Goal: Task Accomplishment & Management: Manage account settings

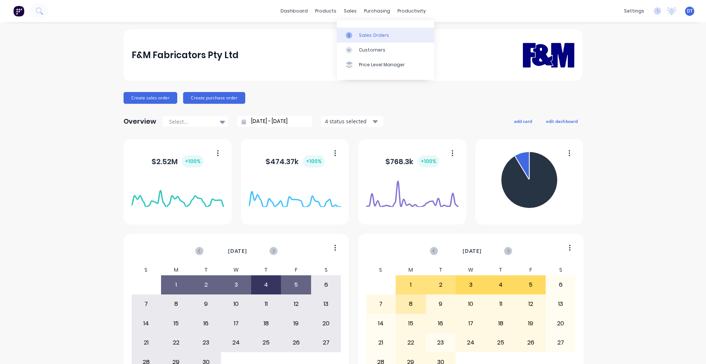
click at [355, 39] on link "Sales Orders" at bounding box center [385, 35] width 97 height 15
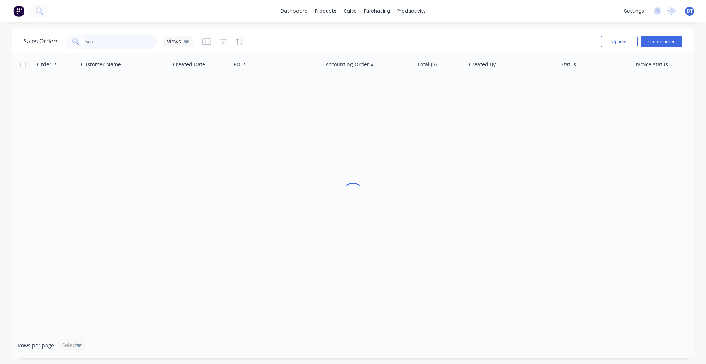
click at [106, 36] on input "text" at bounding box center [121, 41] width 72 height 15
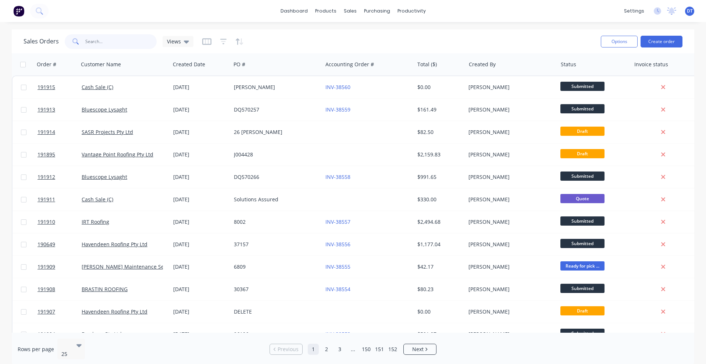
click at [132, 43] on input "text" at bounding box center [121, 41] width 72 height 15
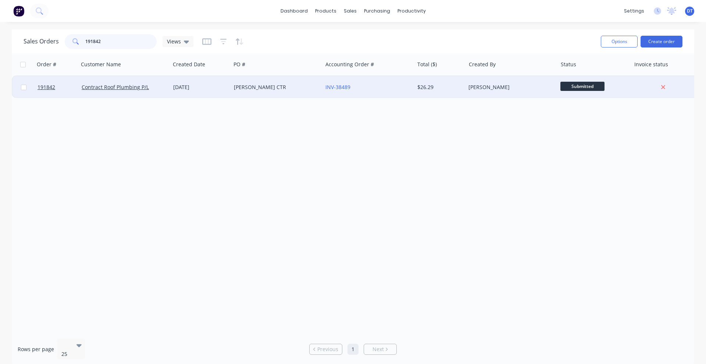
type input "191842"
click at [286, 94] on div "SLEEMAN CTR" at bounding box center [277, 87] width 92 height 22
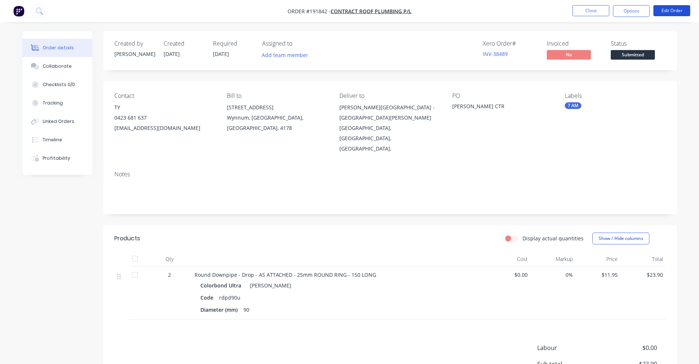
click at [679, 9] on button "Edit Order" at bounding box center [671, 10] width 37 height 11
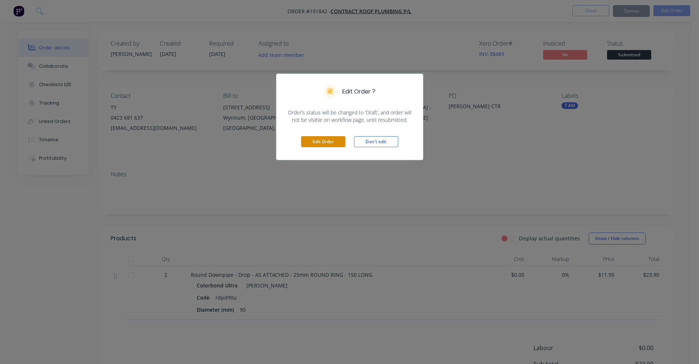
click at [309, 143] on button "Edit Order" at bounding box center [323, 141] width 44 height 11
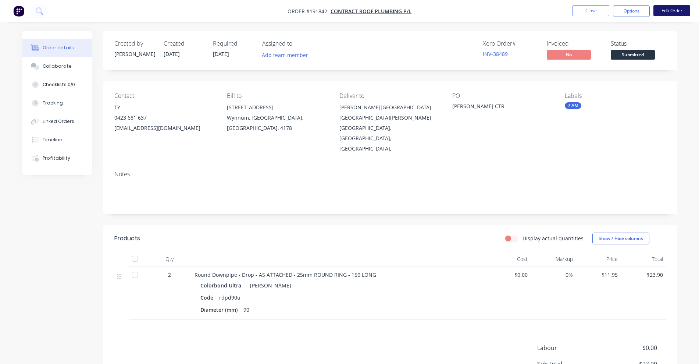
click at [670, 8] on button "Edit Order" at bounding box center [671, 10] width 37 height 11
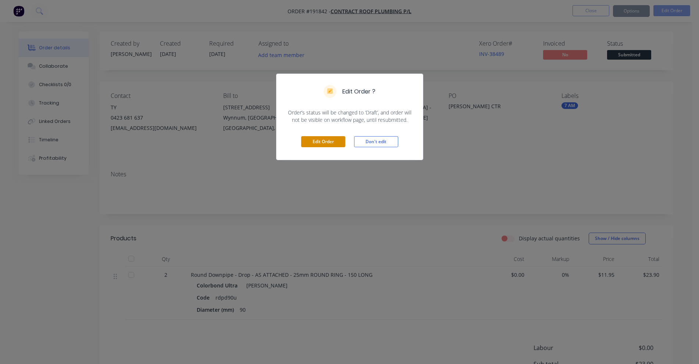
click at [319, 144] on button "Edit Order" at bounding box center [323, 141] width 44 height 11
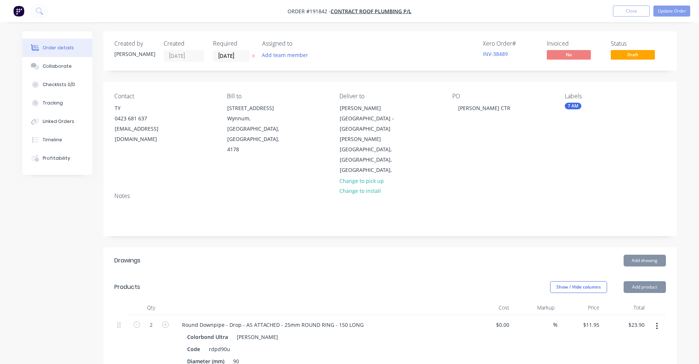
scroll to position [66, 0]
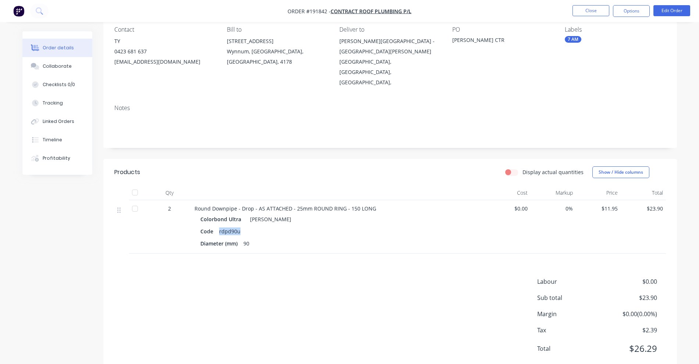
drag, startPoint x: 239, startPoint y: 208, endPoint x: 218, endPoint y: 208, distance: 20.6
click at [218, 226] on div "rdpd90u" at bounding box center [229, 231] width 27 height 11
click at [664, 11] on button "Edit Order" at bounding box center [671, 10] width 37 height 11
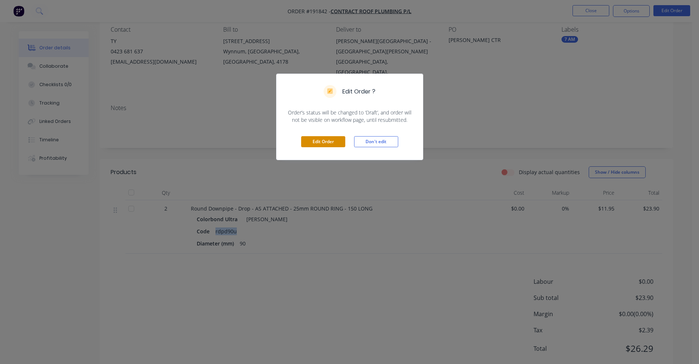
click at [337, 145] on button "Edit Order" at bounding box center [323, 141] width 44 height 11
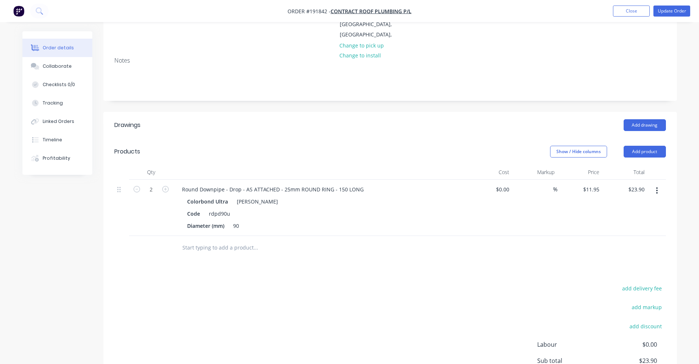
scroll to position [184, 0]
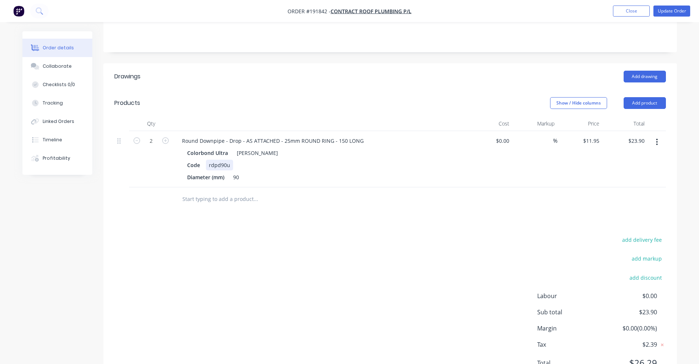
click at [226, 160] on div "rdpd90u" at bounding box center [219, 165] width 27 height 11
drag, startPoint x: 230, startPoint y: 145, endPoint x: 200, endPoint y: 145, distance: 30.1
click at [200, 160] on div "Code rdpd90u" at bounding box center [318, 165] width 269 height 11
click at [590, 135] on input "11.95" at bounding box center [592, 140] width 20 height 11
type input "$27.80"
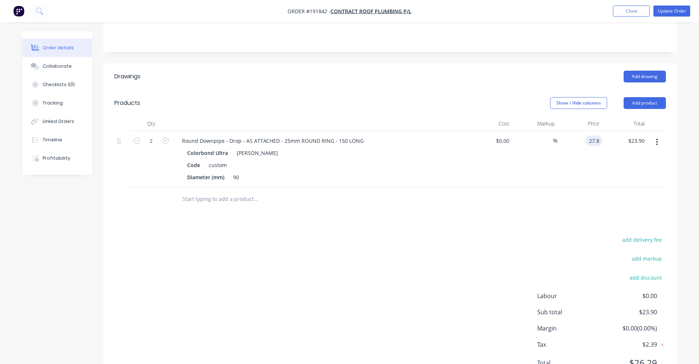
type input "$55.60"
click at [547, 235] on div "add delivery fee add markup add discount Labour $0.00 Sub total $55.60 Margin $…" at bounding box center [389, 306] width 551 height 142
click at [647, 97] on button "Add product" at bounding box center [644, 103] width 42 height 12
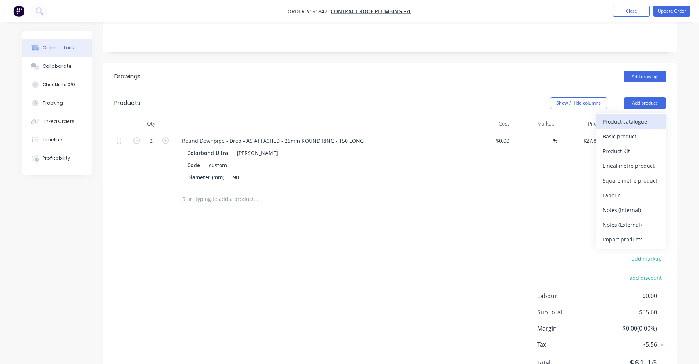
click at [634, 116] on div "Product catalogue" at bounding box center [630, 121] width 57 height 11
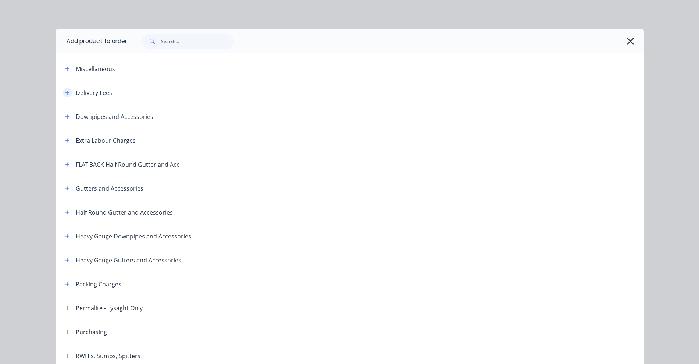
click at [65, 91] on icon "button" at bounding box center [67, 92] width 4 height 5
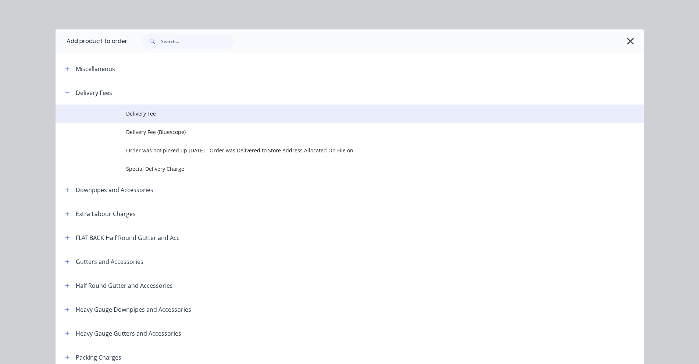
click at [156, 116] on span "Delivery Fee" at bounding box center [333, 114] width 414 height 8
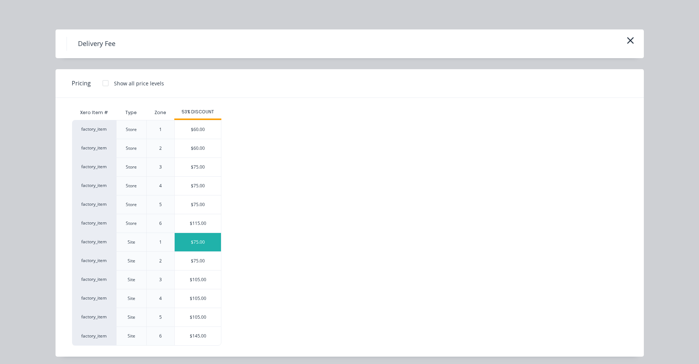
click at [202, 238] on div "$75.00" at bounding box center [198, 242] width 46 height 18
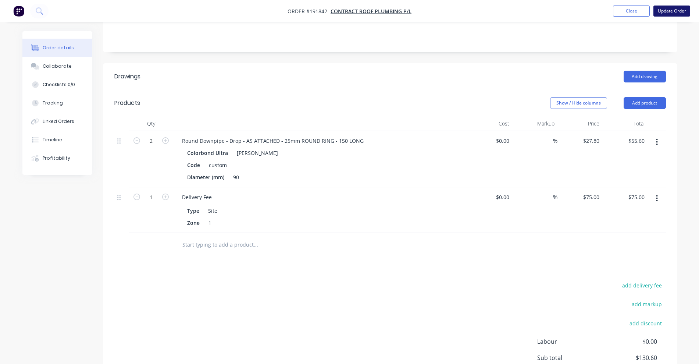
click at [669, 14] on button "Update Order" at bounding box center [671, 11] width 37 height 11
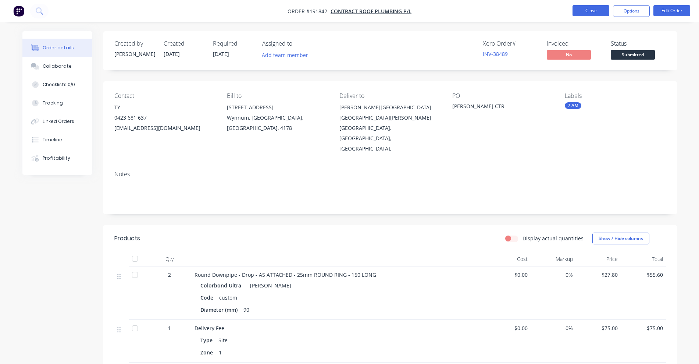
click at [579, 14] on button "Close" at bounding box center [590, 10] width 37 height 11
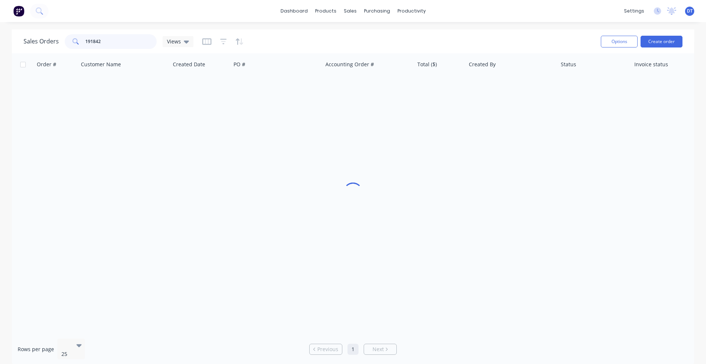
drag, startPoint x: 110, startPoint y: 37, endPoint x: 28, endPoint y: 34, distance: 81.7
click at [28, 34] on div "Sales Orders 191842 Views" at bounding box center [109, 41] width 170 height 15
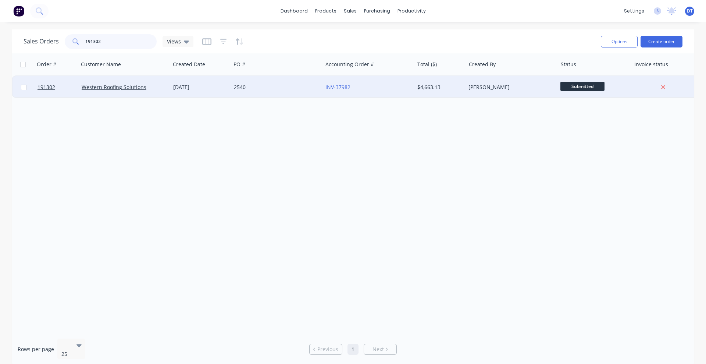
type input "191302"
click at [264, 89] on div "2540" at bounding box center [275, 86] width 82 height 7
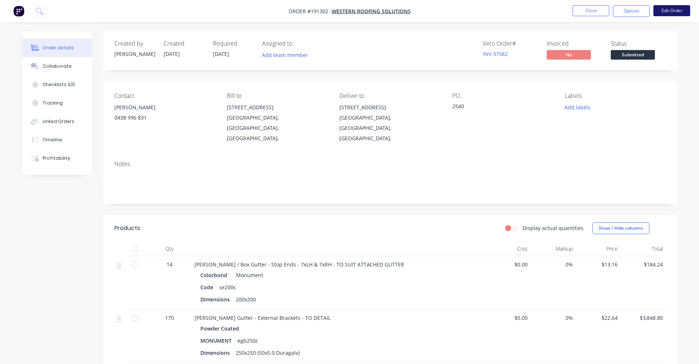
click at [685, 7] on button "Edit Order" at bounding box center [671, 10] width 37 height 11
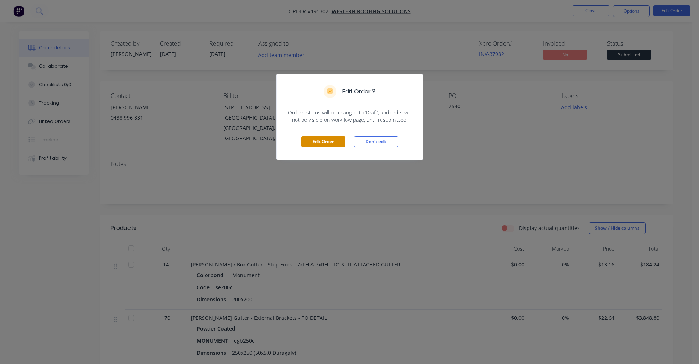
click at [313, 146] on button "Edit Order" at bounding box center [323, 141] width 44 height 11
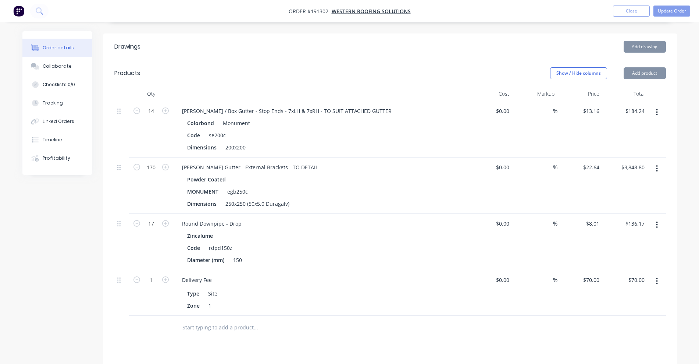
scroll to position [184, 0]
click at [661, 161] on button "button" at bounding box center [656, 167] width 17 height 13
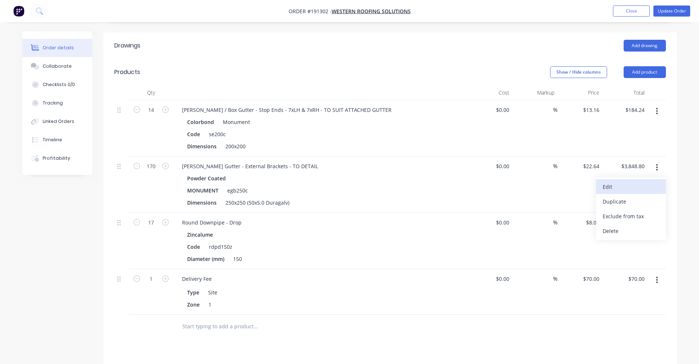
click at [636, 181] on div "Edit" at bounding box center [630, 186] width 57 height 11
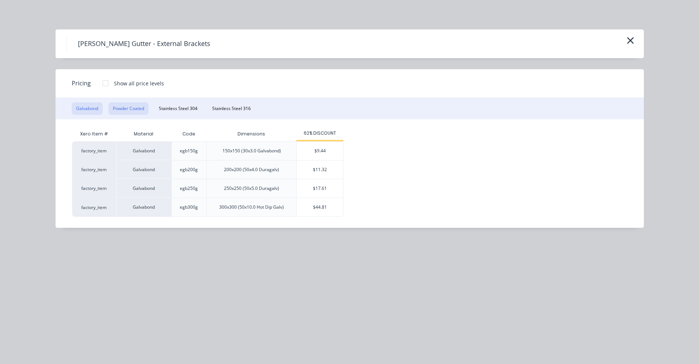
click at [137, 110] on button "Powder Coated" at bounding box center [128, 108] width 40 height 12
click at [316, 175] on div "$15.09" at bounding box center [320, 169] width 46 height 18
type input "$15.09"
type input "$2,565.30"
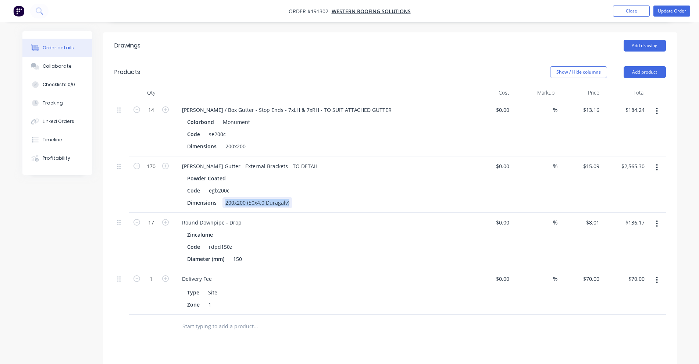
drag, startPoint x: 226, startPoint y: 190, endPoint x: 421, endPoint y: 203, distance: 195.6
click at [421, 203] on div "14 Eaves / Box Gutter - Stop Ends - 7xLH & 7xRH - TO SUIT ATTACHED GUTTER Color…" at bounding box center [389, 207] width 551 height 214
click at [398, 173] on div "Powder Coated" at bounding box center [320, 178] width 266 height 11
click at [674, 12] on button "Update Order" at bounding box center [671, 11] width 37 height 11
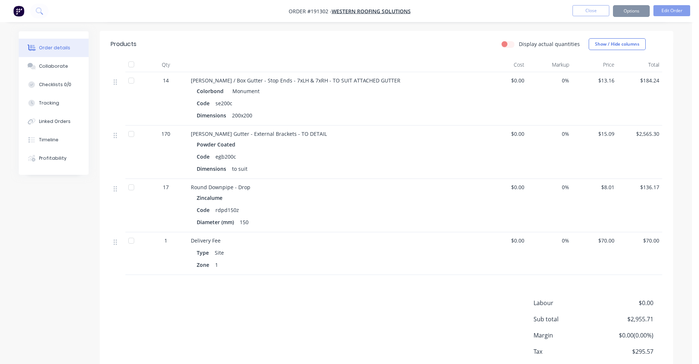
scroll to position [0, 0]
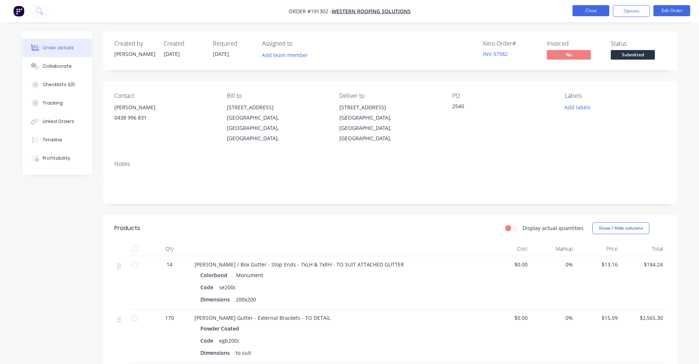
click at [588, 7] on button "Close" at bounding box center [590, 10] width 37 height 11
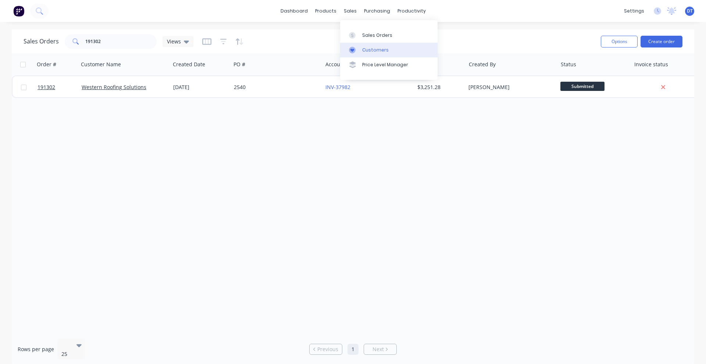
click at [356, 47] on div at bounding box center [354, 50] width 11 height 7
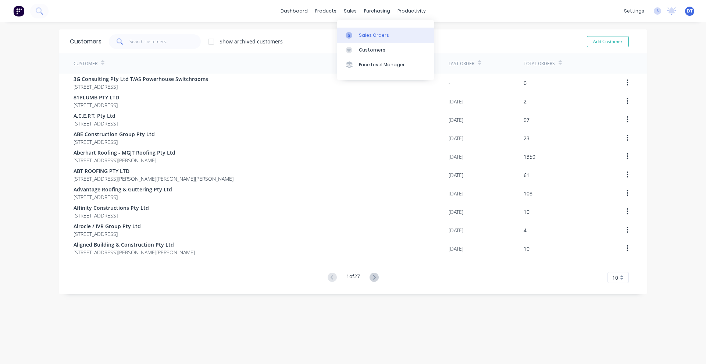
click at [357, 32] on link "Sales Orders" at bounding box center [385, 35] width 97 height 15
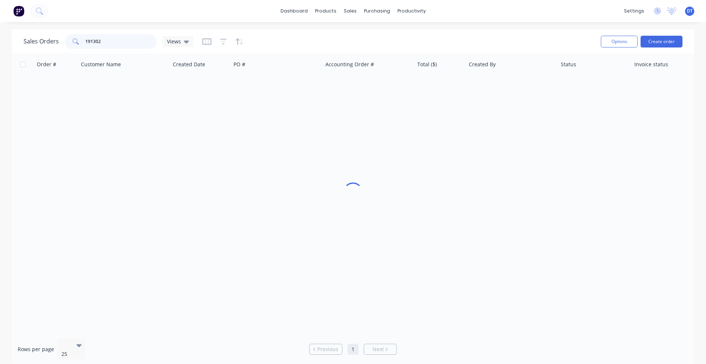
drag, startPoint x: 114, startPoint y: 42, endPoint x: 46, endPoint y: 41, distance: 67.6
click at [46, 41] on div "Sales Orders 191302 Views" at bounding box center [109, 41] width 170 height 15
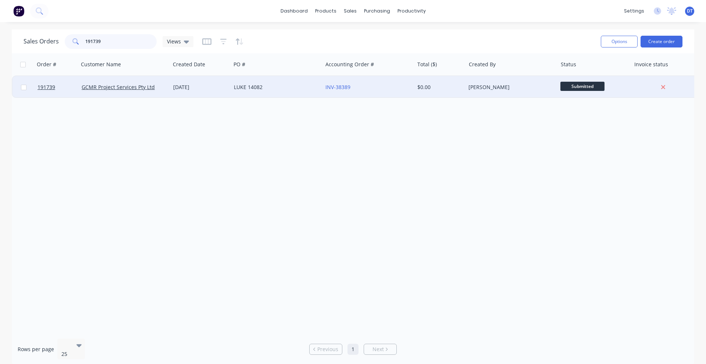
type input "191739"
click at [311, 93] on div "LUKE 14082" at bounding box center [277, 87] width 92 height 22
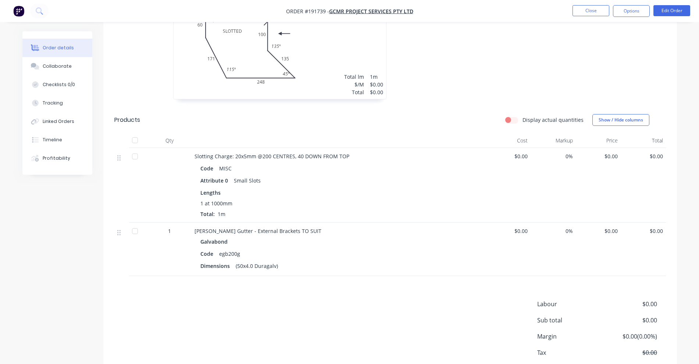
scroll to position [46, 0]
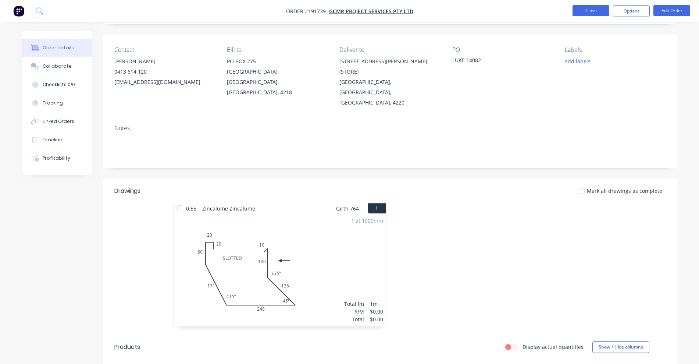
click at [580, 13] on button "Close" at bounding box center [590, 10] width 37 height 11
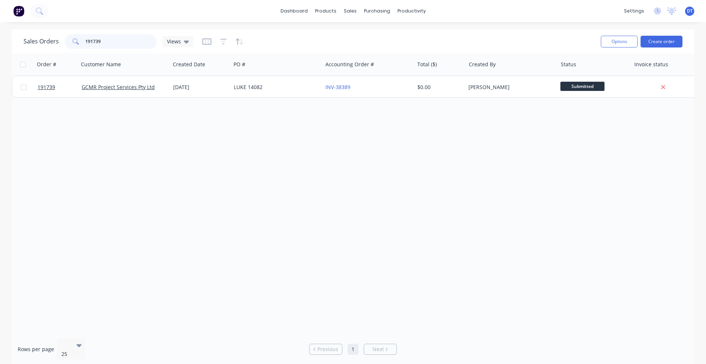
drag, startPoint x: 106, startPoint y: 36, endPoint x: 71, endPoint y: 36, distance: 35.7
click at [71, 36] on div "191739" at bounding box center [111, 41] width 92 height 15
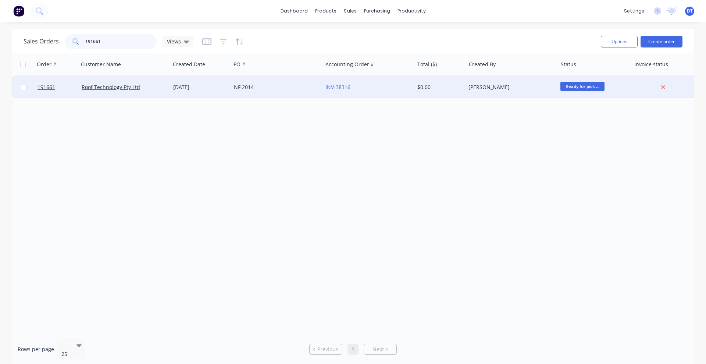
type input "191661"
click at [293, 85] on div "NF 2014" at bounding box center [275, 86] width 82 height 7
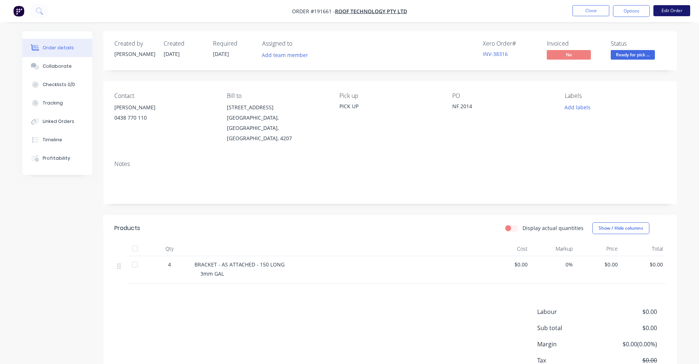
click at [676, 8] on button "Edit Order" at bounding box center [671, 10] width 37 height 11
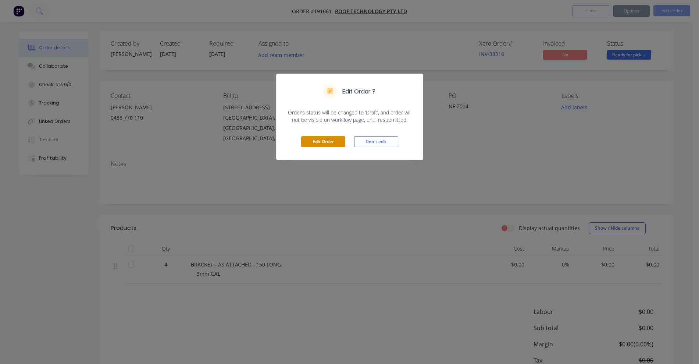
click at [313, 141] on button "Edit Order" at bounding box center [323, 141] width 44 height 11
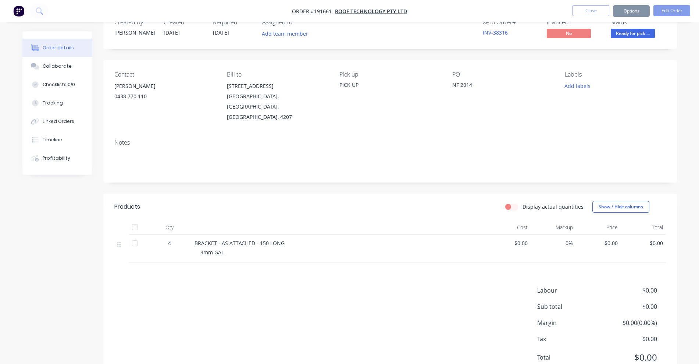
scroll to position [33, 0]
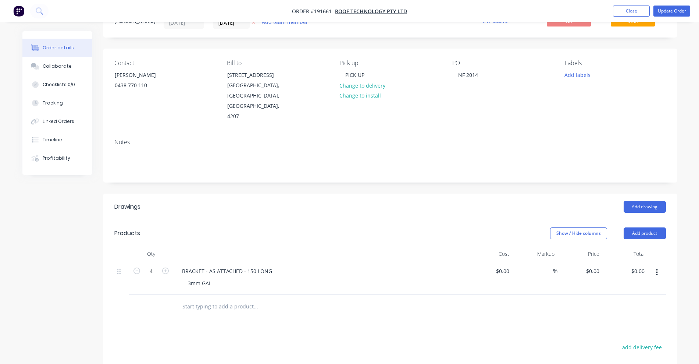
click at [221, 299] on input "text" at bounding box center [255, 306] width 147 height 15
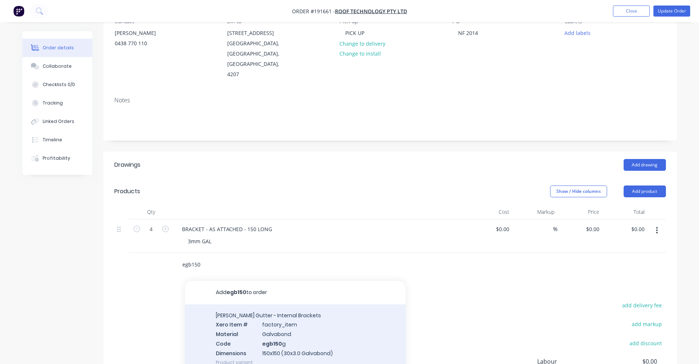
scroll to position [125, 0]
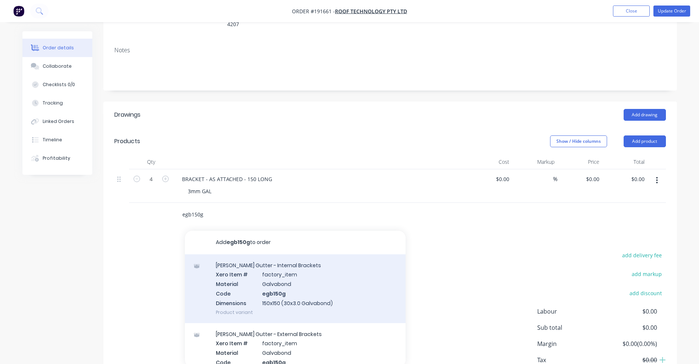
type input "egb150g"
click at [335, 264] on div "Eaves Gutter - Internal Brackets Xero Item # factory_item Material Galvabond Co…" at bounding box center [295, 288] width 221 height 69
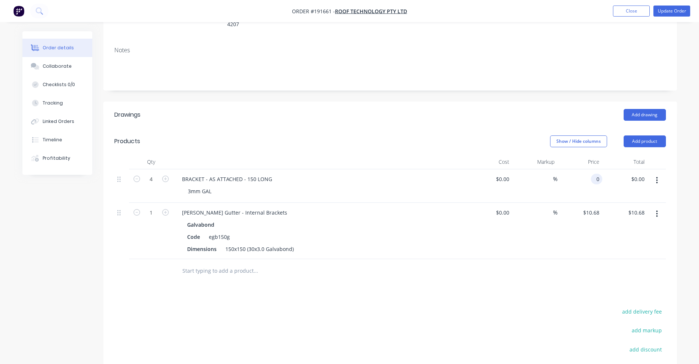
click at [599, 174] on input "0" at bounding box center [598, 179] width 8 height 11
type input "$10.68"
type input "$42.72"
click at [577, 210] on div "$10.68 $10.68" at bounding box center [579, 231] width 45 height 56
click at [660, 207] on button "button" at bounding box center [656, 213] width 17 height 13
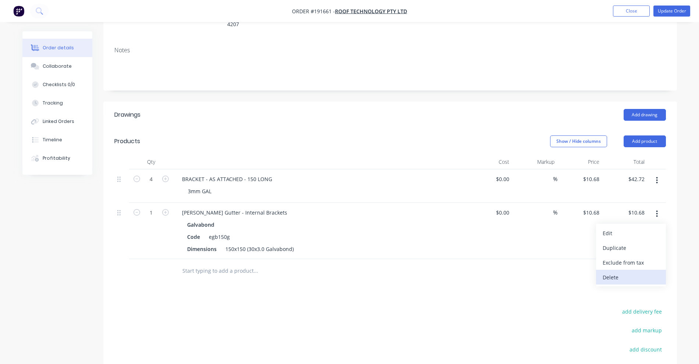
click at [627, 272] on div "Delete" at bounding box center [630, 277] width 57 height 11
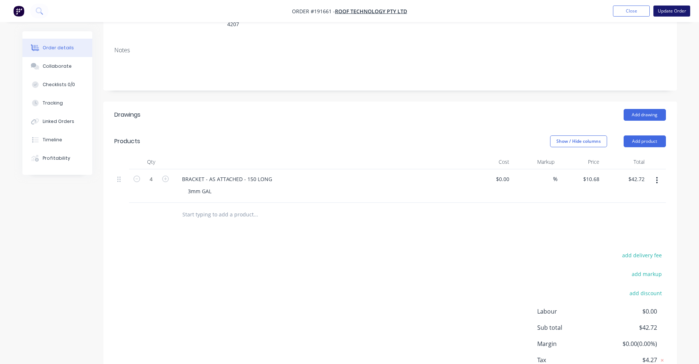
click at [672, 15] on button "Update Order" at bounding box center [671, 11] width 37 height 11
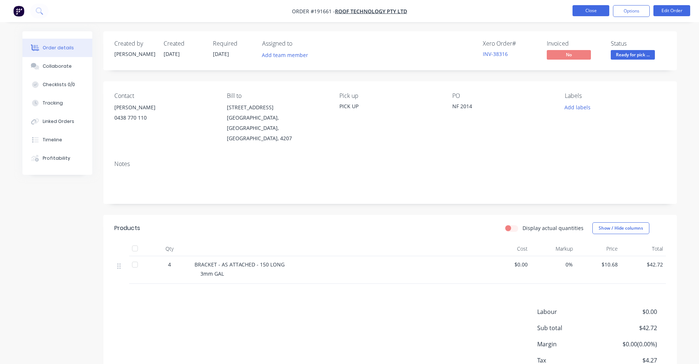
click at [577, 7] on button "Close" at bounding box center [590, 10] width 37 height 11
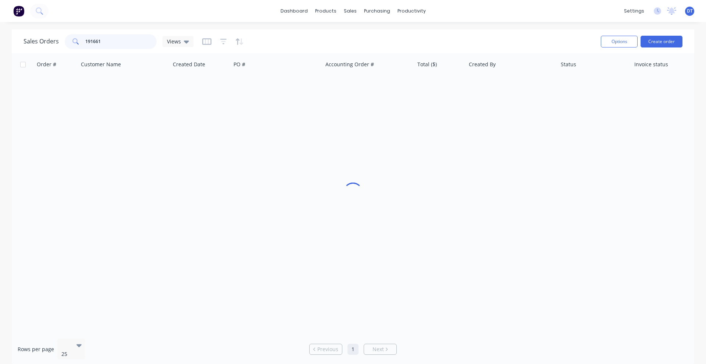
drag, startPoint x: 101, startPoint y: 42, endPoint x: 64, endPoint y: 40, distance: 37.9
click at [64, 40] on div "Sales Orders 191661 Views" at bounding box center [109, 41] width 170 height 15
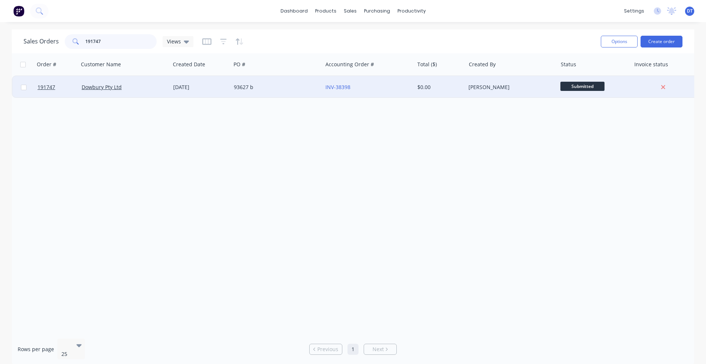
type input "191747"
click at [275, 87] on div "93627 b" at bounding box center [275, 86] width 82 height 7
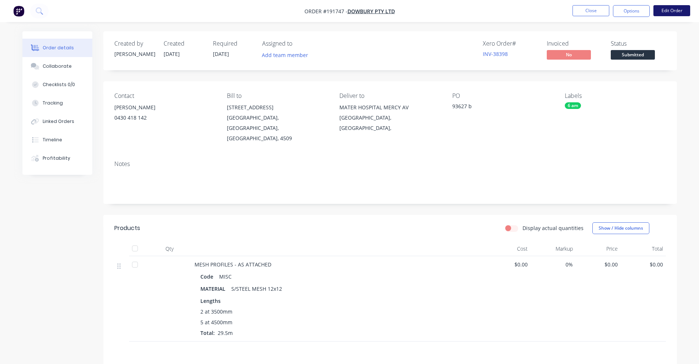
click at [661, 7] on button "Edit Order" at bounding box center [671, 10] width 37 height 11
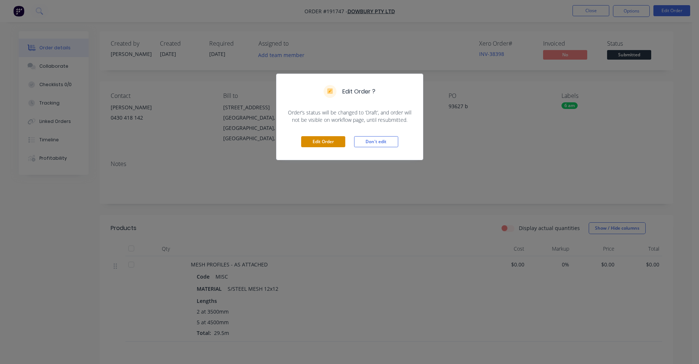
click at [330, 138] on button "Edit Order" at bounding box center [323, 141] width 44 height 11
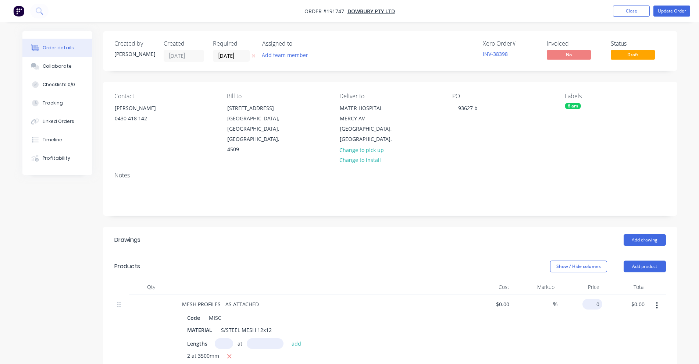
click at [595, 298] on input "0" at bounding box center [593, 303] width 17 height 11
type input "$65.96"
type input "$1,945.82"
click at [492, 294] on div "$0.00 $0.00" at bounding box center [489, 341] width 45 height 94
click at [664, 9] on button "Update Order" at bounding box center [671, 11] width 37 height 11
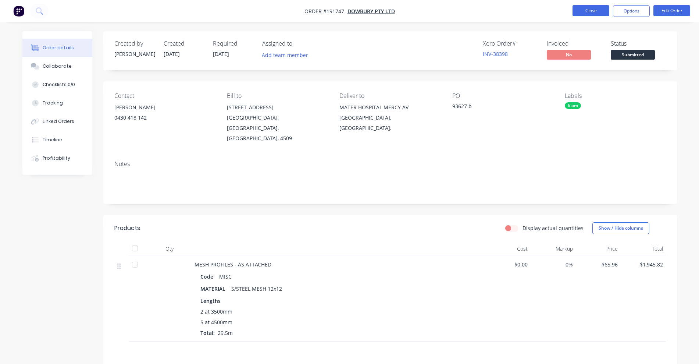
click at [586, 13] on button "Close" at bounding box center [590, 10] width 37 height 11
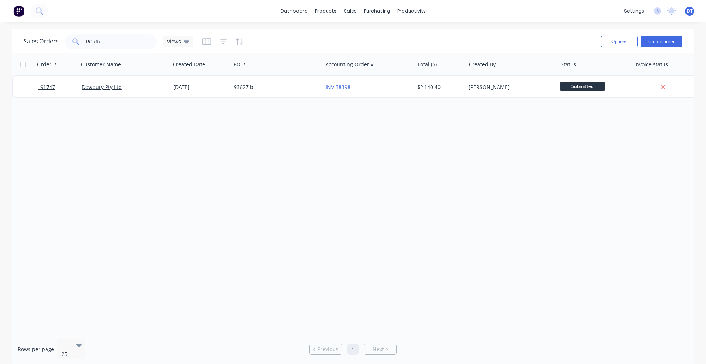
click at [676, 154] on div "Order # Customer Name Created Date PO # Accounting Order # Total ($) Created By…" at bounding box center [353, 192] width 682 height 279
click at [380, 35] on link "Purchase Orders" at bounding box center [407, 35] width 97 height 15
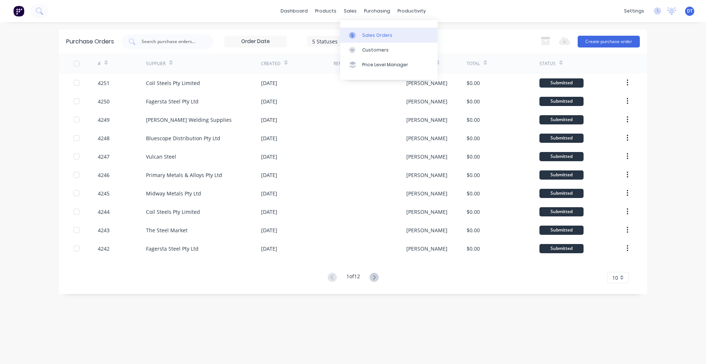
click at [361, 30] on link "Sales Orders" at bounding box center [388, 35] width 97 height 15
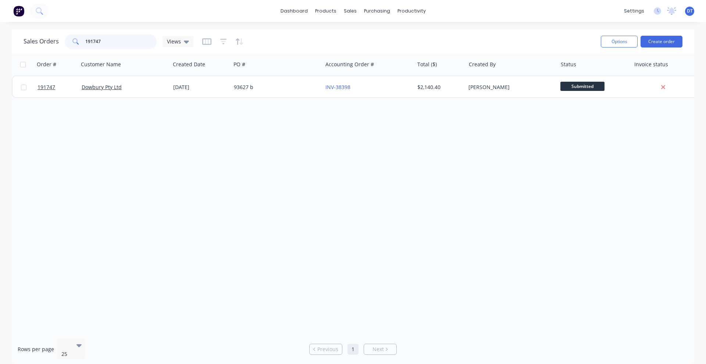
drag, startPoint x: 124, startPoint y: 39, endPoint x: 69, endPoint y: 44, distance: 55.0
click at [69, 44] on div "191747" at bounding box center [111, 41] width 92 height 15
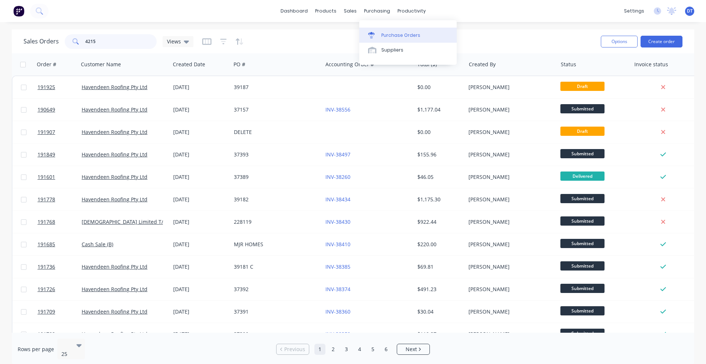
type input "4215"
click at [383, 32] on div "Purchase Orders" at bounding box center [400, 35] width 39 height 7
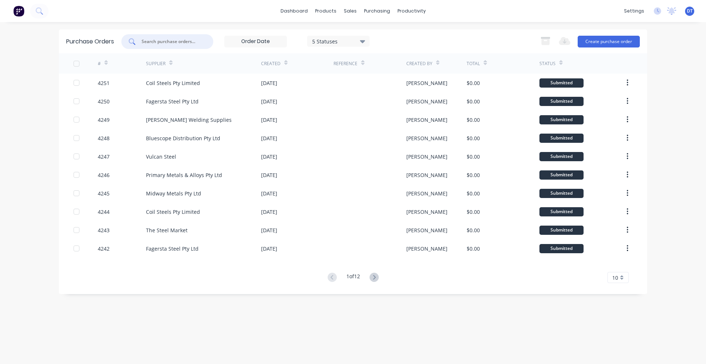
click at [166, 43] on input "text" at bounding box center [171, 41] width 61 height 7
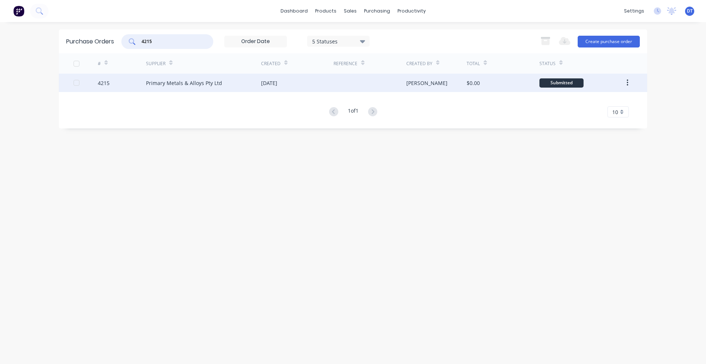
type input "4215"
click at [240, 87] on div "Primary Metals & Alloys Pty Ltd" at bounding box center [203, 83] width 115 height 18
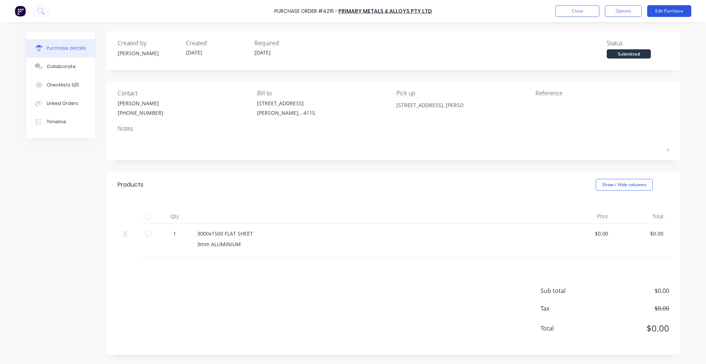
click at [666, 13] on button "Edit Purchase" at bounding box center [669, 11] width 44 height 12
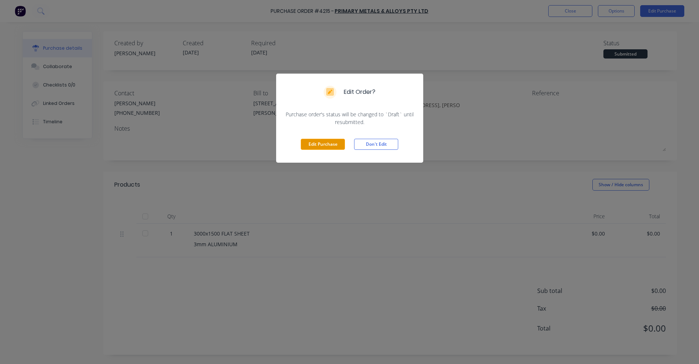
click at [331, 148] on button "Edit Purchase" at bounding box center [323, 144] width 44 height 11
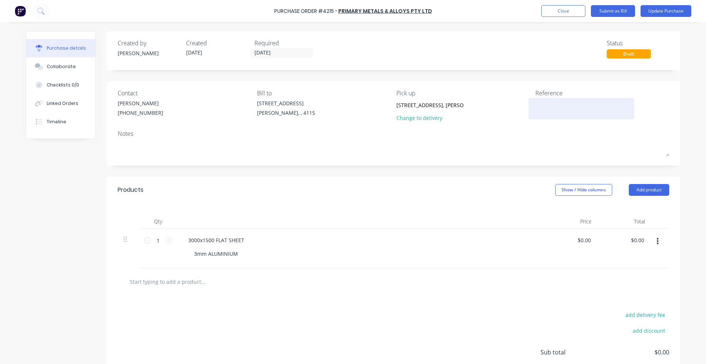
click at [546, 107] on textarea at bounding box center [581, 107] width 92 height 17
type textarea "118534"
click at [637, 240] on input "0.00" at bounding box center [637, 240] width 17 height 11
click at [643, 263] on div "$0.00 $0.00" at bounding box center [623, 248] width 53 height 39
click at [637, 240] on input "0.00" at bounding box center [637, 240] width 17 height 11
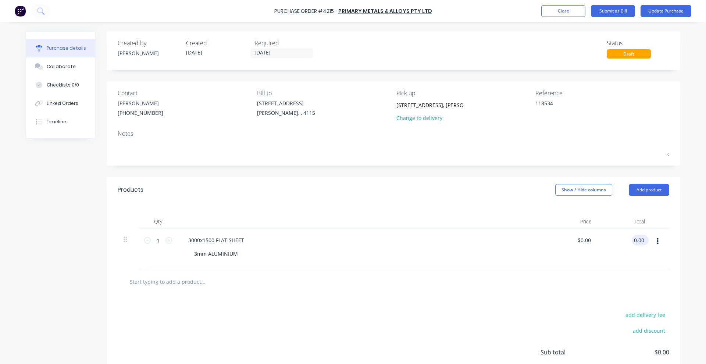
click at [637, 240] on input "0.00" at bounding box center [639, 240] width 14 height 11
type input "231.1"
type input "$231.10"
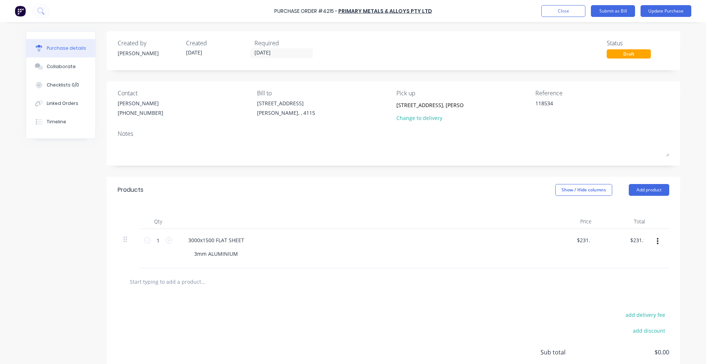
click at [561, 305] on div "add delivery fee add discount Sub total $0.00 Tax $0.00 Total $0.00" at bounding box center [393, 355] width 573 height 121
click at [655, 15] on button "Update Purchase" at bounding box center [665, 11] width 51 height 12
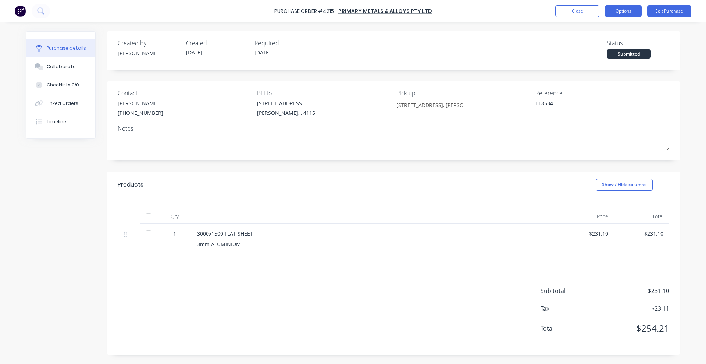
click at [622, 12] on button "Options" at bounding box center [623, 11] width 37 height 12
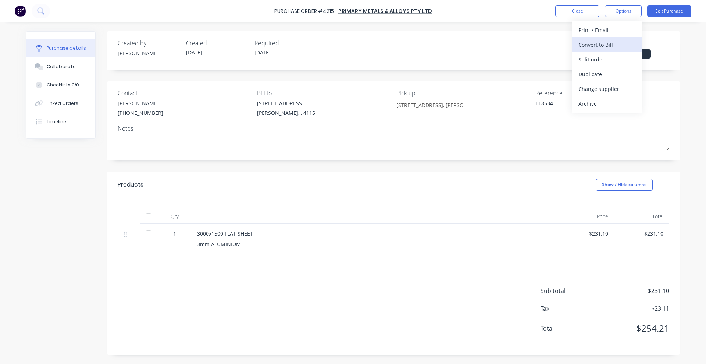
click at [588, 46] on div "Convert to Bill" at bounding box center [606, 44] width 57 height 11
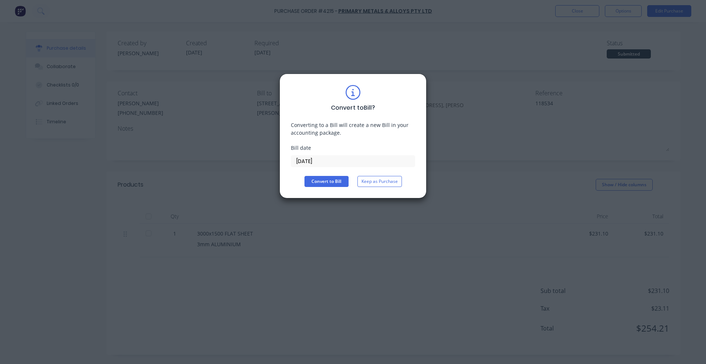
click at [335, 158] on input "[DATE]" at bounding box center [353, 160] width 124 height 11
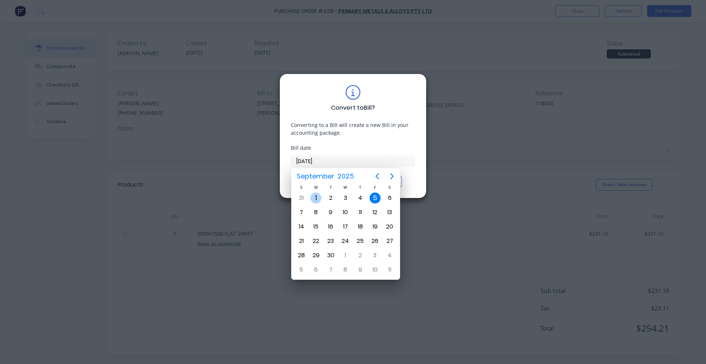
click at [314, 198] on div "1" at bounding box center [315, 197] width 11 height 11
type input "01/09/25"
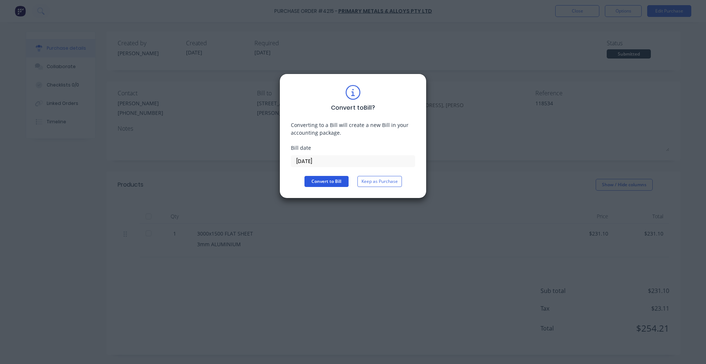
click at [320, 180] on button "Convert to Bill" at bounding box center [326, 181] width 44 height 11
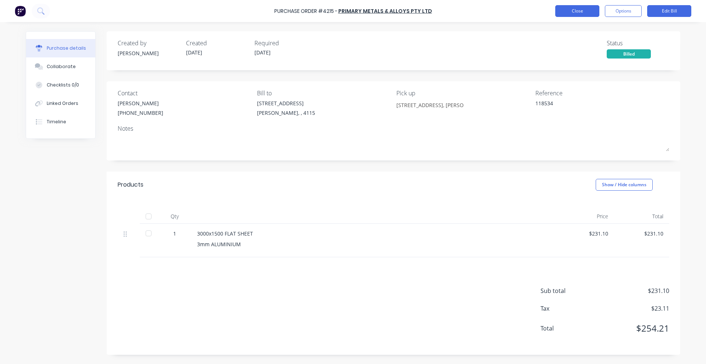
click at [576, 15] on button "Close" at bounding box center [577, 11] width 44 height 12
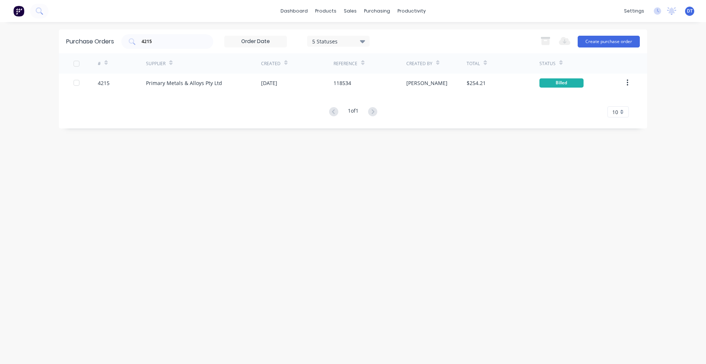
drag, startPoint x: 160, startPoint y: 40, endPoint x: 114, endPoint y: 35, distance: 46.2
click at [114, 35] on div "Purchase Orders 4215 5 Statuses 5 Statuses Export to Excel (XLSX) Create purcha…" at bounding box center [353, 41] width 588 height 24
type input "4223"
click at [362, 39] on icon at bounding box center [362, 41] width 5 height 8
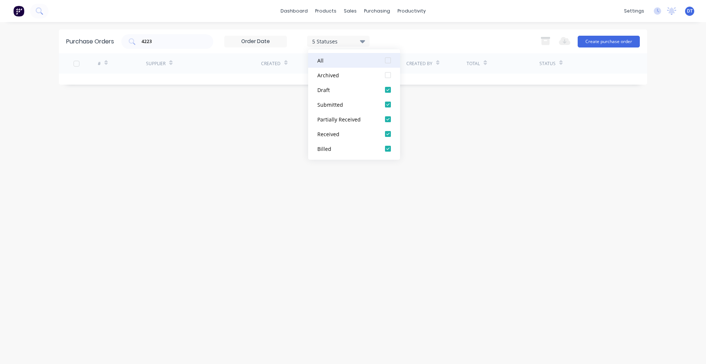
click at [389, 60] on div at bounding box center [387, 60] width 15 height 15
click at [424, 35] on div "4223 7 Statuses 7 Statuses Export to Excel (XLSX) Create purchase order" at bounding box center [380, 41] width 518 height 15
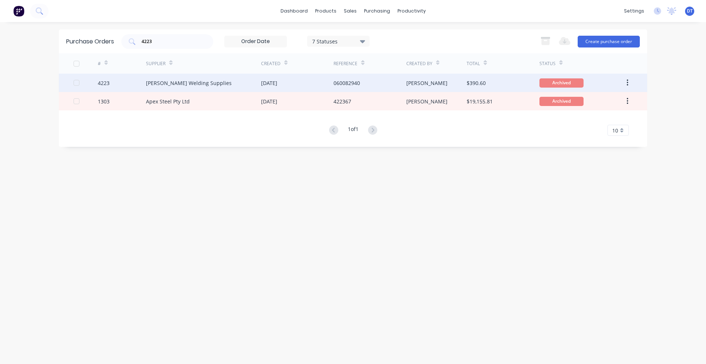
click at [174, 82] on div "Aitken Welding Supplies" at bounding box center [189, 83] width 86 height 8
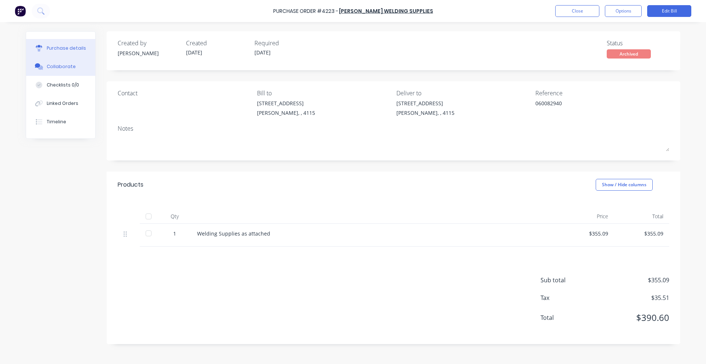
click at [83, 70] on button "Collaborate" at bounding box center [60, 66] width 69 height 18
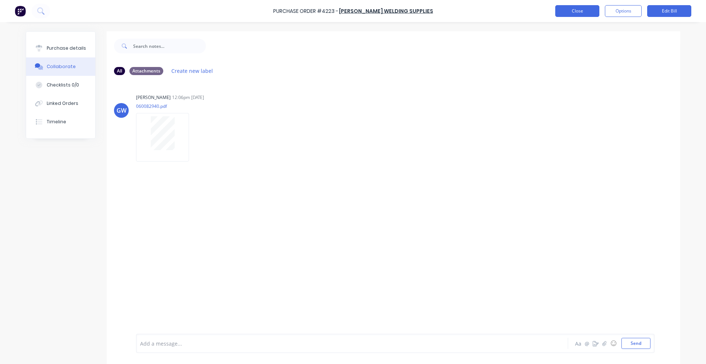
click at [575, 12] on button "Close" at bounding box center [577, 11] width 44 height 12
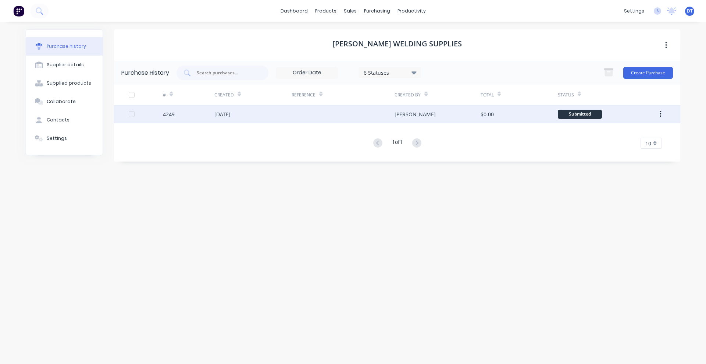
click at [427, 112] on div "[PERSON_NAME]" at bounding box center [437, 114] width 86 height 18
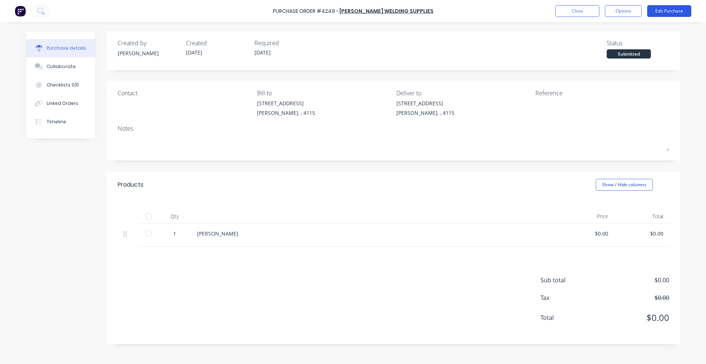
click at [670, 13] on button "Edit Purchase" at bounding box center [669, 11] width 44 height 12
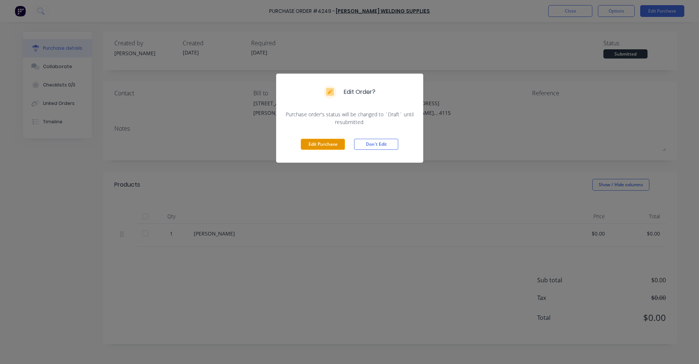
click at [316, 140] on button "Edit Purchase" at bounding box center [323, 144] width 44 height 11
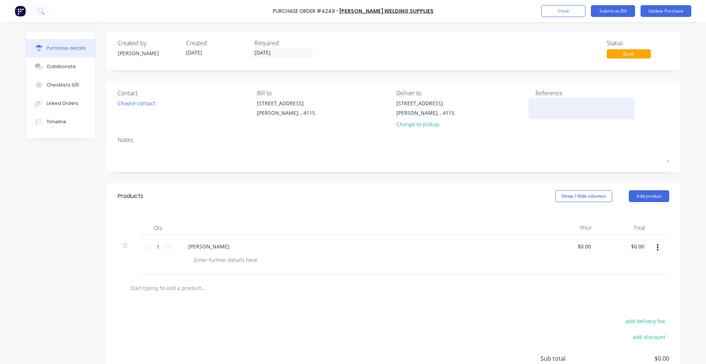
click at [556, 107] on textarea at bounding box center [581, 107] width 92 height 17
type textarea "060083076"
click at [637, 247] on input "0.00" at bounding box center [637, 246] width 17 height 11
click at [634, 249] on input "0.00" at bounding box center [639, 246] width 14 height 11
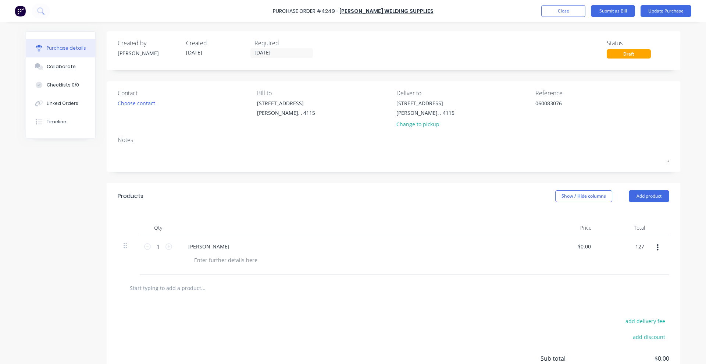
type input "127"
type input "$127.00"
click at [273, 292] on div at bounding box center [234, 287] width 221 height 15
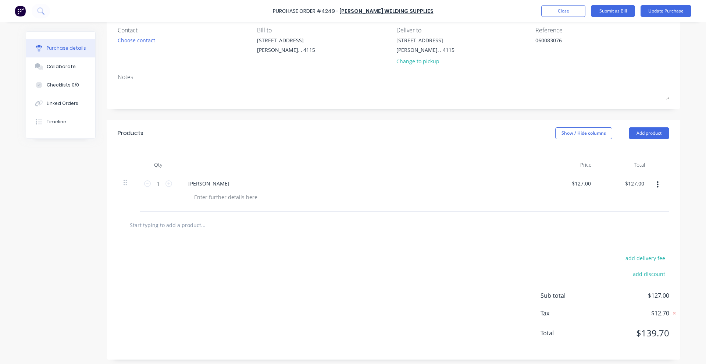
scroll to position [66, 0]
click at [629, 178] on input "127.00" at bounding box center [634, 180] width 23 height 11
click at [629, 178] on input "127.00" at bounding box center [636, 180] width 20 height 11
type input "115.46"
type input "$115.46"
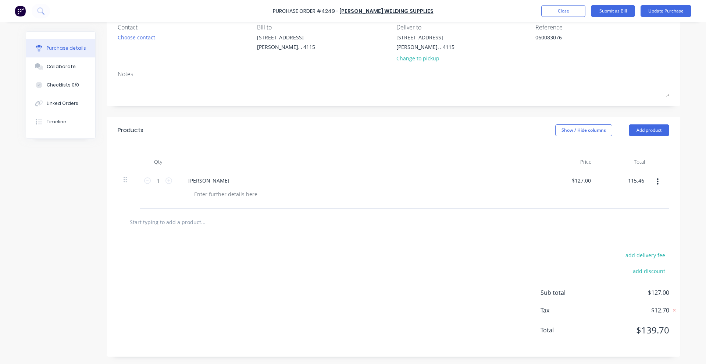
type input "$115.46"
click at [503, 266] on div "add delivery fee add discount Sub total $127.00 Tax $12.70 Total $139.70" at bounding box center [393, 295] width 573 height 121
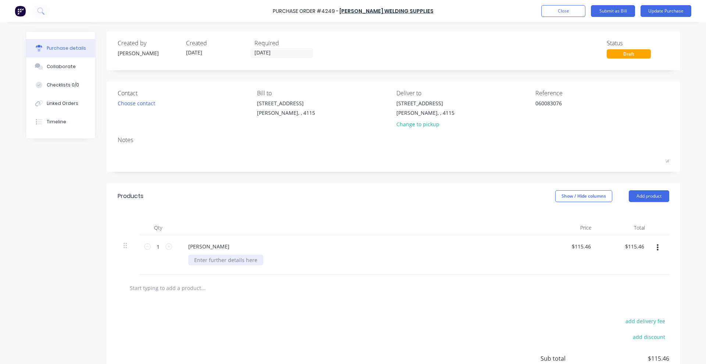
click at [245, 259] on div at bounding box center [225, 259] width 75 height 11
click at [664, 12] on button "Update Purchase" at bounding box center [665, 11] width 51 height 12
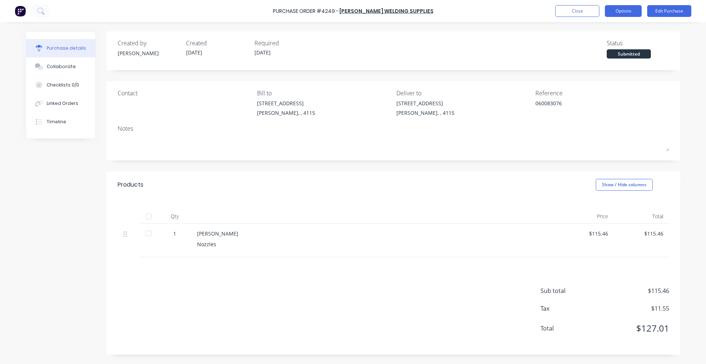
click at [623, 16] on button "Options" at bounding box center [623, 11] width 37 height 12
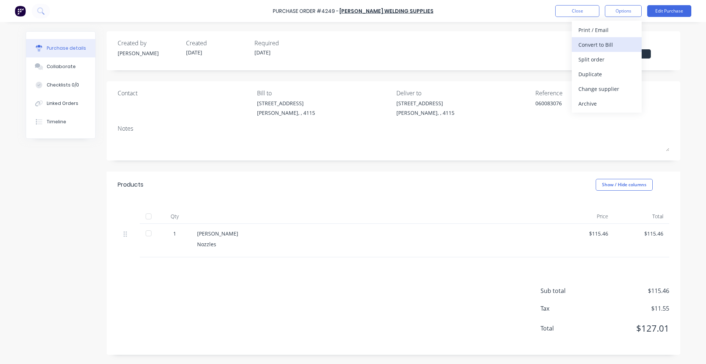
click at [610, 40] on div "Convert to Bill" at bounding box center [606, 44] width 57 height 11
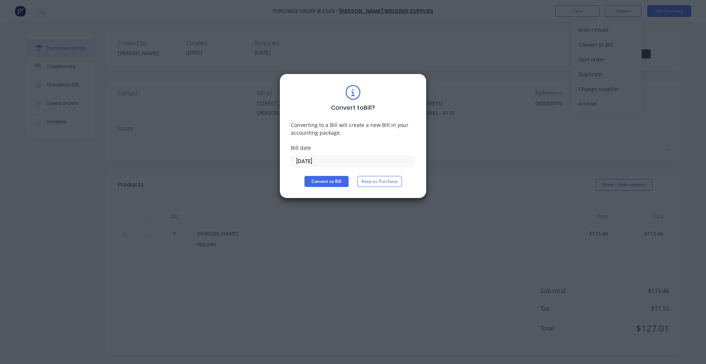
click at [332, 157] on input "[DATE]" at bounding box center [353, 160] width 124 height 11
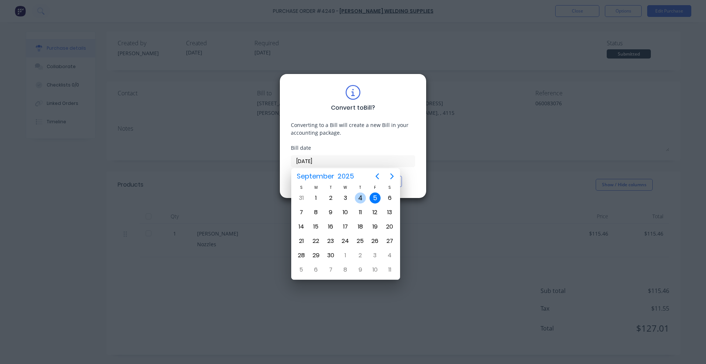
click at [361, 196] on div "4" at bounding box center [360, 197] width 11 height 11
type input "04/09/25"
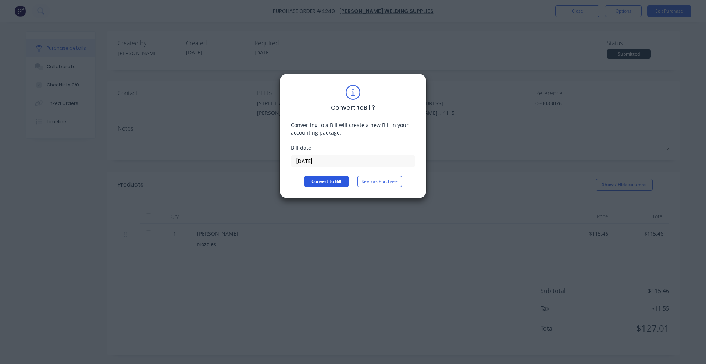
click at [343, 179] on button "Convert to Bill" at bounding box center [326, 181] width 44 height 11
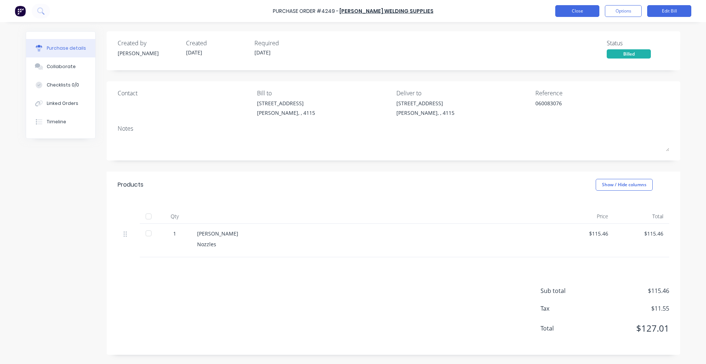
click at [581, 9] on button "Close" at bounding box center [577, 11] width 44 height 12
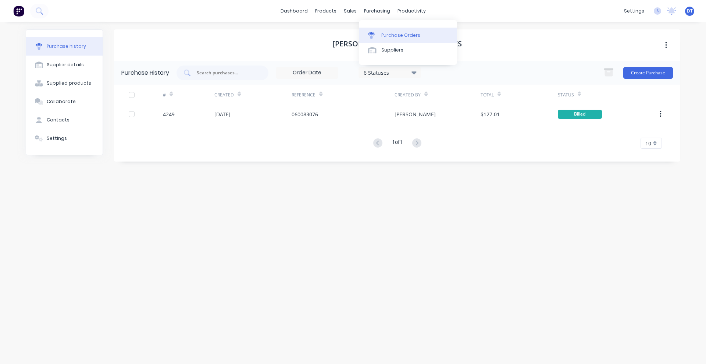
click at [393, 35] on div "Purchase Orders" at bounding box center [400, 35] width 39 height 7
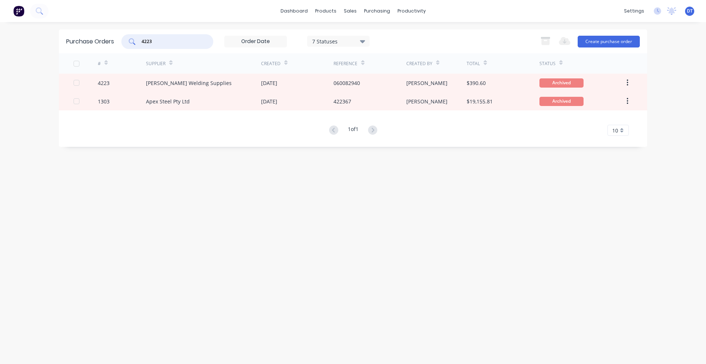
drag, startPoint x: 148, startPoint y: 43, endPoint x: 117, endPoint y: 43, distance: 31.2
click at [117, 43] on div "Purchase Orders 4223 7 Statuses 7 Statuses Export to Excel (XLSX) Create purcha…" at bounding box center [353, 41] width 588 height 24
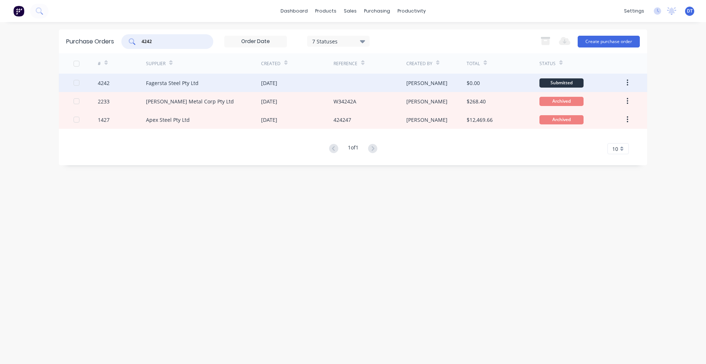
type input "4242"
click at [238, 90] on div "Fagersta Steel Pty Ltd" at bounding box center [203, 83] width 115 height 18
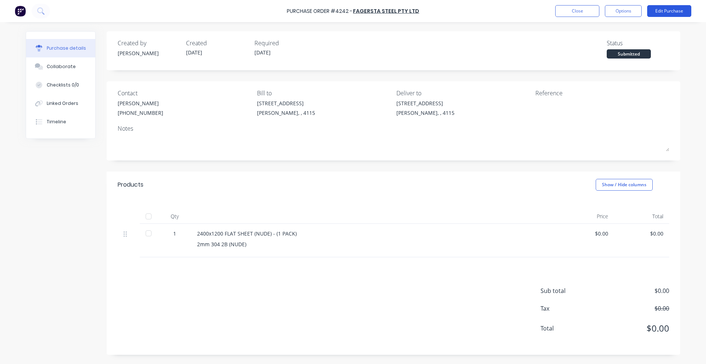
click at [675, 15] on button "Edit Purchase" at bounding box center [669, 11] width 44 height 12
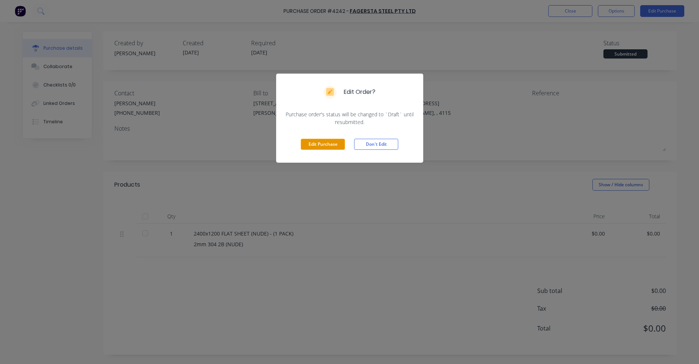
click at [326, 147] on button "Edit Purchase" at bounding box center [323, 144] width 44 height 11
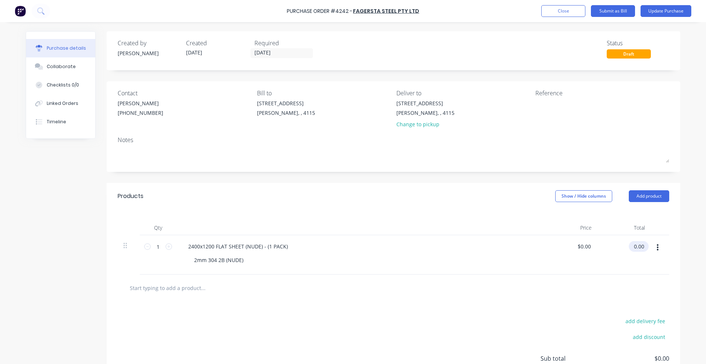
click at [632, 243] on input "0.00" at bounding box center [637, 246] width 17 height 11
click at [632, 243] on input "0.00" at bounding box center [639, 246] width 14 height 11
type input "4494"
type input "$4,494.00"
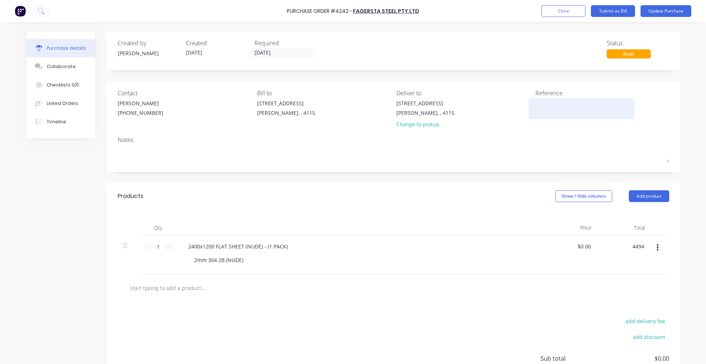
type input "$4,494.00"
click at [539, 111] on textarea at bounding box center [581, 107] width 92 height 17
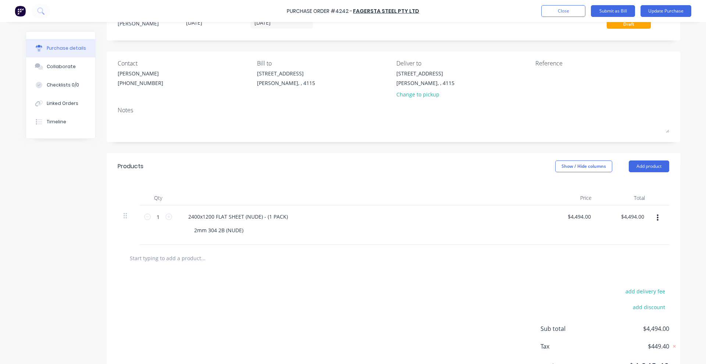
scroll to position [46, 0]
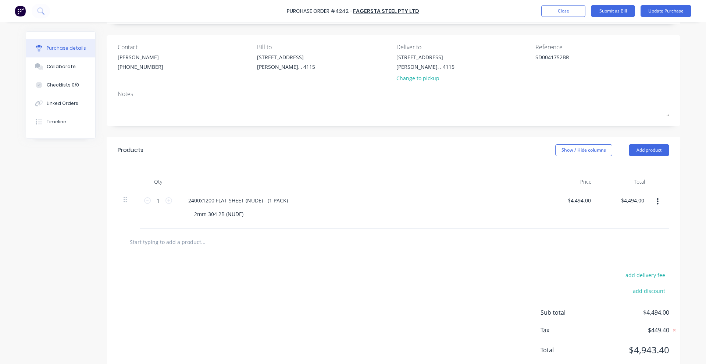
type textarea "SD0041752BR"
click at [409, 282] on div "add delivery fee add discount Sub total $4,494.00 Tax $449.40 Total $4,943.40" at bounding box center [393, 315] width 573 height 121
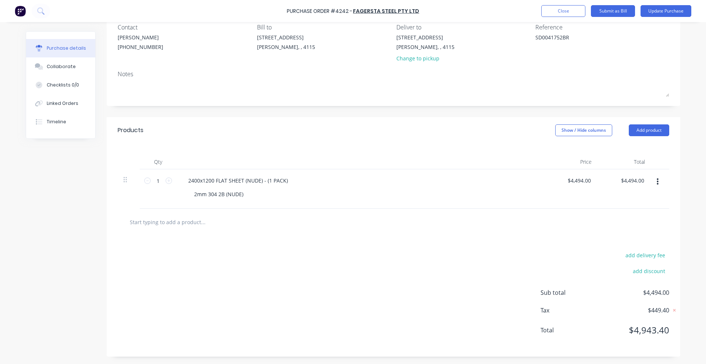
scroll to position [0, 0]
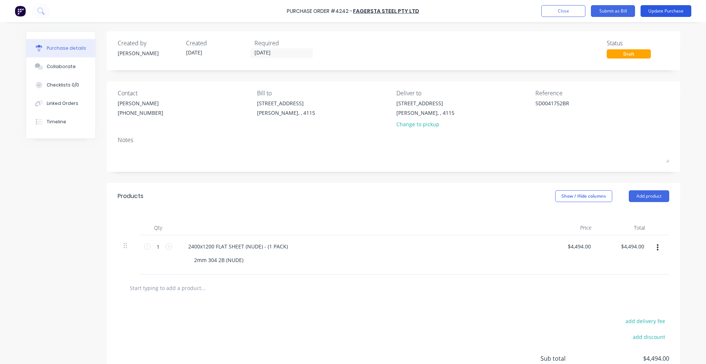
click at [669, 15] on button "Update Purchase" at bounding box center [665, 11] width 51 height 12
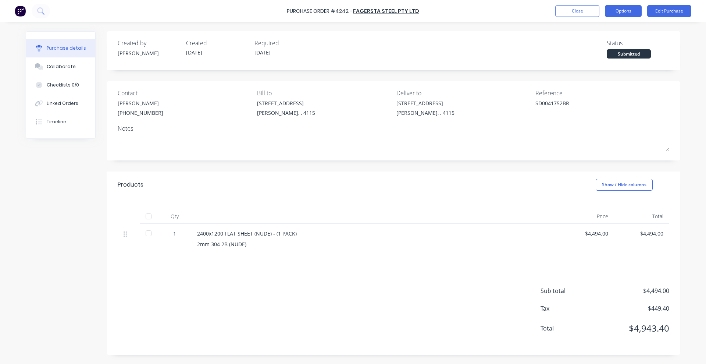
click at [632, 12] on button "Options" at bounding box center [623, 11] width 37 height 12
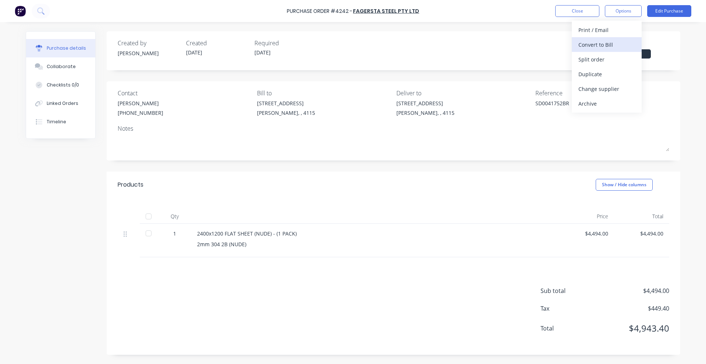
click at [594, 43] on div "Convert to Bill" at bounding box center [606, 44] width 57 height 11
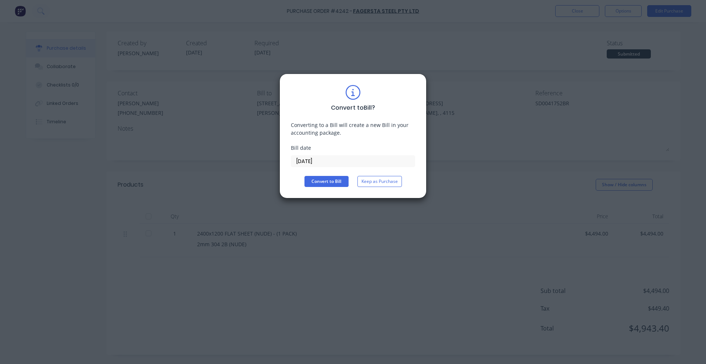
click at [330, 160] on input "[DATE]" at bounding box center [353, 160] width 124 height 11
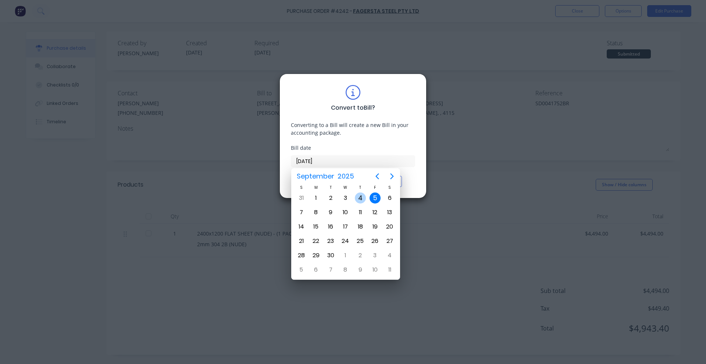
click at [361, 199] on div "4" at bounding box center [360, 197] width 11 height 11
type input "04/09/25"
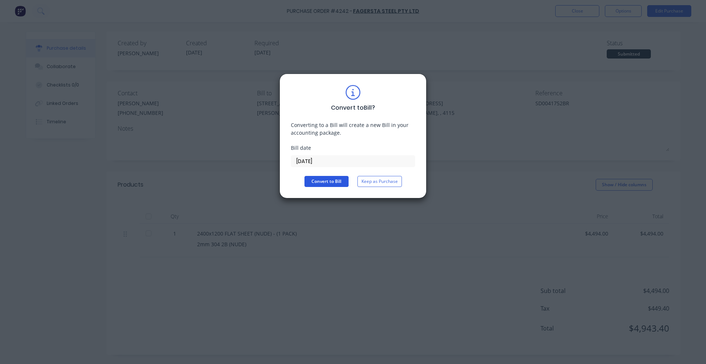
click at [333, 179] on button "Convert to Bill" at bounding box center [326, 181] width 44 height 11
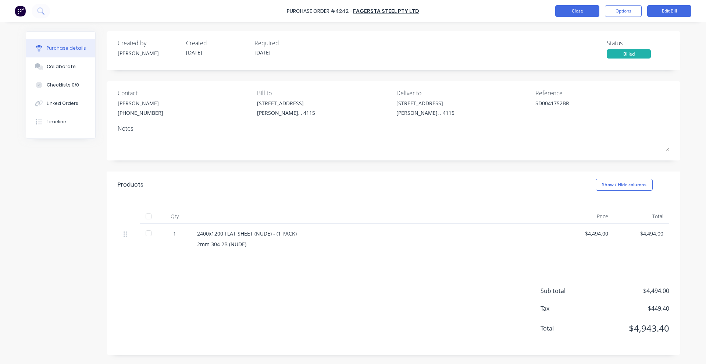
click at [574, 14] on button "Close" at bounding box center [577, 11] width 44 height 12
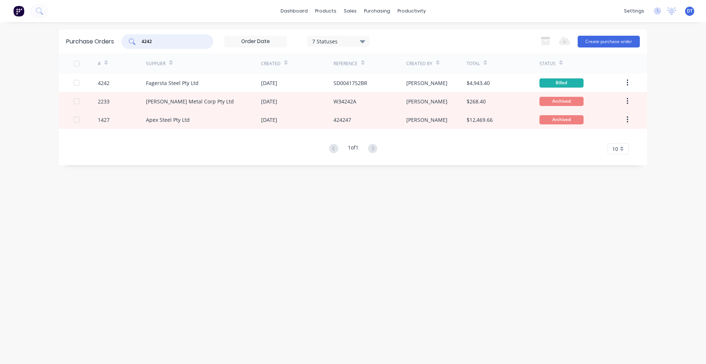
drag, startPoint x: 165, startPoint y: 40, endPoint x: 99, endPoint y: 44, distance: 67.0
click at [99, 44] on div "Purchase Orders 4242 7 Statuses 7 Statuses Export to Excel (XLSX) Create purcha…" at bounding box center [353, 41] width 588 height 24
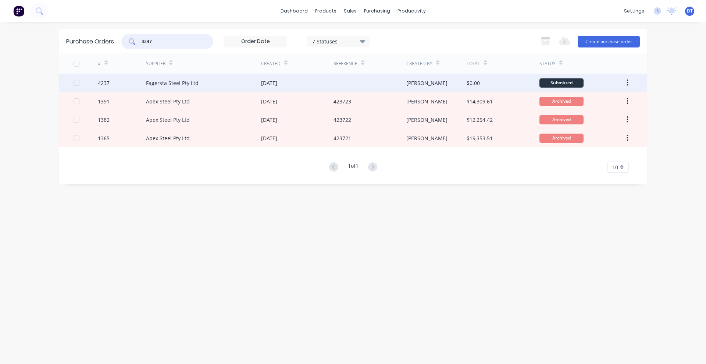
type input "4237"
click at [193, 86] on div "Fagersta Steel Pty Ltd" at bounding box center [203, 83] width 115 height 18
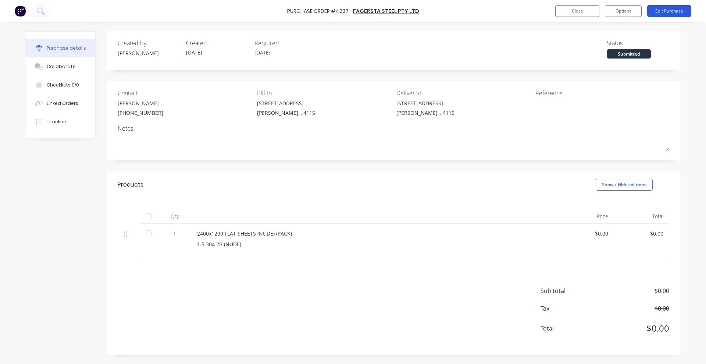
click at [682, 8] on button "Edit Purchase" at bounding box center [669, 11] width 44 height 12
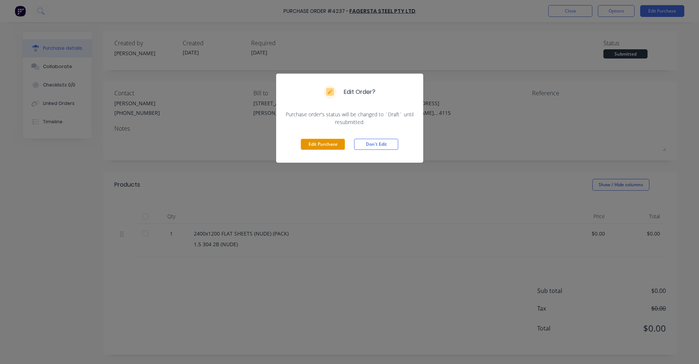
click at [322, 141] on button "Edit Purchase" at bounding box center [323, 144] width 44 height 11
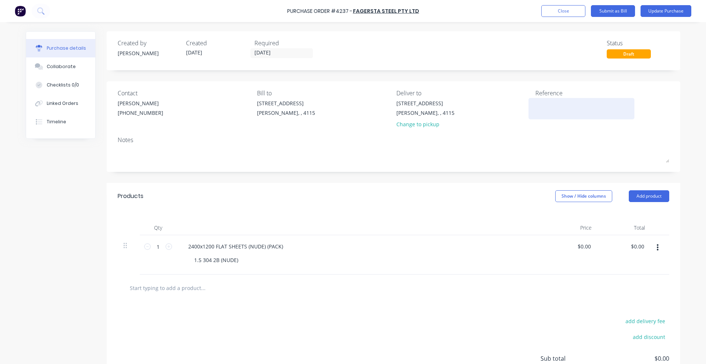
click at [566, 101] on textarea at bounding box center [581, 107] width 92 height 17
type textarea "SD0041751BR"
click at [576, 247] on input "0.0000" at bounding box center [582, 246] width 20 height 11
click at [584, 246] on input "0.0000" at bounding box center [582, 246] width 20 height 11
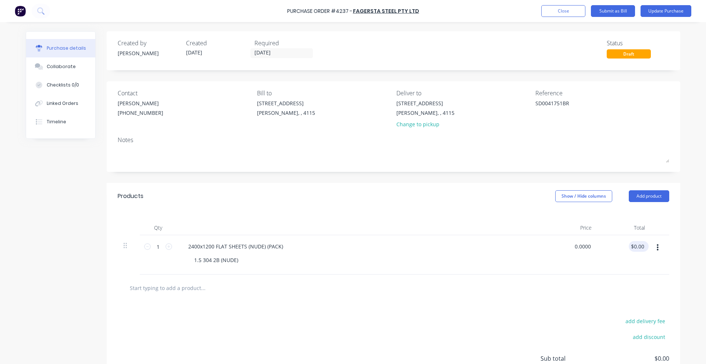
type input "$0.00"
click at [633, 245] on input "0.00" at bounding box center [637, 246] width 17 height 11
click at [633, 245] on input "0.00" at bounding box center [639, 246] width 14 height 11
type input "7182"
type input "$7,182.00"
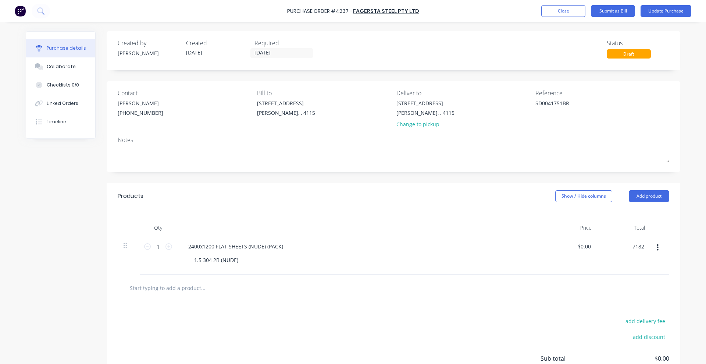
type input "$7,182.00"
click at [446, 282] on div at bounding box center [394, 287] width 540 height 15
click at [677, 12] on button "Update Purchase" at bounding box center [665, 11] width 51 height 12
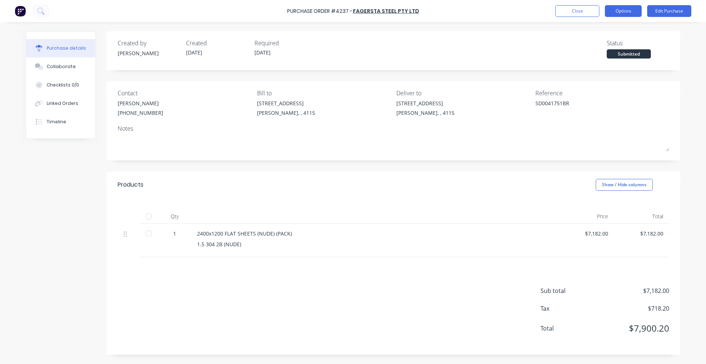
click at [623, 12] on button "Options" at bounding box center [623, 11] width 37 height 12
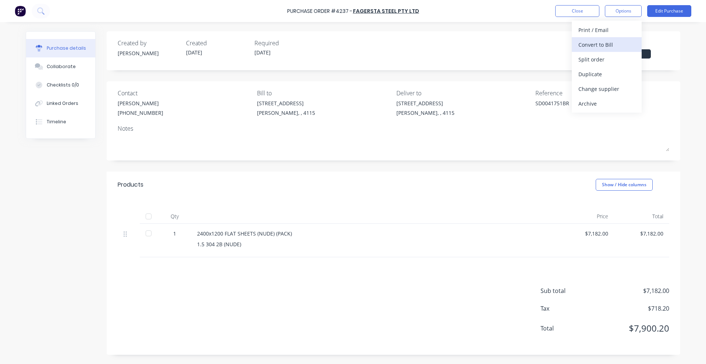
click at [600, 44] on div "Convert to Bill" at bounding box center [606, 44] width 57 height 11
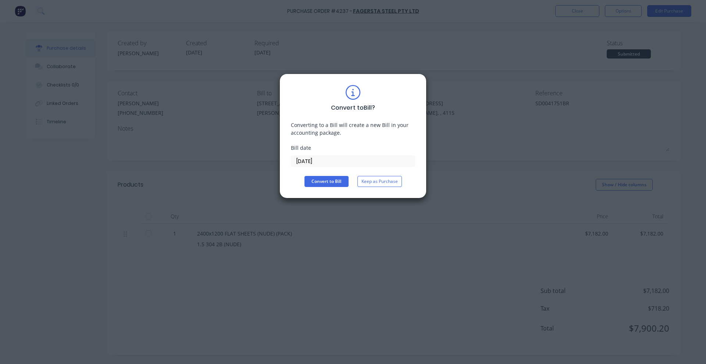
click at [334, 162] on input "[DATE]" at bounding box center [353, 160] width 124 height 11
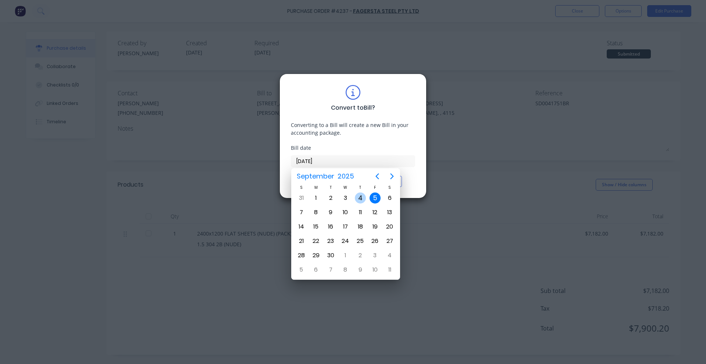
click at [363, 193] on div "4" at bounding box center [360, 197] width 11 height 11
type input "04/09/25"
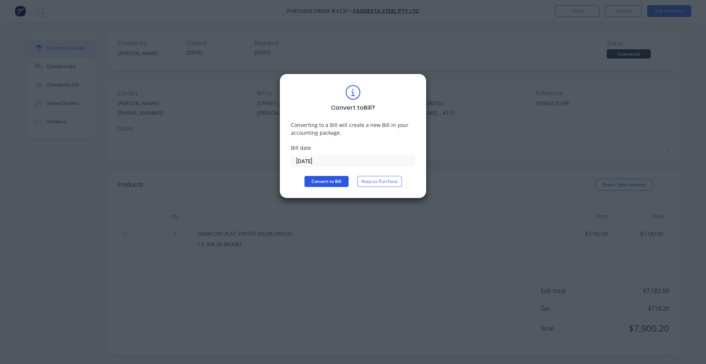
click at [340, 180] on button "Convert to Bill" at bounding box center [326, 181] width 44 height 11
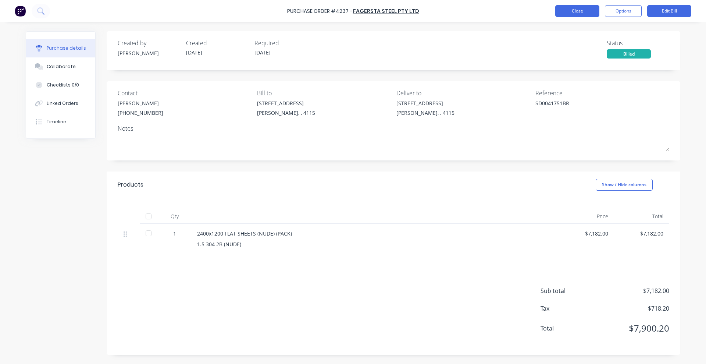
click at [579, 10] on button "Close" at bounding box center [577, 11] width 44 height 12
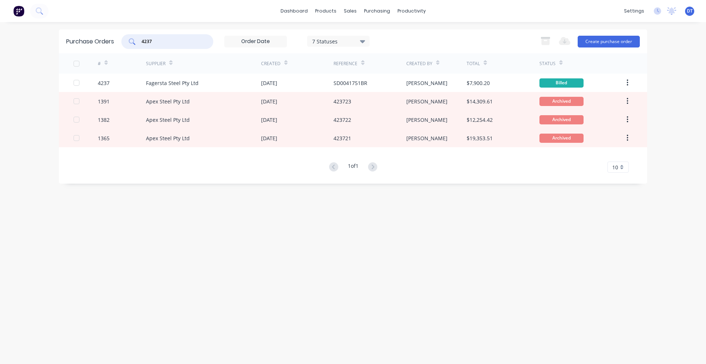
drag, startPoint x: 167, startPoint y: 40, endPoint x: 126, endPoint y: 45, distance: 41.8
click at [126, 45] on div "4237" at bounding box center [167, 41] width 92 height 15
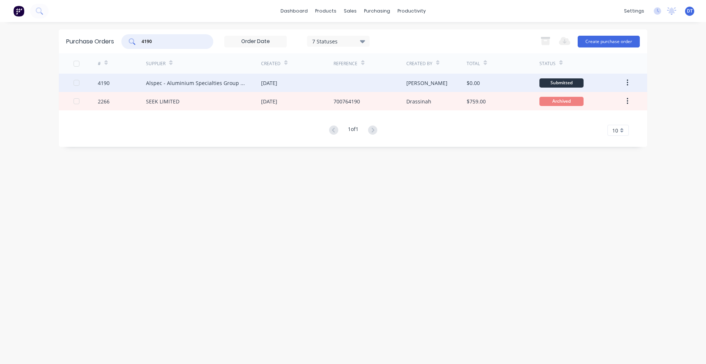
type input "4190"
click at [319, 85] on div "26 Aug 2025" at bounding box center [297, 83] width 72 height 18
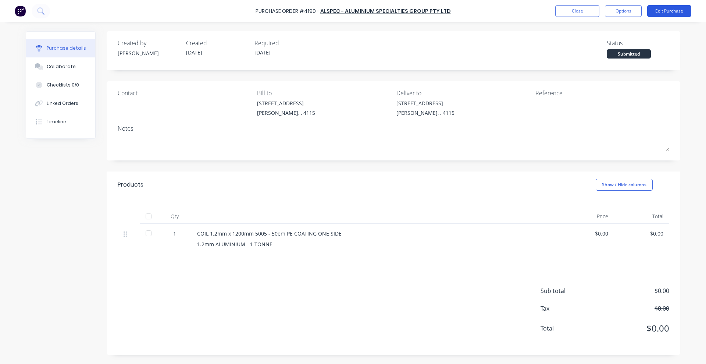
click at [668, 10] on button "Edit Purchase" at bounding box center [669, 11] width 44 height 12
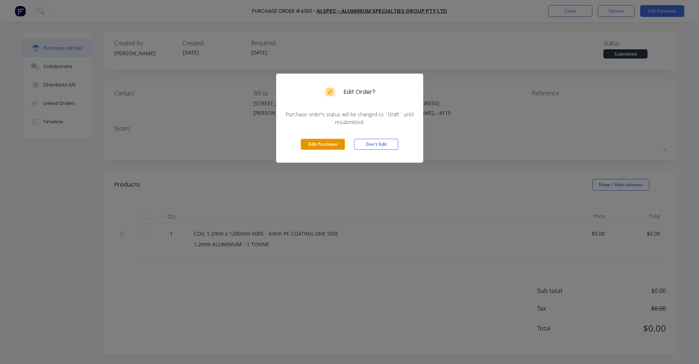
click at [329, 144] on button "Edit Purchase" at bounding box center [323, 144] width 44 height 11
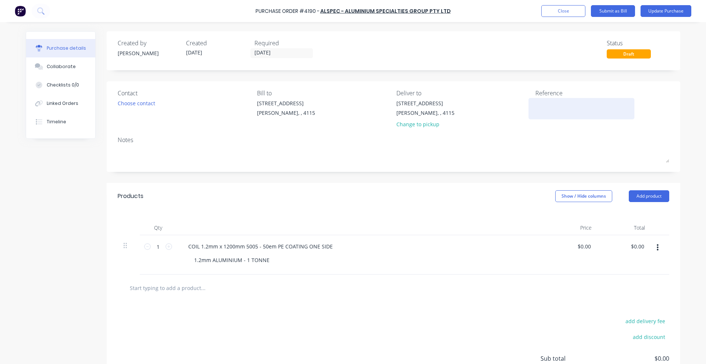
click at [552, 109] on textarea at bounding box center [581, 107] width 92 height 17
type textarea "SI00718073"
click at [641, 244] on input "0.00" at bounding box center [639, 246] width 14 height 11
type input "11147.86"
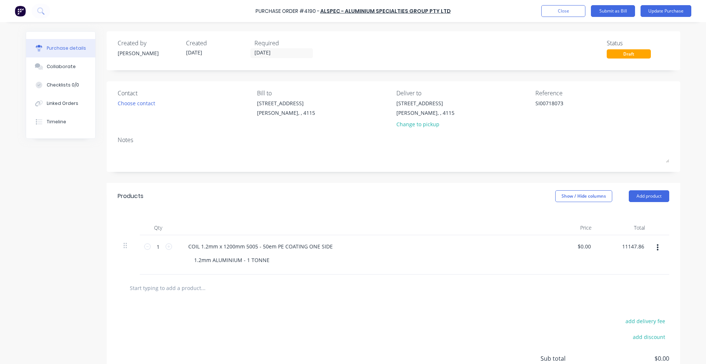
type input "$11,147.86"
click at [515, 290] on div at bounding box center [394, 287] width 540 height 15
click at [668, 10] on button "Update Purchase" at bounding box center [665, 11] width 51 height 12
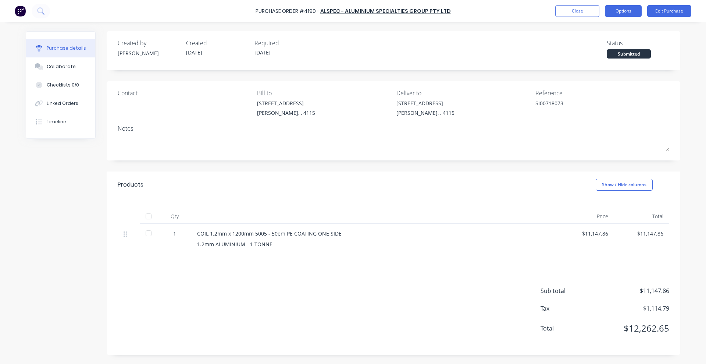
click at [612, 17] on button "Options" at bounding box center [623, 11] width 37 height 12
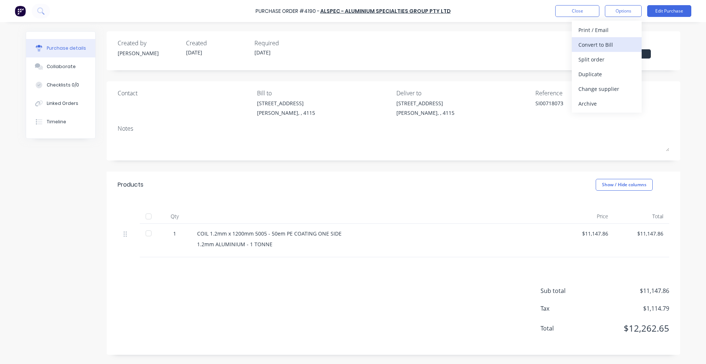
click at [605, 45] on div "Convert to Bill" at bounding box center [606, 44] width 57 height 11
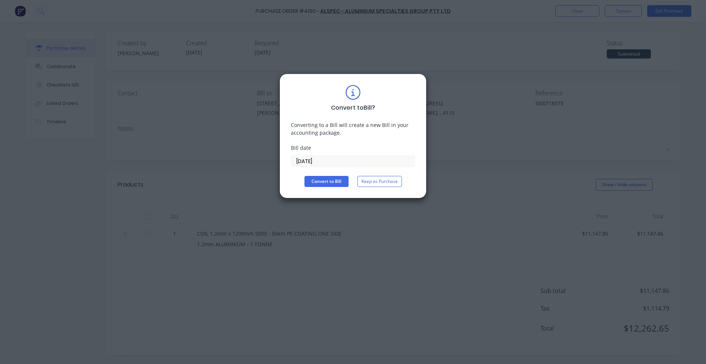
click at [347, 163] on input "[DATE]" at bounding box center [353, 160] width 124 height 11
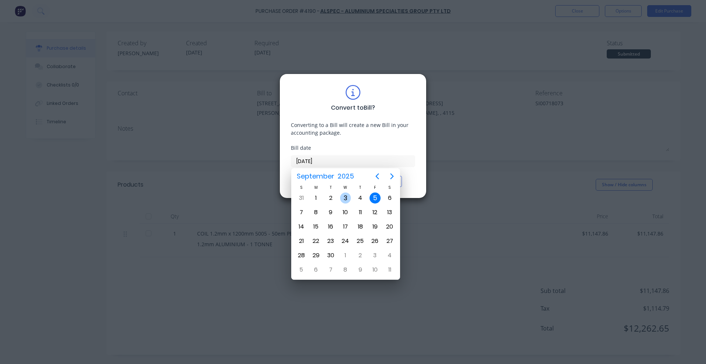
click at [346, 201] on div "3" at bounding box center [345, 197] width 11 height 11
type input "03/09/25"
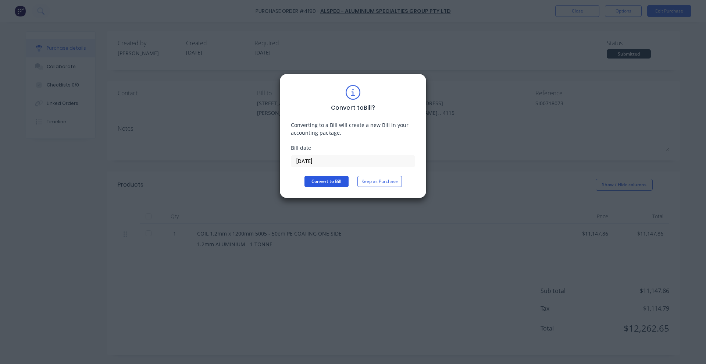
click at [319, 178] on button "Convert to Bill" at bounding box center [326, 181] width 44 height 11
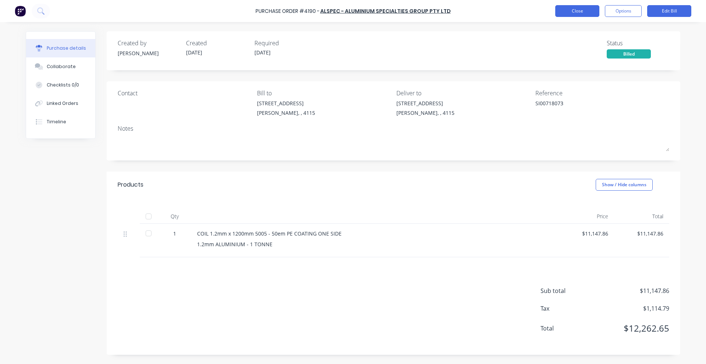
click at [576, 16] on button "Close" at bounding box center [577, 11] width 44 height 12
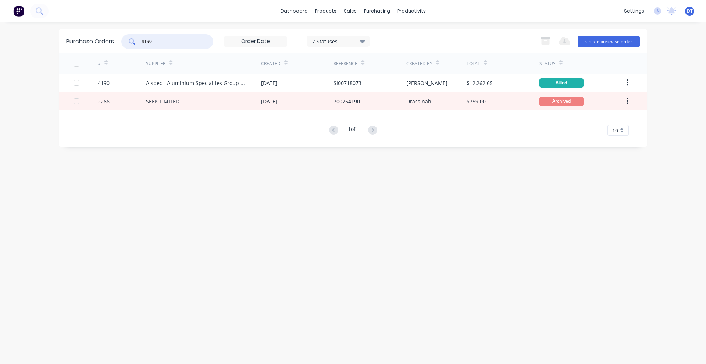
drag, startPoint x: 162, startPoint y: 43, endPoint x: 133, endPoint y: 44, distance: 28.3
click at [133, 44] on div "4190" at bounding box center [167, 41] width 92 height 15
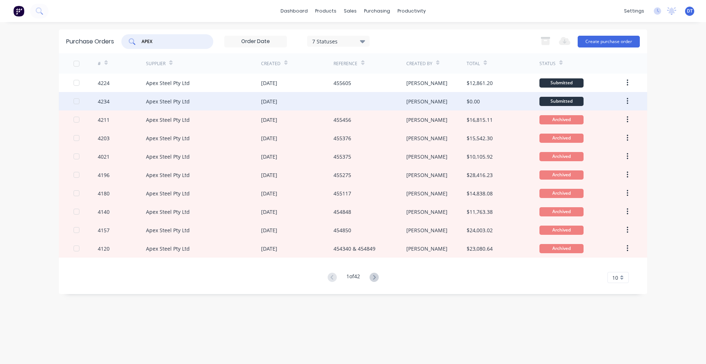
type input "APEX"
click at [168, 99] on div "Apex Steel Pty Ltd" at bounding box center [168, 101] width 44 height 8
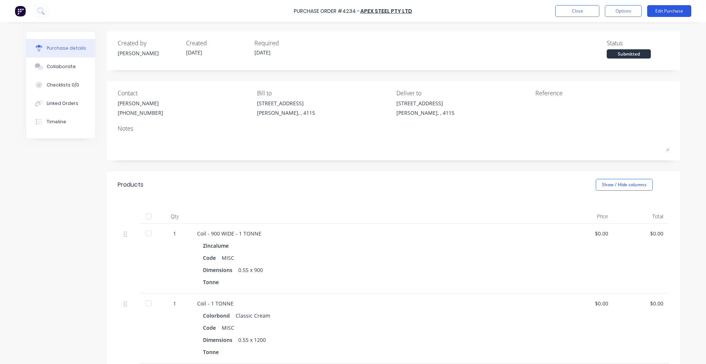
click at [662, 15] on button "Edit Purchase" at bounding box center [669, 11] width 44 height 12
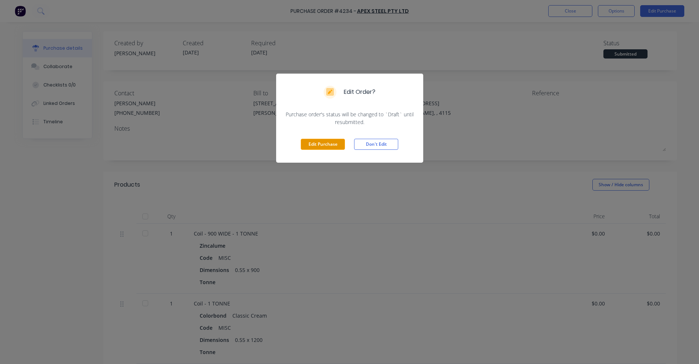
click at [338, 140] on button "Edit Purchase" at bounding box center [323, 144] width 44 height 11
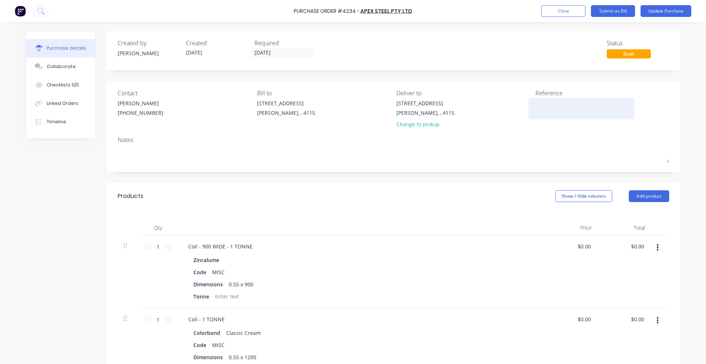
click at [553, 108] on textarea at bounding box center [581, 107] width 92 height 17
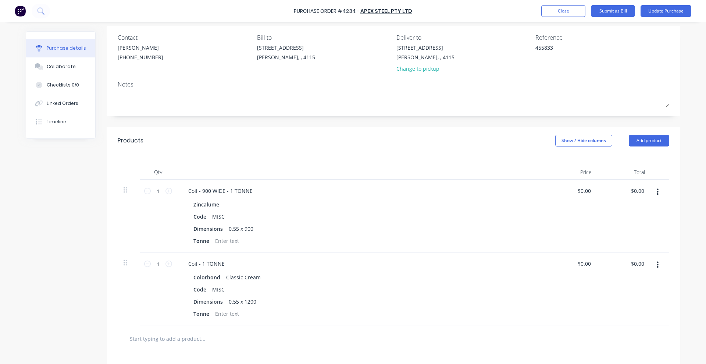
scroll to position [138, 0]
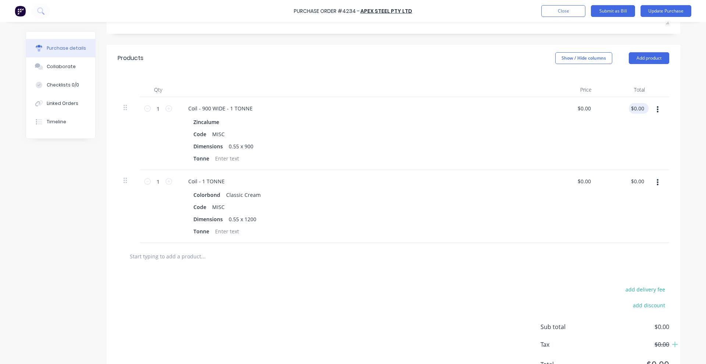
type textarea "455833"
click at [641, 109] on input "0.00" at bounding box center [637, 108] width 17 height 11
click at [637, 109] on input "0.00" at bounding box center [639, 108] width 14 height 11
type input "2078.88"
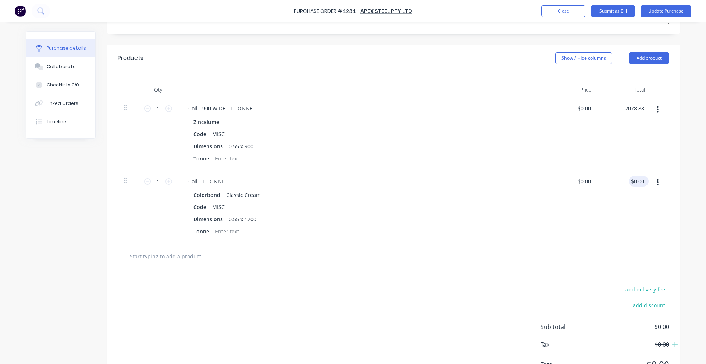
type input "$2,078.88"
click at [638, 180] on input "0.00" at bounding box center [639, 181] width 14 height 11
type input "3276.84"
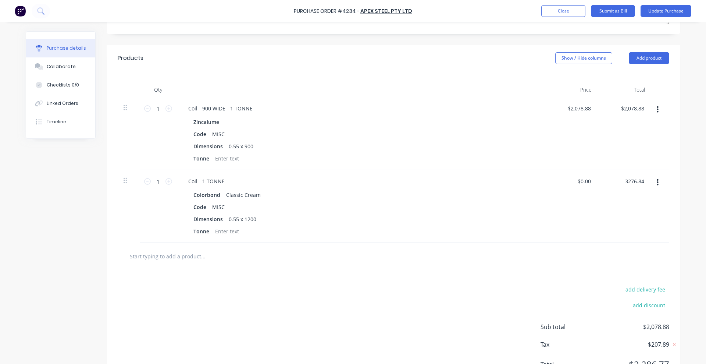
type input "$3,276.84"
click at [513, 258] on div at bounding box center [394, 255] width 540 height 15
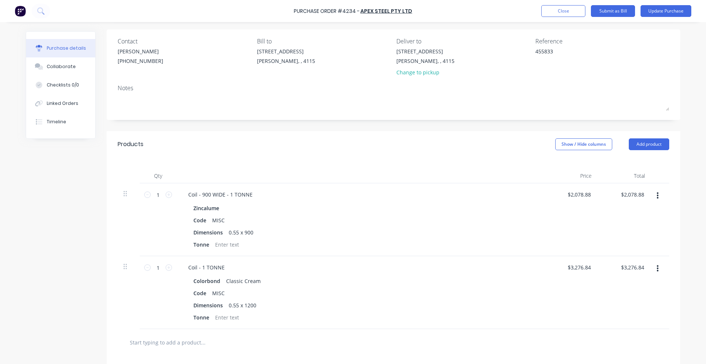
scroll to position [0, 0]
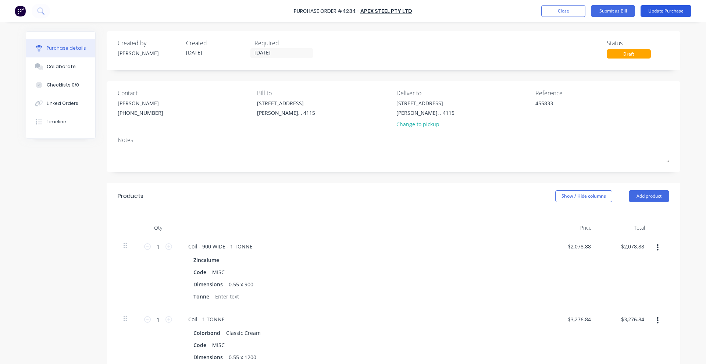
click at [684, 15] on button "Update Purchase" at bounding box center [665, 11] width 51 height 12
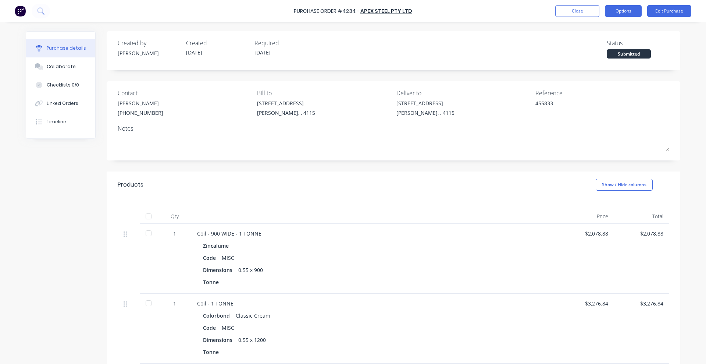
click at [627, 10] on button "Options" at bounding box center [623, 11] width 37 height 12
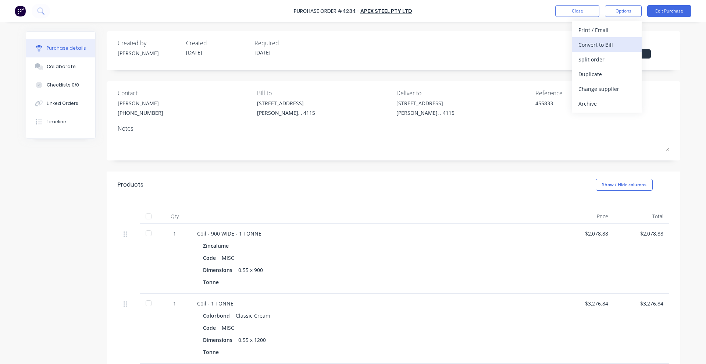
click at [595, 44] on div "Convert to Bill" at bounding box center [606, 44] width 57 height 11
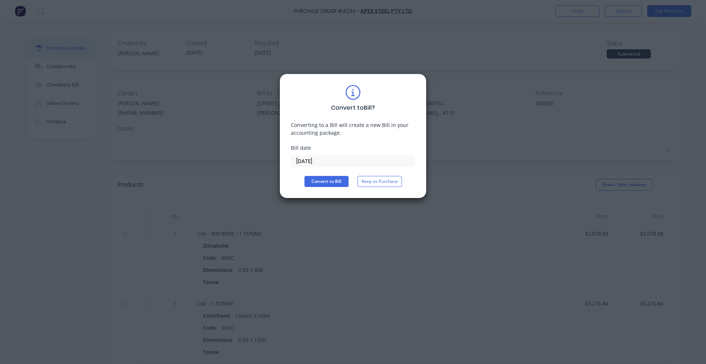
click at [350, 163] on input "[DATE]" at bounding box center [353, 160] width 124 height 11
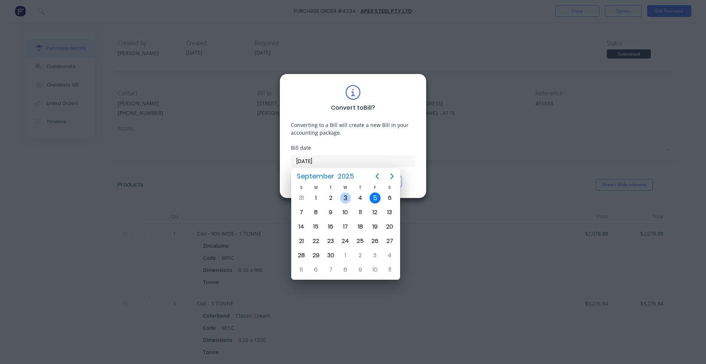
click at [345, 198] on div "3" at bounding box center [345, 197] width 11 height 11
type input "03/09/25"
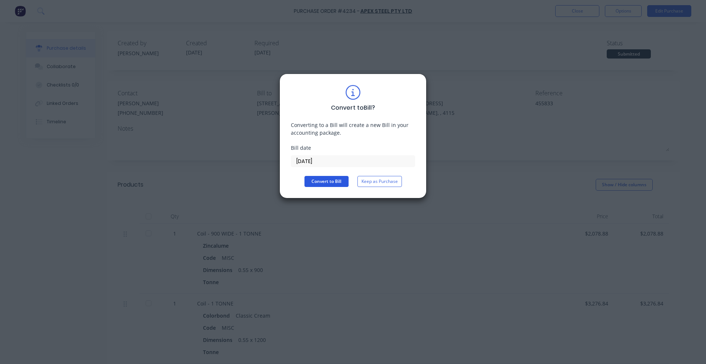
click at [332, 182] on button "Convert to Bill" at bounding box center [326, 181] width 44 height 11
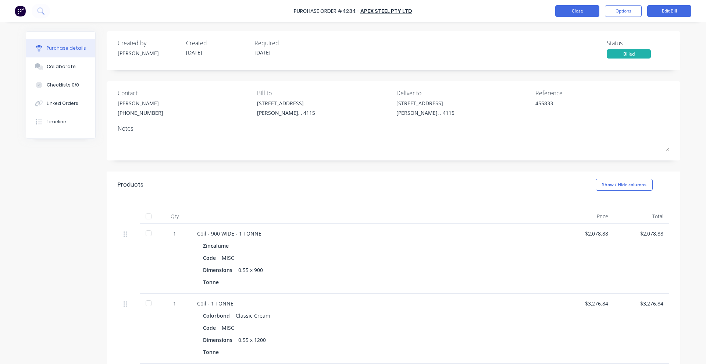
click at [589, 14] on button "Close" at bounding box center [577, 11] width 44 height 12
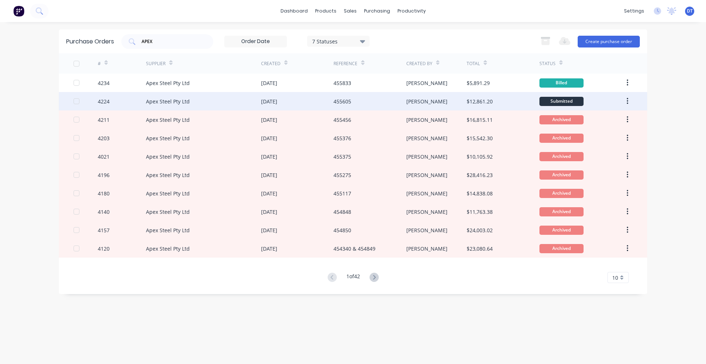
click at [165, 99] on div "Apex Steel Pty Ltd" at bounding box center [168, 101] width 44 height 8
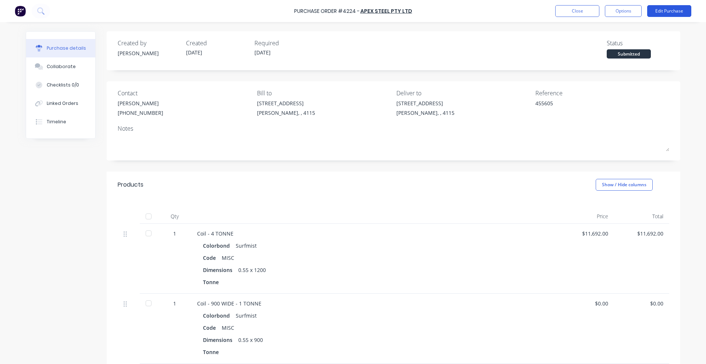
click at [667, 12] on button "Edit Purchase" at bounding box center [669, 11] width 44 height 12
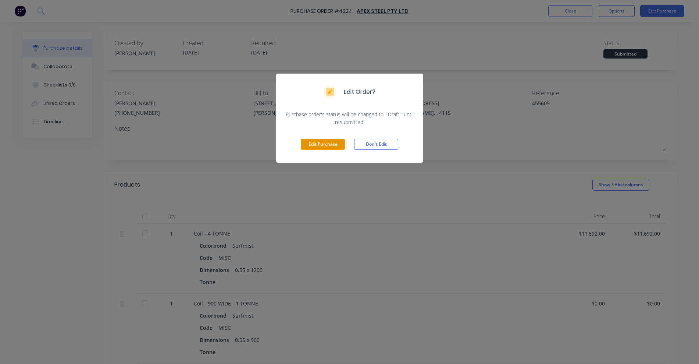
click at [336, 144] on button "Edit Purchase" at bounding box center [323, 144] width 44 height 11
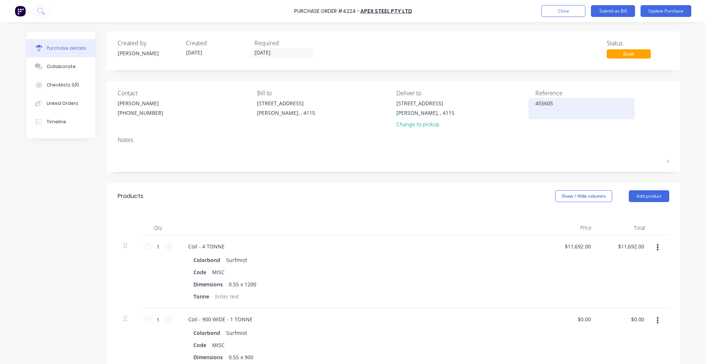
click at [561, 100] on textarea "455605" at bounding box center [581, 107] width 92 height 17
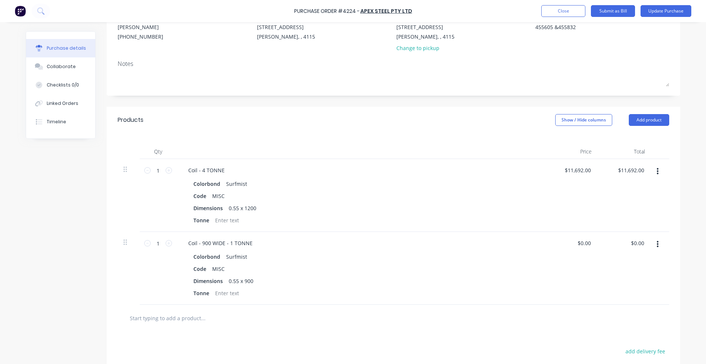
scroll to position [92, 0]
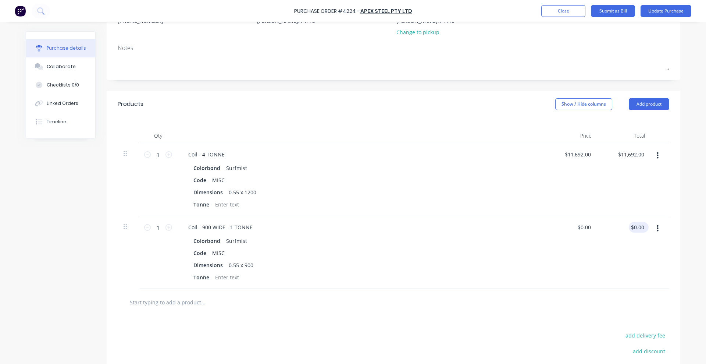
type textarea "455605 &455832"
click at [637, 230] on input "0.00" at bounding box center [637, 227] width 17 height 11
click at [637, 230] on input "0.00" at bounding box center [639, 227] width 14 height 11
type input "3325"
type input "$3,325.00"
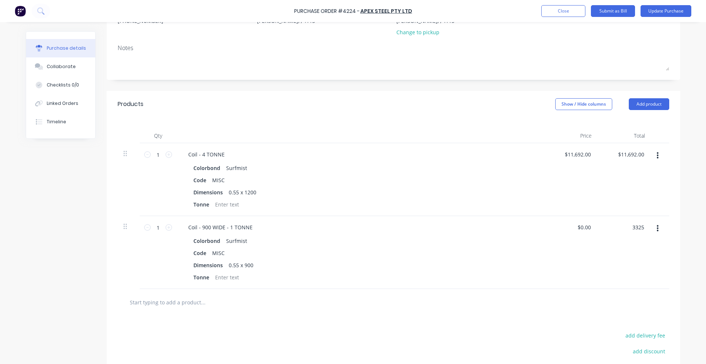
type input "$3,325.00"
click at [514, 292] on div at bounding box center [393, 302] width 551 height 27
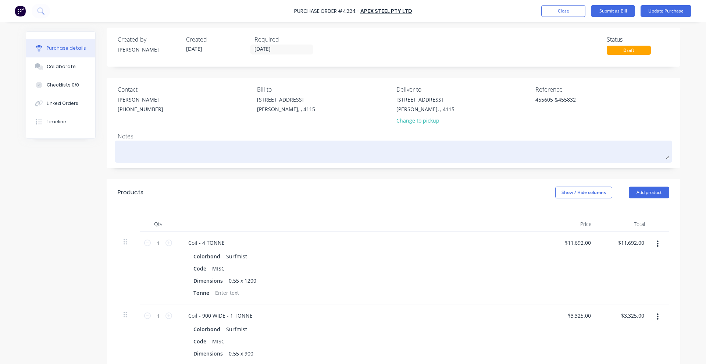
scroll to position [0, 0]
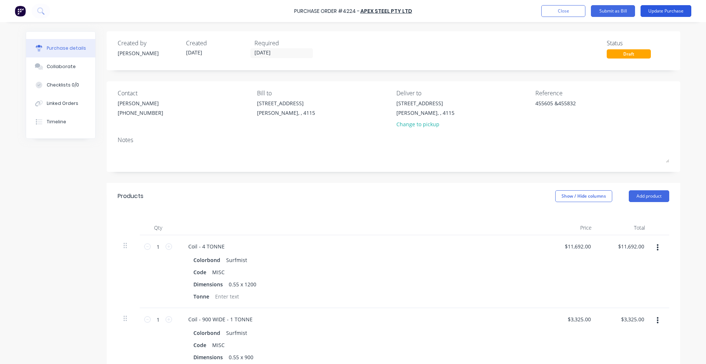
click at [664, 12] on button "Update Purchase" at bounding box center [665, 11] width 51 height 12
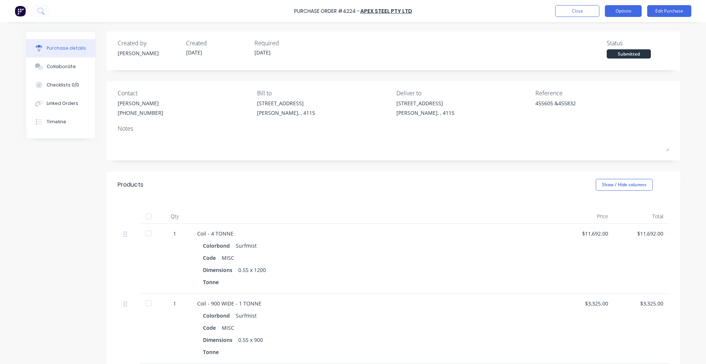
click at [628, 7] on button "Options" at bounding box center [623, 11] width 37 height 12
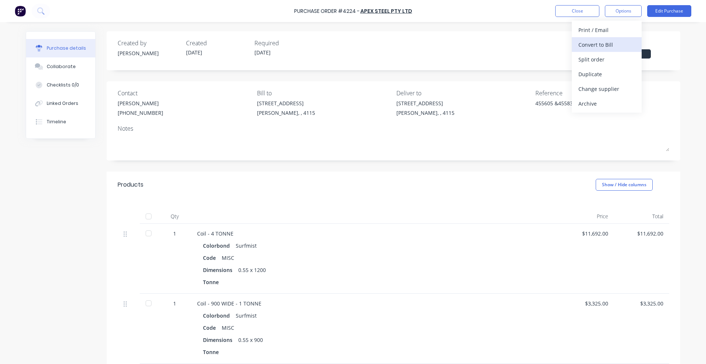
click at [594, 49] on div "Convert to Bill" at bounding box center [606, 44] width 57 height 11
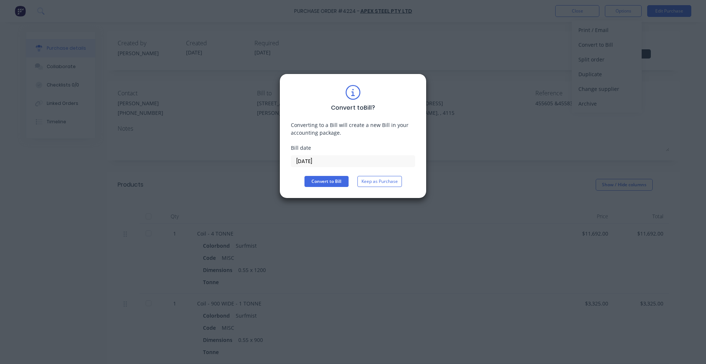
click at [319, 159] on input "[DATE]" at bounding box center [353, 160] width 124 height 11
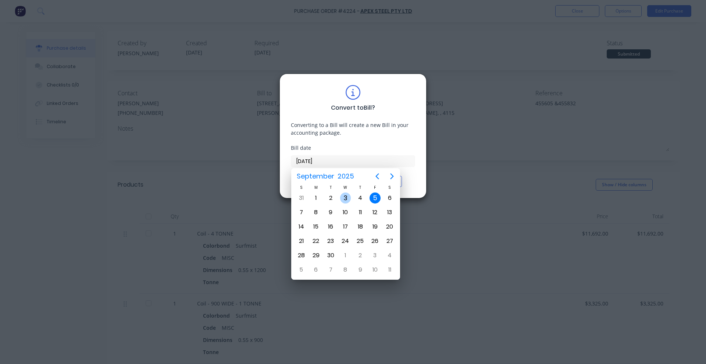
click at [346, 195] on div "3" at bounding box center [345, 197] width 11 height 11
type input "03/09/25"
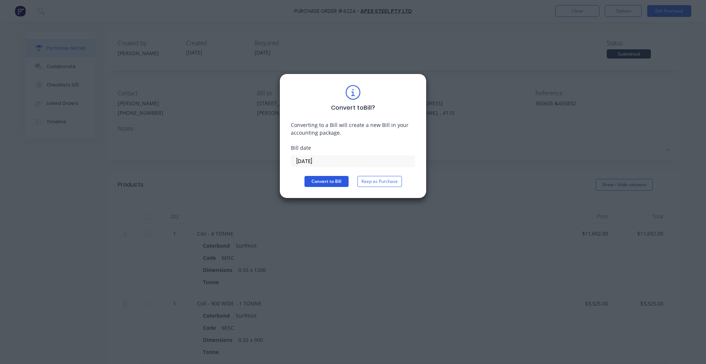
click at [326, 180] on button "Convert to Bill" at bounding box center [326, 181] width 44 height 11
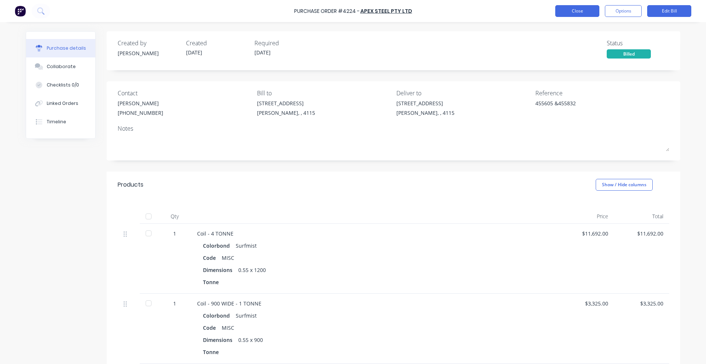
click at [591, 13] on button "Close" at bounding box center [577, 11] width 44 height 12
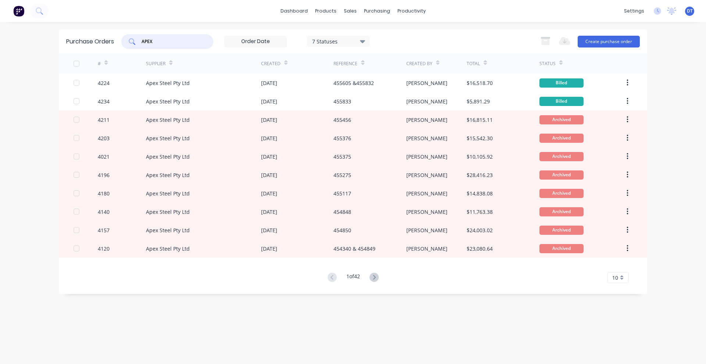
drag, startPoint x: 161, startPoint y: 40, endPoint x: 103, endPoint y: 43, distance: 58.5
click at [103, 43] on div "Purchase Orders APEX 7 Statuses 7 Statuses Export to Excel (XLSX) Create purcha…" at bounding box center [353, 41] width 588 height 24
click at [387, 52] on div "Suppliers" at bounding box center [392, 50] width 22 height 7
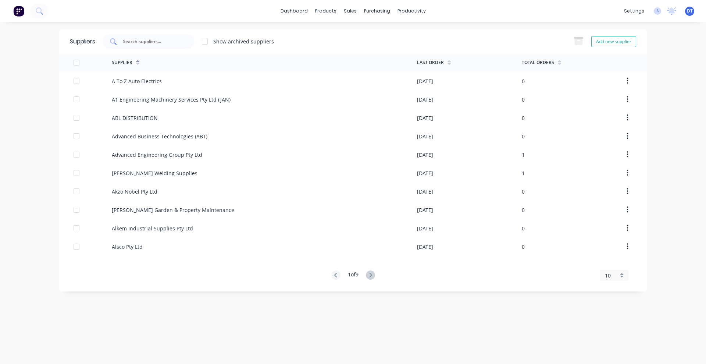
click at [145, 43] on input "text" at bounding box center [152, 41] width 61 height 7
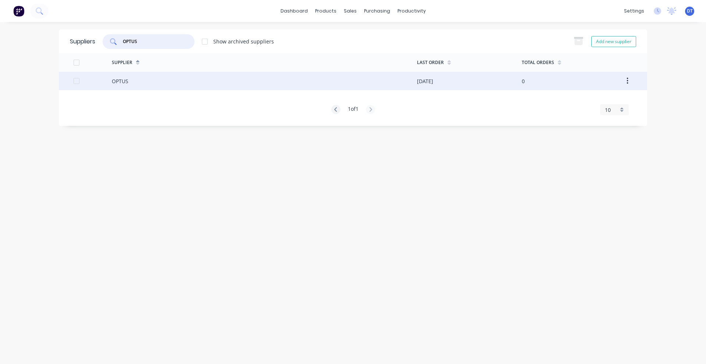
type input "OPTUS"
click at [167, 84] on div "OPTUS" at bounding box center [264, 81] width 305 height 18
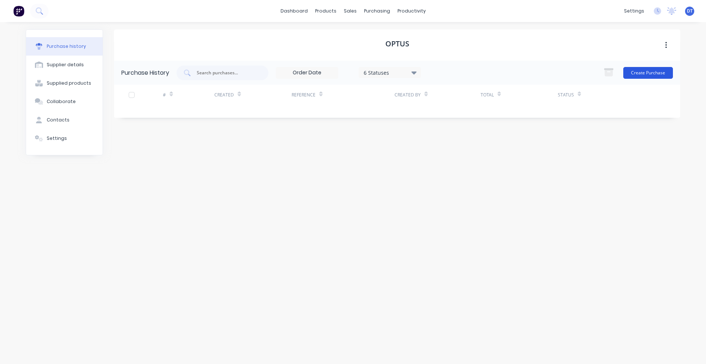
click at [652, 68] on button "Create Purchase" at bounding box center [648, 73] width 50 height 12
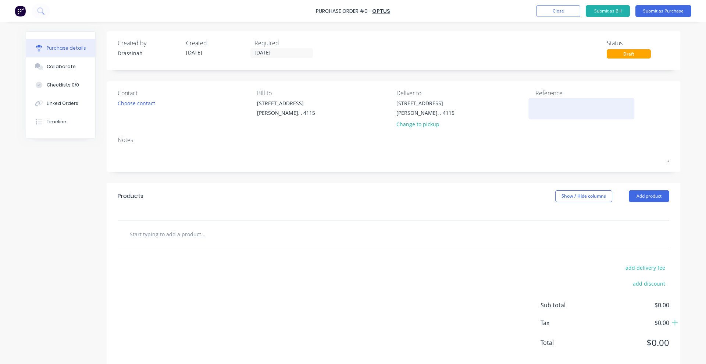
click at [574, 107] on textarea at bounding box center [581, 107] width 92 height 17
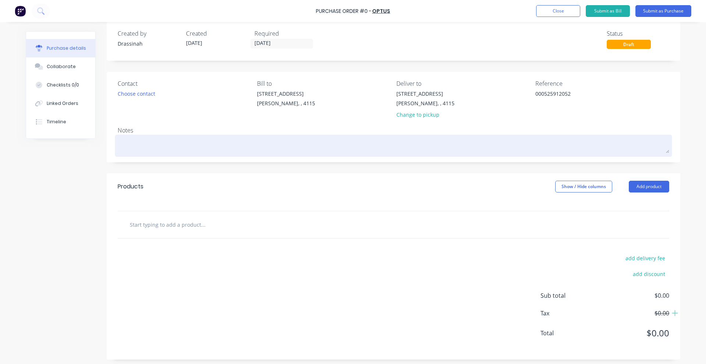
scroll to position [12, 0]
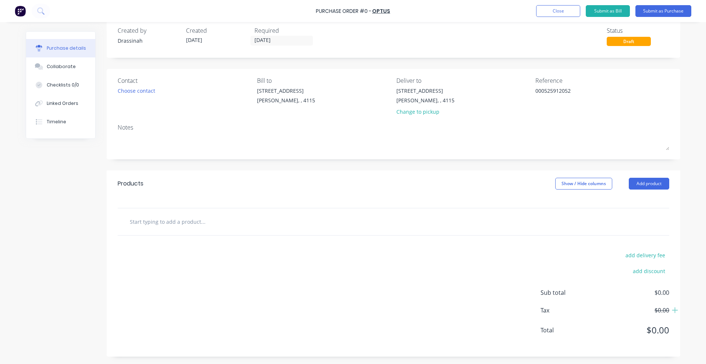
type textarea "000525912052"
click at [179, 221] on input "text" at bounding box center [202, 221] width 147 height 15
type input "BILLING FOR AUGUST 2025"
click at [210, 247] on button "Add BILLING FOR AUGUST 2025 to order" at bounding box center [242, 249] width 221 height 24
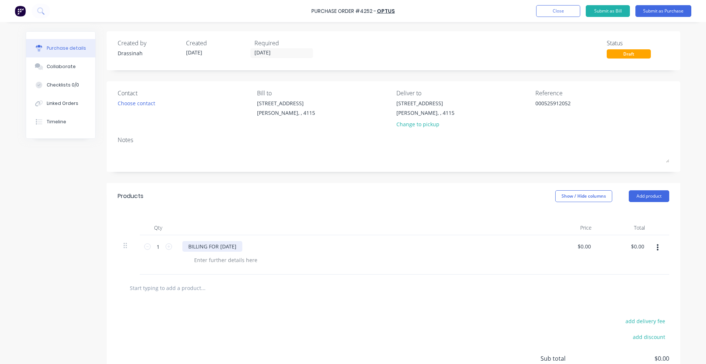
click at [216, 245] on div "BILLING FOR AUGUST 2025" at bounding box center [212, 246] width 60 height 11
click at [312, 244] on div "BILLING 21 JULY - 20 AUGUST 2025" at bounding box center [360, 246] width 356 height 11
click at [635, 247] on input "0.00" at bounding box center [637, 246] width 17 height 11
click at [635, 247] on input "0.00" at bounding box center [639, 246] width 14 height 11
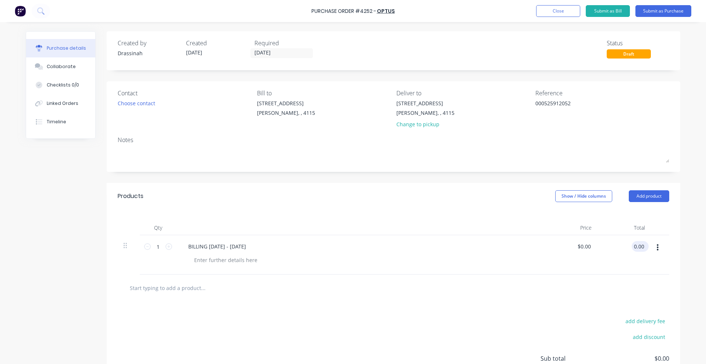
drag, startPoint x: 635, startPoint y: 240, endPoint x: 637, endPoint y: 251, distance: 10.5
click at [637, 251] on input "0.00" at bounding box center [639, 246] width 14 height 11
type input "1026.32"
type input "$1,026.32"
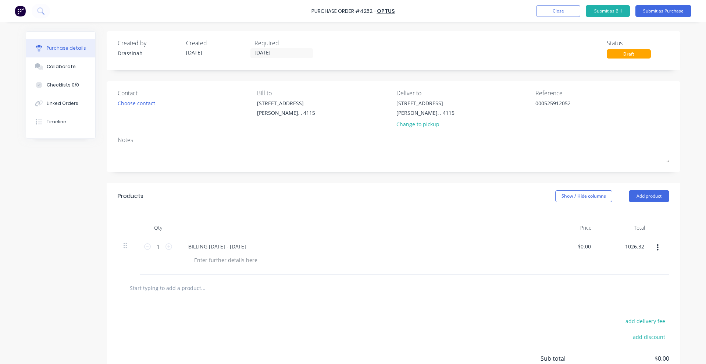
type input "$1,026.32"
click at [602, 304] on div "add delivery fee add discount Sub total $1,026.32 Tax $102.63 Total $1,128.95" at bounding box center [393, 361] width 573 height 121
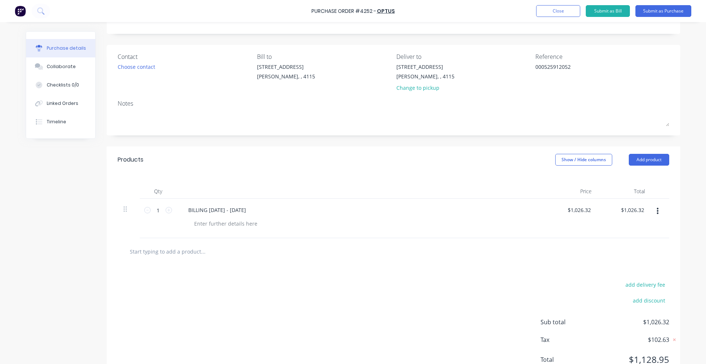
scroll to position [66, 0]
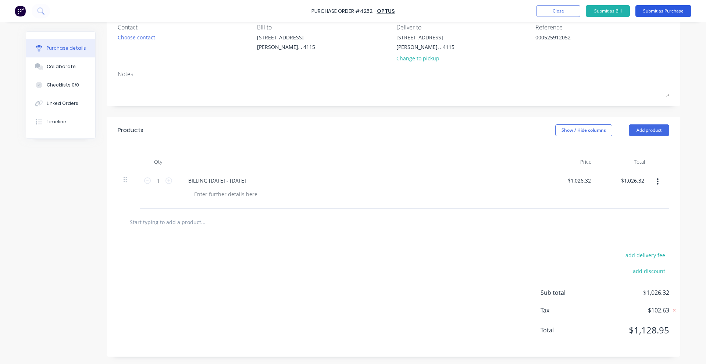
click at [651, 8] on button "Submit as Purchase" at bounding box center [663, 11] width 56 height 12
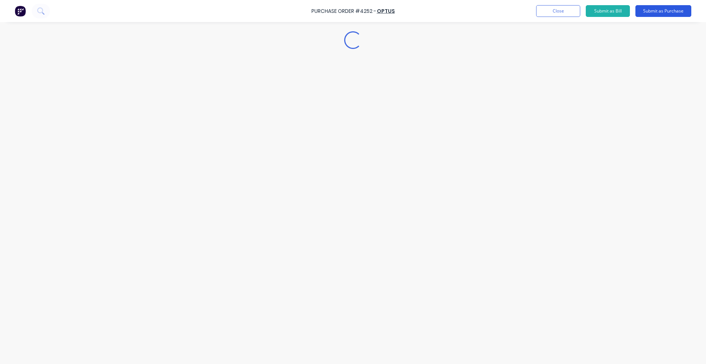
scroll to position [0, 0]
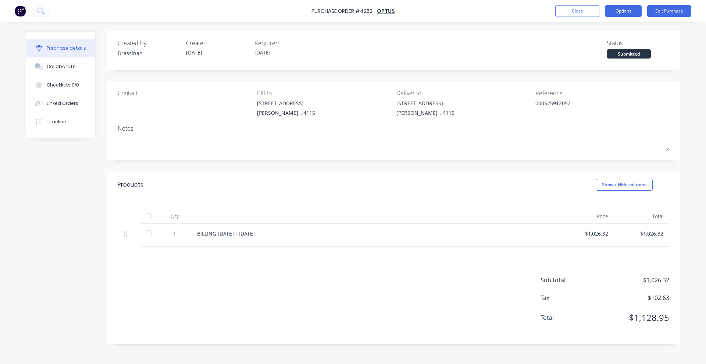
click at [619, 15] on button "Options" at bounding box center [623, 11] width 37 height 12
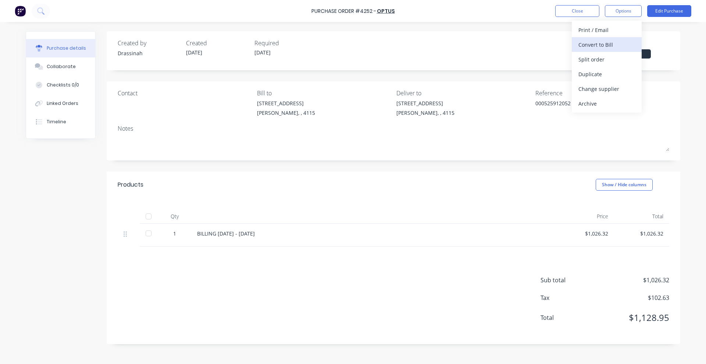
click at [604, 42] on div "Convert to Bill" at bounding box center [606, 44] width 57 height 11
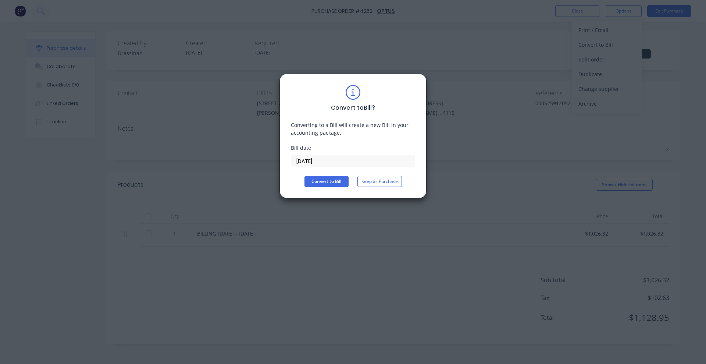
click at [341, 163] on input "[DATE]" at bounding box center [353, 160] width 124 height 11
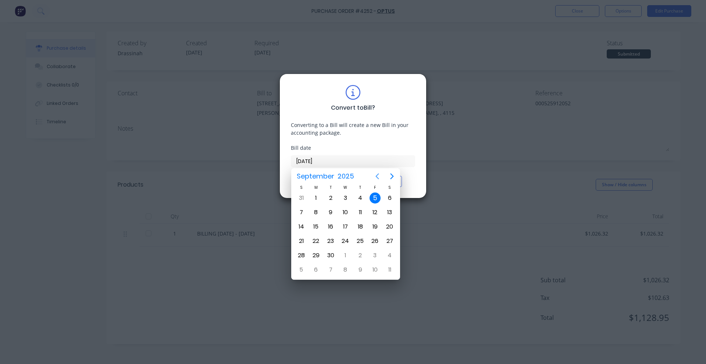
click at [378, 175] on icon "Previous page" at bounding box center [377, 176] width 9 height 9
click at [361, 242] on div "21" at bounding box center [360, 240] width 11 height 11
type input "21/08/25"
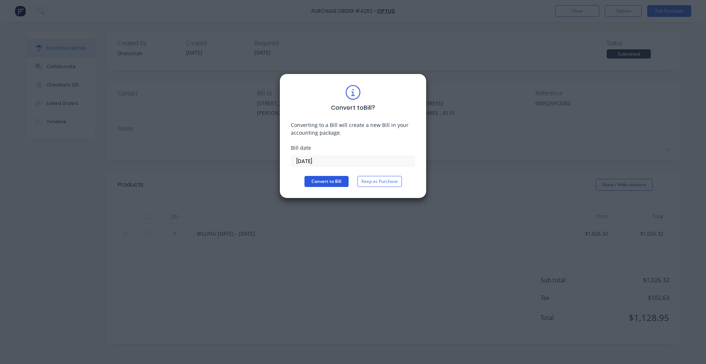
click at [323, 180] on button "Convert to Bill" at bounding box center [326, 181] width 44 height 11
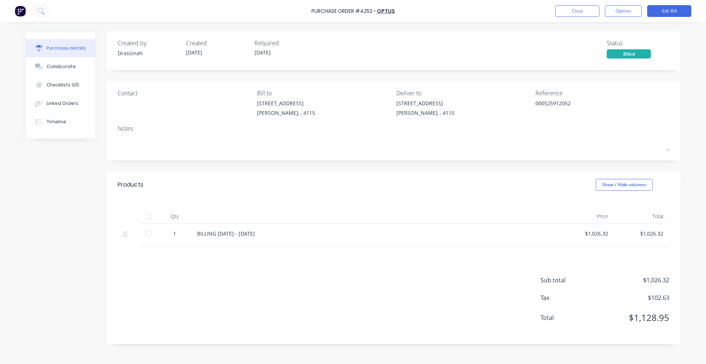
click at [423, 158] on div "Contact Bill to 39 Sandstone Place Parkinson, , 4115 Deliver to 39 Sandstone Pl…" at bounding box center [393, 120] width 573 height 79
click at [572, 8] on button "Close" at bounding box center [577, 11] width 44 height 12
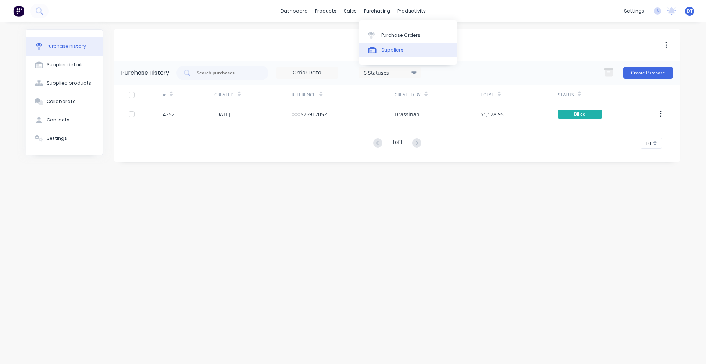
click at [386, 47] on div "Suppliers" at bounding box center [392, 50] width 22 height 7
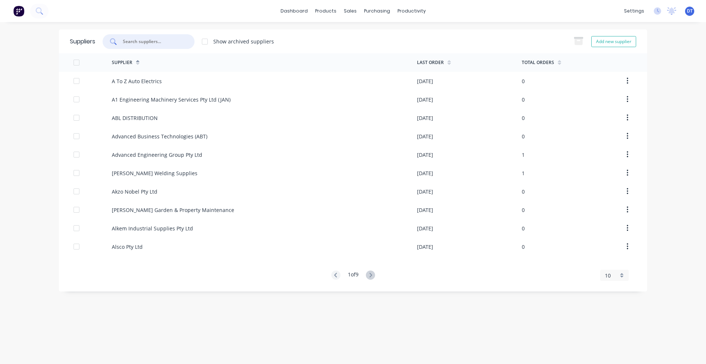
click at [159, 43] on input "text" at bounding box center [152, 41] width 61 height 7
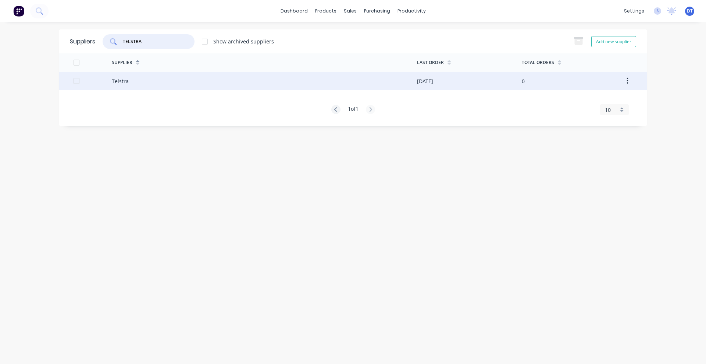
type input "TELSTRA"
click at [101, 78] on div at bounding box center [93, 81] width 38 height 18
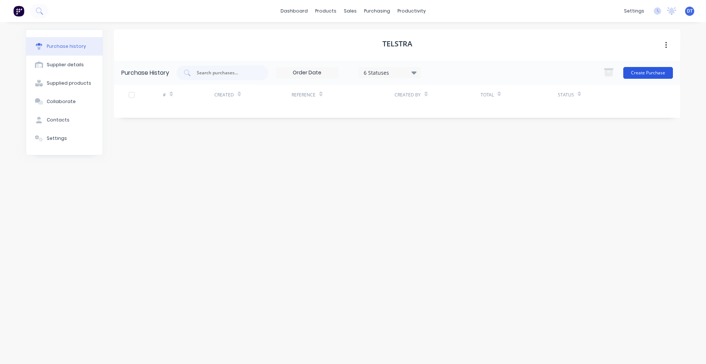
click at [654, 72] on button "Create Purchase" at bounding box center [648, 73] width 50 height 12
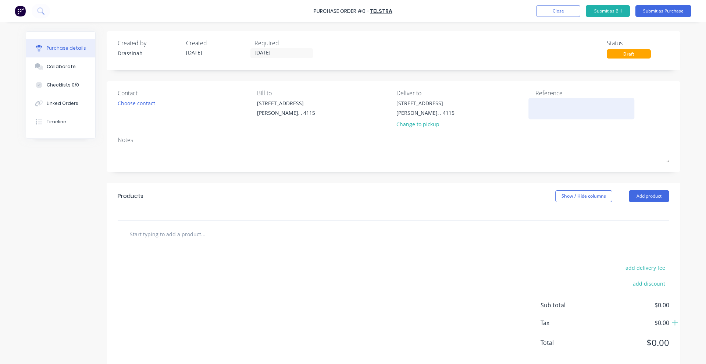
click at [539, 111] on textarea at bounding box center [581, 107] width 92 height 17
click at [537, 103] on textarea "K 134404261-5" at bounding box center [581, 107] width 92 height 17
type textarea "K134404261-5"
click at [164, 233] on input "text" at bounding box center [202, 233] width 147 height 15
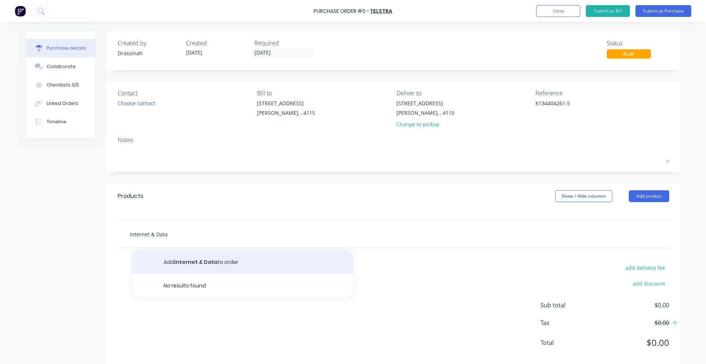
type input "internet & Data"
click at [234, 254] on button "Add internet & Data to order" at bounding box center [242, 262] width 221 height 24
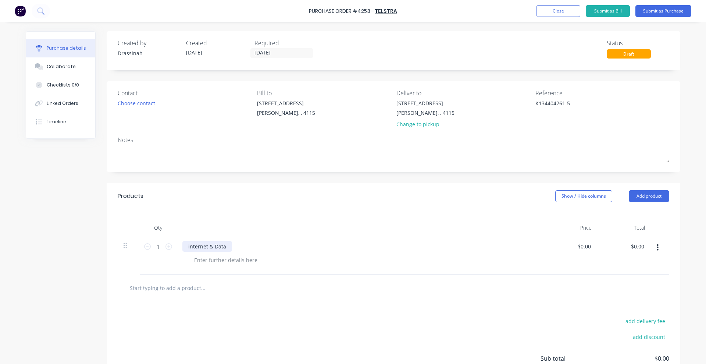
click at [186, 245] on div "internet & Data" at bounding box center [207, 246] width 50 height 11
click at [226, 245] on div "Internet & Data" at bounding box center [207, 246] width 50 height 11
click at [265, 230] on div at bounding box center [360, 227] width 368 height 15
click at [640, 246] on input "0.00" at bounding box center [639, 246] width 14 height 11
click at [635, 246] on input "0.00" at bounding box center [639, 246] width 14 height 11
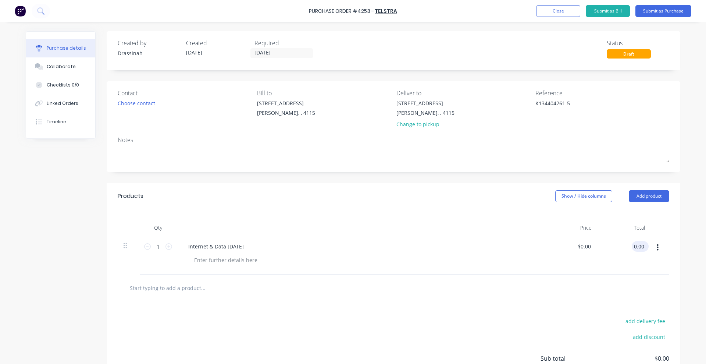
click at [635, 246] on input "0.00" at bounding box center [639, 246] width 14 height 11
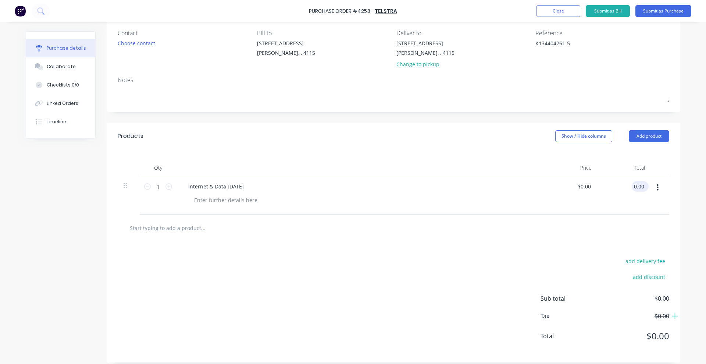
scroll to position [66, 0]
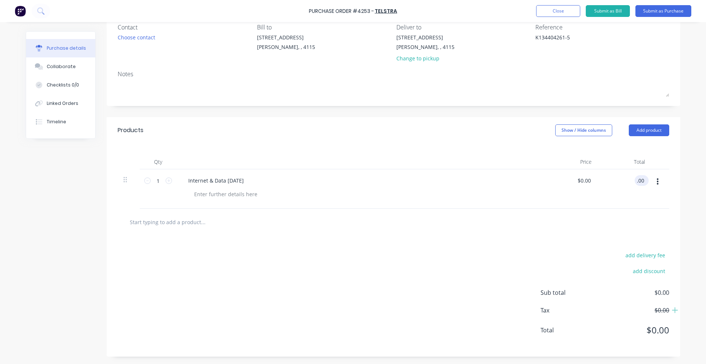
click at [637, 181] on input ".00" at bounding box center [639, 180] width 11 height 11
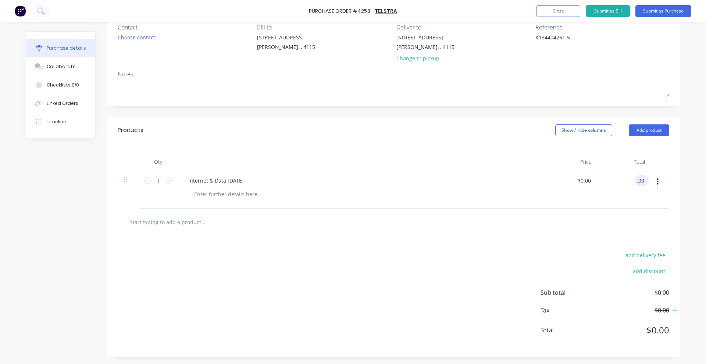
click at [637, 181] on input ".00" at bounding box center [639, 180] width 11 height 11
click at [586, 208] on div at bounding box center [393, 221] width 551 height 27
click at [637, 179] on input "0.00" at bounding box center [639, 180] width 14 height 11
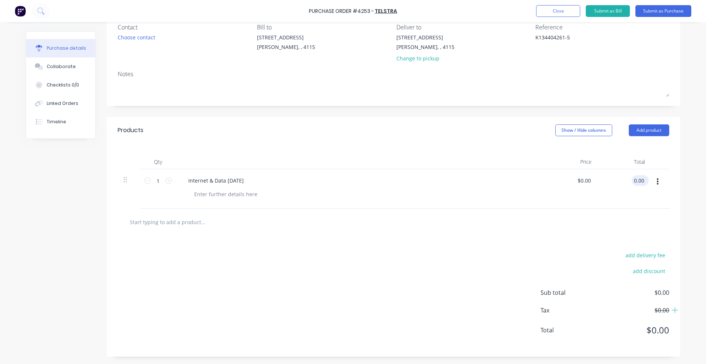
click at [637, 179] on input "0.00" at bounding box center [639, 180] width 14 height 11
type input "403.34"
type input "$403.34"
click at [596, 237] on div "add delivery fee add discount Sub total $403.34 Tax $40.33 Total $443.67" at bounding box center [393, 295] width 573 height 121
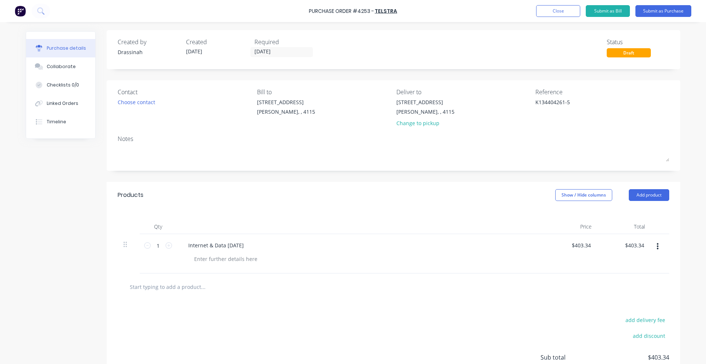
scroll to position [0, 0]
click at [660, 9] on button "Submit as Purchase" at bounding box center [663, 11] width 56 height 12
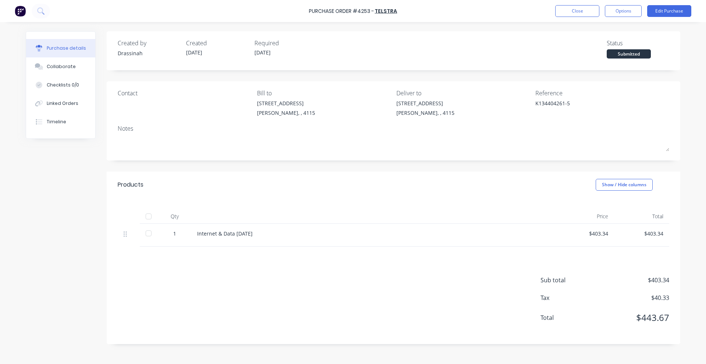
click at [601, 16] on div "Close Options Edit Purchase" at bounding box center [623, 11] width 136 height 12
click at [618, 10] on button "Options" at bounding box center [623, 11] width 37 height 12
click at [609, 45] on div "Convert to Bill" at bounding box center [606, 44] width 57 height 11
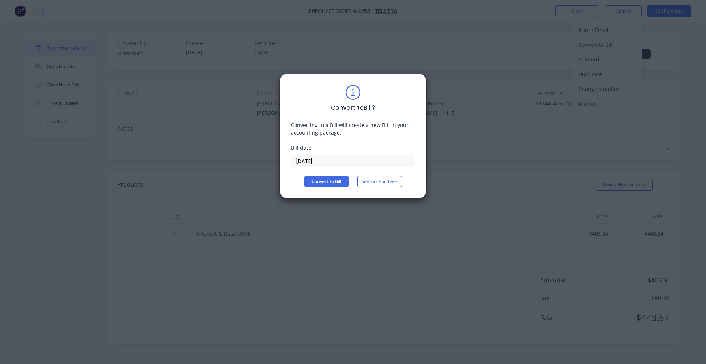
click at [322, 161] on input "[DATE]" at bounding box center [353, 160] width 124 height 11
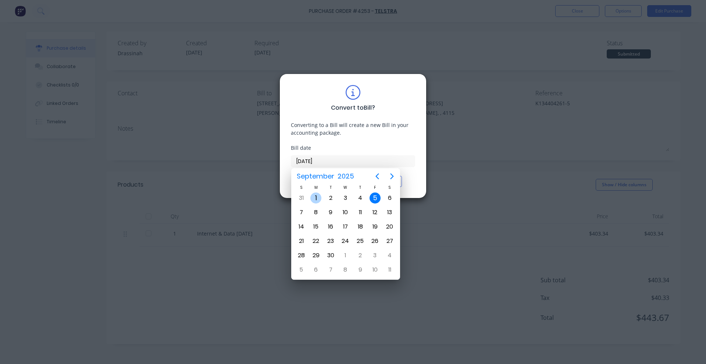
click at [315, 198] on div "1" at bounding box center [315, 197] width 11 height 11
type input "01/09/25"
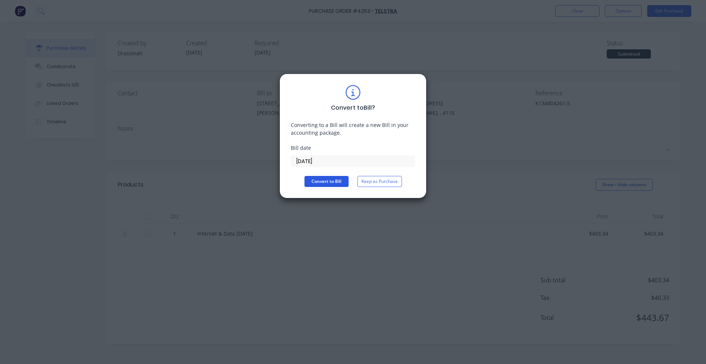
click at [316, 180] on button "Convert to Bill" at bounding box center [326, 181] width 44 height 11
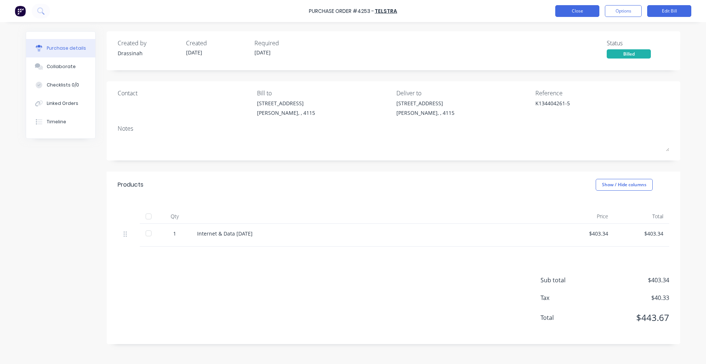
click at [569, 16] on button "Close" at bounding box center [577, 11] width 44 height 12
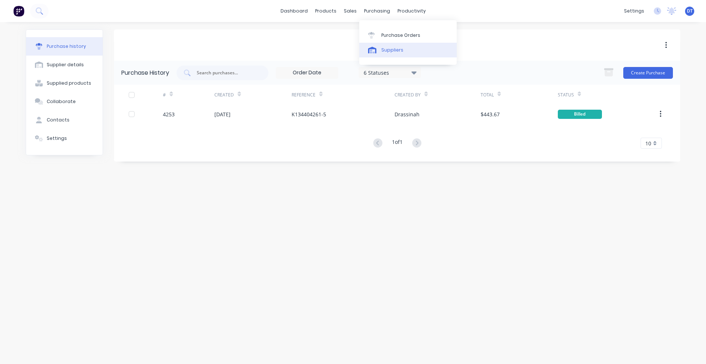
click at [390, 51] on div "Suppliers" at bounding box center [392, 50] width 22 height 7
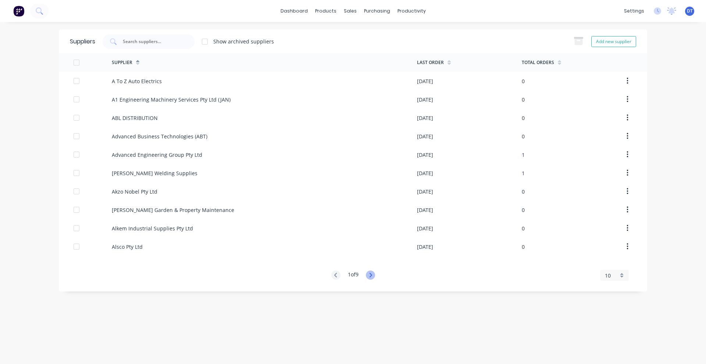
click at [369, 274] on icon at bounding box center [370, 274] width 9 height 9
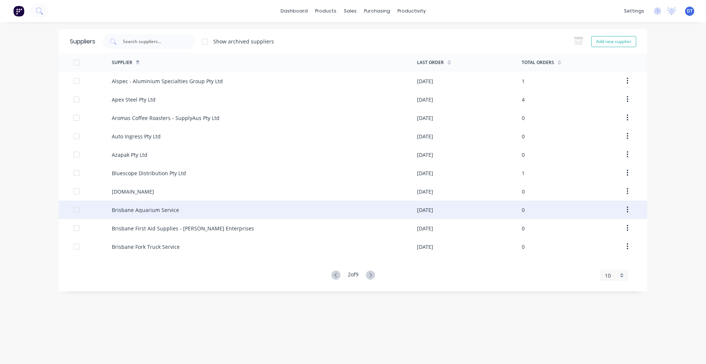
click at [187, 212] on div "Brisbane Aquarium Service" at bounding box center [264, 209] width 305 height 18
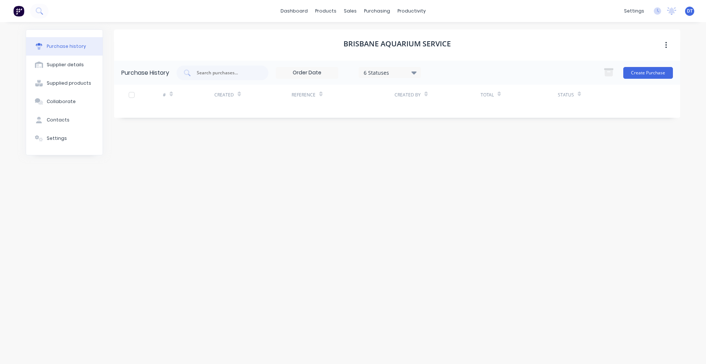
click at [391, 74] on div "6 Statuses" at bounding box center [390, 72] width 53 height 8
click at [439, 105] on div at bounding box center [439, 106] width 15 height 15
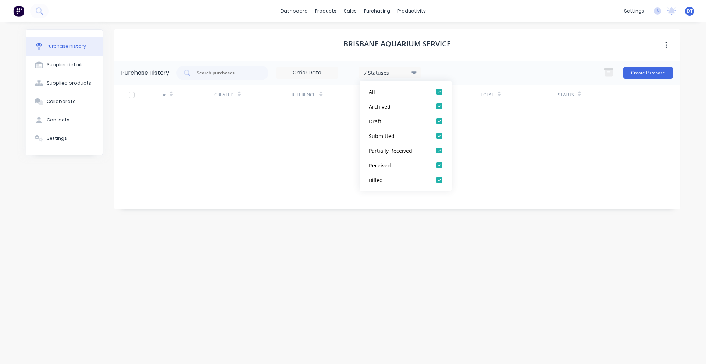
click at [483, 53] on div "Brisbane Aquarium Service" at bounding box center [397, 44] width 566 height 31
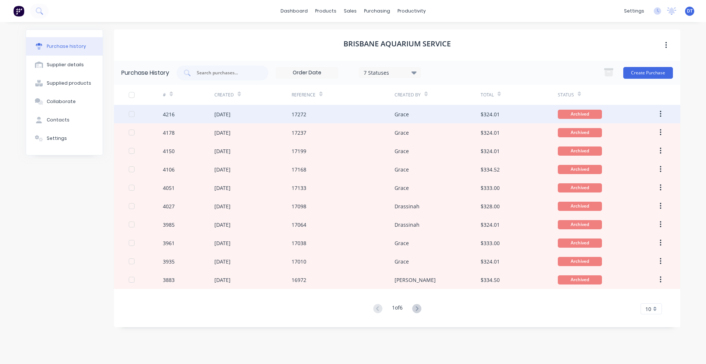
click at [659, 112] on button "button" at bounding box center [660, 113] width 17 height 13
click at [482, 119] on div "$324.01" at bounding box center [518, 114] width 77 height 18
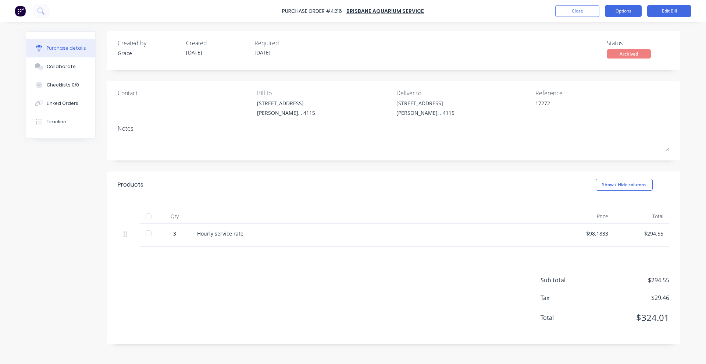
click at [629, 14] on button "Options" at bounding box center [623, 11] width 37 height 12
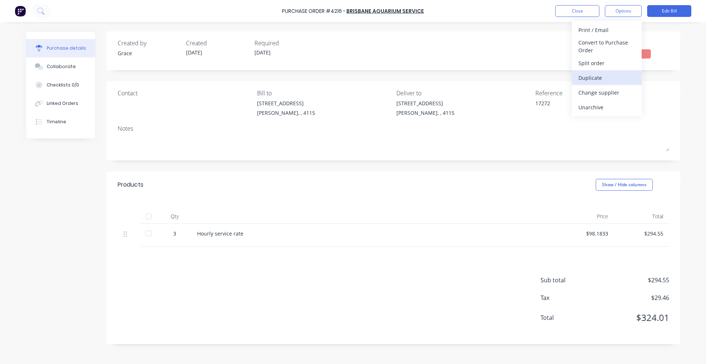
click at [594, 78] on div "Duplicate" at bounding box center [606, 77] width 57 height 11
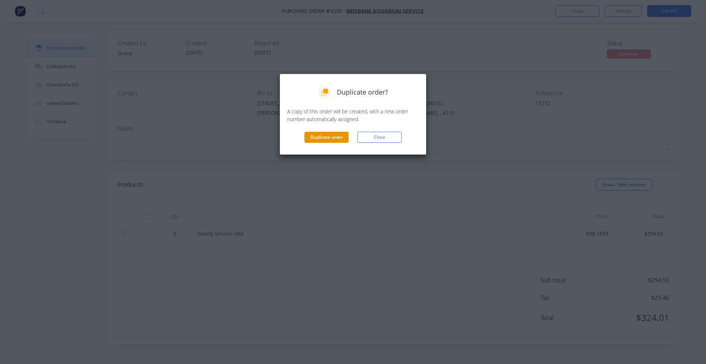
click at [319, 139] on button "Duplicate order" at bounding box center [326, 137] width 44 height 11
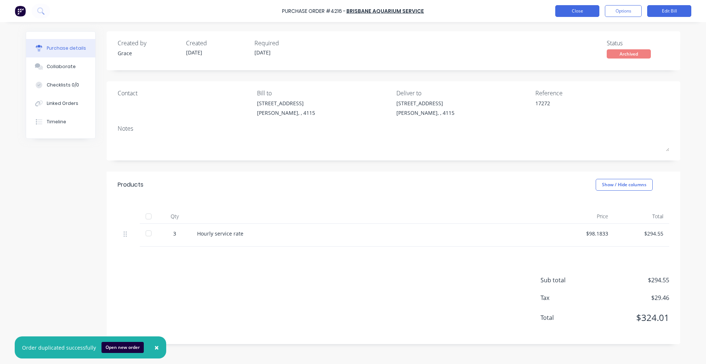
click at [589, 7] on button "Close" at bounding box center [577, 11] width 44 height 12
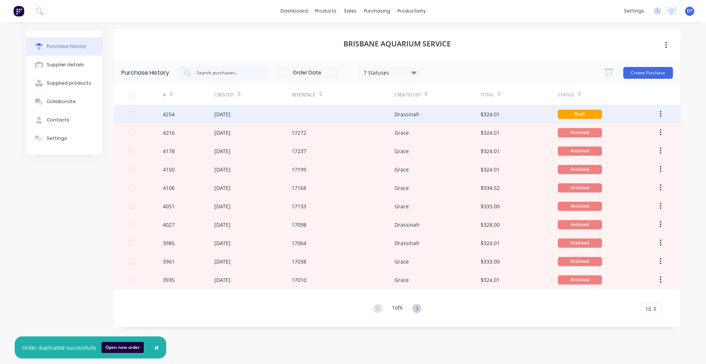
click at [419, 116] on div "Drassinah" at bounding box center [437, 114] width 86 height 18
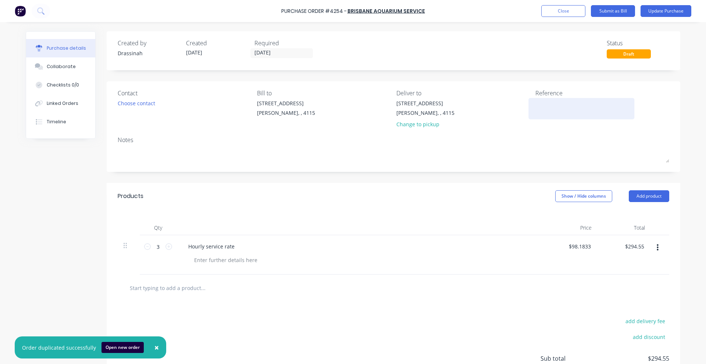
click at [562, 103] on textarea at bounding box center [581, 107] width 92 height 17
type textarea "17292"
click at [665, 12] on button "Update Purchase" at bounding box center [665, 11] width 51 height 12
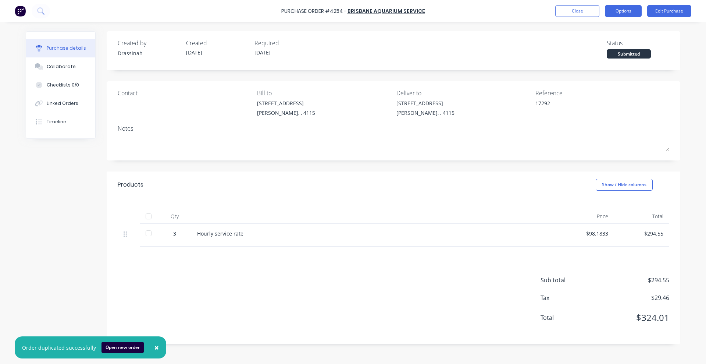
click at [624, 11] on button "Options" at bounding box center [623, 11] width 37 height 12
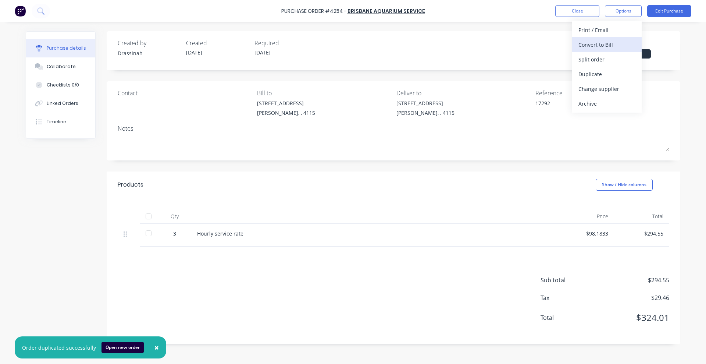
click at [596, 46] on div "Convert to Bill" at bounding box center [606, 44] width 57 height 11
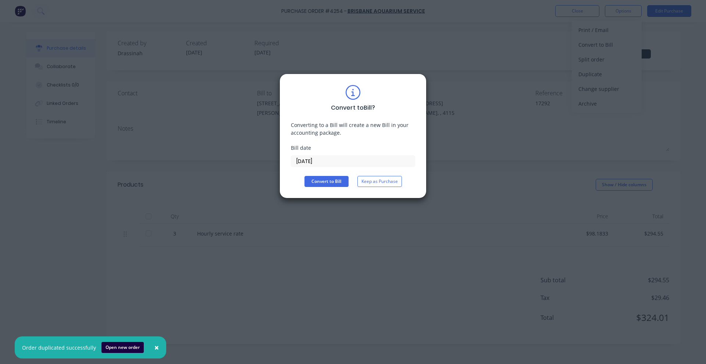
click at [319, 162] on input "[DATE]" at bounding box center [353, 160] width 124 height 11
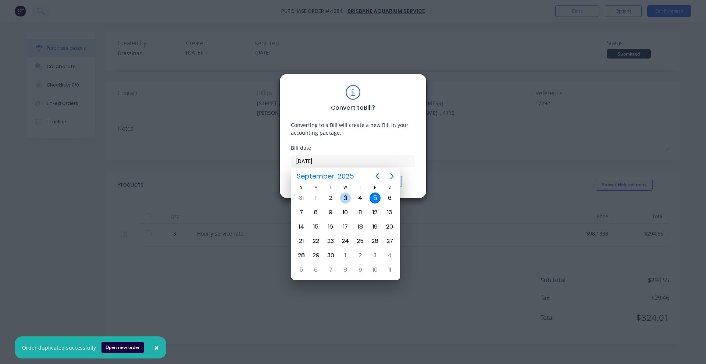
click at [349, 201] on div "3" at bounding box center [345, 197] width 11 height 11
type input "03/09/25"
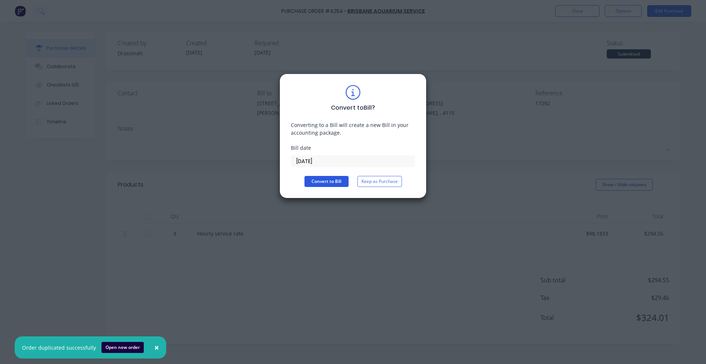
click at [329, 185] on button "Convert to Bill" at bounding box center [326, 181] width 44 height 11
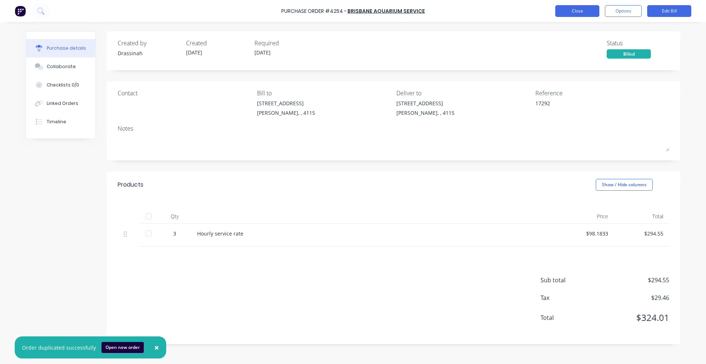
click at [576, 8] on button "Close" at bounding box center [577, 11] width 44 height 12
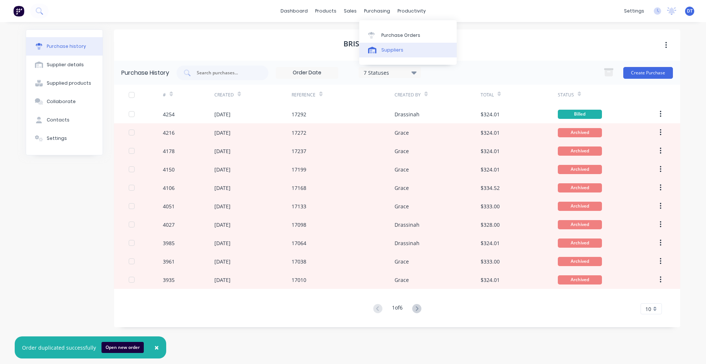
click at [386, 50] on div "Suppliers" at bounding box center [392, 50] width 22 height 7
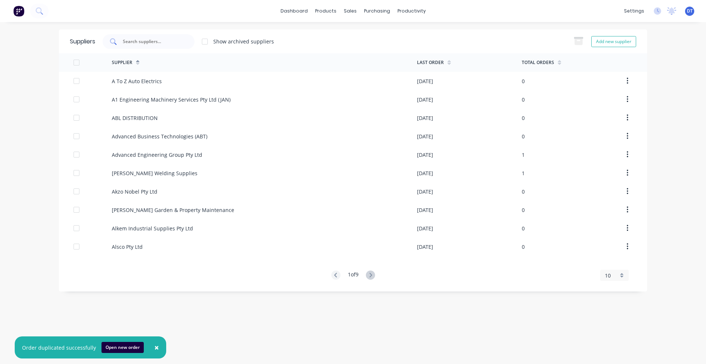
click at [182, 45] on div at bounding box center [149, 41] width 92 height 15
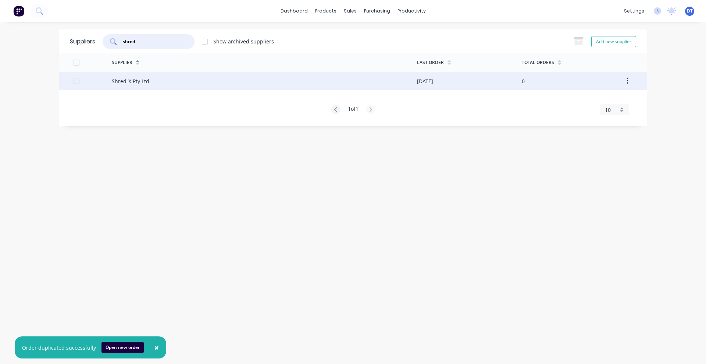
type input "shred"
click at [179, 87] on div "Shred-X Pty Ltd" at bounding box center [264, 81] width 305 height 18
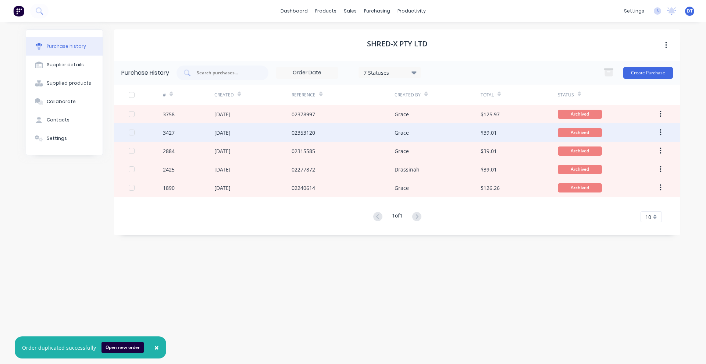
click at [461, 133] on div "Grace" at bounding box center [437, 132] width 86 height 18
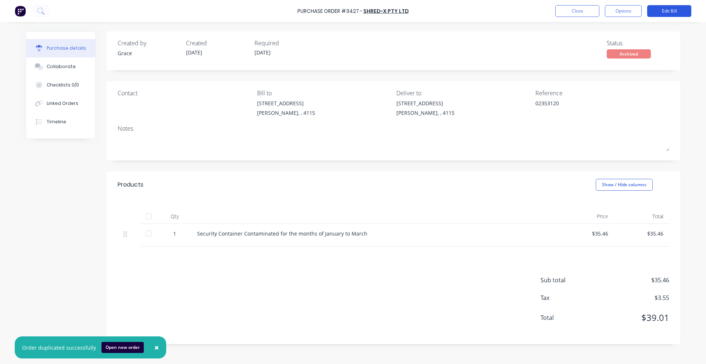
click at [672, 12] on button "Edit Bill" at bounding box center [669, 11] width 44 height 12
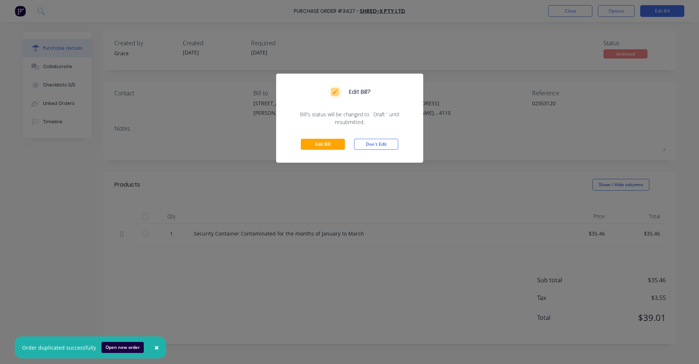
drag, startPoint x: 371, startPoint y: 142, endPoint x: 447, endPoint y: 109, distance: 82.7
click at [371, 141] on button "Don't Edit" at bounding box center [376, 144] width 44 height 11
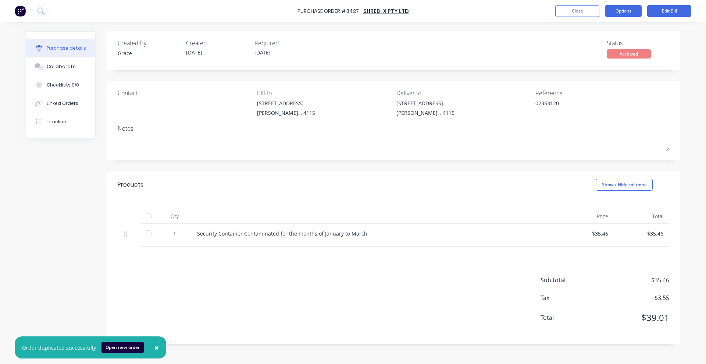
click at [615, 10] on button "Options" at bounding box center [623, 11] width 37 height 12
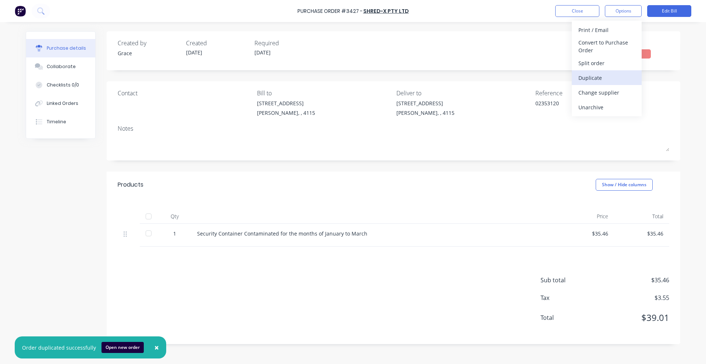
click at [601, 84] on button "Duplicate" at bounding box center [607, 77] width 70 height 15
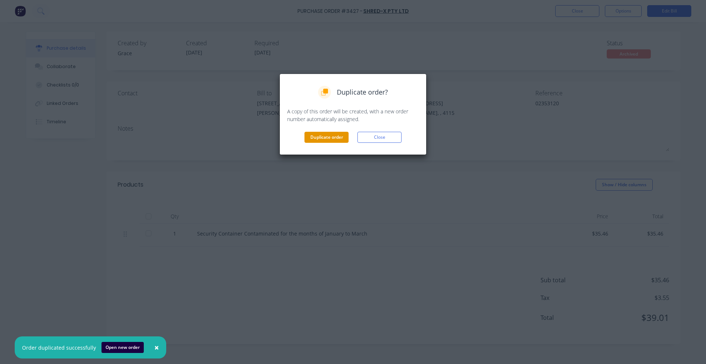
click at [324, 135] on button "Duplicate order" at bounding box center [326, 137] width 44 height 11
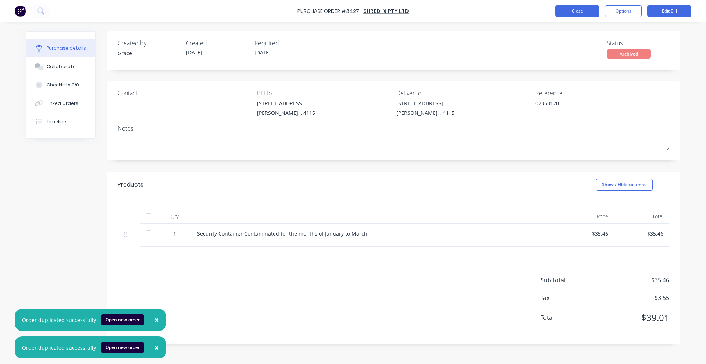
click at [571, 10] on button "Close" at bounding box center [577, 11] width 44 height 12
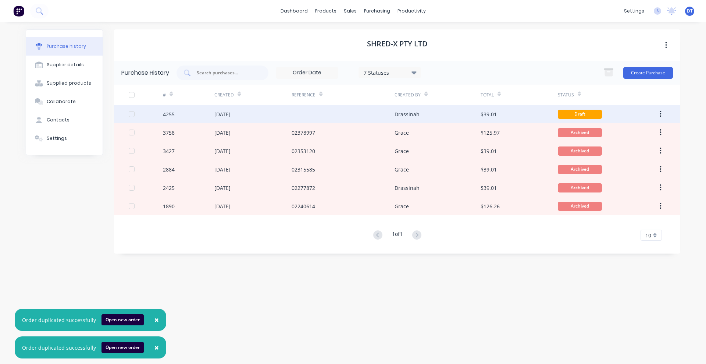
click at [398, 113] on div "Drassinah" at bounding box center [406, 114] width 25 height 8
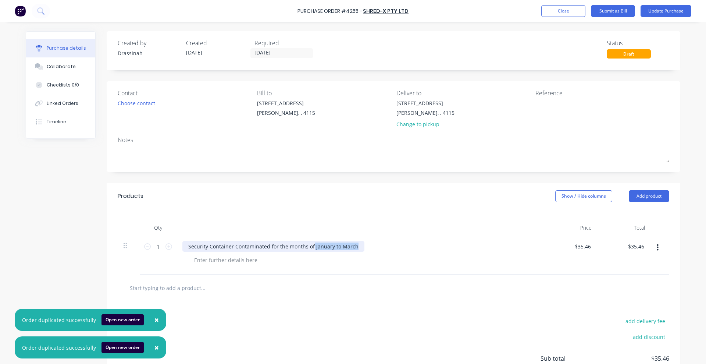
drag, startPoint x: 308, startPoint y: 246, endPoint x: 383, endPoint y: 243, distance: 75.0
click at [383, 243] on div "Security Container Contaminated for the months of January to March" at bounding box center [360, 246] width 356 height 11
click at [154, 347] on span "×" at bounding box center [156, 347] width 4 height 10
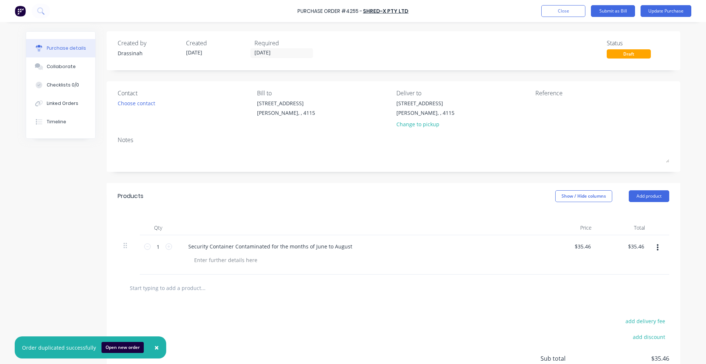
click at [154, 347] on span "×" at bounding box center [156, 347] width 4 height 10
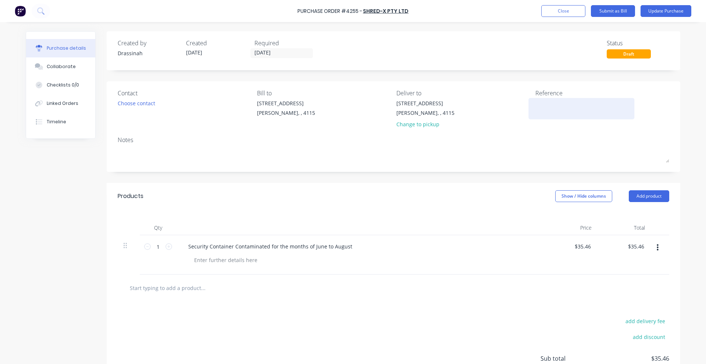
click at [548, 103] on textarea at bounding box center [581, 107] width 92 height 17
type textarea "02416141"
click at [662, 14] on button "Update Purchase" at bounding box center [665, 11] width 51 height 12
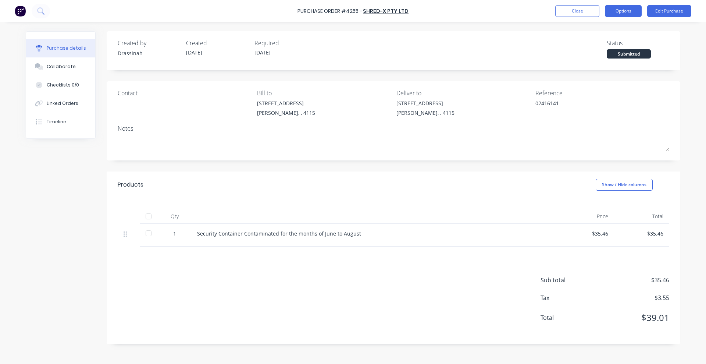
click at [620, 11] on button "Options" at bounding box center [623, 11] width 37 height 12
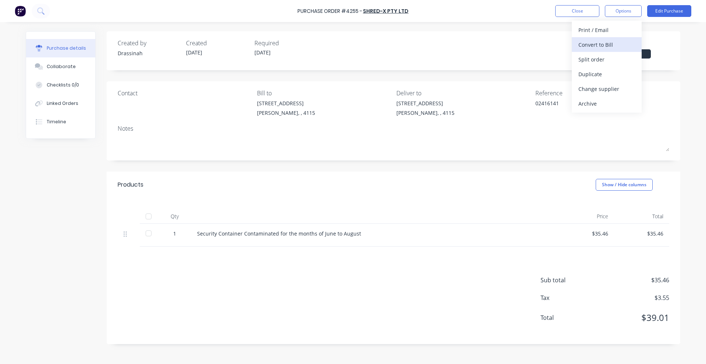
click at [604, 42] on div "Convert to Bill" at bounding box center [606, 44] width 57 height 11
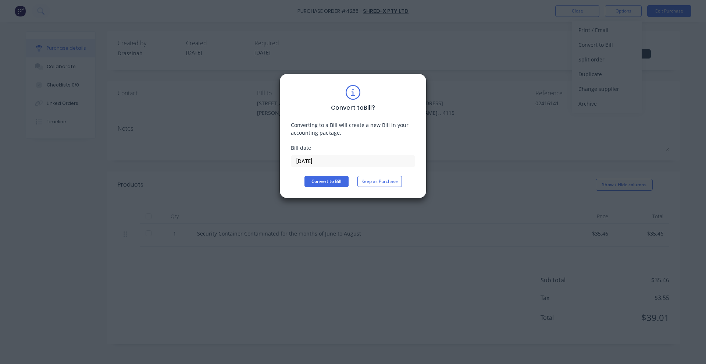
click at [321, 162] on input "[DATE]" at bounding box center [353, 160] width 124 height 11
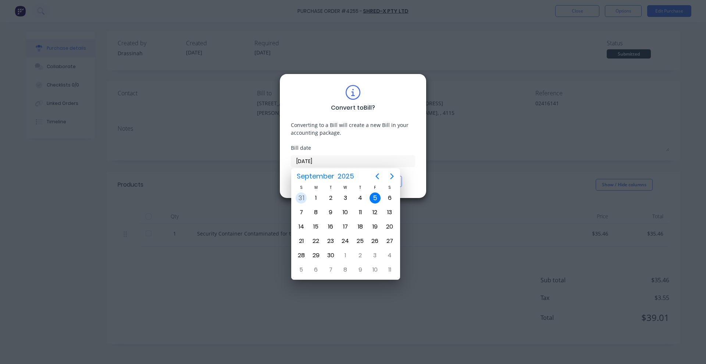
click at [303, 199] on div "31" at bounding box center [301, 197] width 11 height 11
type input "31/08/25"
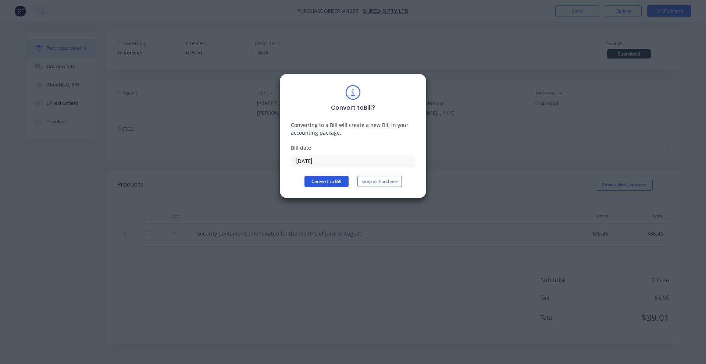
click at [327, 183] on button "Convert to Bill" at bounding box center [326, 181] width 44 height 11
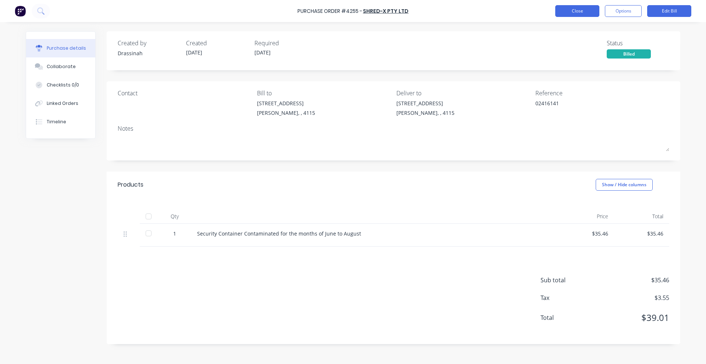
click at [568, 16] on button "Close" at bounding box center [577, 11] width 44 height 12
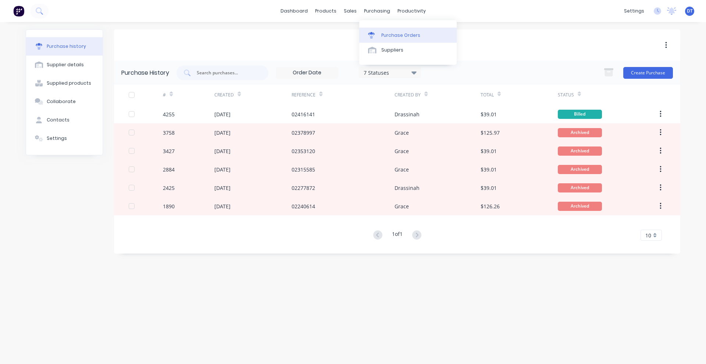
click at [384, 33] on div "Purchase Orders" at bounding box center [400, 35] width 39 height 7
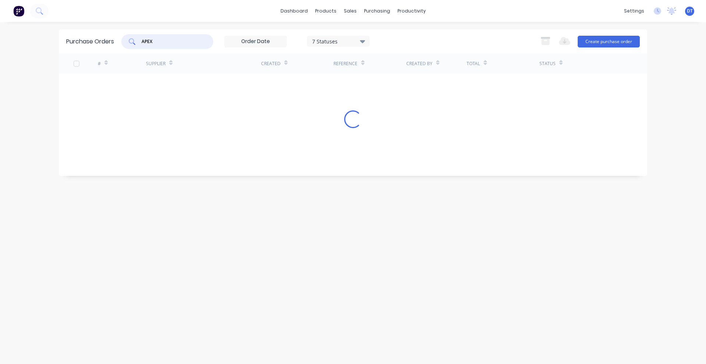
drag, startPoint x: 170, startPoint y: 38, endPoint x: 130, endPoint y: 42, distance: 39.9
click at [130, 42] on div "APEX" at bounding box center [167, 41] width 92 height 15
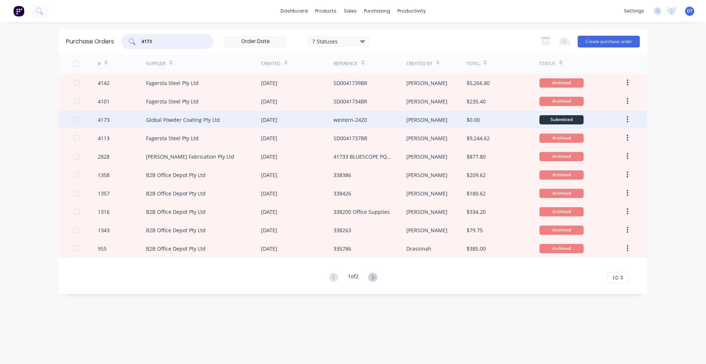
type input "4173"
click at [212, 116] on div "Global Powder Coating Pty Ltd" at bounding box center [183, 120] width 74 height 8
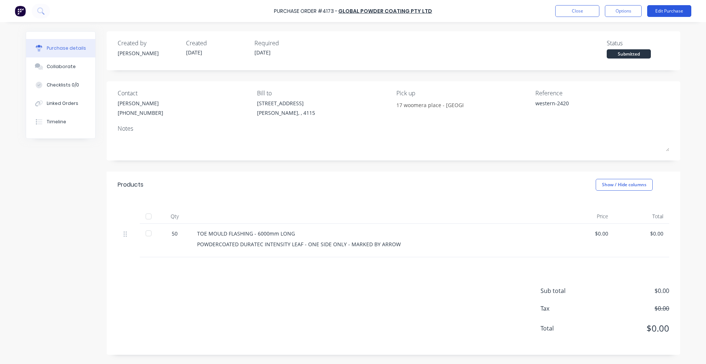
click at [661, 14] on button "Edit Purchase" at bounding box center [669, 11] width 44 height 12
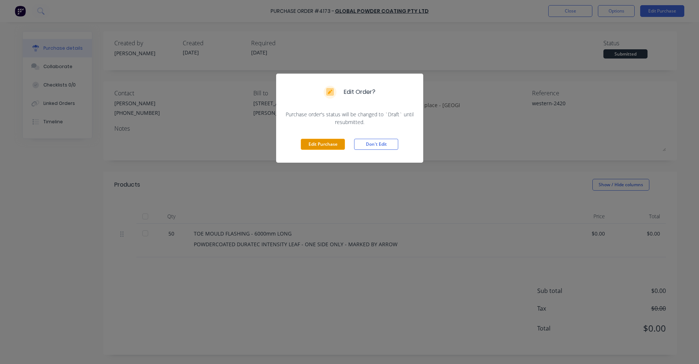
click at [336, 143] on button "Edit Purchase" at bounding box center [323, 144] width 44 height 11
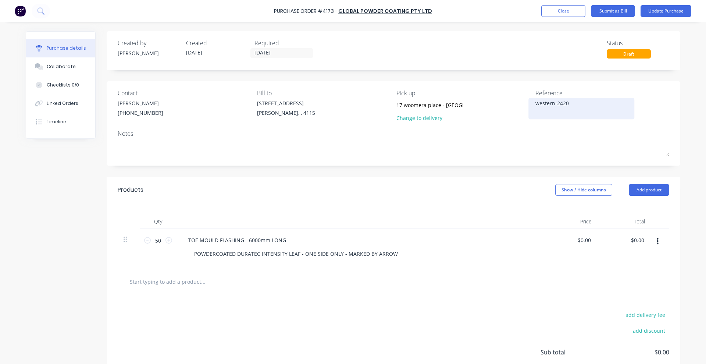
click at [535, 104] on div "western-2420" at bounding box center [581, 108] width 92 height 18
click at [535, 103] on textarea "western-2420" at bounding box center [581, 107] width 92 height 17
type textarea "49845 western-2420"
click at [582, 241] on input "0.0000" at bounding box center [583, 240] width 17 height 11
click at [582, 241] on input "0.0000" at bounding box center [582, 240] width 20 height 11
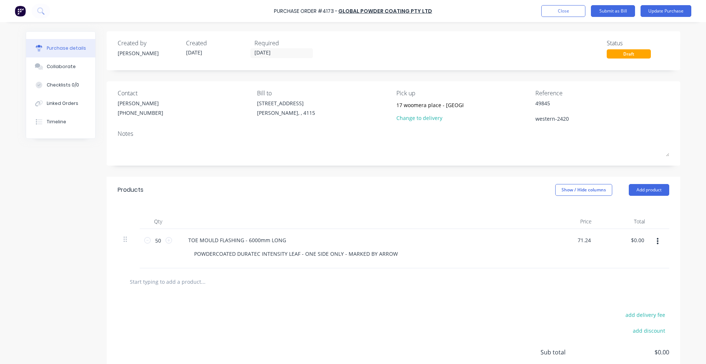
type input "$71.24"
click at [519, 282] on div at bounding box center [394, 281] width 540 height 15
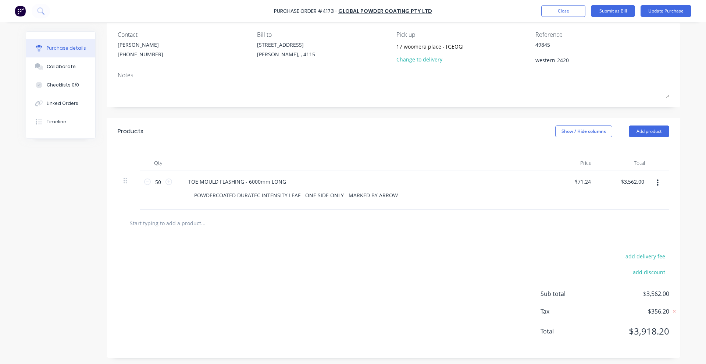
scroll to position [60, 0]
click at [637, 181] on input "3562.00" at bounding box center [634, 180] width 23 height 11
type input "3562.20"
type input "$71.244"
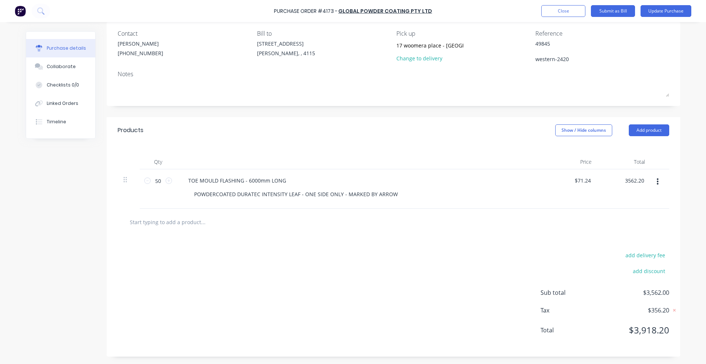
type input "$3,562.20"
click at [532, 279] on div "add delivery fee add discount Sub total $3,562.00 Tax $356.20 Total $3,918.20" at bounding box center [393, 295] width 573 height 121
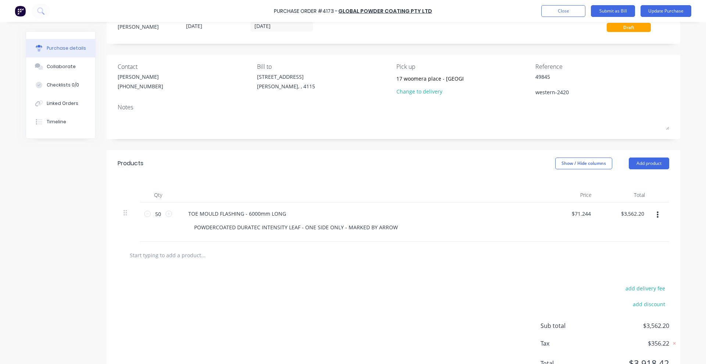
scroll to position [0, 0]
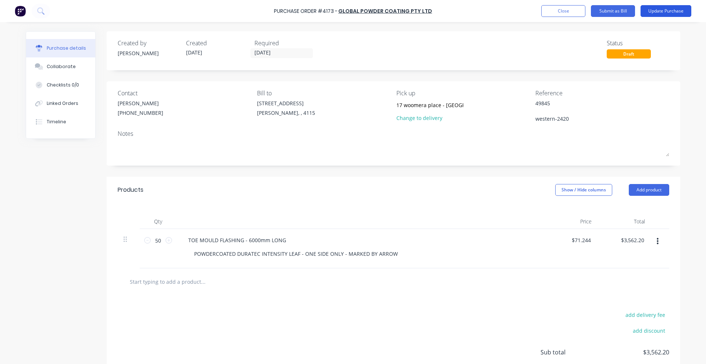
click at [675, 15] on button "Update Purchase" at bounding box center [665, 11] width 51 height 12
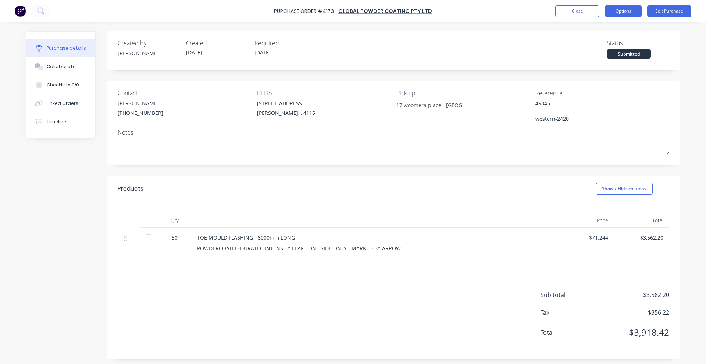
click at [615, 9] on button "Options" at bounding box center [623, 11] width 37 height 12
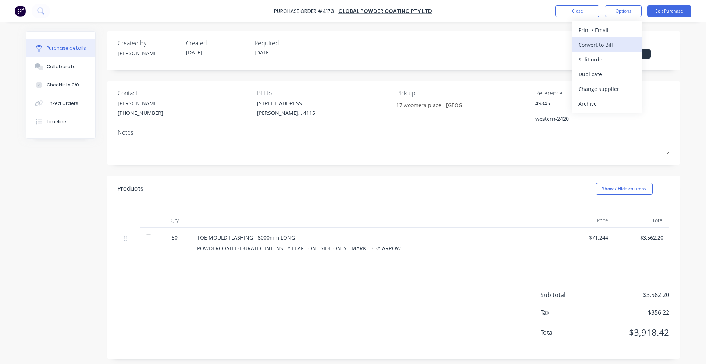
click at [609, 44] on div "Convert to Bill" at bounding box center [606, 44] width 57 height 11
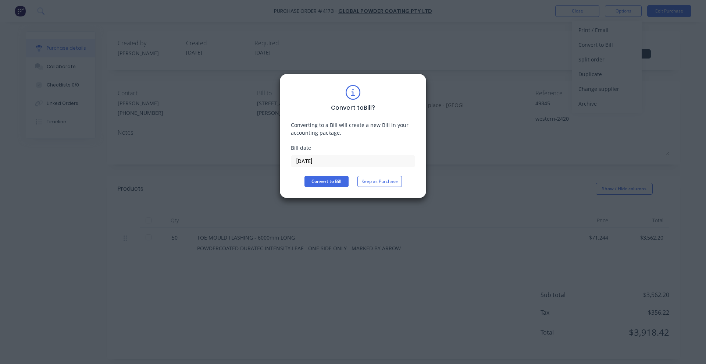
click at [332, 153] on div "Bill date 05/09/25" at bounding box center [353, 155] width 124 height 23
click at [332, 158] on input "[DATE]" at bounding box center [353, 160] width 124 height 11
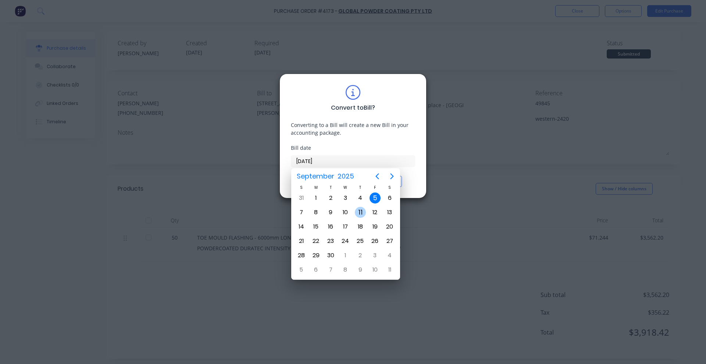
click at [361, 198] on div "4" at bounding box center [360, 197] width 11 height 11
type input "04/09/25"
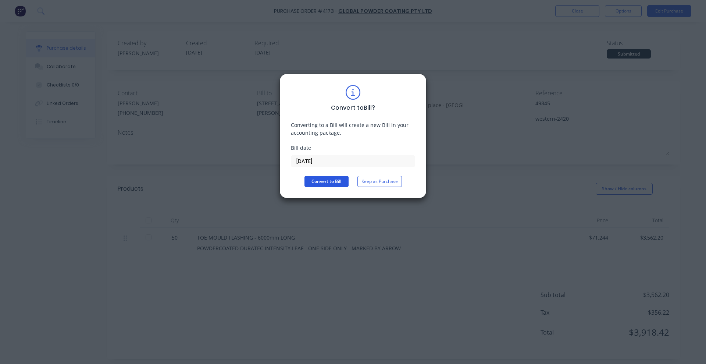
click at [335, 179] on button "Convert to Bill" at bounding box center [326, 181] width 44 height 11
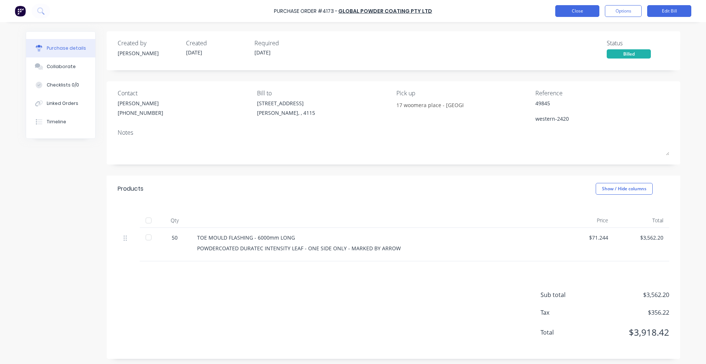
click at [579, 6] on button "Close" at bounding box center [577, 11] width 44 height 12
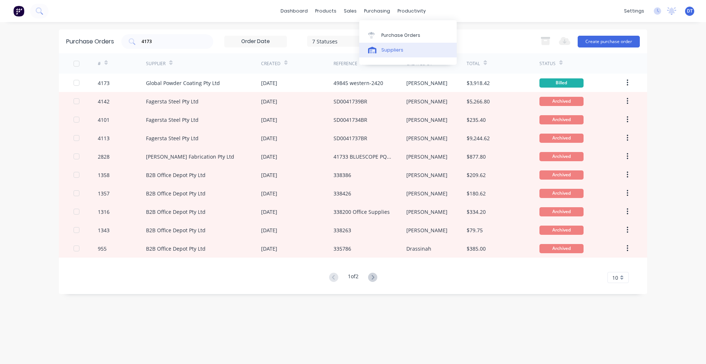
click at [381, 47] on div "Suppliers" at bounding box center [392, 50] width 22 height 7
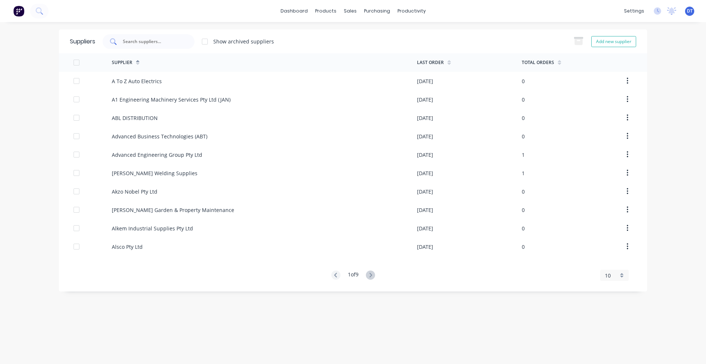
click at [165, 44] on input "text" at bounding box center [152, 41] width 61 height 7
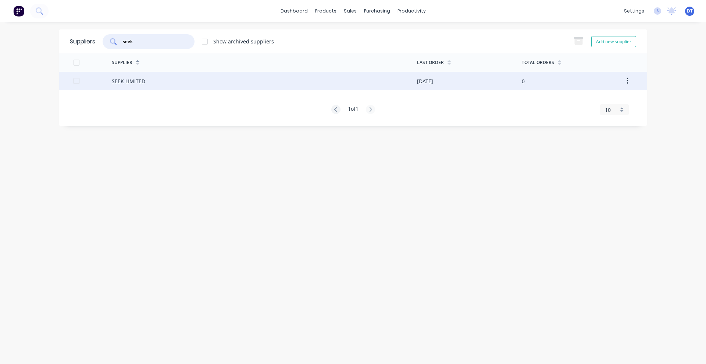
type input "seek"
click at [192, 89] on div "SEEK LIMITED" at bounding box center [264, 81] width 305 height 18
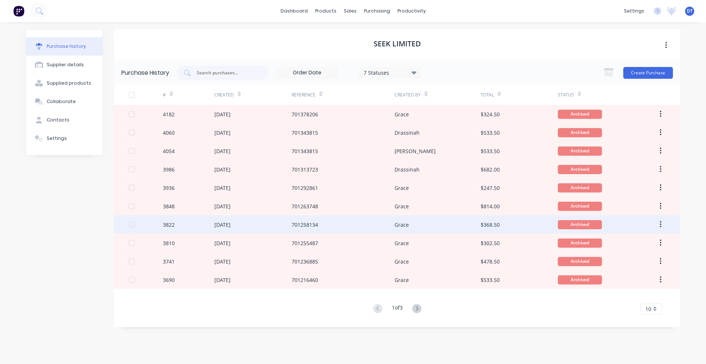
click at [661, 227] on button "button" at bounding box center [660, 224] width 17 height 13
click at [506, 219] on div "$368.50" at bounding box center [518, 224] width 77 height 18
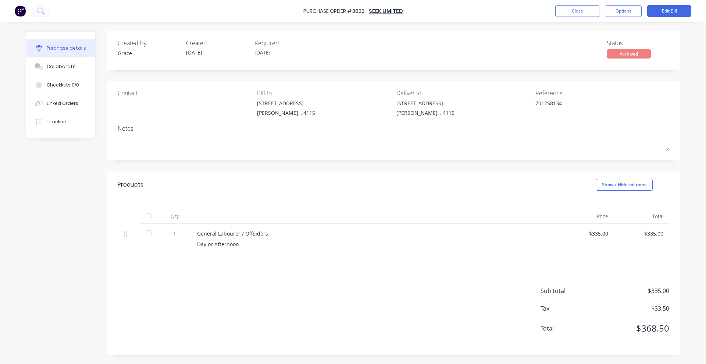
drag, startPoint x: 634, startPoint y: 11, endPoint x: 632, endPoint y: 17, distance: 6.4
click at [634, 11] on button "Options" at bounding box center [623, 11] width 37 height 12
click at [604, 47] on div "Convert to Purchase Order" at bounding box center [606, 46] width 57 height 18
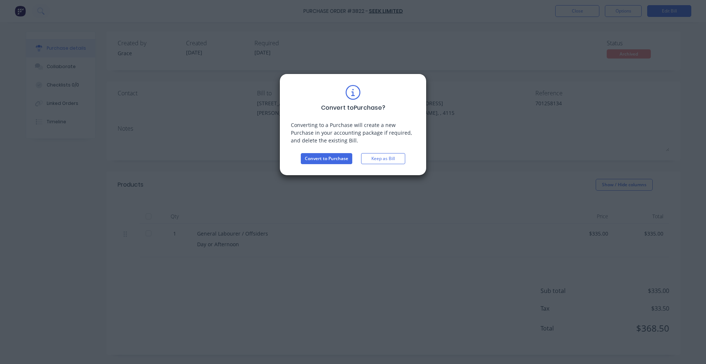
click at [456, 106] on div "Convert to Purchase ? Converting to a Purchase will create a new Purchase in yo…" at bounding box center [353, 182] width 706 height 364
click at [614, 14] on div "Convert to Purchase ? Converting to a Purchase will create a new Purchase in yo…" at bounding box center [353, 182] width 706 height 364
click at [393, 159] on button "Keep as Bill" at bounding box center [383, 158] width 44 height 11
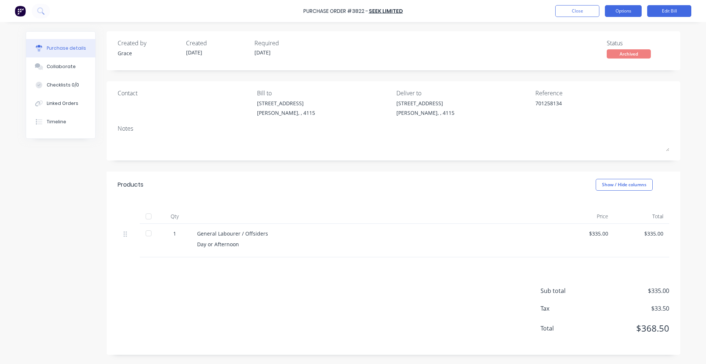
click at [632, 8] on button "Options" at bounding box center [623, 11] width 37 height 12
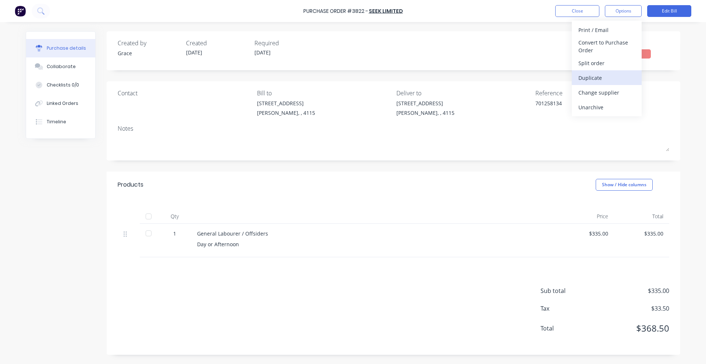
click at [594, 79] on div "Duplicate" at bounding box center [606, 77] width 57 height 11
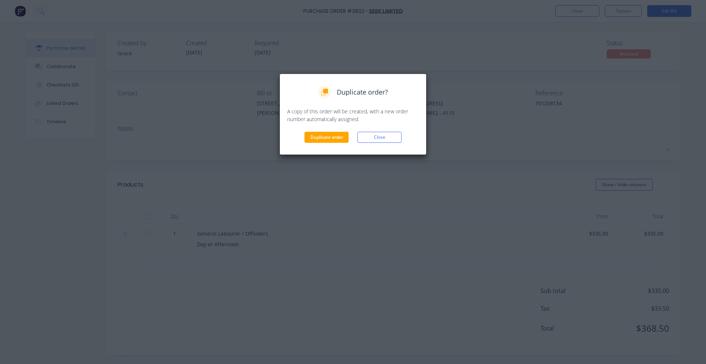
click at [302, 136] on div "Duplicate order Close" at bounding box center [353, 137] width 132 height 11
click at [313, 138] on button "Duplicate order" at bounding box center [326, 137] width 44 height 11
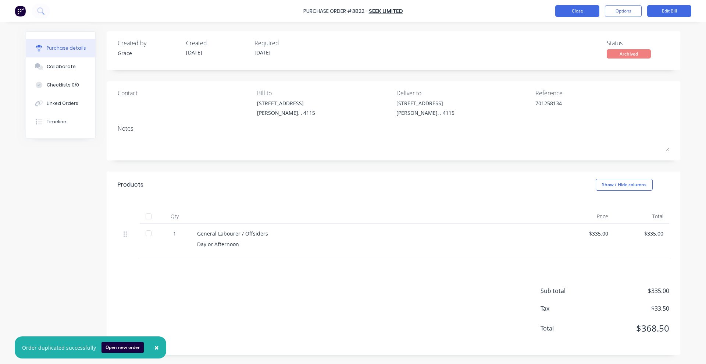
click at [578, 14] on button "Close" at bounding box center [577, 11] width 44 height 12
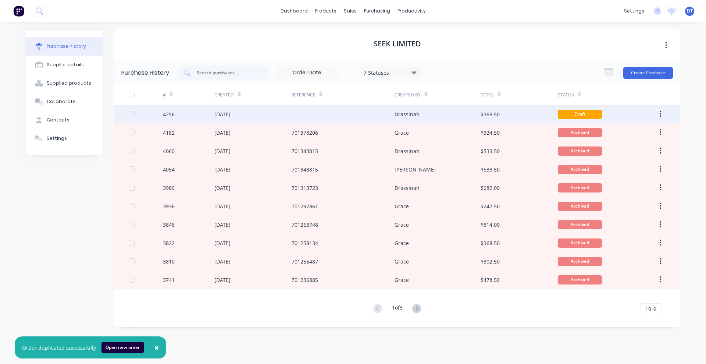
click at [438, 115] on div "Drassinah" at bounding box center [437, 114] width 86 height 18
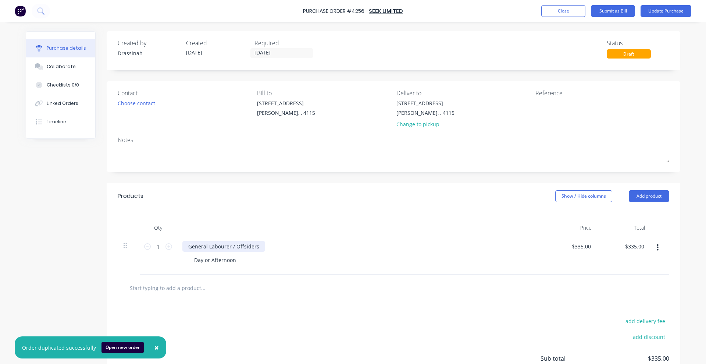
click at [185, 246] on div "General Labourer / Offsiders" at bounding box center [223, 246] width 83 height 11
click at [291, 220] on div at bounding box center [360, 227] width 368 height 15
click at [538, 109] on textarea at bounding box center [581, 107] width 92 height 17
click at [543, 105] on textarea "701412429" at bounding box center [581, 107] width 92 height 17
type textarea "701412429"
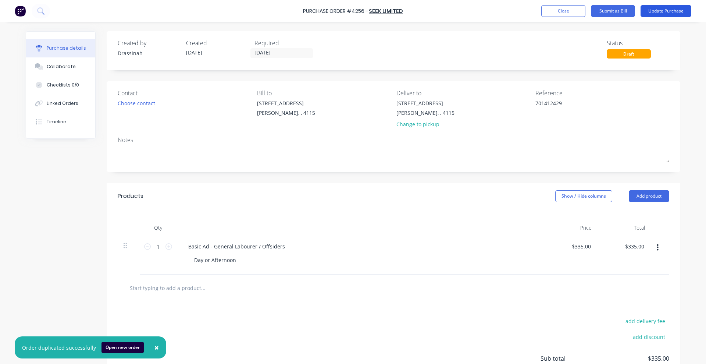
click at [656, 14] on button "Update Purchase" at bounding box center [665, 11] width 51 height 12
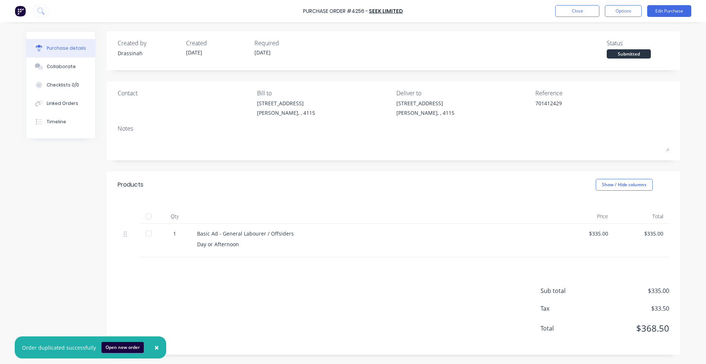
click at [154, 347] on span "×" at bounding box center [156, 347] width 4 height 10
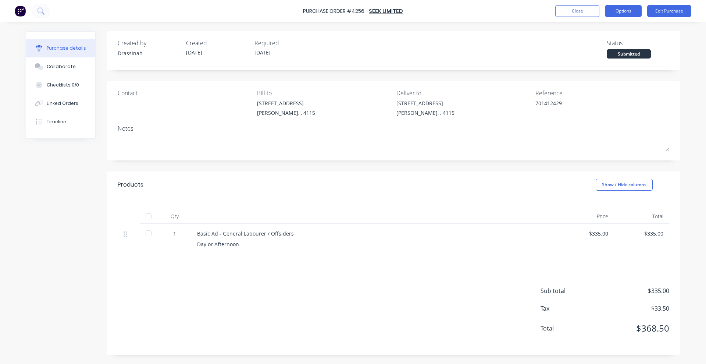
click at [614, 6] on button "Options" at bounding box center [623, 11] width 37 height 12
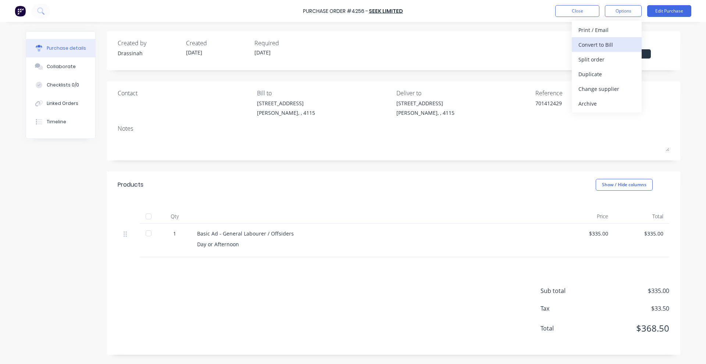
click at [598, 48] on div "Convert to Bill" at bounding box center [606, 44] width 57 height 11
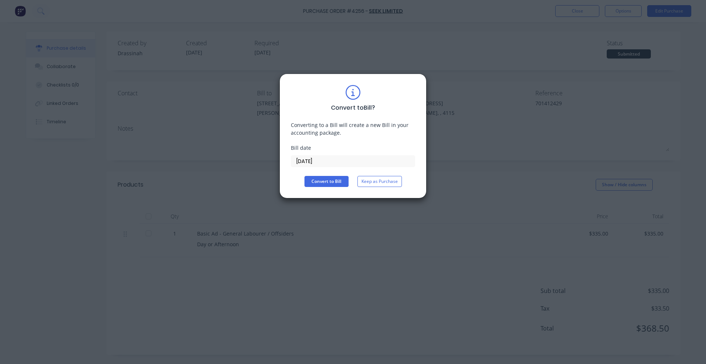
click at [315, 158] on input "[DATE]" at bounding box center [353, 160] width 124 height 11
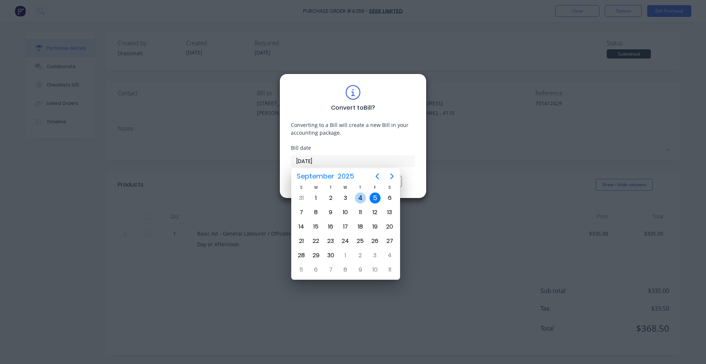
click at [358, 194] on div "4" at bounding box center [360, 197] width 11 height 11
type input "04/09/25"
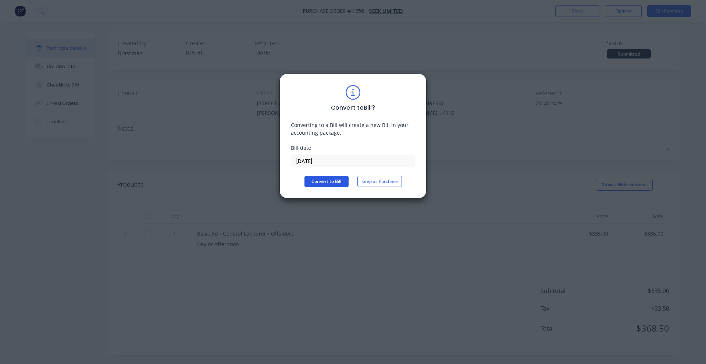
click at [328, 177] on button "Convert to Bill" at bounding box center [326, 181] width 44 height 11
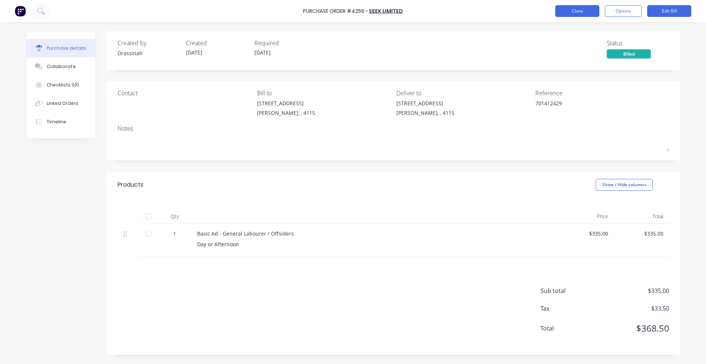
click at [583, 9] on button "Close" at bounding box center [577, 11] width 44 height 12
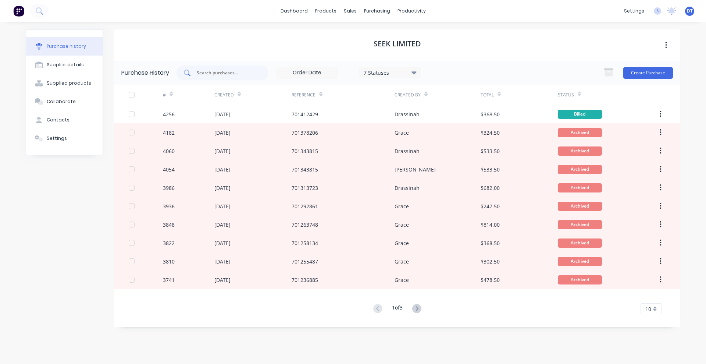
click at [206, 71] on input "text" at bounding box center [226, 72] width 61 height 7
drag, startPoint x: 205, startPoint y: 69, endPoint x: 193, endPoint y: 73, distance: 12.9
click at [193, 73] on div at bounding box center [222, 72] width 92 height 15
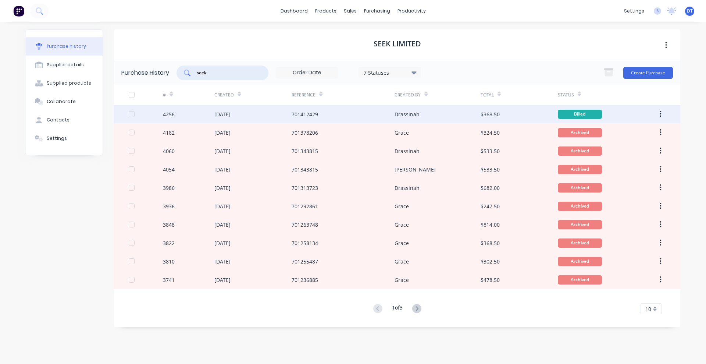
type input "seek"
click at [660, 111] on icon "button" at bounding box center [659, 114] width 1 height 7
click at [494, 117] on div "$368.50" at bounding box center [489, 114] width 19 height 8
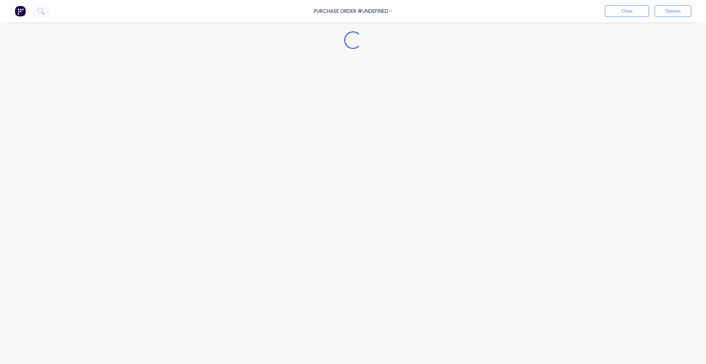
click at [494, 117] on div "Loading..." at bounding box center [352, 170] width 669 height 327
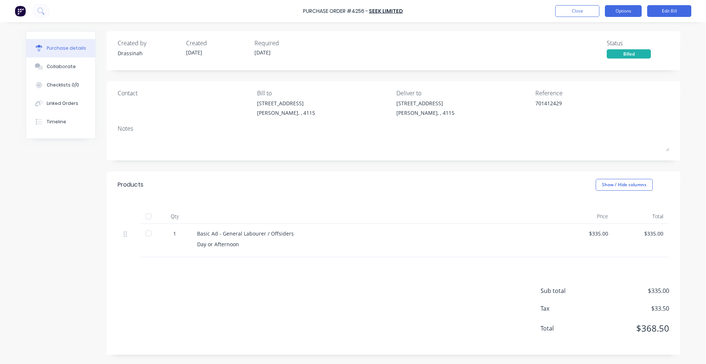
click at [613, 14] on button "Options" at bounding box center [623, 11] width 37 height 12
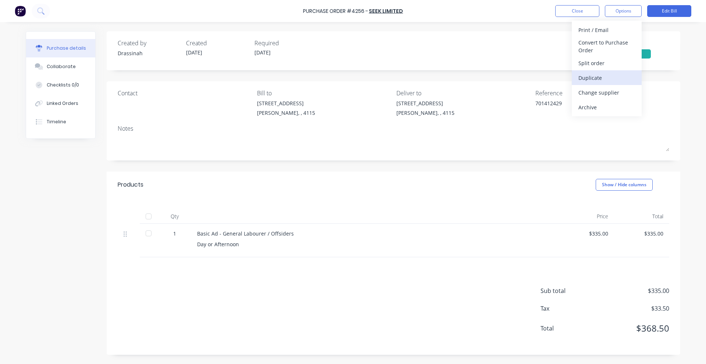
click at [604, 78] on div "Duplicate" at bounding box center [606, 77] width 57 height 11
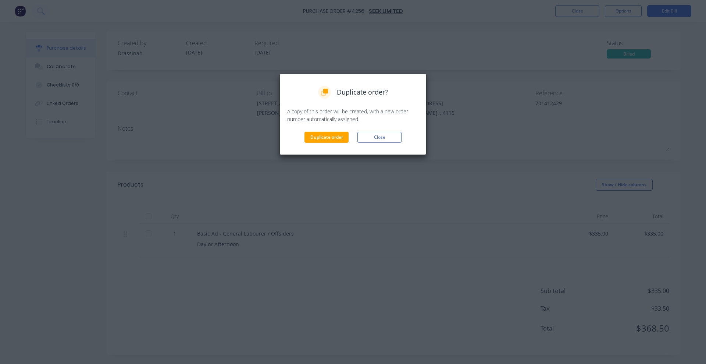
click at [318, 143] on div "Duplicate order? A copy of this order will be created, with a new order number …" at bounding box center [352, 114] width 147 height 81
click at [339, 137] on button "Duplicate order" at bounding box center [326, 137] width 44 height 11
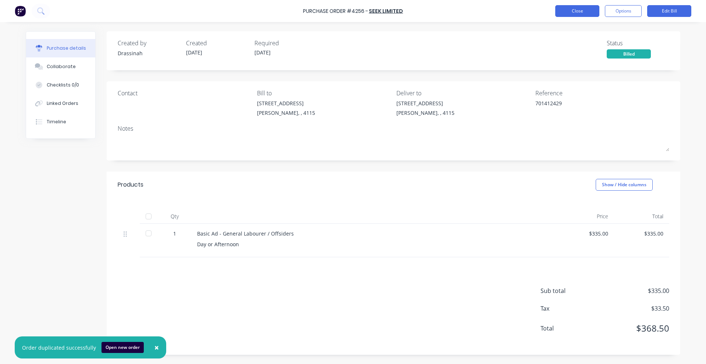
click at [573, 17] on button "Close" at bounding box center [577, 11] width 44 height 12
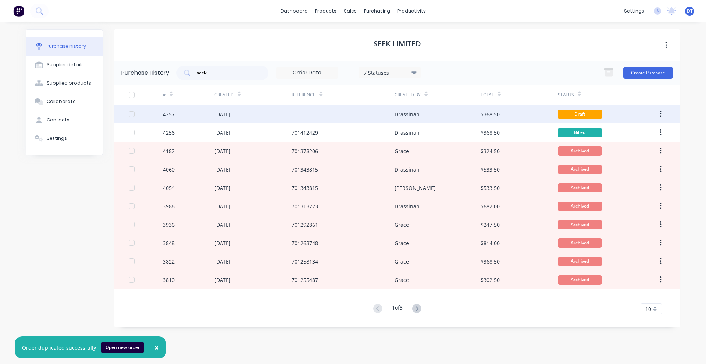
click at [411, 112] on div "Drassinah" at bounding box center [406, 114] width 25 height 8
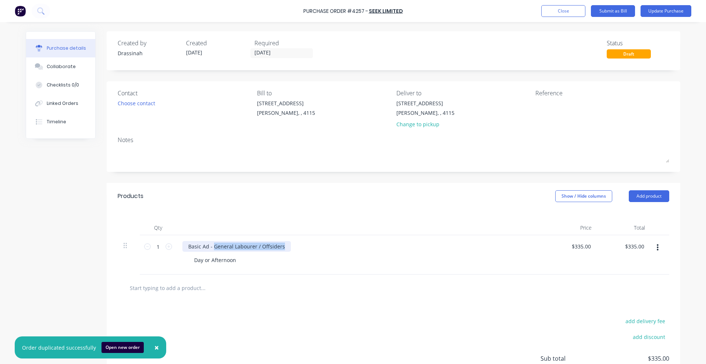
drag, startPoint x: 210, startPoint y: 245, endPoint x: 300, endPoint y: 242, distance: 89.4
click at [300, 242] on div "Basic Ad - General Labourer / Offsiders" at bounding box center [360, 246] width 356 height 11
click at [216, 262] on div "Day or Afternoon" at bounding box center [215, 259] width 54 height 11
click at [632, 245] on input "335.00" at bounding box center [634, 246] width 23 height 11
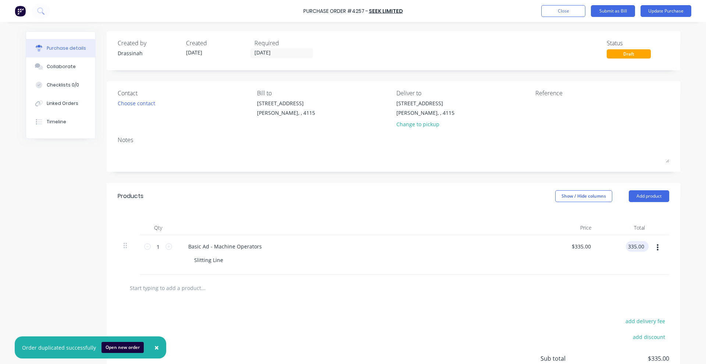
click at [632, 245] on input "335.00" at bounding box center [636, 246] width 20 height 11
type input "415"
type input "$415.00"
click at [435, 307] on div "add delivery fee add discount Sub total $415.00 Tax $41.50 Total $456.50" at bounding box center [393, 361] width 573 height 121
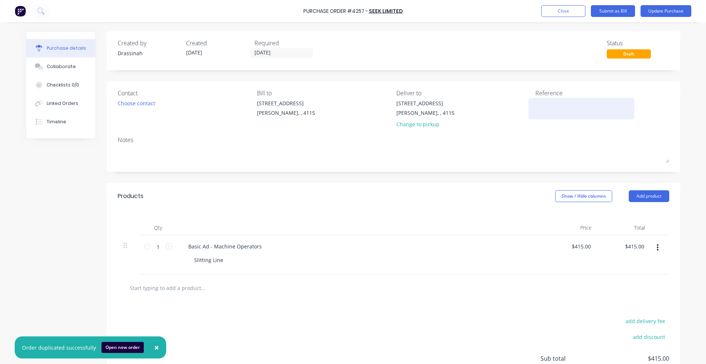
click at [535, 111] on textarea at bounding box center [581, 107] width 92 height 17
type textarea "701409535"
click at [425, 212] on div "Qty Price Total 1 1 Basic Ad - Machine Operators Slitting Line $415.00 $415.00 …" at bounding box center [393, 241] width 573 height 65
click at [154, 348] on span "×" at bounding box center [156, 347] width 4 height 10
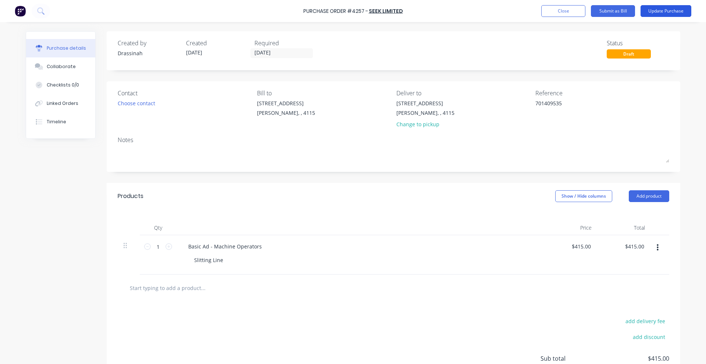
click at [665, 15] on button "Update Purchase" at bounding box center [665, 11] width 51 height 12
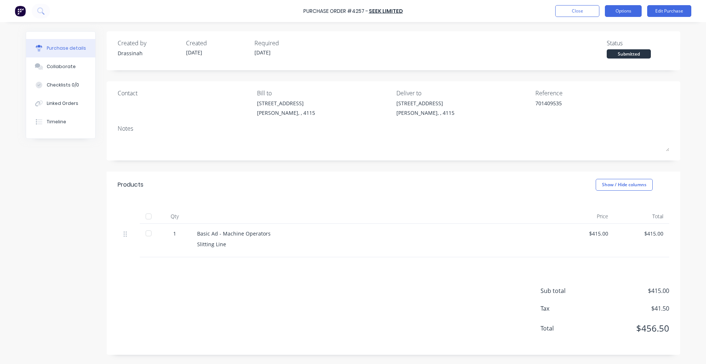
click at [626, 10] on button "Options" at bounding box center [623, 11] width 37 height 12
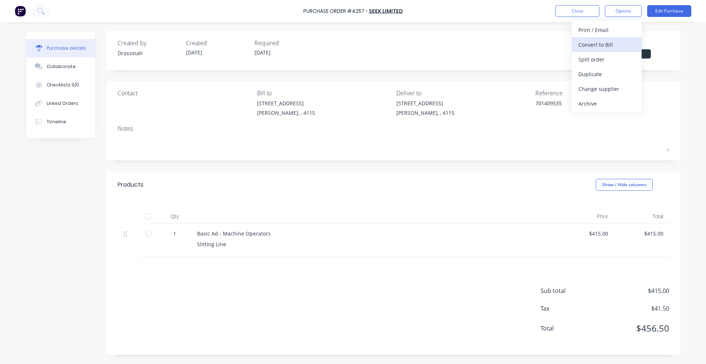
click at [609, 44] on div "Convert to Bill" at bounding box center [606, 44] width 57 height 11
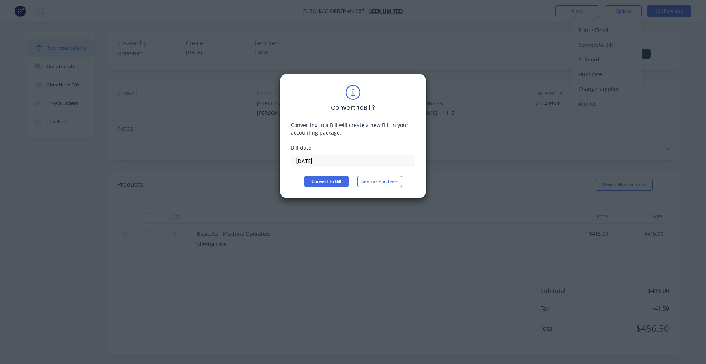
click at [336, 159] on input "[DATE]" at bounding box center [353, 160] width 124 height 11
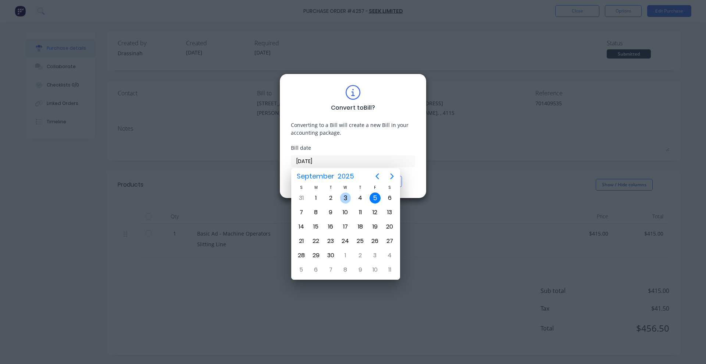
click at [343, 196] on div "3" at bounding box center [345, 197] width 11 height 11
type input "03/09/25"
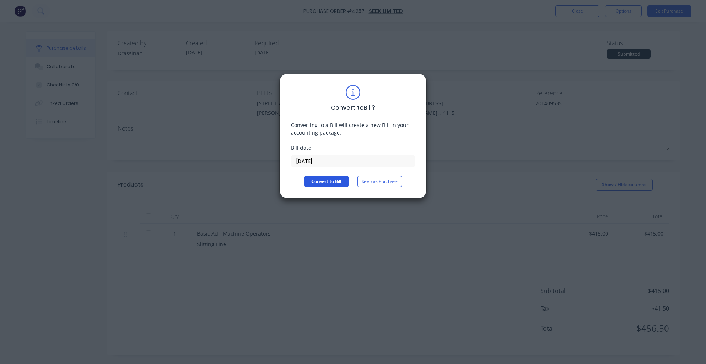
click at [334, 183] on button "Convert to Bill" at bounding box center [326, 181] width 44 height 11
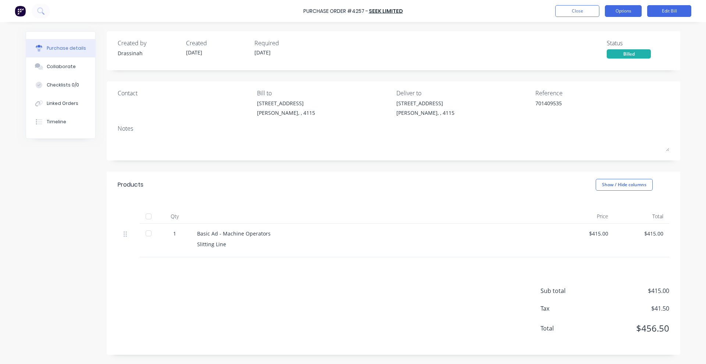
click at [606, 10] on button "Options" at bounding box center [623, 11] width 37 height 12
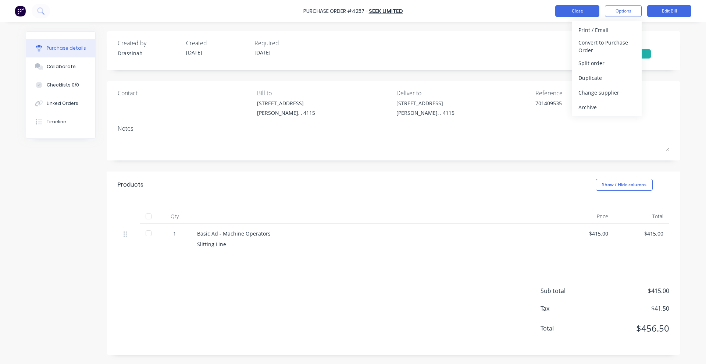
click at [574, 12] on button "Close" at bounding box center [577, 11] width 44 height 12
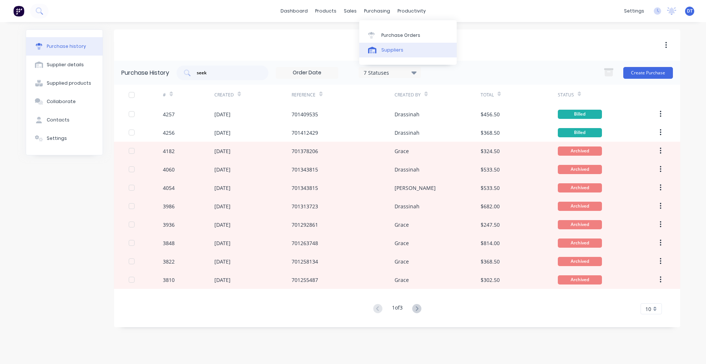
click at [376, 43] on link "Suppliers" at bounding box center [407, 50] width 97 height 15
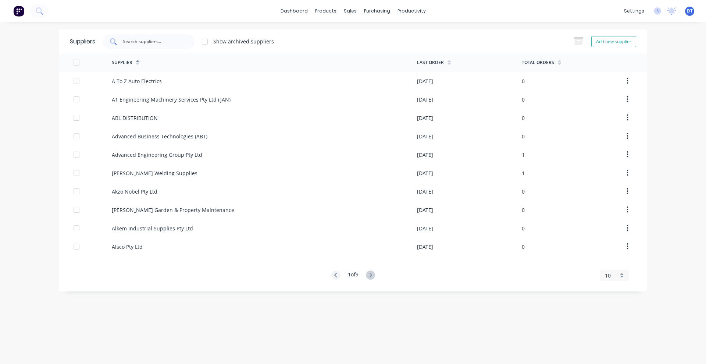
click at [167, 39] on input "text" at bounding box center [152, 41] width 61 height 7
click at [372, 276] on icon at bounding box center [370, 274] width 3 height 4
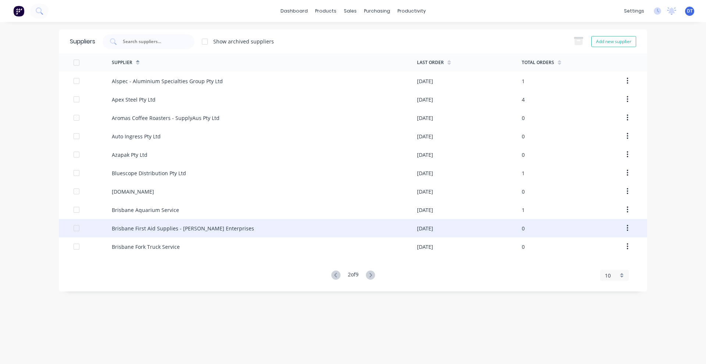
click at [174, 227] on div "Brisbane First Aid Supplies - Renee Enterprises" at bounding box center [183, 228] width 142 height 8
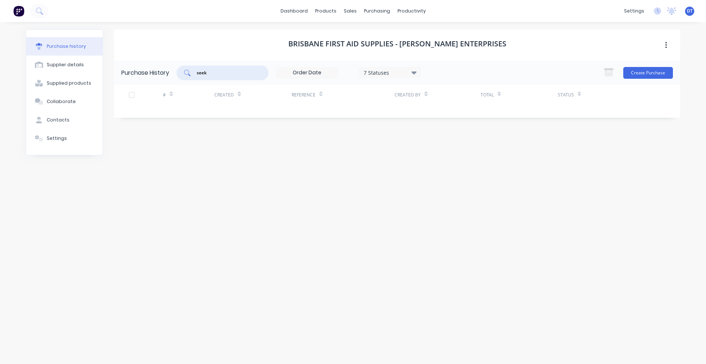
drag, startPoint x: 218, startPoint y: 69, endPoint x: 166, endPoint y: 69, distance: 51.8
click at [166, 69] on div "Purchase History seek 7 Statuses 7 Statuses Create Purchase" at bounding box center [397, 73] width 566 height 24
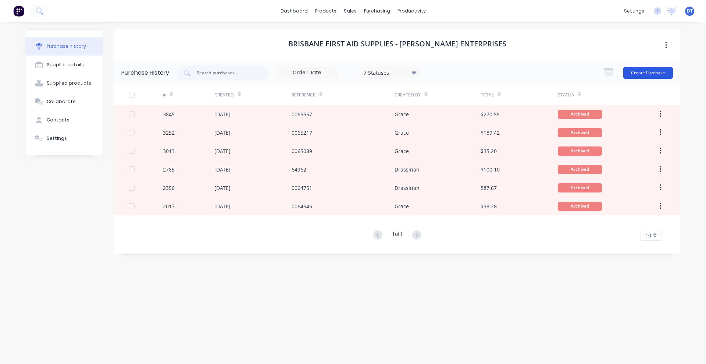
click at [644, 75] on button "Create Purchase" at bounding box center [648, 73] width 50 height 12
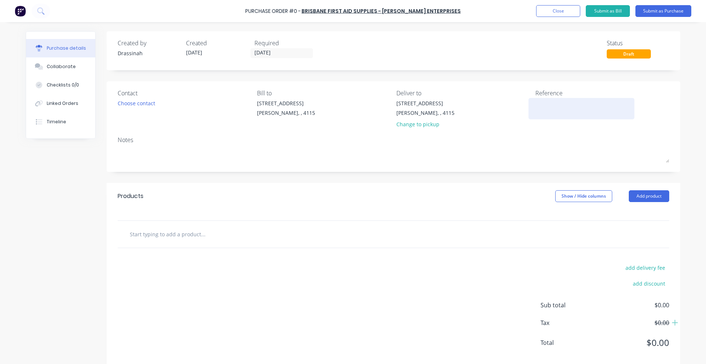
click at [555, 108] on textarea at bounding box center [581, 107] width 92 height 17
type textarea "0065756"
click at [155, 232] on input "text" at bounding box center [202, 233] width 147 height 15
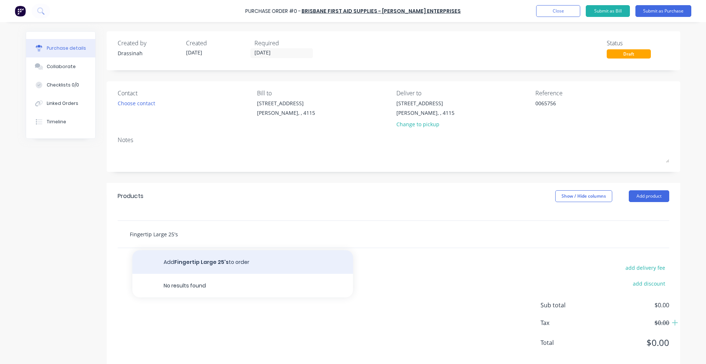
type input "Fingertip Large 25's"
click at [231, 259] on button "Add Fingertip Large 25's to order" at bounding box center [242, 262] width 221 height 24
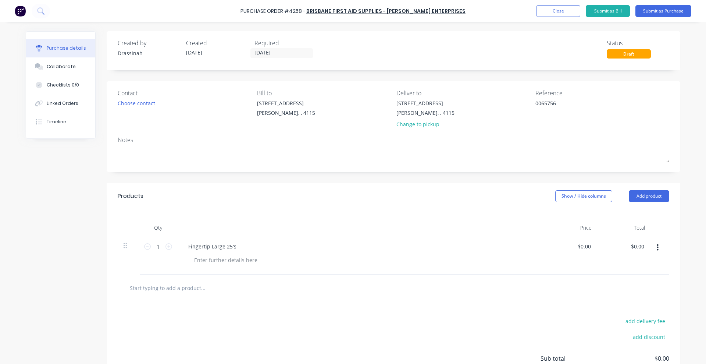
click at [161, 287] on input "text" at bounding box center [202, 287] width 147 height 15
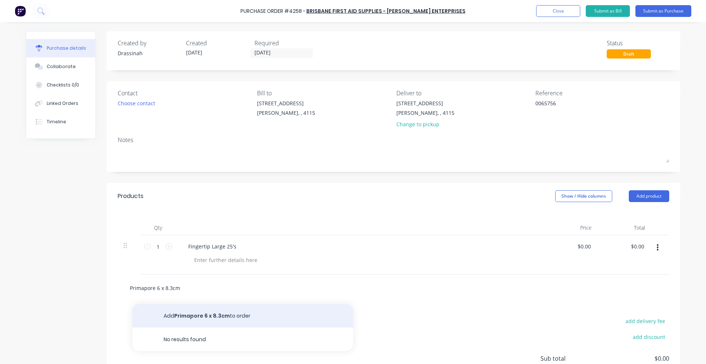
type input "Primapore 6 x 8.3cm"
click at [187, 317] on button "Add Primapore 6 x 8.3cm to order" at bounding box center [242, 316] width 221 height 24
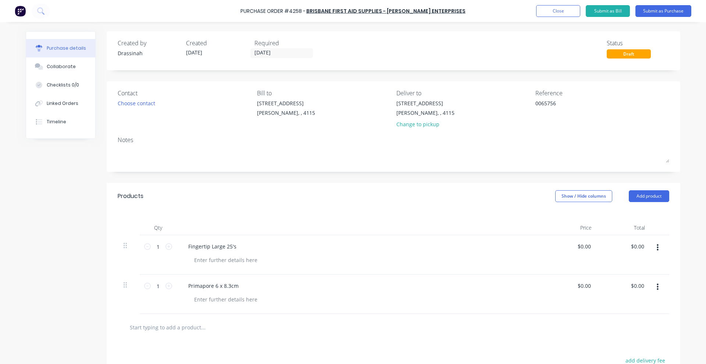
click at [185, 326] on input "text" at bounding box center [202, 326] width 147 height 15
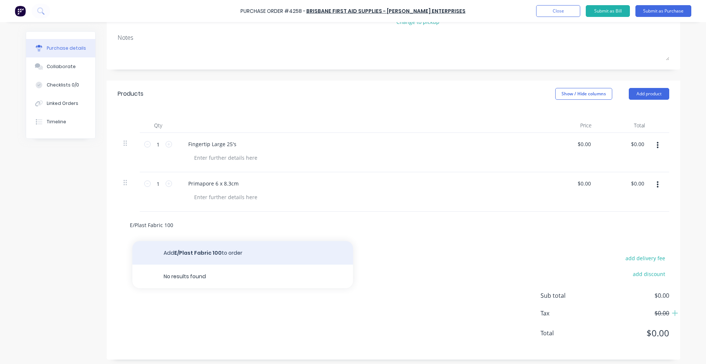
scroll to position [105, 0]
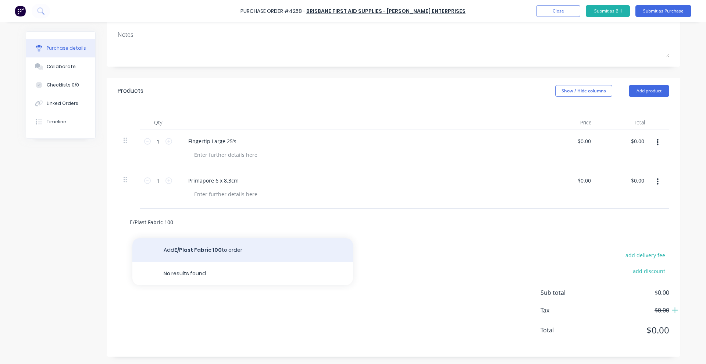
type input "E/Plast Fabric 100"
click at [206, 246] on button "Add E/Plast Fabric 100 to order" at bounding box center [242, 250] width 221 height 24
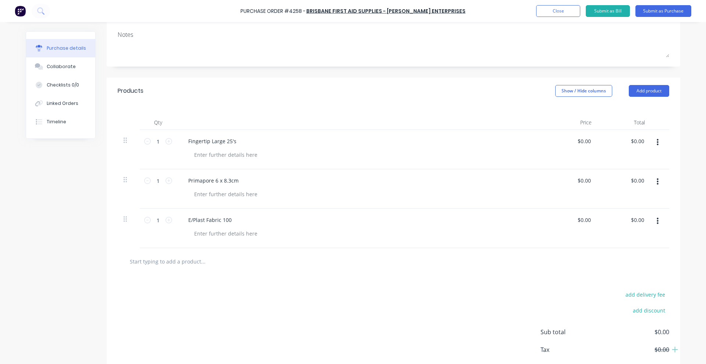
click at [187, 266] on input "text" at bounding box center [202, 261] width 147 height 15
type input "Hypo Paper Tape 2.5cm x 9.1m"
click at [221, 287] on button "Add Hypo Paper Tape 2.5cm x 9.1m to order" at bounding box center [242, 289] width 221 height 24
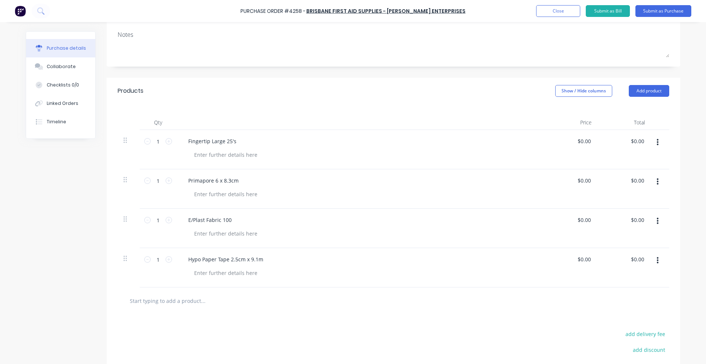
click at [185, 300] on input "text" at bounding box center [202, 300] width 147 height 15
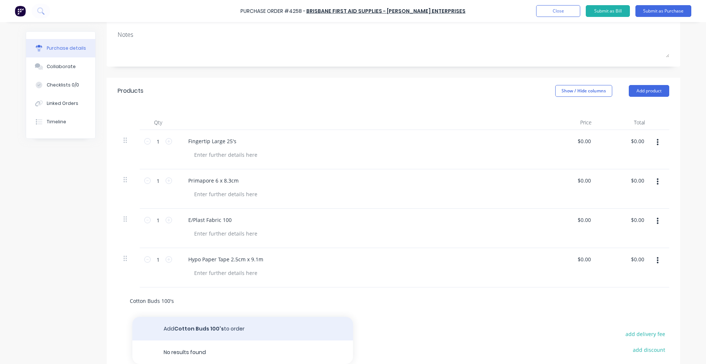
type input "Cotton Buds 100's"
click at [175, 327] on button "Add Cotton Buds 100's to order" at bounding box center [242, 328] width 221 height 24
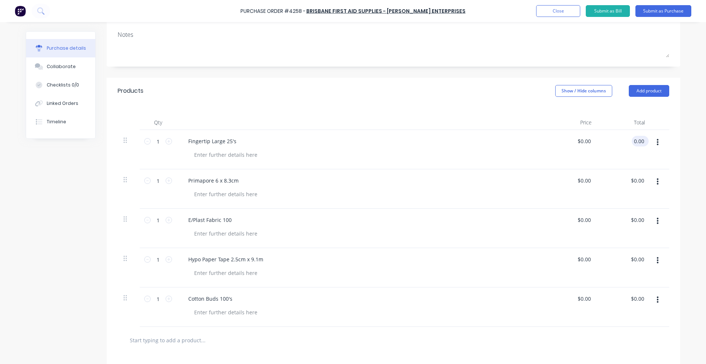
click at [640, 143] on input "0.00" at bounding box center [639, 141] width 14 height 11
type input "$0.00"
click at [165, 176] on div "1 1" at bounding box center [158, 180] width 25 height 11
click at [166, 180] on icon at bounding box center [168, 180] width 7 height 7
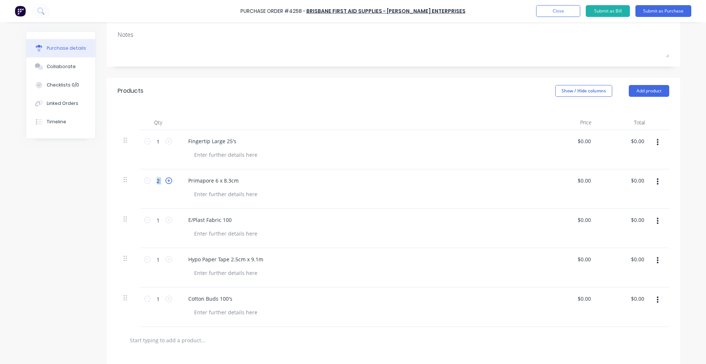
click at [166, 180] on icon at bounding box center [168, 180] width 7 height 7
type input "3"
click at [584, 141] on input "0.0000" at bounding box center [583, 141] width 17 height 11
click at [584, 141] on input "0.0000" at bounding box center [582, 141] width 20 height 11
type input "$17.10"
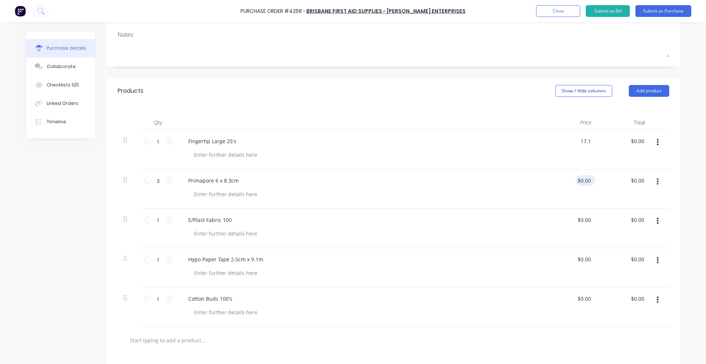
type input "$17.10"
click at [581, 178] on input "0.00" at bounding box center [583, 180] width 17 height 11
click at [581, 178] on input "0.00" at bounding box center [585, 180] width 14 height 11
type input "$3.40"
type input "$10.20"
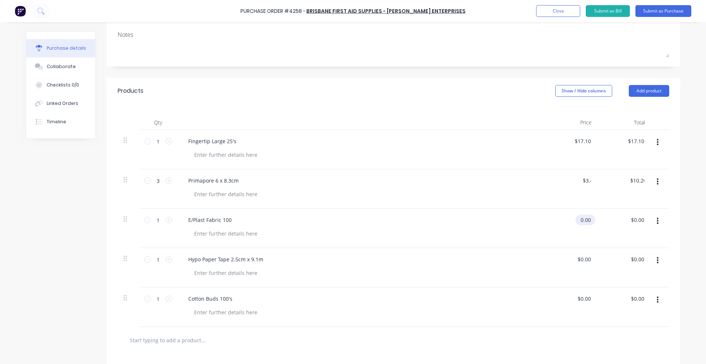
click at [584, 221] on input "0.00" at bounding box center [583, 219] width 17 height 11
click at [584, 221] on input "0.00" at bounding box center [585, 219] width 14 height 11
type input "$14.90"
click at [580, 262] on input "0.00" at bounding box center [585, 259] width 14 height 11
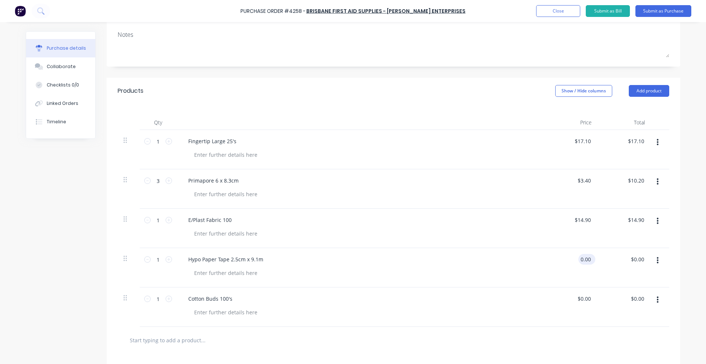
click at [580, 262] on input "0.00" at bounding box center [585, 259] width 14 height 11
type input "$4.10"
click at [584, 299] on input "0.00" at bounding box center [585, 298] width 14 height 11
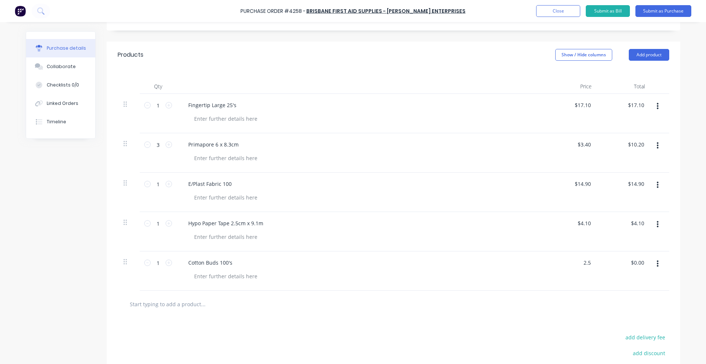
scroll to position [197, 0]
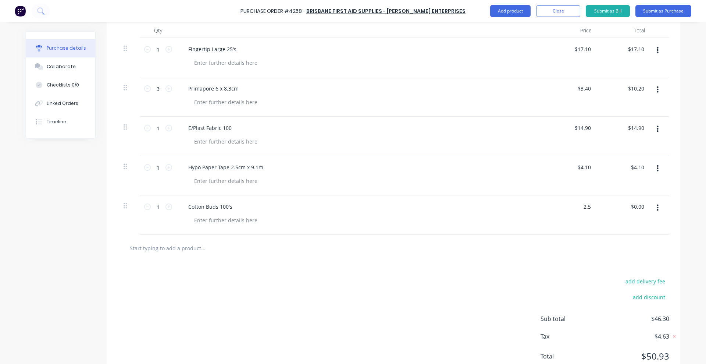
type input "$2.50"
click at [459, 277] on div "add delivery fee add discount Sub total $46.30 Tax $4.63 Total $50.93" at bounding box center [393, 321] width 573 height 121
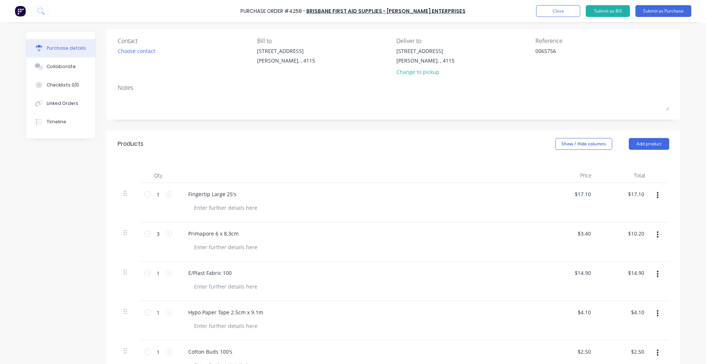
scroll to position [0, 0]
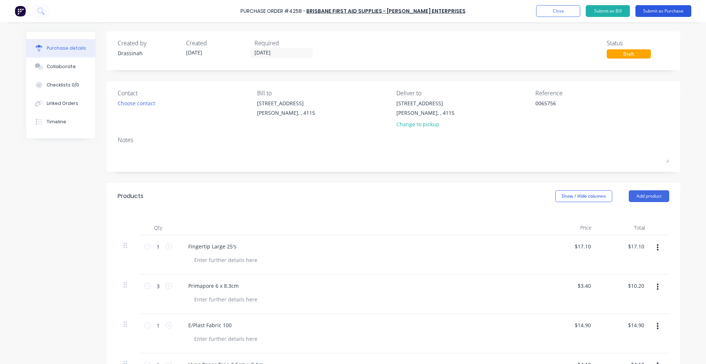
click at [661, 7] on button "Submit as Purchase" at bounding box center [663, 11] width 56 height 12
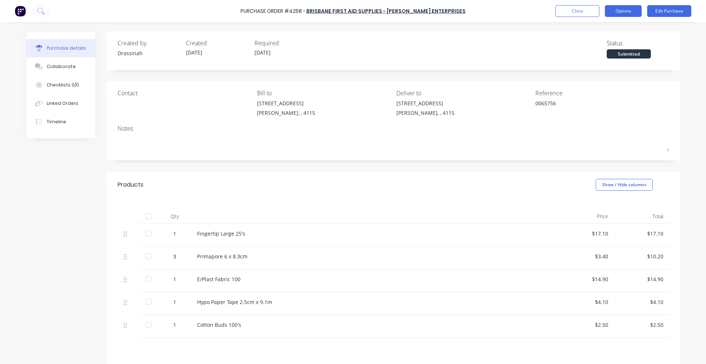
click at [620, 7] on button "Options" at bounding box center [623, 11] width 37 height 12
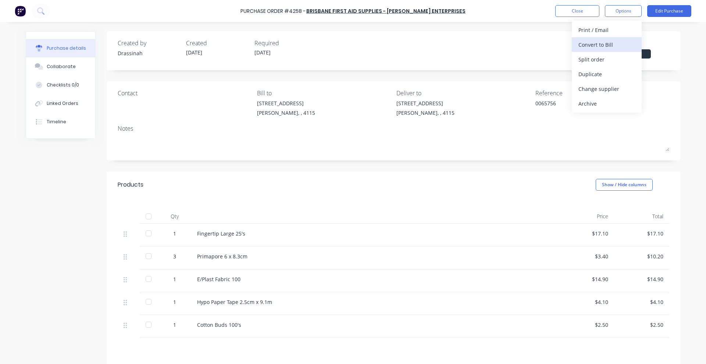
click at [614, 41] on div "Convert to Bill" at bounding box center [606, 44] width 57 height 11
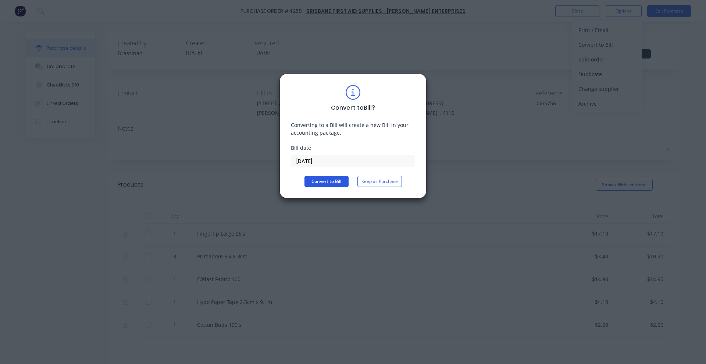
click at [321, 183] on button "Convert to Bill" at bounding box center [326, 181] width 44 height 11
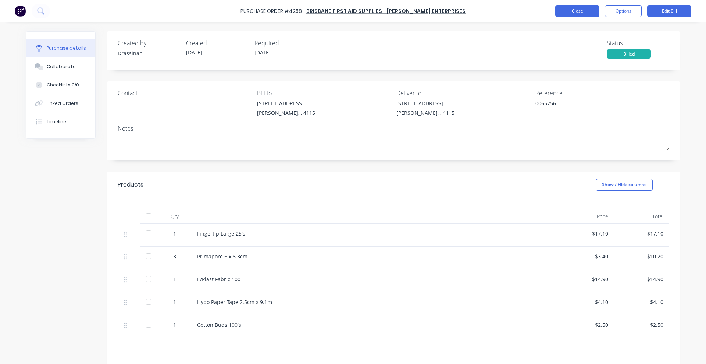
click at [575, 14] on button "Close" at bounding box center [577, 11] width 44 height 12
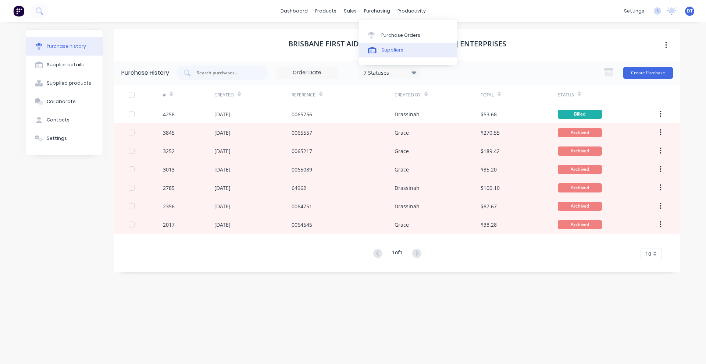
click at [378, 56] on link "Suppliers" at bounding box center [407, 50] width 97 height 15
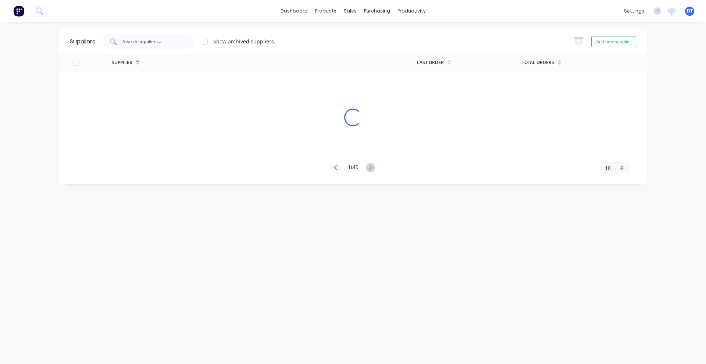
click at [147, 41] on input "text" at bounding box center [152, 41] width 61 height 7
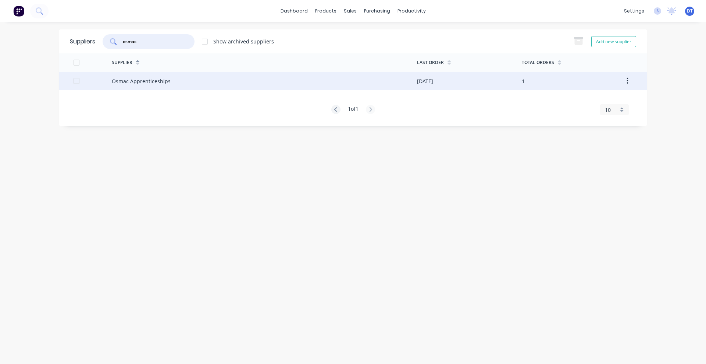
type input "osmac"
click at [155, 78] on div "Osmac Apprenticeships" at bounding box center [141, 81] width 59 height 8
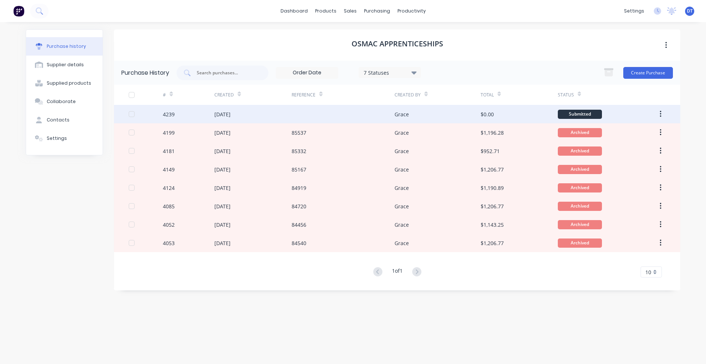
click at [273, 116] on div "[DATE]" at bounding box center [252, 114] width 77 height 18
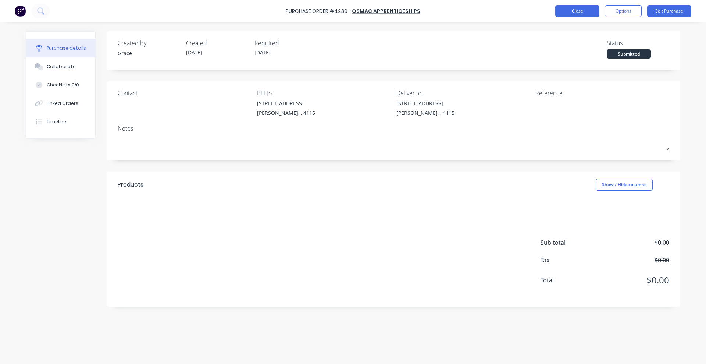
click at [583, 11] on button "Close" at bounding box center [577, 11] width 44 height 12
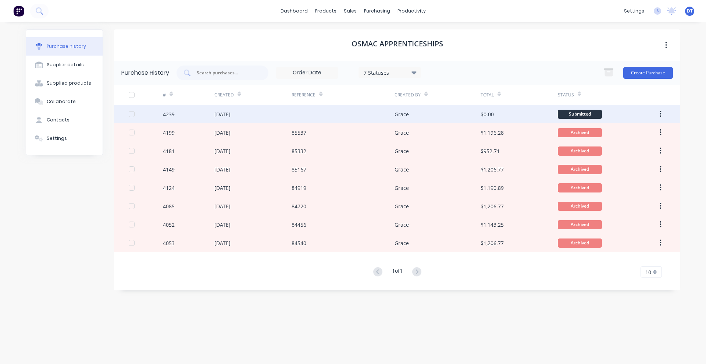
click at [319, 118] on div at bounding box center [343, 114] width 103 height 18
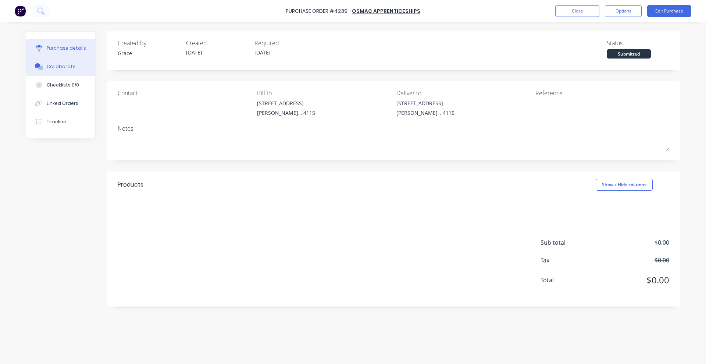
click at [80, 68] on button "Collaborate" at bounding box center [60, 66] width 69 height 18
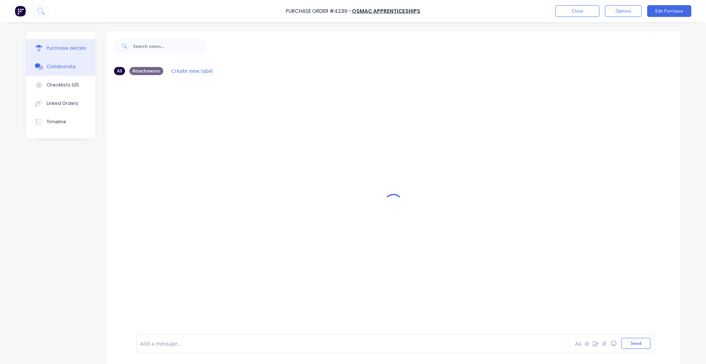
click at [72, 51] on div "Purchase details" at bounding box center [66, 48] width 39 height 7
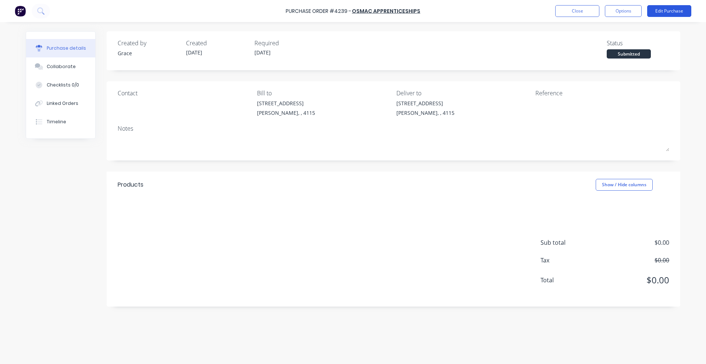
click at [681, 10] on button "Edit Purchase" at bounding box center [669, 11] width 44 height 12
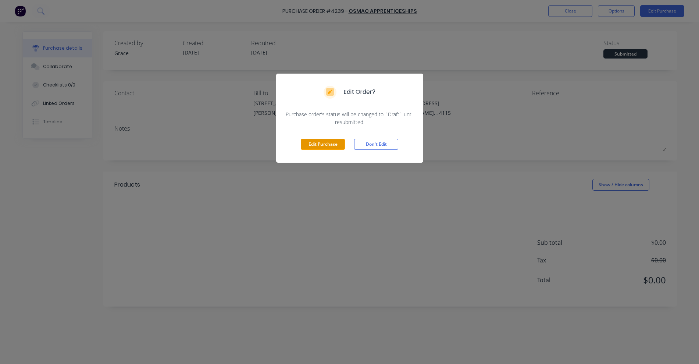
click at [336, 147] on button "Edit Purchase" at bounding box center [323, 144] width 44 height 11
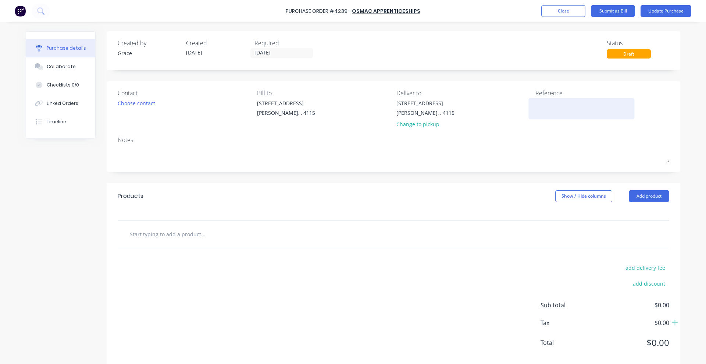
click at [555, 105] on textarea at bounding box center [581, 107] width 92 height 17
type textarea "85801"
click at [171, 236] on input "text" at bounding box center [202, 233] width 147 height 15
click at [547, 15] on button "Close" at bounding box center [563, 11] width 44 height 12
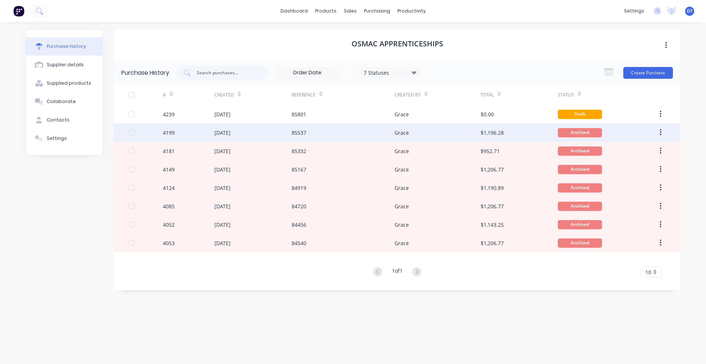
click at [383, 127] on div "85537" at bounding box center [343, 132] width 103 height 18
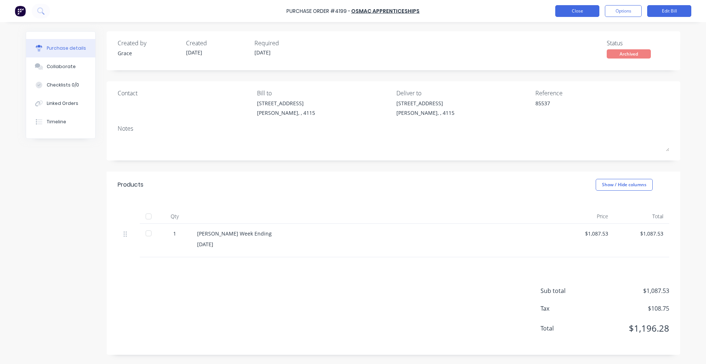
click at [568, 12] on button "Close" at bounding box center [577, 11] width 44 height 12
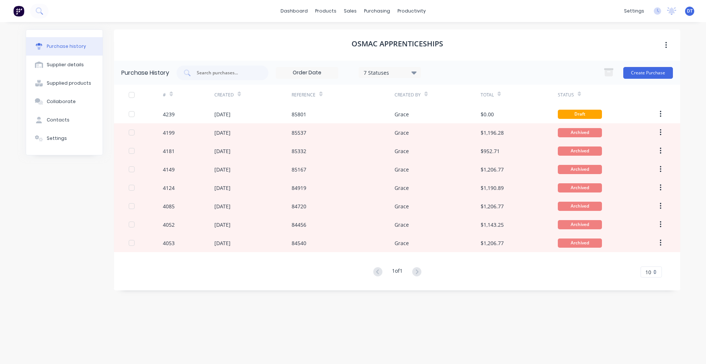
click at [388, 104] on div "Reference" at bounding box center [343, 95] width 103 height 20
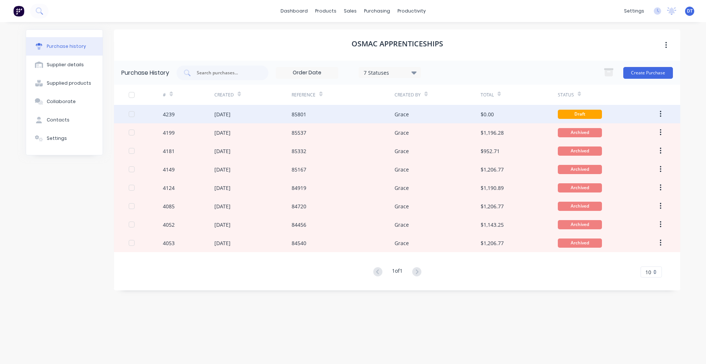
click at [384, 109] on div "85801" at bounding box center [343, 114] width 103 height 18
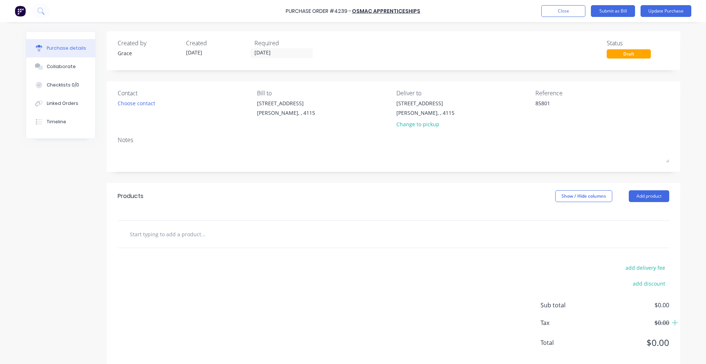
click at [171, 236] on input "text" at bounding box center [202, 233] width 147 height 15
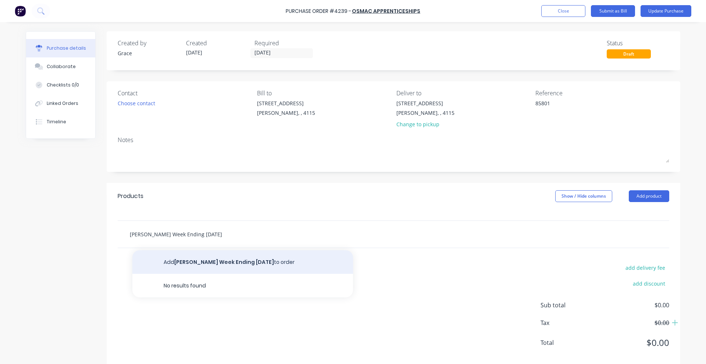
type input "Anthony Fellowes Week Ending 02/09/25"
click at [209, 261] on button "Add Anthony Fellowes Week Ending 02/09/25 to order" at bounding box center [242, 262] width 221 height 24
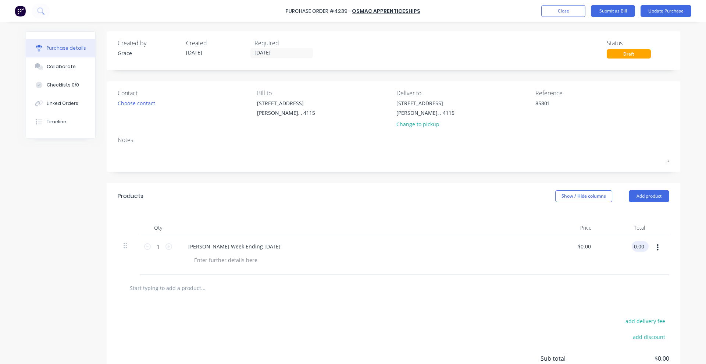
click at [632, 244] on input "0.00" at bounding box center [639, 246] width 14 height 11
click at [639, 245] on input "0.00" at bounding box center [639, 246] width 14 height 11
type input "1097.06"
type input "$1,097.06"
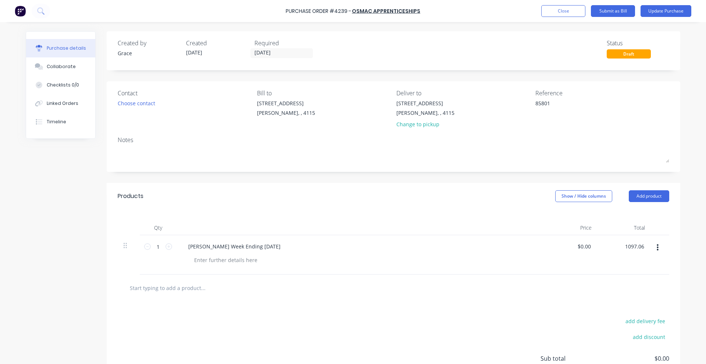
type input "$1,097.06"
click at [503, 329] on div "add delivery fee add discount Sub total $1,097.06 Tax $109.71 Total $1,206.77" at bounding box center [393, 361] width 573 height 121
click at [56, 72] on button "Collaborate" at bounding box center [60, 66] width 69 height 18
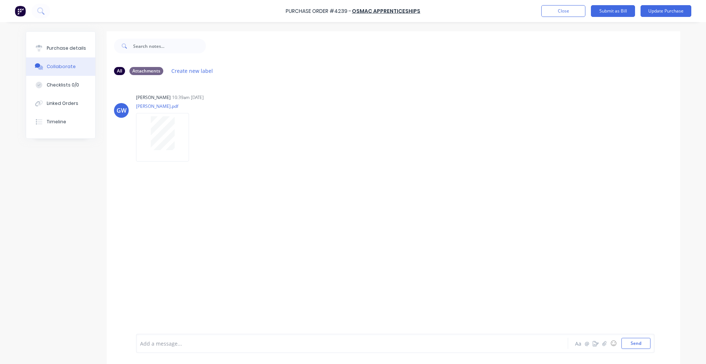
click at [142, 121] on div at bounding box center [162, 133] width 46 height 34
click at [64, 40] on button "Purchase details" at bounding box center [60, 48] width 69 height 18
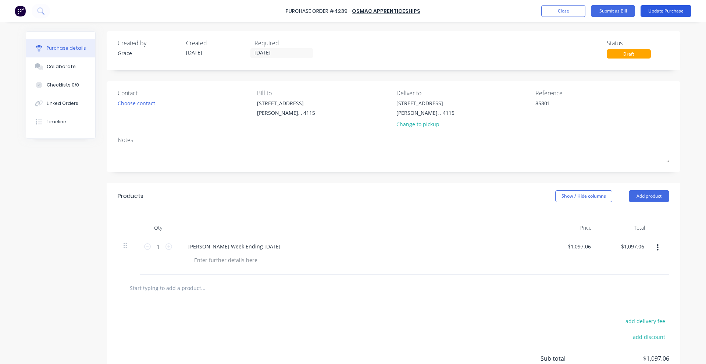
click at [658, 14] on button "Update Purchase" at bounding box center [665, 11] width 51 height 12
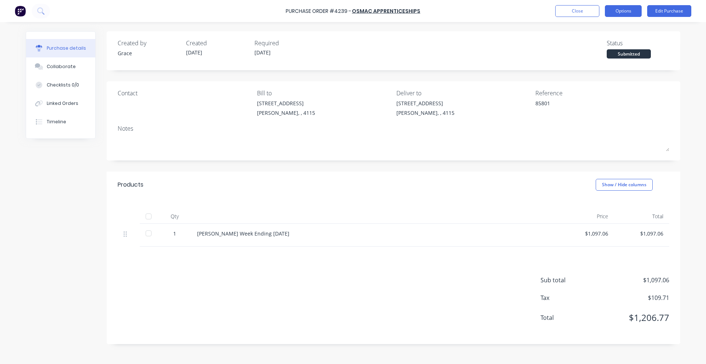
click at [622, 11] on button "Options" at bounding box center [623, 11] width 37 height 12
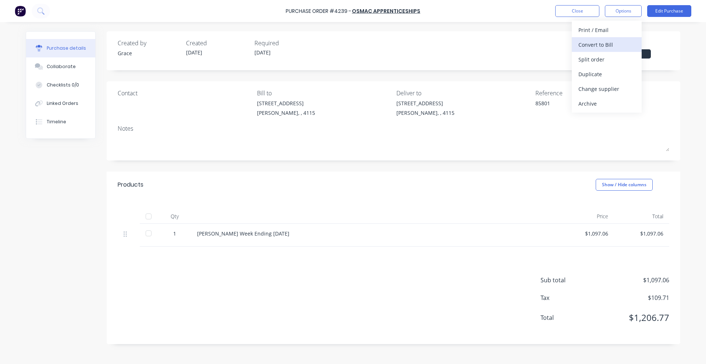
click at [595, 50] on button "Convert to Bill" at bounding box center [607, 44] width 70 height 15
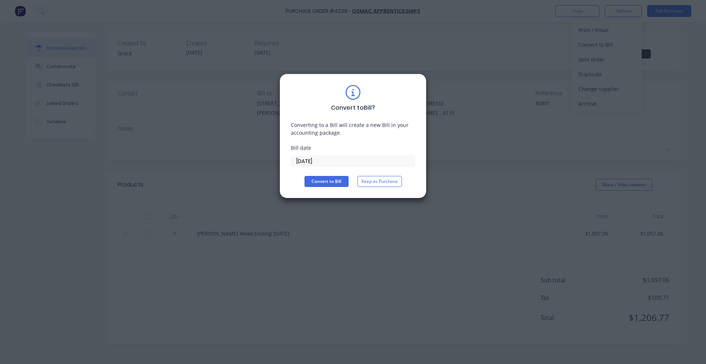
click at [323, 161] on input "[DATE]" at bounding box center [353, 160] width 124 height 11
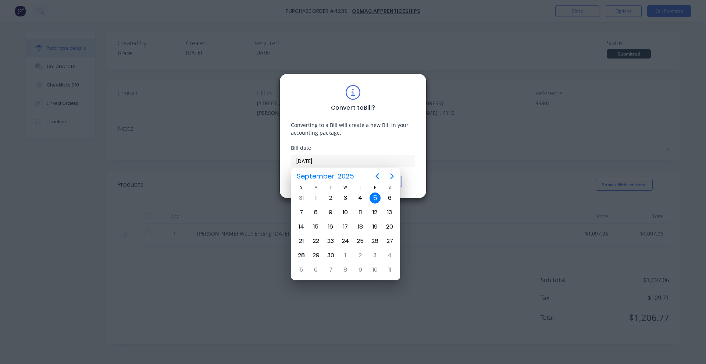
click at [376, 197] on div "5" at bounding box center [374, 197] width 11 height 11
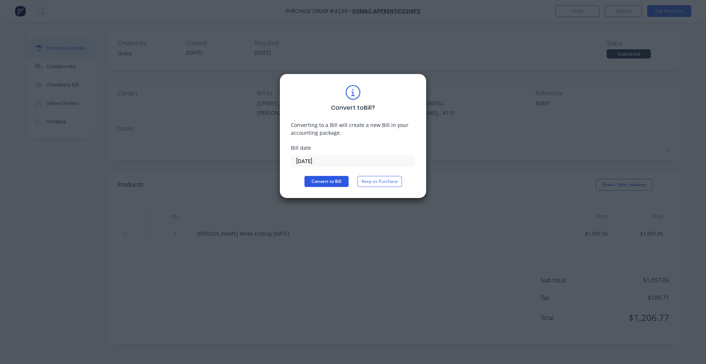
click at [319, 185] on button "Convert to Bill" at bounding box center [326, 181] width 44 height 11
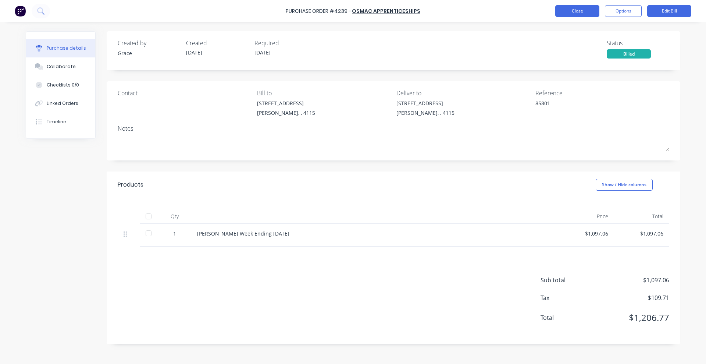
click at [580, 13] on button "Close" at bounding box center [577, 11] width 44 height 12
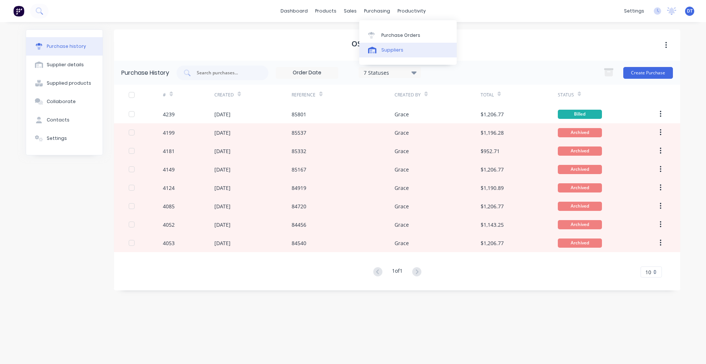
click at [392, 50] on div "Suppliers" at bounding box center [392, 50] width 22 height 7
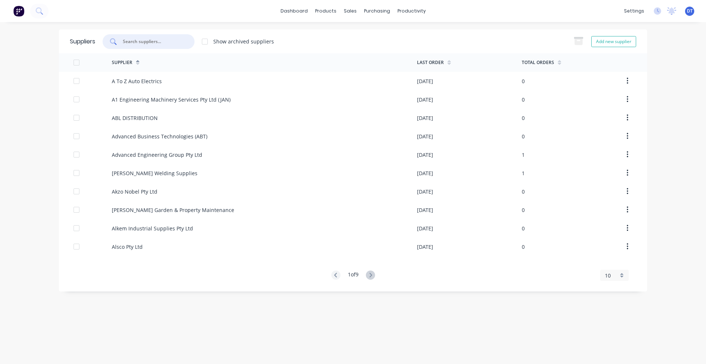
click at [158, 40] on input "text" at bounding box center [152, 41] width 61 height 7
click at [372, 275] on icon at bounding box center [370, 274] width 3 height 4
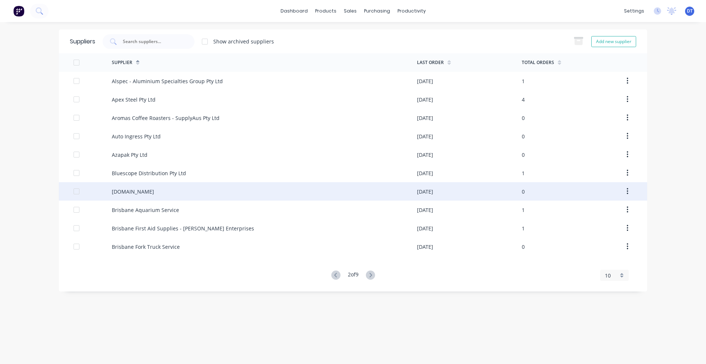
click at [130, 197] on div "BonzaIT.com" at bounding box center [264, 191] width 305 height 18
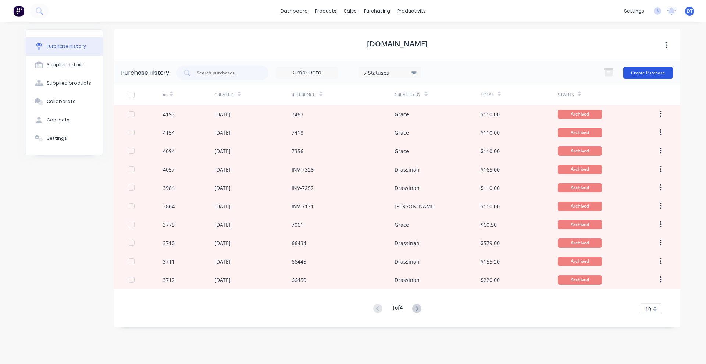
click at [647, 77] on button "Create Purchase" at bounding box center [648, 73] width 50 height 12
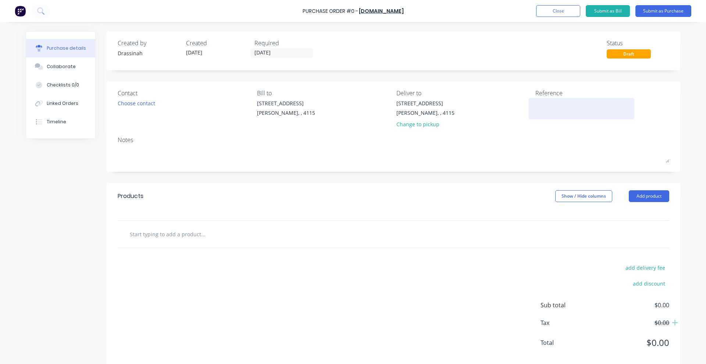
click at [536, 100] on textarea at bounding box center [581, 107] width 92 height 17
type textarea "INV-7507"
click at [137, 233] on input "text" at bounding box center [202, 233] width 147 height 15
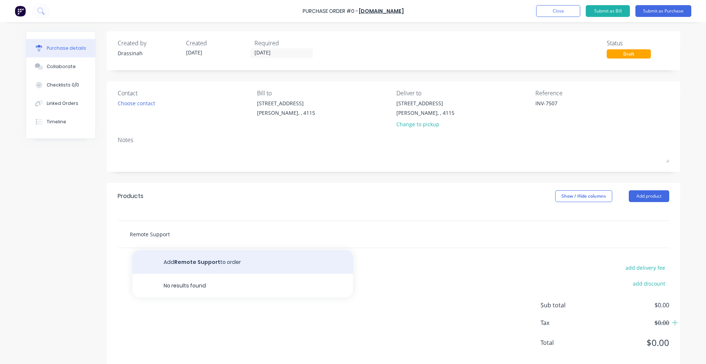
type input "Remote Support"
click at [205, 258] on button "Add Remote Support to order" at bounding box center [242, 262] width 221 height 24
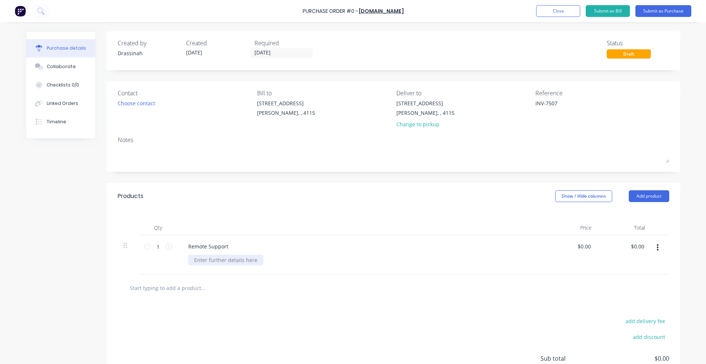
click at [208, 260] on div at bounding box center [225, 259] width 75 height 11
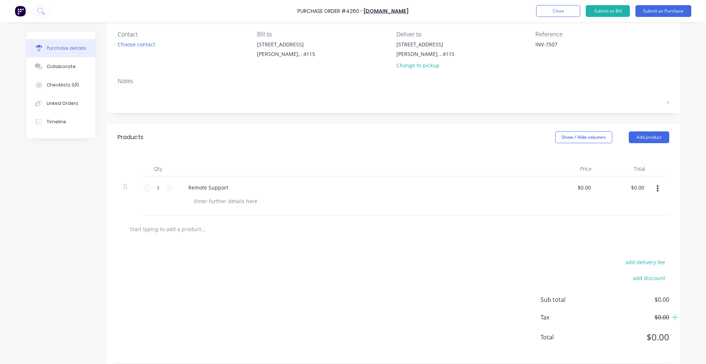
scroll to position [66, 0]
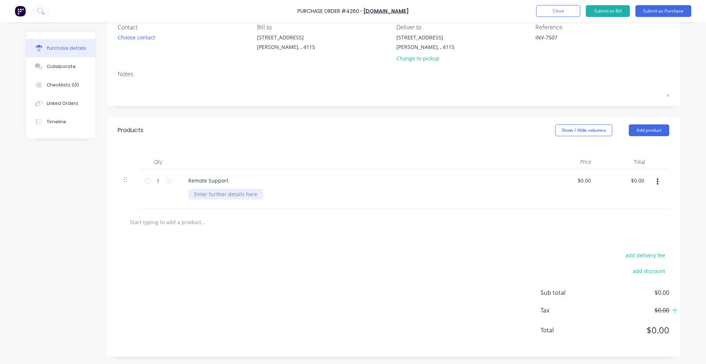
click at [221, 193] on div at bounding box center [225, 194] width 75 height 11
click at [183, 225] on input "text" at bounding box center [202, 221] width 147 height 15
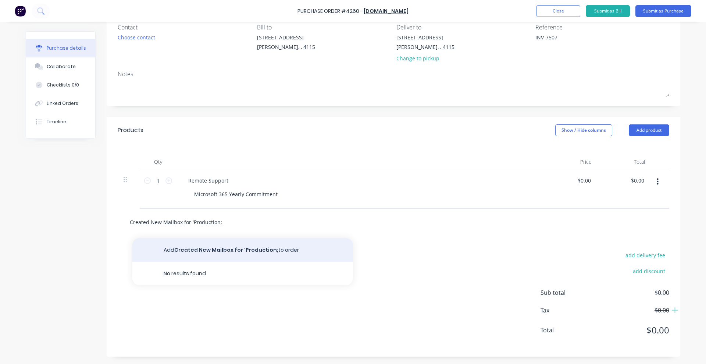
type input "Created New Mailbox for 'Production;"
click at [194, 256] on button "Add Created New Mailbox for 'Production; to order" at bounding box center [242, 250] width 221 height 24
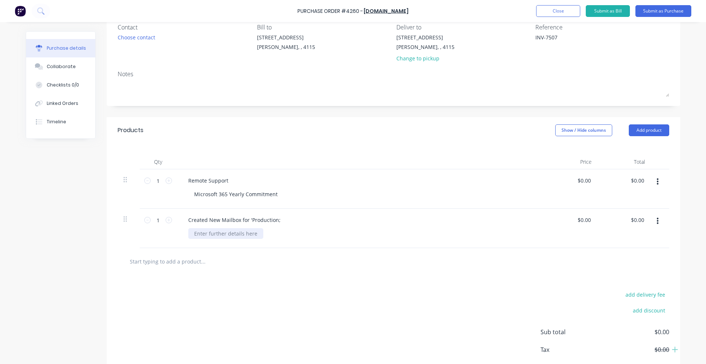
click at [212, 232] on div at bounding box center [225, 233] width 75 height 11
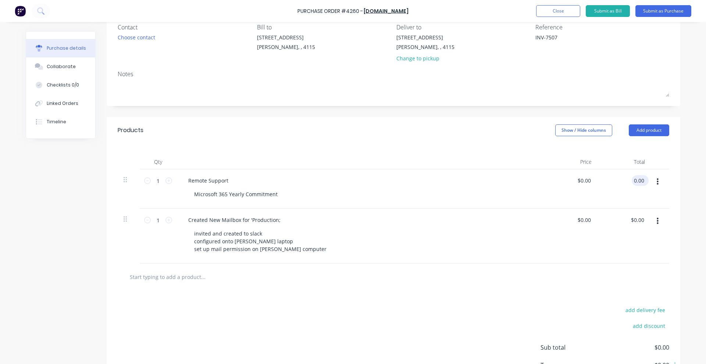
click at [637, 180] on input "0.00" at bounding box center [639, 180] width 14 height 11
click at [635, 179] on input "0.00" at bounding box center [639, 180] width 14 height 11
type input "100"
type input "$100.00"
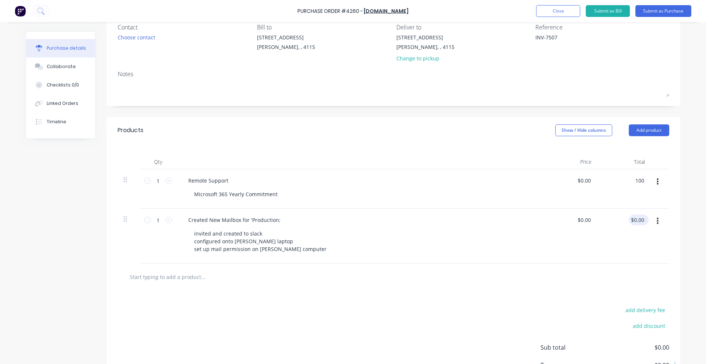
type input "$100.00"
click at [637, 218] on input "0.00" at bounding box center [639, 219] width 14 height 11
type input "141.09"
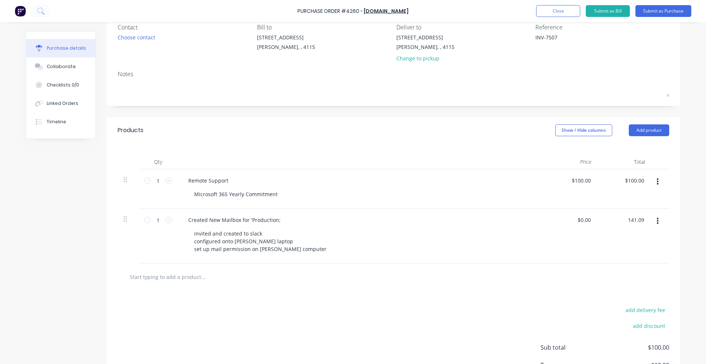
type input "$141.09"
click at [530, 310] on div "add delivery fee add discount Sub total $100.00 Tax $10.00 Total $110.00" at bounding box center [393, 350] width 573 height 121
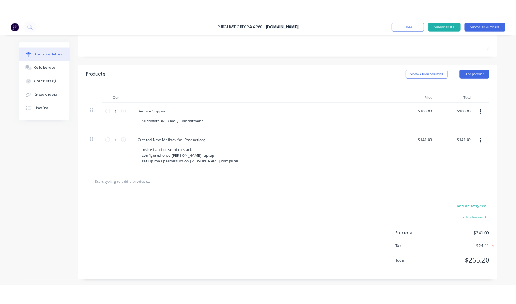
scroll to position [0, 0]
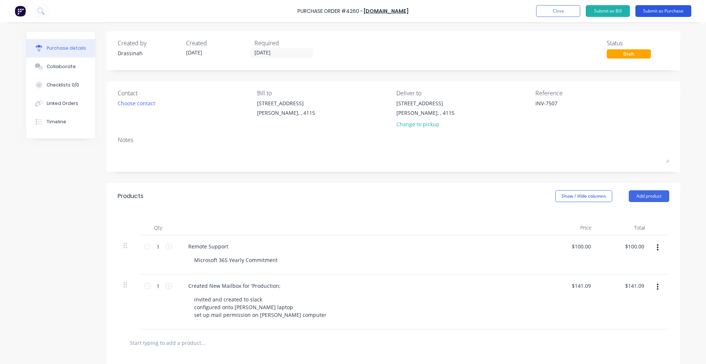
click at [669, 14] on button "Submit as Purchase" at bounding box center [663, 11] width 56 height 12
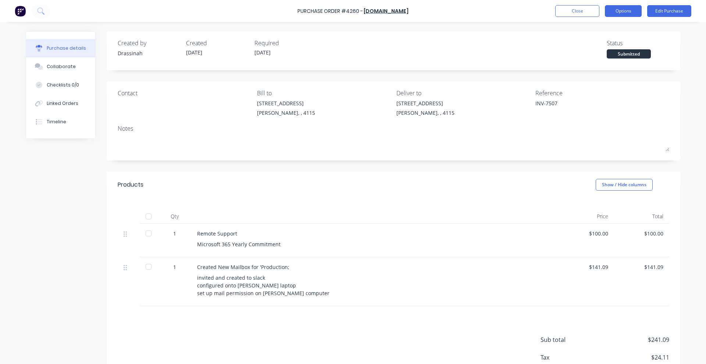
click at [616, 13] on button "Options" at bounding box center [623, 11] width 37 height 12
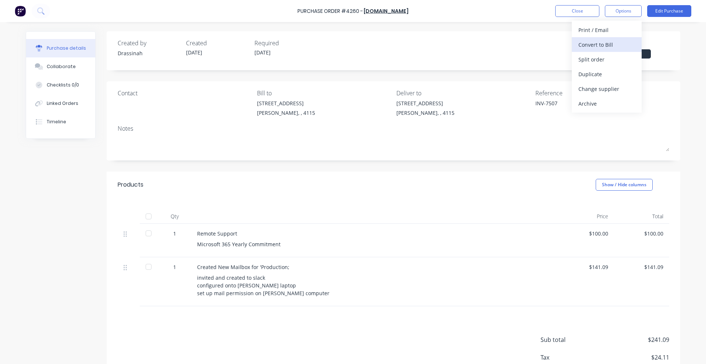
click at [605, 39] on div "Convert to Bill" at bounding box center [606, 44] width 57 height 11
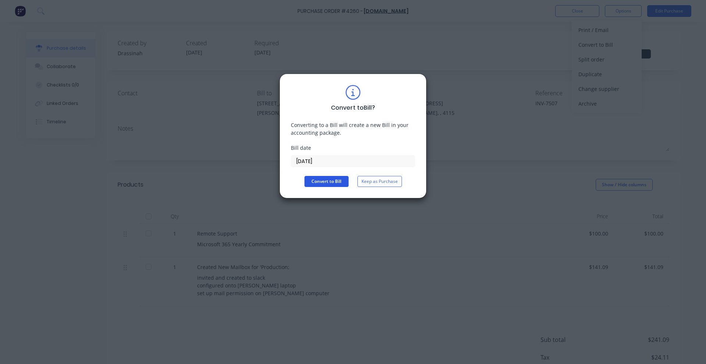
click at [315, 182] on button "Convert to Bill" at bounding box center [326, 181] width 44 height 11
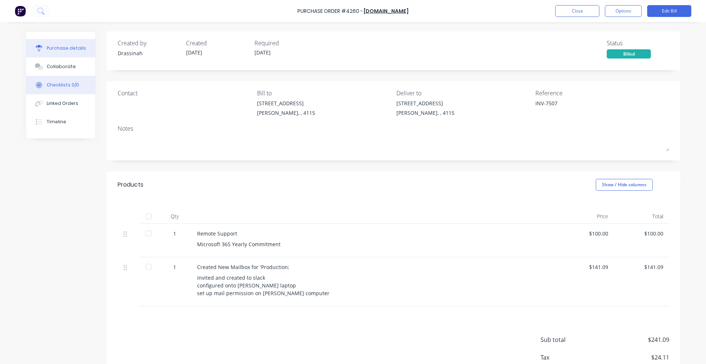
click at [35, 76] on button "Checklists 0/0" at bounding box center [60, 85] width 69 height 18
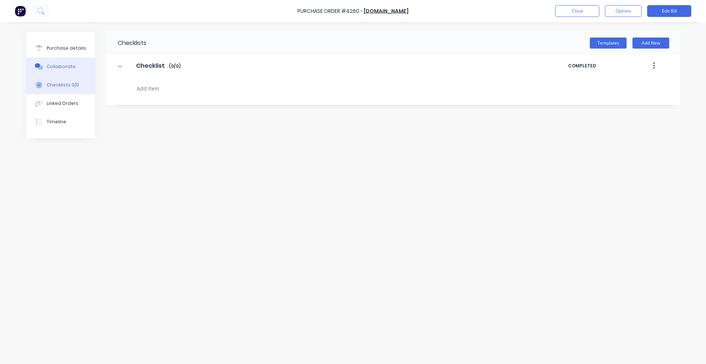
click at [40, 65] on icon at bounding box center [38, 65] width 6 height 4
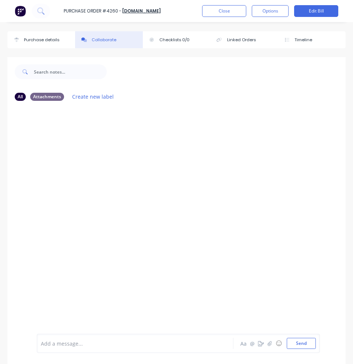
click at [235, 146] on div at bounding box center [176, 221] width 338 height 229
click at [286, 344] on button "Send" at bounding box center [300, 342] width 29 height 11
click at [215, 15] on button "Close" at bounding box center [224, 11] width 44 height 12
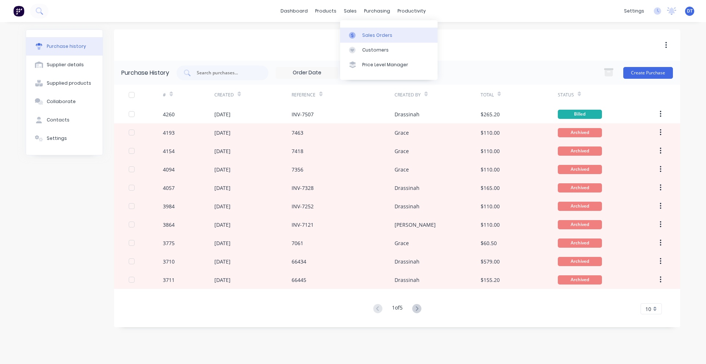
click at [372, 34] on div "Sales Orders" at bounding box center [377, 35] width 30 height 7
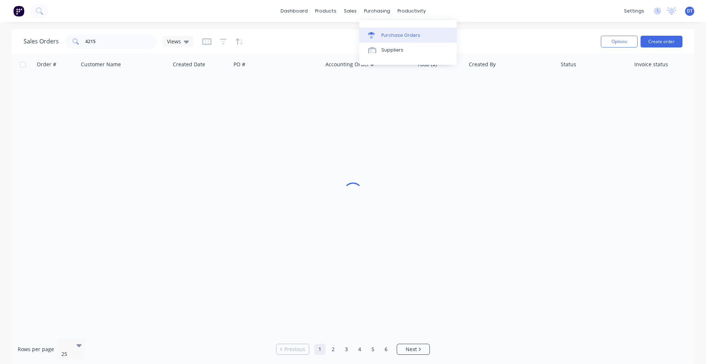
click at [382, 28] on link "Purchase Orders" at bounding box center [407, 35] width 97 height 15
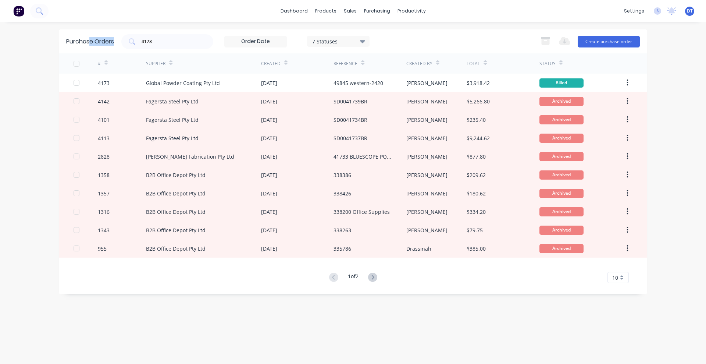
drag, startPoint x: 173, startPoint y: 37, endPoint x: 81, endPoint y: 44, distance: 91.9
click at [81, 44] on div "Purchase Orders 4173 7 Statuses 7 Statuses Export to Excel (XLSX) Create purcha…" at bounding box center [353, 41] width 588 height 24
click at [180, 39] on input "4173" at bounding box center [171, 41] width 61 height 7
click at [359, 40] on div "7 Statuses" at bounding box center [338, 41] width 53 height 8
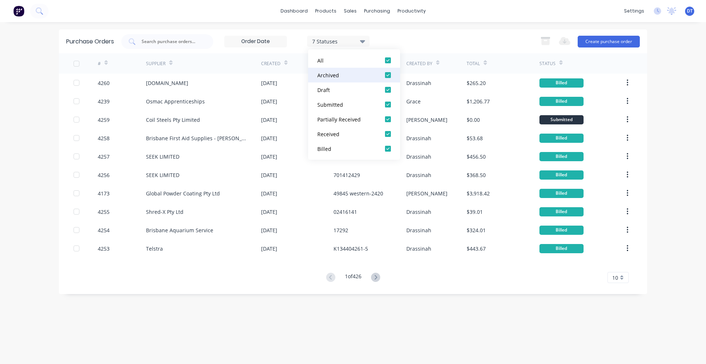
click at [388, 74] on div at bounding box center [387, 75] width 15 height 15
click at [387, 87] on div at bounding box center [387, 89] width 15 height 15
click at [387, 99] on div at bounding box center [387, 104] width 15 height 15
click at [390, 118] on div at bounding box center [387, 119] width 15 height 15
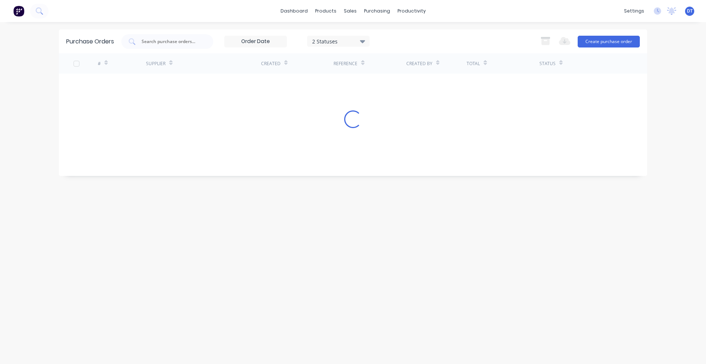
click at [448, 37] on div "2 Statuses 2 Statuses Export to Excel (XLSX) Create purchase order" at bounding box center [380, 41] width 518 height 15
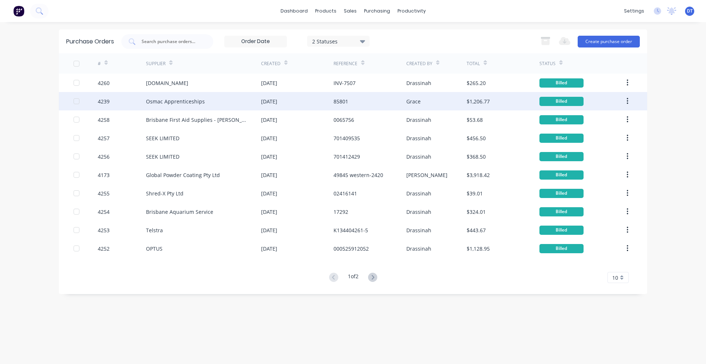
click at [222, 107] on div "Osmac Apprenticeships" at bounding box center [203, 101] width 115 height 18
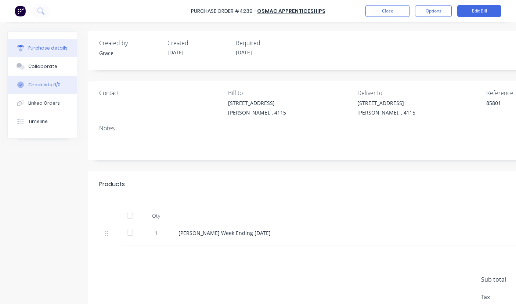
drag, startPoint x: 53, startPoint y: 71, endPoint x: 59, endPoint y: 78, distance: 8.6
click at [53, 71] on button "Collaborate" at bounding box center [42, 66] width 69 height 18
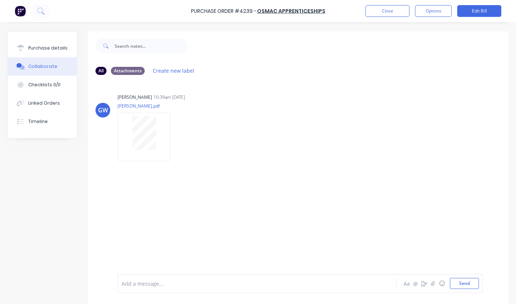
drag, startPoint x: 192, startPoint y: 226, endPoint x: 184, endPoint y: 225, distance: 8.1
click at [192, 226] on div "GW Grace Wilson 10:39am 03/09/25 MARTIN SCAN.pdf Labels Download Delete" at bounding box center [298, 177] width 421 height 193
click at [460, 283] on button "Send" at bounding box center [464, 283] width 29 height 11
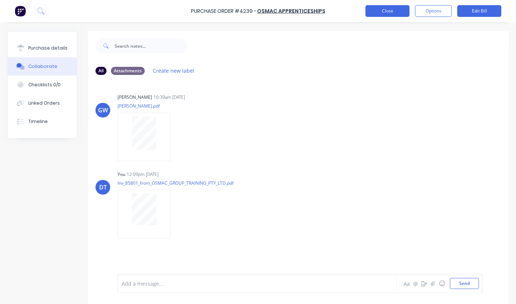
click at [384, 15] on button "Close" at bounding box center [388, 11] width 44 height 12
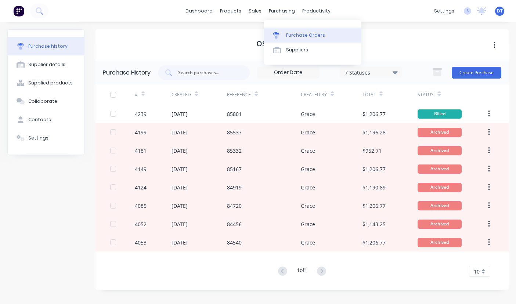
click at [292, 35] on div "Purchase Orders" at bounding box center [305, 35] width 39 height 7
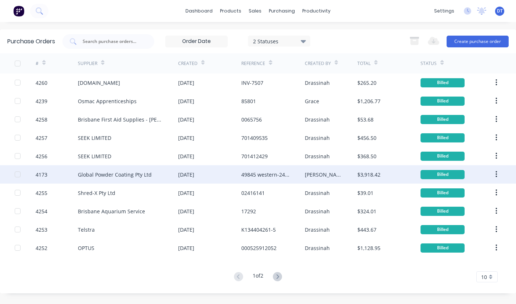
click at [165, 178] on div "Global Powder Coating Pty Ltd" at bounding box center [128, 174] width 100 height 18
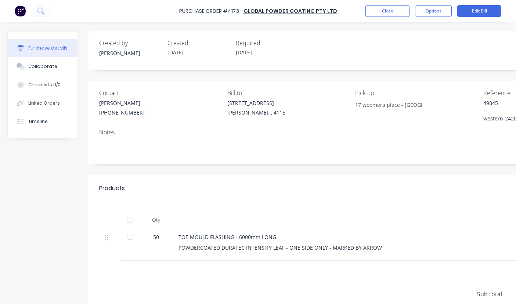
click at [356, 182] on div "Products Show / Hide columns" at bounding box center [352, 188] width 529 height 26
click at [48, 69] on div "Collaborate" at bounding box center [42, 66] width 29 height 7
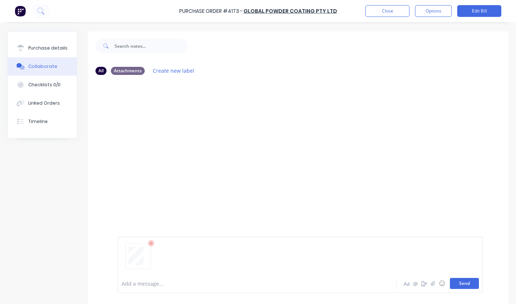
click at [458, 288] on button "Send" at bounding box center [464, 283] width 29 height 11
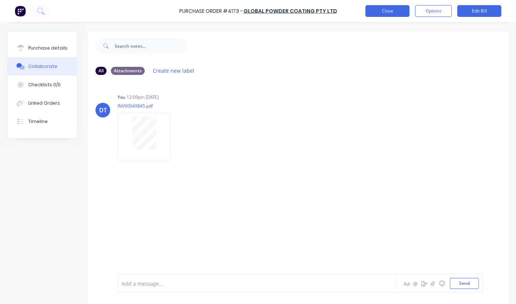
click at [382, 12] on button "Close" at bounding box center [388, 11] width 44 height 12
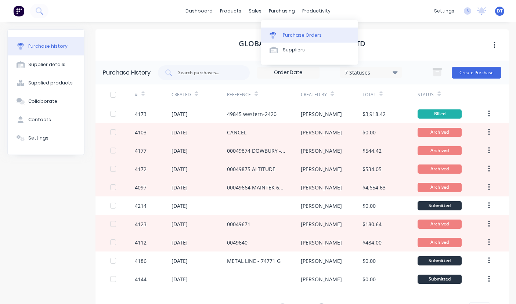
click at [289, 35] on div "Purchase Orders" at bounding box center [302, 35] width 39 height 7
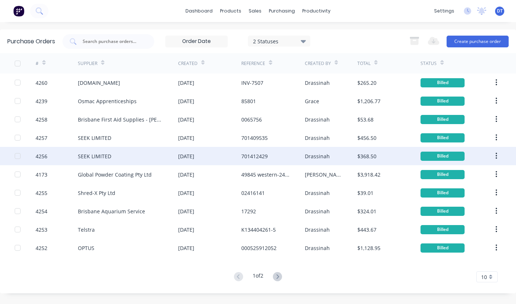
click at [111, 155] on div "SEEK LIMITED" at bounding box center [128, 156] width 100 height 18
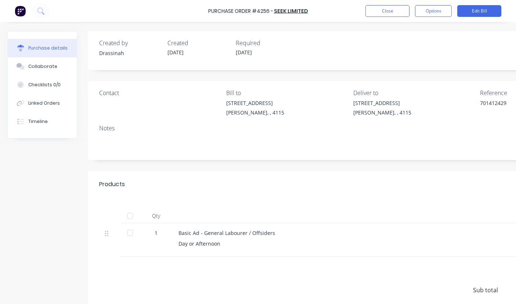
click at [460, 233] on div "Basic Ad - General Labourer / Offsiders" at bounding box center [357, 233] width 356 height 8
click at [50, 69] on div "Collaborate" at bounding box center [42, 66] width 29 height 7
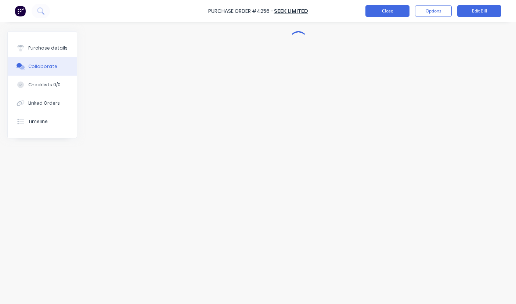
click at [396, 11] on button "Close" at bounding box center [388, 11] width 44 height 12
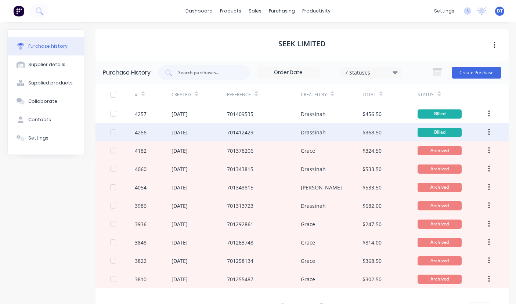
click at [269, 137] on div "701412429" at bounding box center [264, 132] width 74 height 18
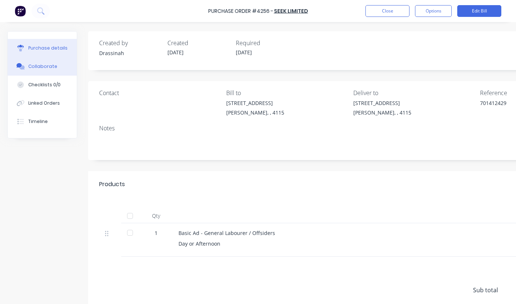
click at [58, 65] on button "Collaborate" at bounding box center [42, 66] width 69 height 18
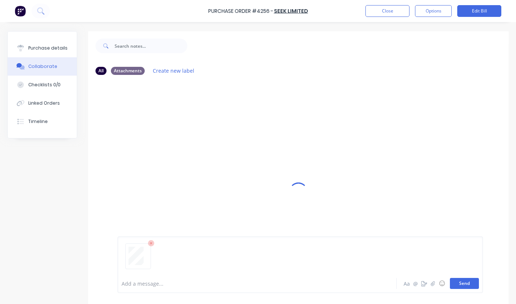
click at [461, 284] on button "Send" at bounding box center [464, 283] width 29 height 11
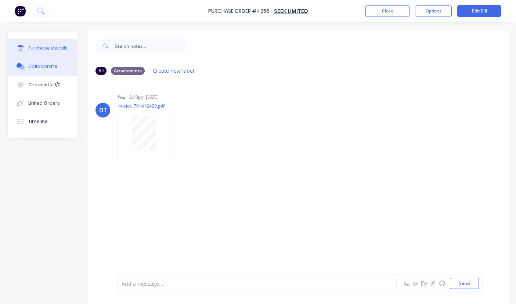
click at [53, 50] on div "Purchase details" at bounding box center [47, 48] width 39 height 7
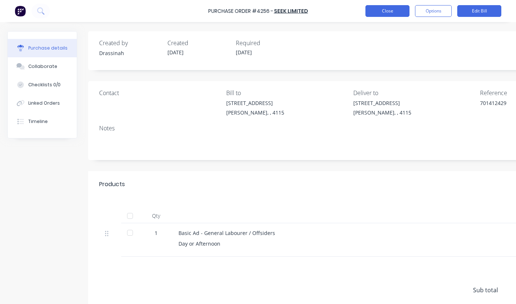
click at [397, 7] on button "Close" at bounding box center [388, 11] width 44 height 12
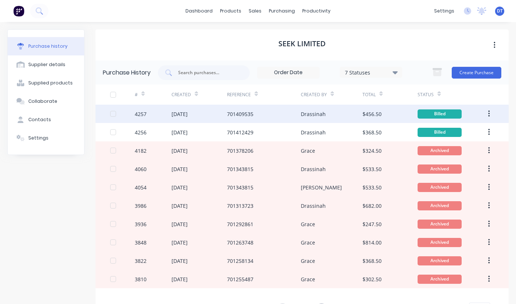
click at [318, 113] on div "Drassinah" at bounding box center [313, 114] width 25 height 8
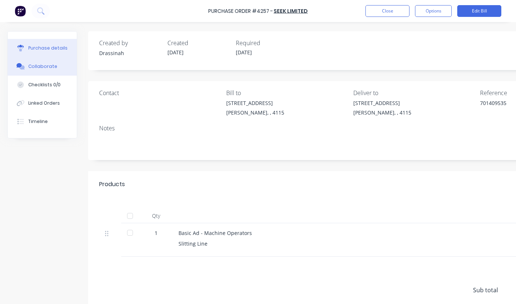
click at [44, 69] on div "Collaborate" at bounding box center [42, 66] width 29 height 7
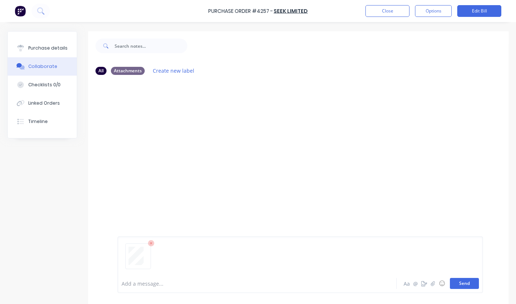
click at [461, 284] on button "Send" at bounding box center [464, 283] width 29 height 11
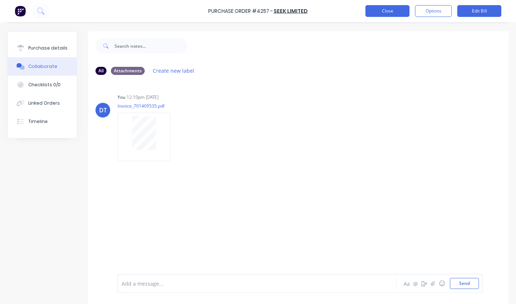
click at [391, 11] on button "Close" at bounding box center [388, 11] width 44 height 12
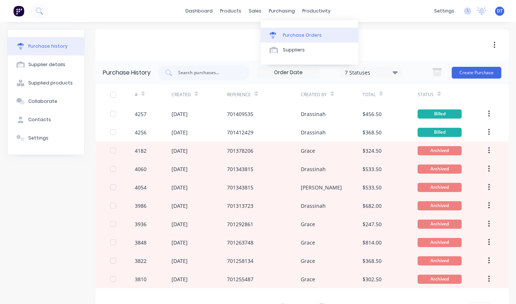
click at [294, 33] on div "Purchase Orders" at bounding box center [302, 35] width 39 height 7
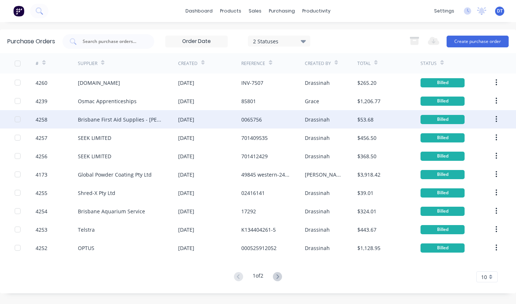
click at [135, 120] on div "Brisbane First Aid Supplies - Renee Enterprises" at bounding box center [121, 120] width 86 height 8
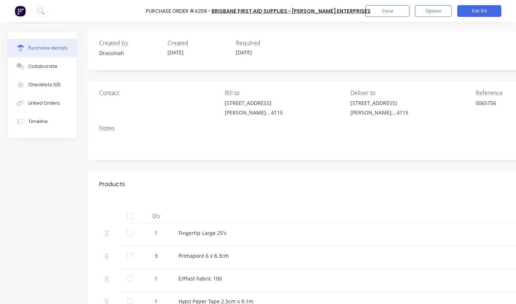
click at [354, 176] on div "Products Show / Hide columns" at bounding box center [347, 184] width 519 height 26
click at [41, 68] on div "Collaborate" at bounding box center [42, 66] width 29 height 7
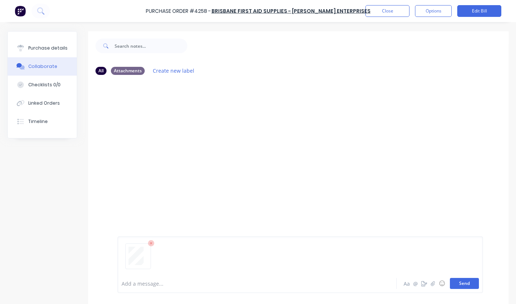
click at [456, 283] on button "Send" at bounding box center [464, 283] width 29 height 11
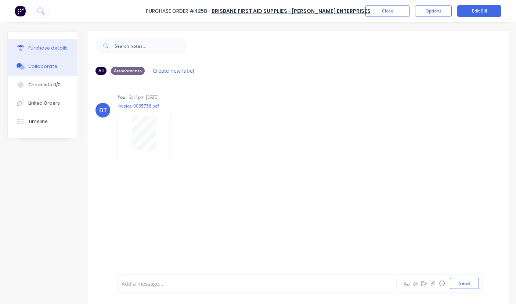
click at [56, 47] on div "Purchase details" at bounding box center [47, 48] width 39 height 7
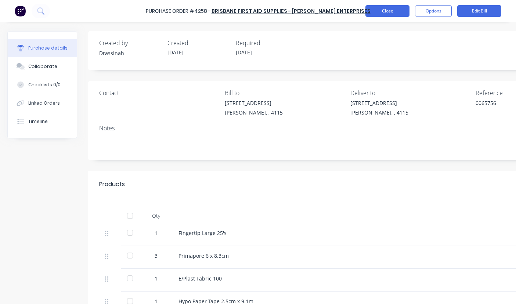
click at [381, 9] on button "Close" at bounding box center [388, 11] width 44 height 12
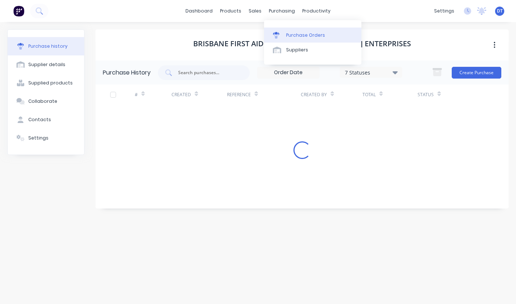
click at [294, 32] on div "Purchase Orders" at bounding box center [305, 35] width 39 height 7
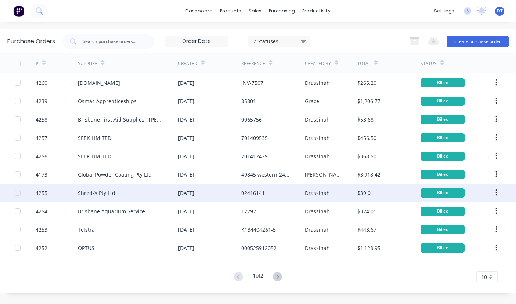
click at [110, 196] on div "Shred-X Pty Ltd" at bounding box center [96, 193] width 37 height 8
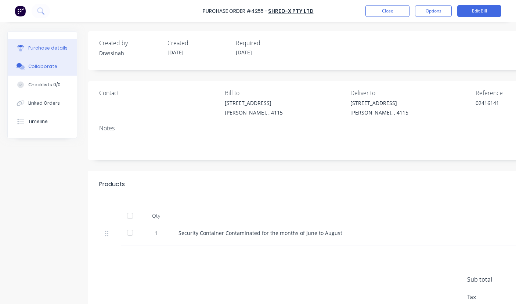
click at [32, 71] on button "Collaborate" at bounding box center [42, 66] width 69 height 18
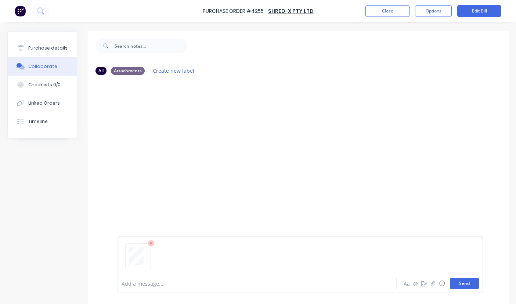
click at [453, 280] on button "Send" at bounding box center [464, 283] width 29 height 11
click at [455, 280] on button "Send" at bounding box center [464, 283] width 29 height 11
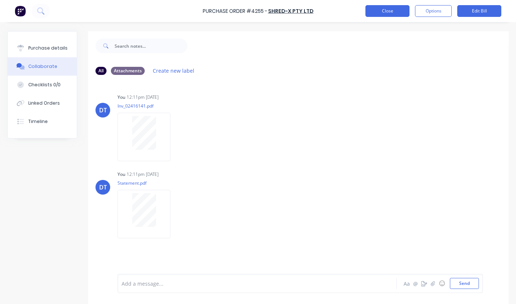
click at [381, 10] on button "Close" at bounding box center [388, 11] width 44 height 12
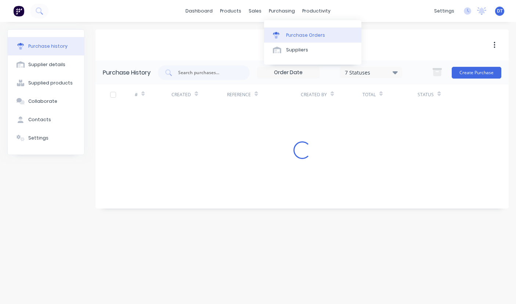
click at [293, 35] on div "Purchase Orders" at bounding box center [305, 35] width 39 height 7
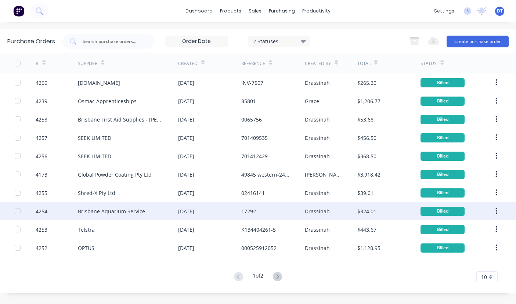
click at [106, 212] on div "Brisbane Aquarium Service" at bounding box center [111, 212] width 67 height 8
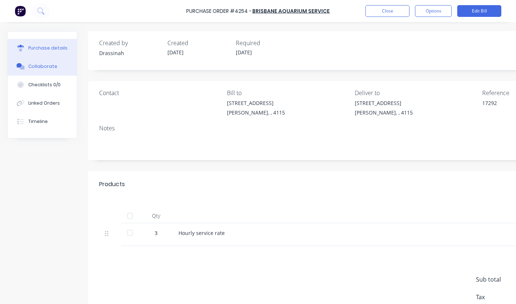
click at [40, 65] on div "Collaborate" at bounding box center [42, 66] width 29 height 7
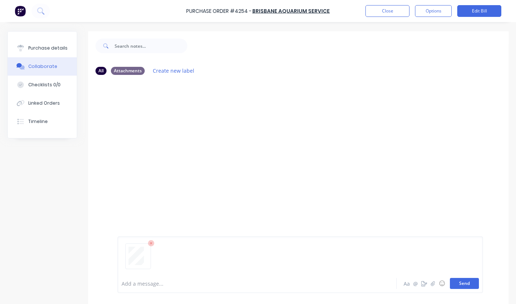
click at [458, 278] on button "Send" at bounding box center [464, 283] width 29 height 11
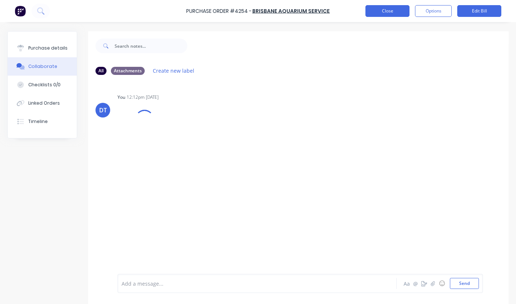
click at [382, 12] on button "Close" at bounding box center [388, 11] width 44 height 12
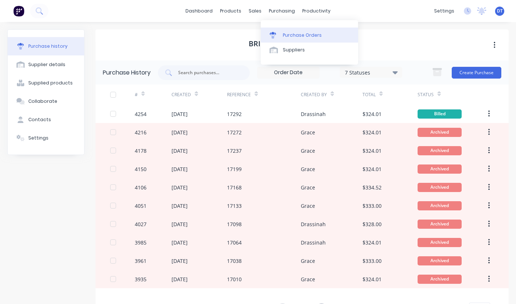
click at [294, 31] on link "Purchase Orders" at bounding box center [309, 35] width 97 height 15
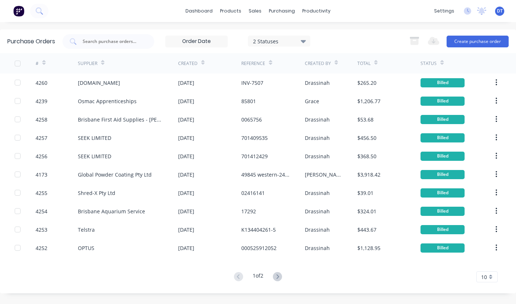
click at [490, 276] on div "10" at bounding box center [487, 277] width 21 height 11
click at [483, 215] on div "15" at bounding box center [487, 213] width 21 height 13
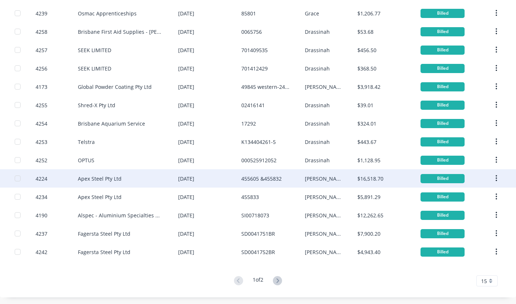
scroll to position [89, 0]
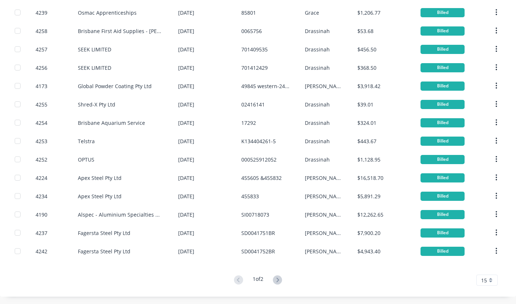
click at [482, 278] on span "15" at bounding box center [485, 281] width 6 height 8
click at [477, 230] on div "20" at bounding box center [487, 229] width 21 height 13
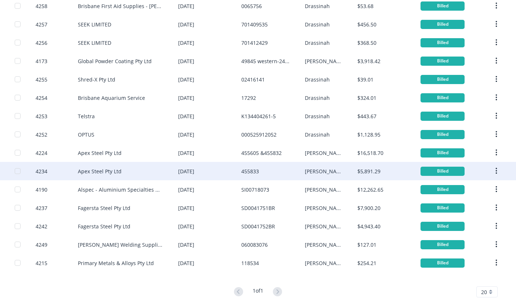
scroll to position [125, 0]
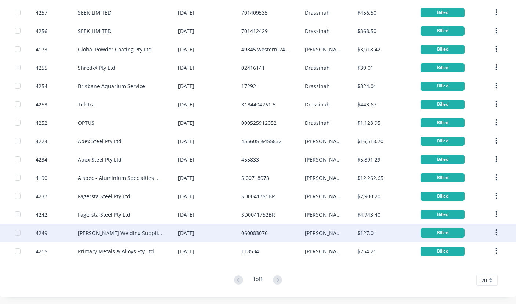
click at [85, 234] on div "Aitken Welding Supplies" at bounding box center [121, 233] width 86 height 8
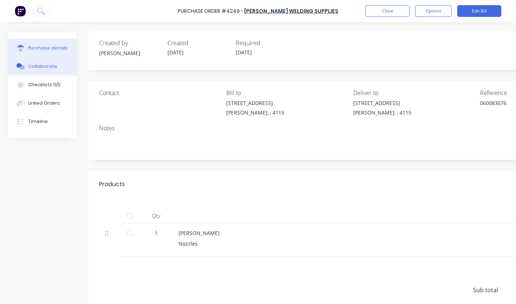
click at [55, 60] on button "Collaborate" at bounding box center [42, 66] width 69 height 18
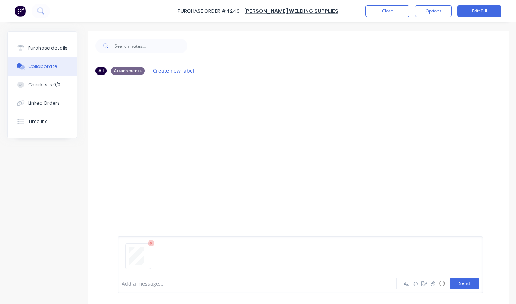
click at [450, 282] on button "Send" at bounding box center [464, 283] width 29 height 11
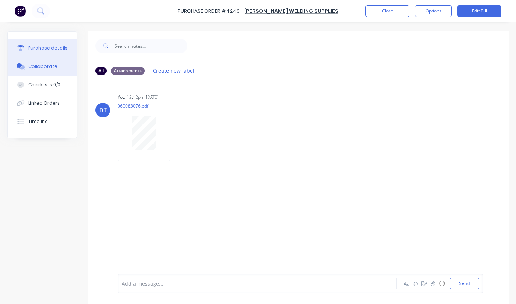
click at [45, 51] on button "Purchase details" at bounding box center [42, 48] width 69 height 18
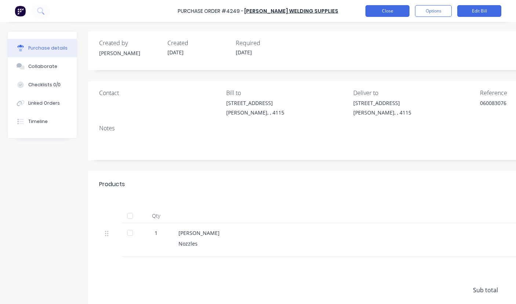
click at [392, 14] on button "Close" at bounding box center [388, 11] width 44 height 12
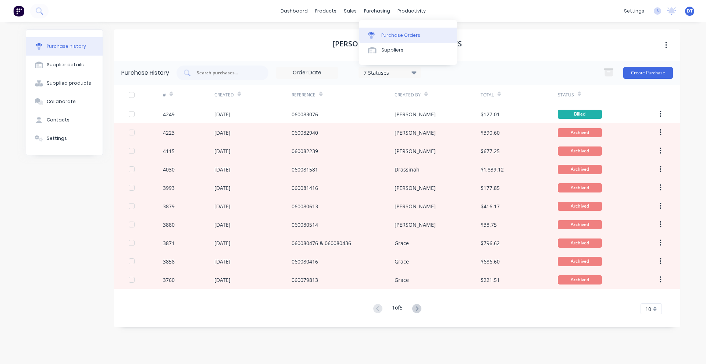
click at [384, 38] on div "Purchase Orders" at bounding box center [400, 35] width 39 height 7
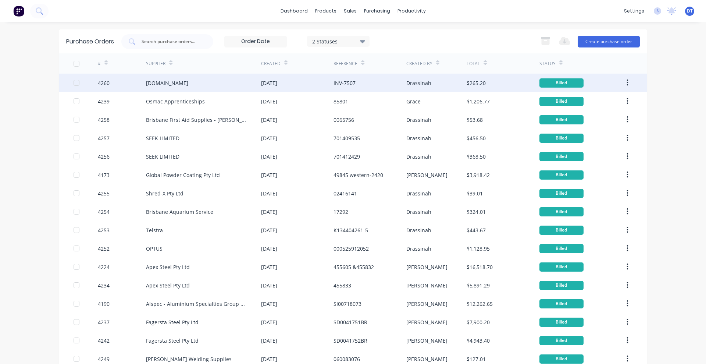
click at [622, 81] on button "button" at bounding box center [627, 82] width 17 height 13
click at [605, 101] on div "Archive" at bounding box center [601, 102] width 57 height 11
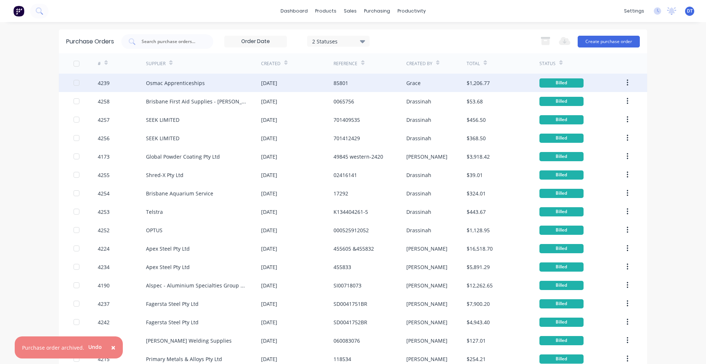
click at [74, 82] on div at bounding box center [76, 82] width 15 height 15
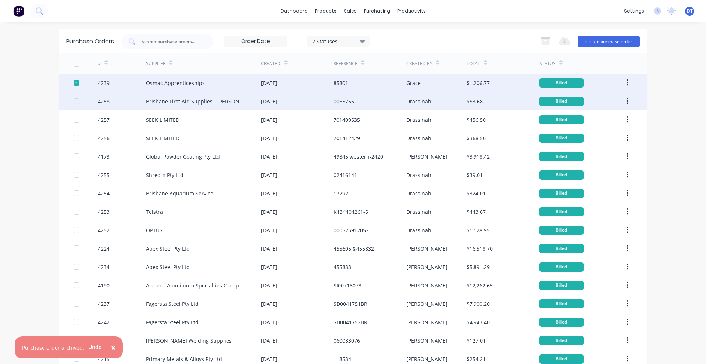
click at [75, 100] on div at bounding box center [76, 101] width 15 height 15
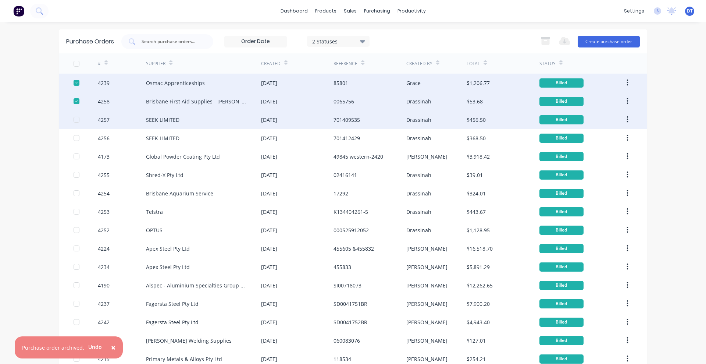
click at [74, 120] on div at bounding box center [76, 119] width 15 height 15
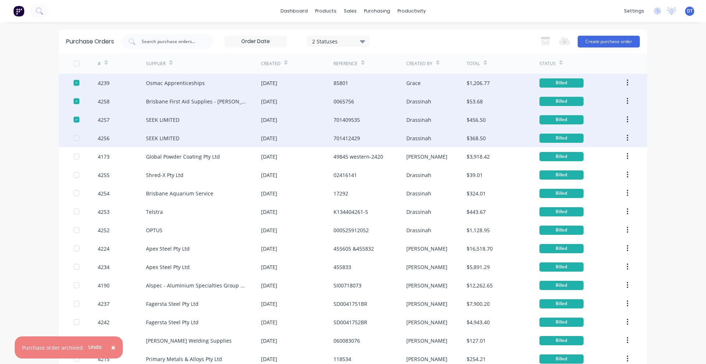
click at [75, 140] on div at bounding box center [76, 137] width 15 height 15
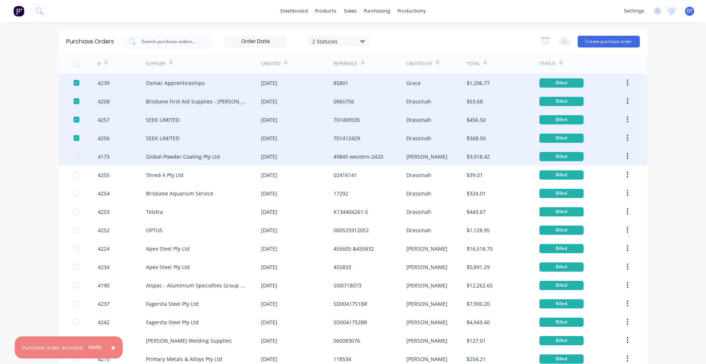
click at [73, 158] on div at bounding box center [76, 156] width 15 height 15
click at [73, 174] on div at bounding box center [76, 174] width 15 height 15
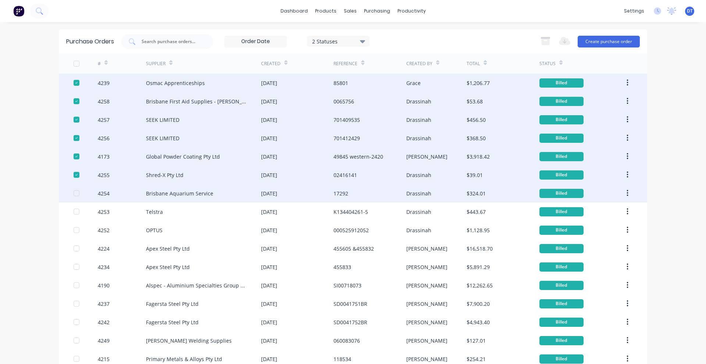
click at [73, 193] on div at bounding box center [76, 193] width 15 height 15
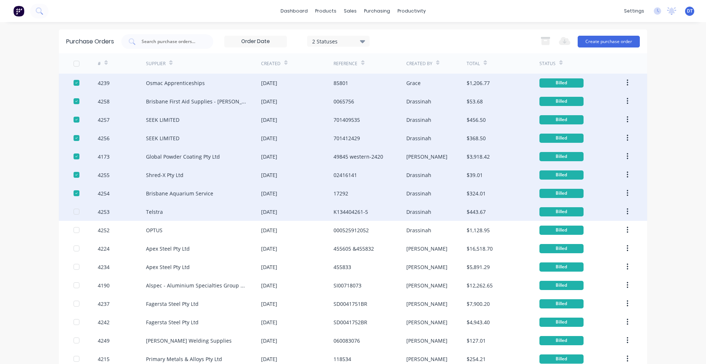
click at [72, 210] on div at bounding box center [76, 211] width 15 height 15
click at [70, 212] on div at bounding box center [76, 211] width 15 height 15
click at [543, 40] on icon "button" at bounding box center [545, 40] width 9 height 9
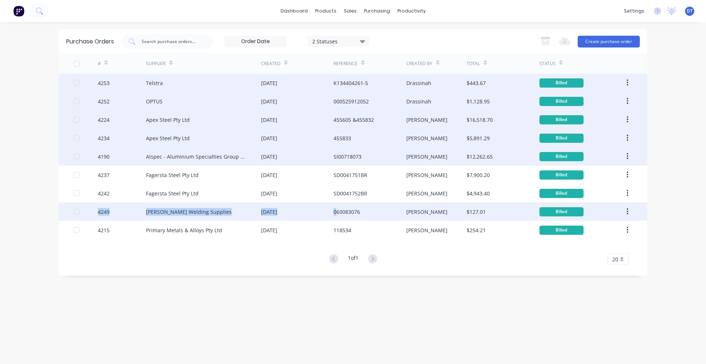
drag, startPoint x: 624, startPoint y: 196, endPoint x: 705, endPoint y: 182, distance: 82.6
click at [705, 182] on div "dashboard products sales purchasing productivity dashboard products Product Cat…" at bounding box center [353, 182] width 706 height 364
click at [143, 84] on div "4253" at bounding box center [122, 83] width 49 height 18
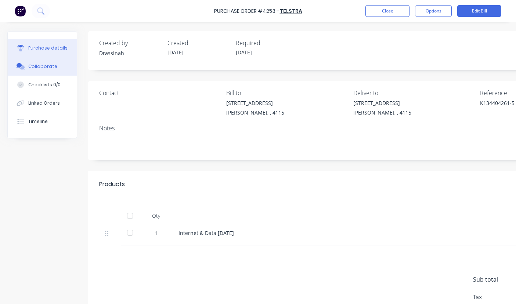
click at [33, 63] on div "Collaborate" at bounding box center [42, 66] width 29 height 7
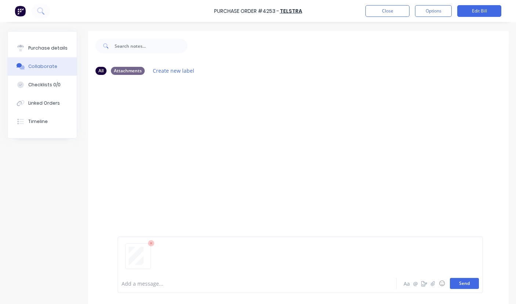
click at [460, 287] on button "Send" at bounding box center [464, 283] width 29 height 11
drag, startPoint x: 192, startPoint y: 209, endPoint x: 228, endPoint y: 124, distance: 92.5
click at [191, 209] on div "DT You 01:02pm 05/09/25 [Untitled]_2025090512391435.pdf Labels Download Delete" at bounding box center [298, 177] width 421 height 193
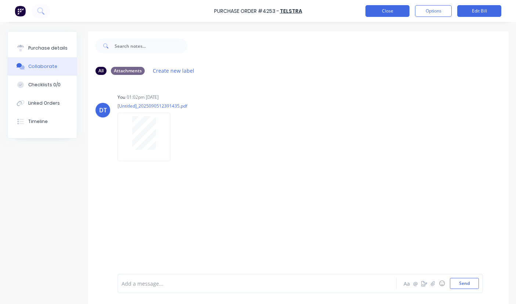
click at [373, 8] on button "Close" at bounding box center [388, 11] width 44 height 12
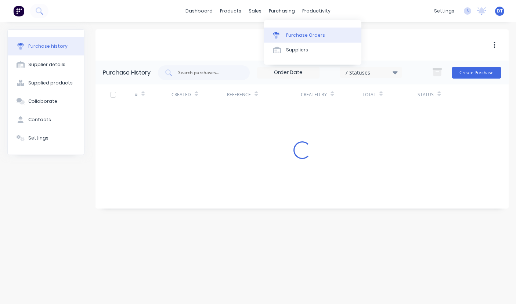
click at [289, 31] on link "Purchase Orders" at bounding box center [312, 35] width 97 height 15
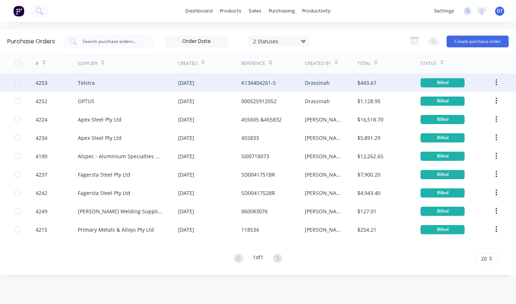
click at [497, 79] on icon "button" at bounding box center [497, 83] width 2 height 8
click at [486, 95] on button "Archive" at bounding box center [471, 102] width 70 height 15
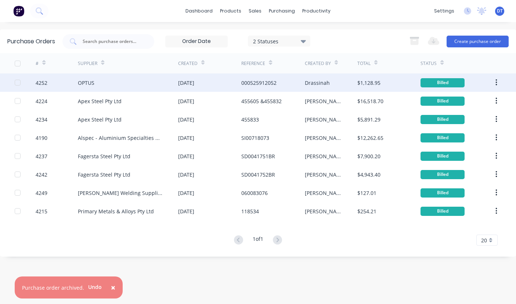
click at [117, 86] on div "OPTUS" at bounding box center [128, 83] width 100 height 18
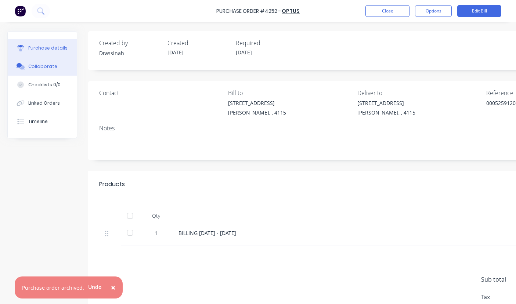
click at [64, 69] on button "Collaborate" at bounding box center [42, 66] width 69 height 18
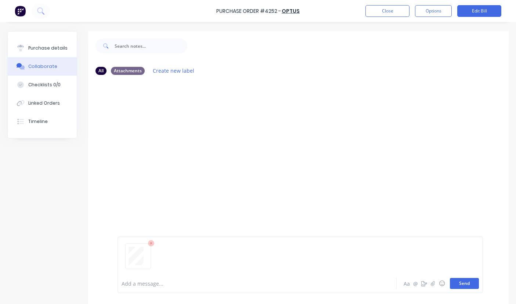
click at [456, 285] on button "Send" at bounding box center [464, 283] width 29 height 11
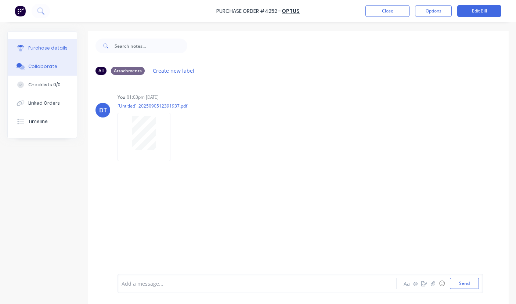
click at [45, 49] on div "Purchase details" at bounding box center [47, 48] width 39 height 7
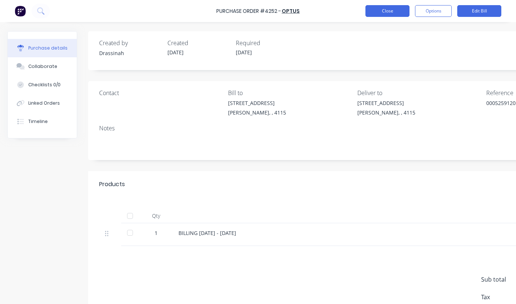
click at [388, 14] on button "Close" at bounding box center [388, 11] width 44 height 12
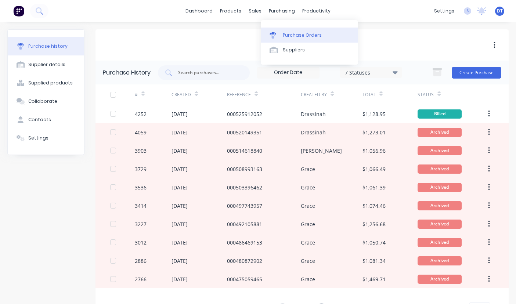
click at [292, 33] on div "Purchase Orders" at bounding box center [302, 35] width 39 height 7
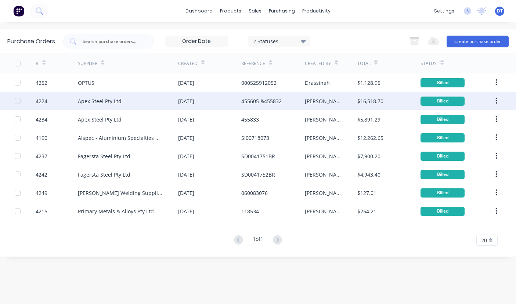
click at [106, 104] on div "Apex Steel Pty Ltd" at bounding box center [100, 101] width 44 height 8
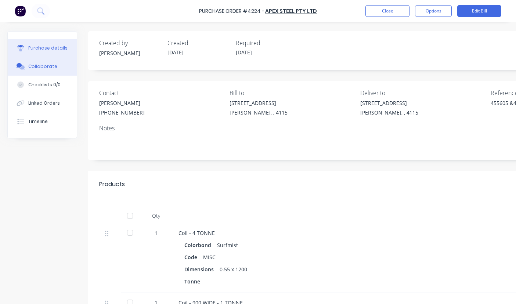
click at [39, 64] on div "Collaborate" at bounding box center [42, 66] width 29 height 7
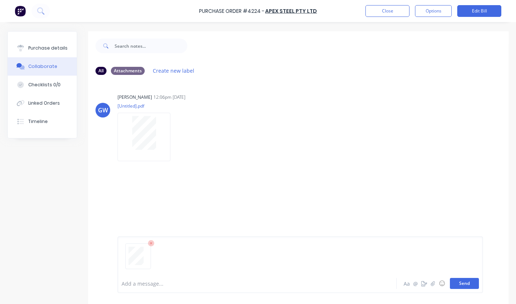
click at [462, 285] on button "Send" at bounding box center [464, 283] width 29 height 11
click at [190, 28] on div "Purchase details Collaborate Checklists 0/0 Linked Orders Timeline All Attachme…" at bounding box center [258, 141] width 516 height 268
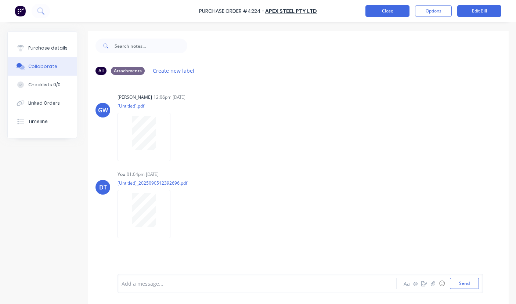
click at [369, 11] on button "Close" at bounding box center [388, 11] width 44 height 12
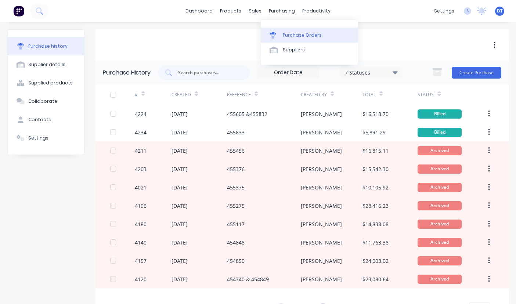
click at [297, 36] on div "Purchase Orders" at bounding box center [302, 35] width 39 height 7
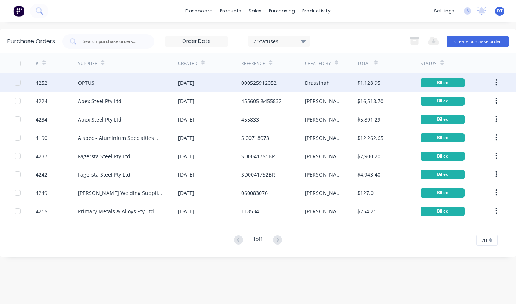
click at [500, 82] on button "button" at bounding box center [496, 82] width 17 height 13
click at [489, 101] on div "Archive" at bounding box center [470, 102] width 57 height 11
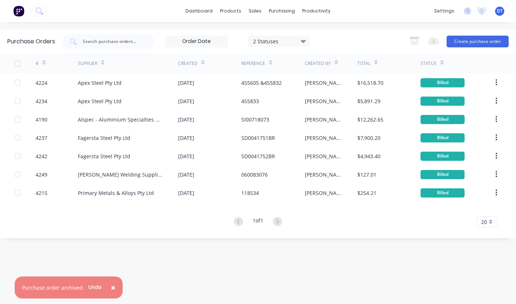
click at [498, 82] on icon "button" at bounding box center [497, 83] width 2 height 8
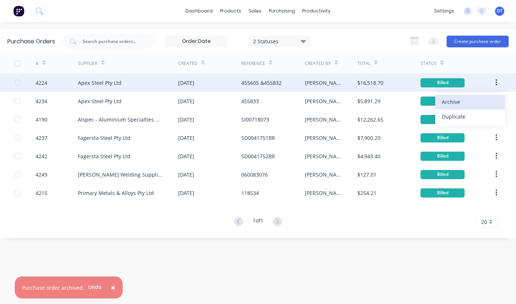
click at [493, 97] on div "Archive" at bounding box center [470, 102] width 57 height 11
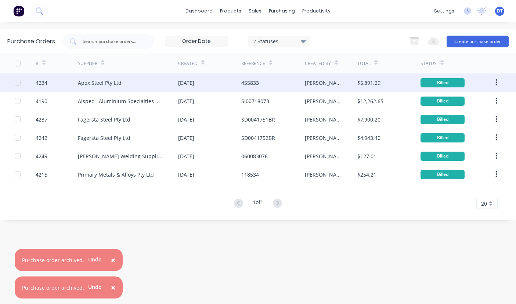
click at [153, 90] on div "Apex Steel Pty Ltd" at bounding box center [128, 83] width 100 height 18
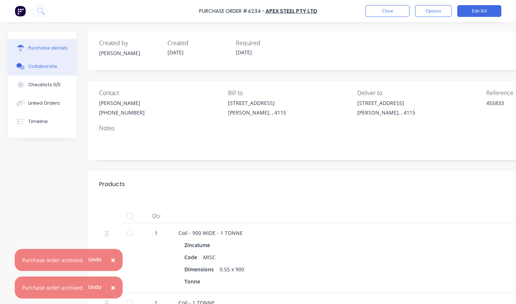
click at [43, 75] on button "Collaborate" at bounding box center [42, 66] width 69 height 18
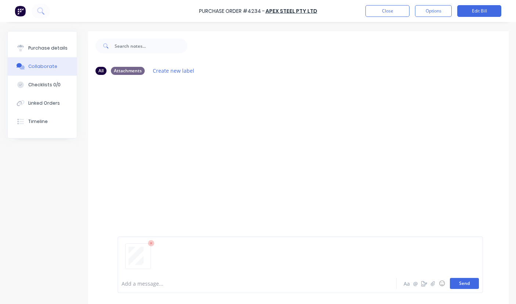
click at [452, 287] on button "Send" at bounding box center [464, 283] width 29 height 11
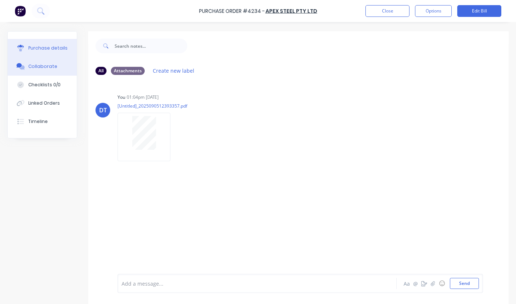
click at [55, 49] on div "Purchase details" at bounding box center [47, 48] width 39 height 7
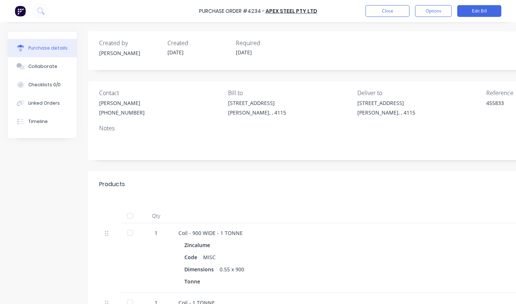
click at [379, 17] on div "Purchase Order #4234 - Apex Steel Pty Ltd Close Options Edit Bill" at bounding box center [258, 11] width 516 height 22
click at [379, 11] on button "Close" at bounding box center [388, 11] width 44 height 12
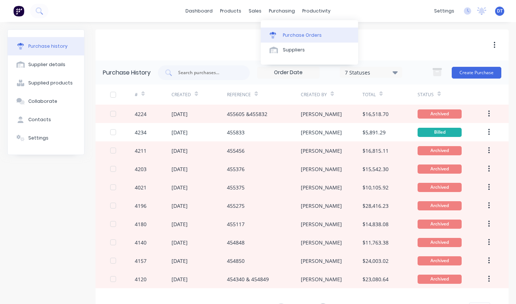
click at [282, 42] on link "Purchase Orders" at bounding box center [309, 35] width 97 height 15
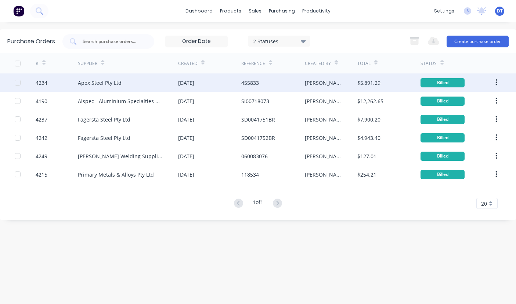
click at [496, 80] on icon "button" at bounding box center [497, 83] width 2 height 8
click at [483, 101] on div "Archive" at bounding box center [470, 102] width 57 height 11
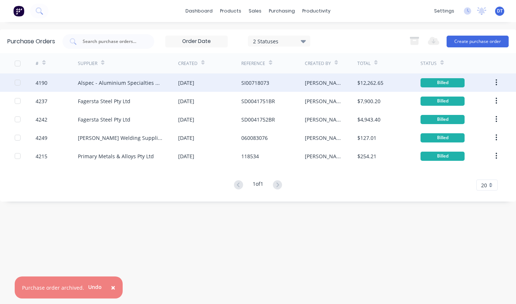
click at [164, 86] on div "Alspec - Aluminium Specialties Group Pty Ltd" at bounding box center [128, 83] width 100 height 18
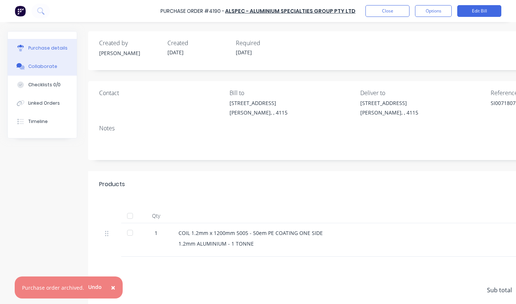
click at [53, 67] on div "Collaborate" at bounding box center [42, 66] width 29 height 7
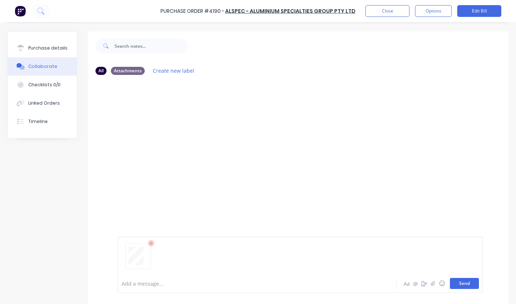
click at [463, 283] on button "Send" at bounding box center [464, 283] width 29 height 11
click at [167, 191] on div "DT You 01:05pm 05/09/25 [Untitled]_2025090512394197.pdf Labels Download Delete" at bounding box center [298, 177] width 421 height 193
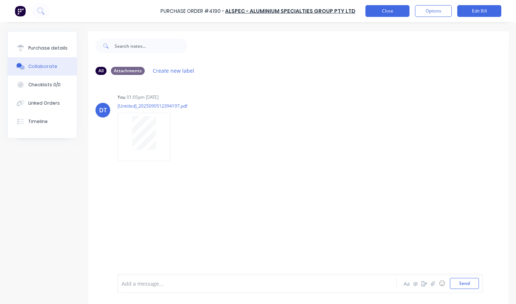
click at [380, 14] on button "Close" at bounding box center [388, 11] width 44 height 12
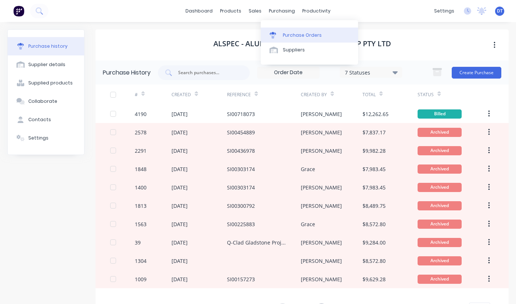
click at [276, 29] on link "Purchase Orders" at bounding box center [309, 35] width 97 height 15
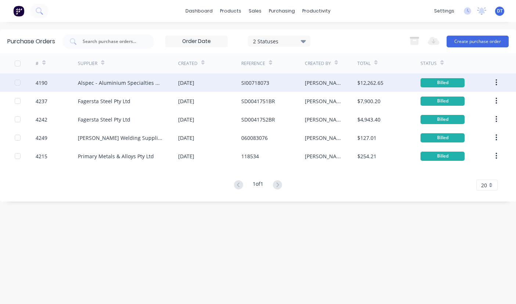
click at [496, 81] on icon "button" at bounding box center [497, 83] width 2 height 8
click at [487, 97] on div "Archive" at bounding box center [470, 102] width 57 height 11
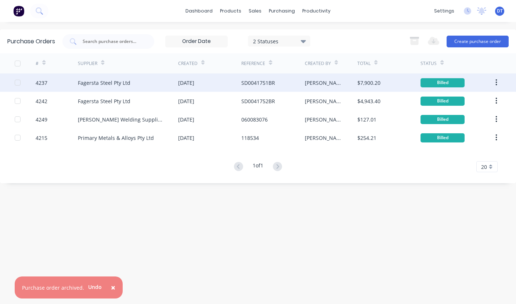
click at [132, 83] on div "Fagersta Steel Pty Ltd" at bounding box center [128, 83] width 100 height 18
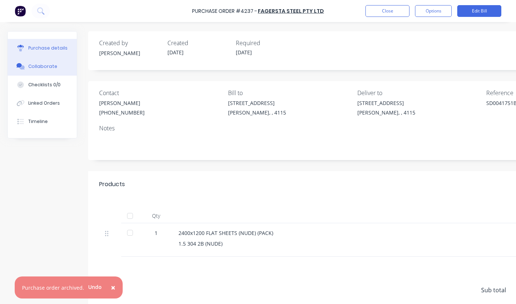
click at [47, 65] on div "Collaborate" at bounding box center [42, 66] width 29 height 7
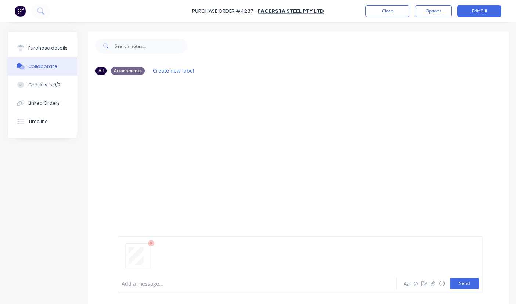
click at [464, 286] on button "Send" at bounding box center [464, 283] width 29 height 11
click at [168, 182] on div "DT You 01:06pm 05/09/25 [Untitled]_2025090512395044.pdf Labels Download Delete" at bounding box center [298, 177] width 421 height 193
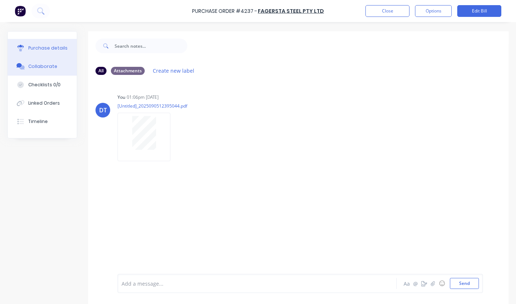
click at [66, 51] on button "Purchase details" at bounding box center [42, 48] width 69 height 18
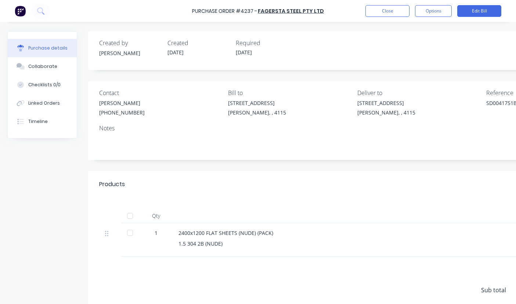
drag, startPoint x: 334, startPoint y: 297, endPoint x: 342, endPoint y: 300, distance: 8.5
click at [349, 297] on div "Sub total $7,182.00 Tax $718.20 Total $7,900.20" at bounding box center [354, 305] width 533 height 97
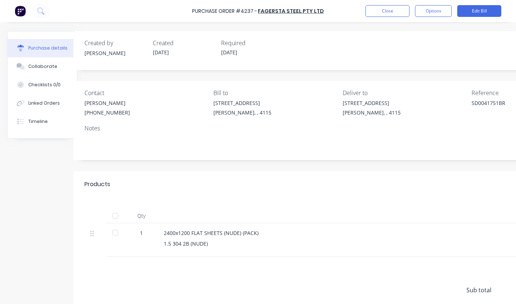
scroll to position [0, 28]
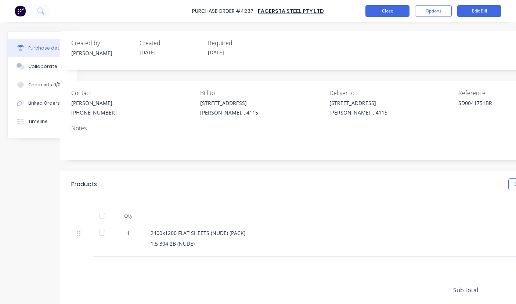
click at [390, 11] on button "Close" at bounding box center [388, 11] width 44 height 12
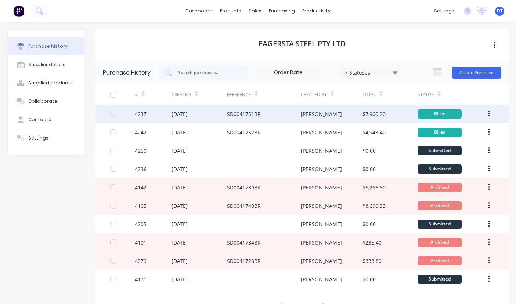
click at [489, 110] on icon "button" at bounding box center [490, 114] width 2 height 8
click at [472, 131] on div "Archive" at bounding box center [463, 133] width 57 height 11
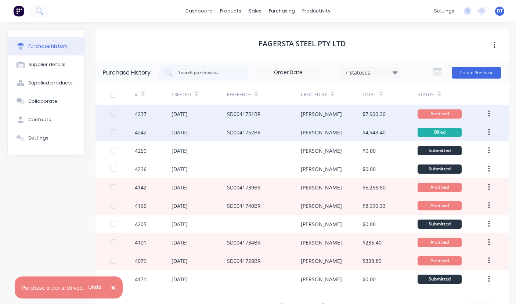
click at [272, 136] on div "SD0041752BR" at bounding box center [264, 132] width 74 height 18
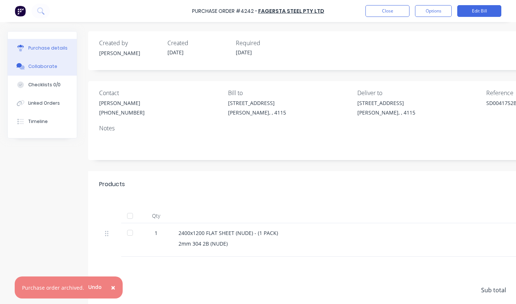
click at [59, 66] on button "Collaborate" at bounding box center [42, 66] width 69 height 18
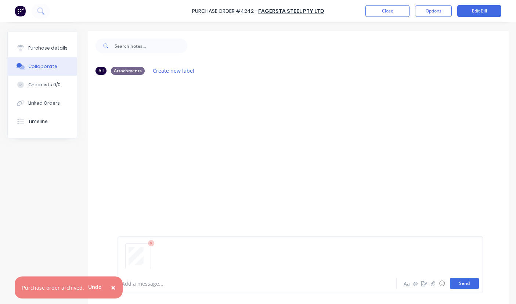
click at [459, 283] on button "Send" at bounding box center [464, 283] width 29 height 11
click at [174, 192] on div "DT You 01:06pm 05/09/25 [Untitled]_2025090512395809.pdf Labels Download Delete" at bounding box center [298, 177] width 421 height 193
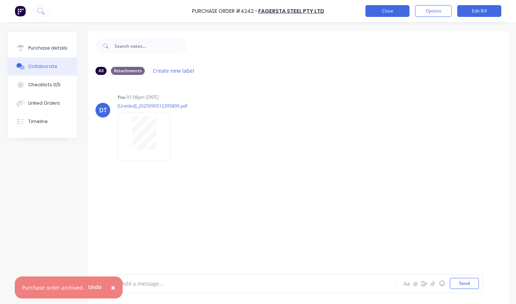
click at [397, 8] on button "Close" at bounding box center [388, 11] width 44 height 12
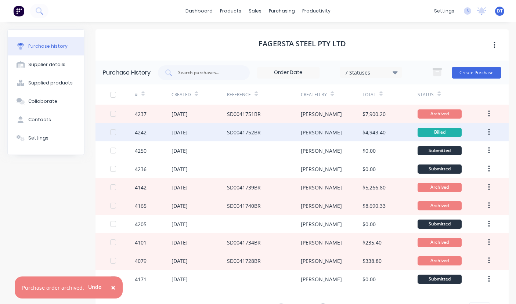
click at [484, 128] on button "button" at bounding box center [489, 132] width 17 height 13
click at [471, 151] on div "Archive" at bounding box center [463, 151] width 57 height 11
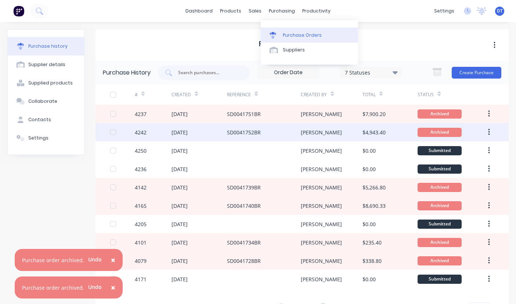
click at [299, 40] on link "Purchase Orders" at bounding box center [309, 35] width 97 height 15
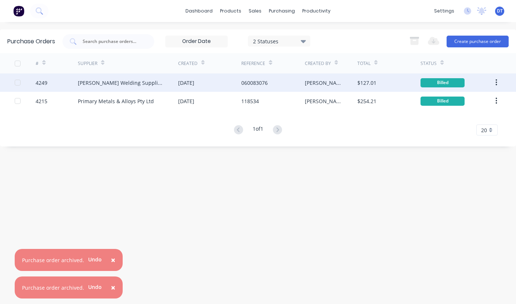
click at [153, 81] on div "Aitken Welding Supplies" at bounding box center [128, 83] width 100 height 18
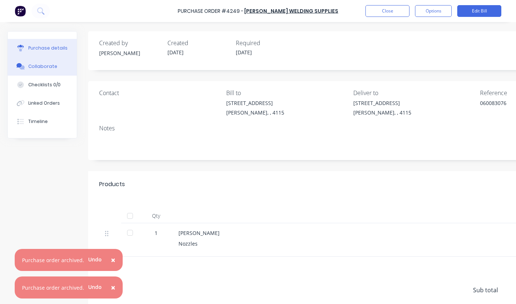
click at [42, 68] on div "Collaborate" at bounding box center [42, 66] width 29 height 7
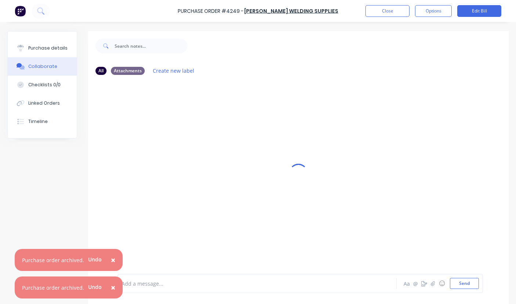
click at [112, 257] on span "×" at bounding box center [113, 260] width 4 height 10
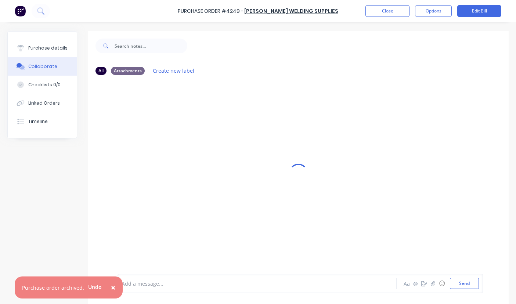
click at [112, 287] on span "×" at bounding box center [113, 288] width 4 height 10
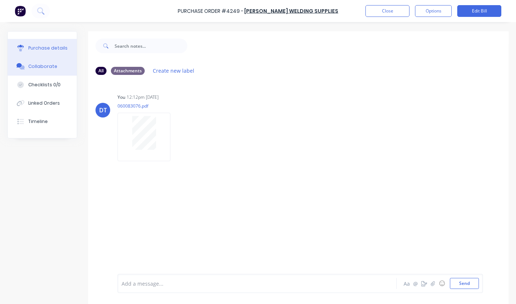
click at [56, 50] on div "Purchase details" at bounding box center [47, 48] width 39 height 7
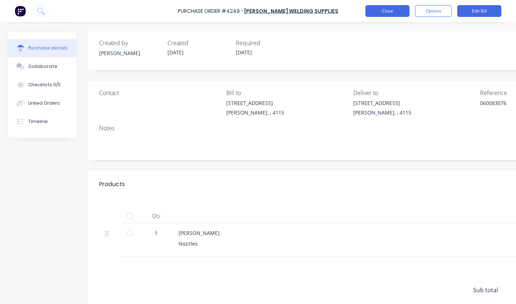
click at [383, 11] on button "Close" at bounding box center [388, 11] width 44 height 12
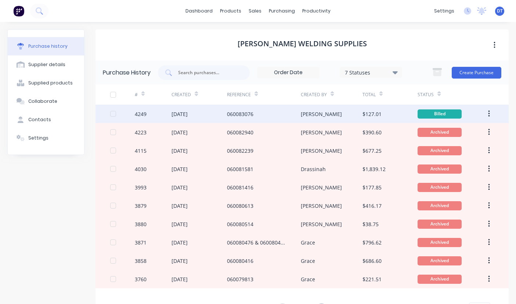
drag, startPoint x: 487, startPoint y: 112, endPoint x: 480, endPoint y: 122, distance: 12.9
click at [487, 112] on button "button" at bounding box center [489, 113] width 17 height 13
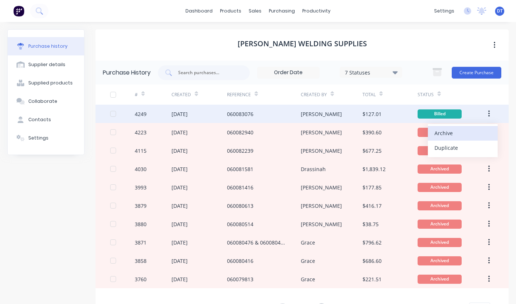
click at [460, 134] on div "Archive" at bounding box center [463, 133] width 57 height 11
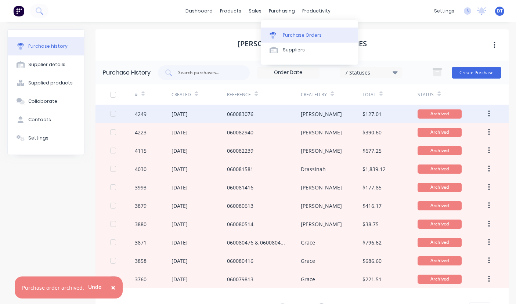
click at [284, 40] on link "Purchase Orders" at bounding box center [309, 35] width 97 height 15
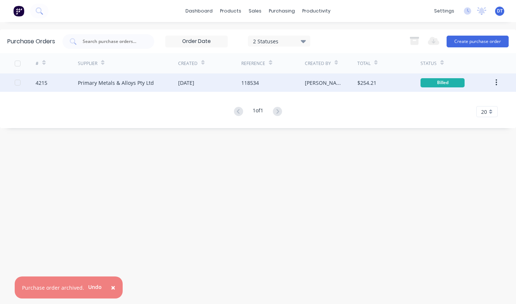
click at [194, 85] on div "29 Aug 2025" at bounding box center [186, 83] width 16 height 8
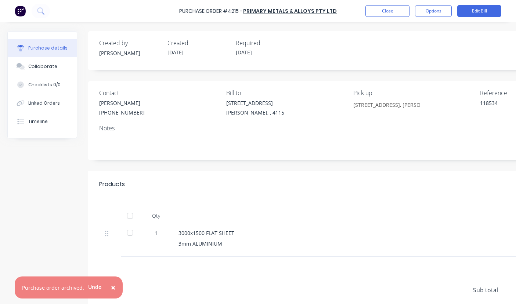
click at [410, 10] on div "Close Options Edit Bill" at bounding box center [434, 11] width 136 height 12
click at [385, 12] on button "Close" at bounding box center [388, 11] width 44 height 12
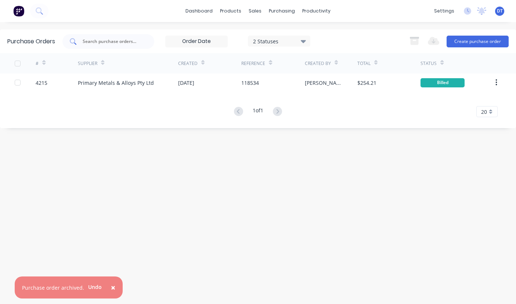
click at [135, 42] on input "text" at bounding box center [112, 41] width 61 height 7
click at [282, 45] on div "2 Statuses" at bounding box center [279, 41] width 62 height 11
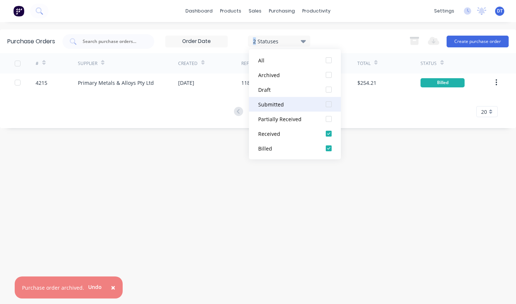
click at [330, 104] on div at bounding box center [329, 104] width 15 height 15
click at [139, 43] on input "text" at bounding box center [112, 41] width 61 height 7
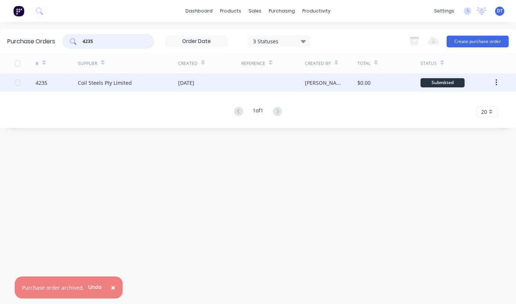
type input "4235"
click at [172, 81] on div "Coil Steels Pty Limited" at bounding box center [128, 83] width 100 height 18
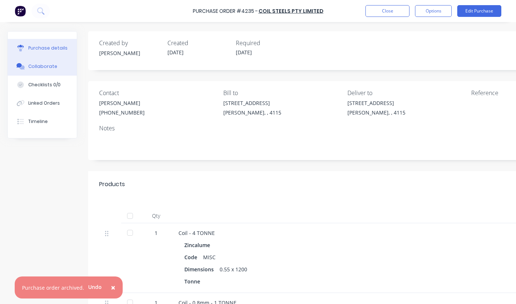
click at [32, 70] on button "Collaborate" at bounding box center [42, 66] width 69 height 18
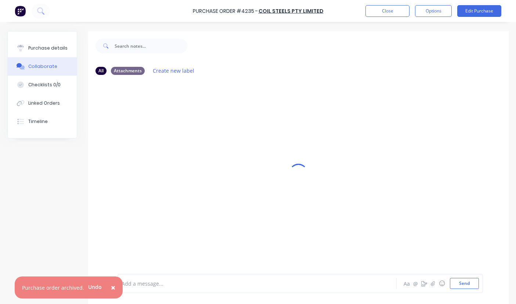
click at [111, 287] on span "×" at bounding box center [113, 288] width 4 height 10
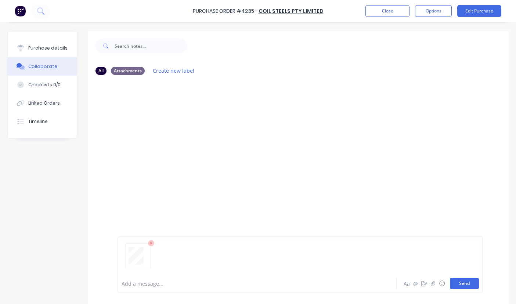
click at [454, 287] on button "Send" at bounding box center [464, 283] width 29 height 11
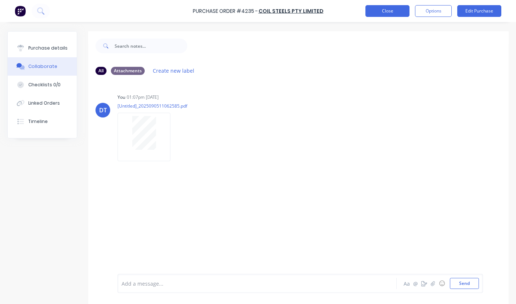
click at [391, 9] on button "Close" at bounding box center [388, 11] width 44 height 12
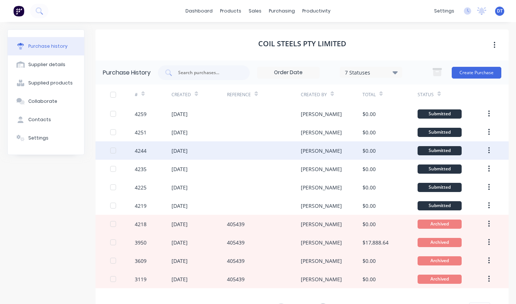
click at [158, 151] on div "4244" at bounding box center [153, 151] width 37 height 18
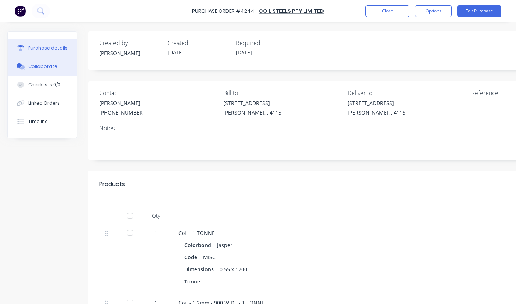
click at [53, 72] on button "Collaborate" at bounding box center [42, 66] width 69 height 18
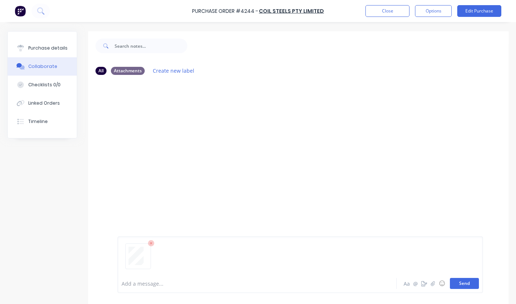
click at [460, 287] on button "Send" at bounding box center [464, 283] width 29 height 11
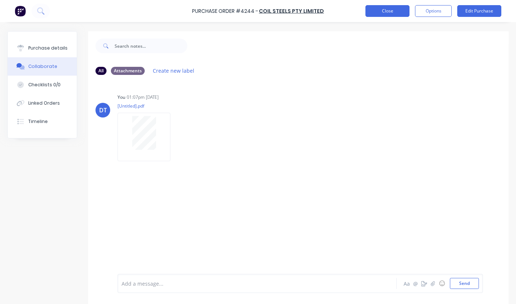
click at [389, 14] on button "Close" at bounding box center [388, 11] width 44 height 12
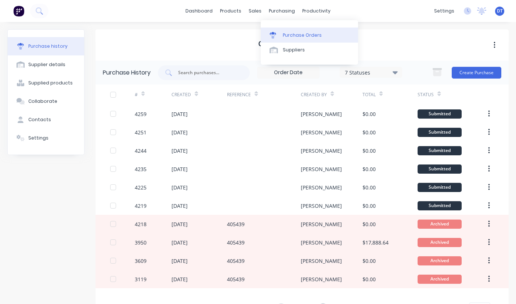
click at [294, 34] on div "Purchase Orders" at bounding box center [302, 35] width 39 height 7
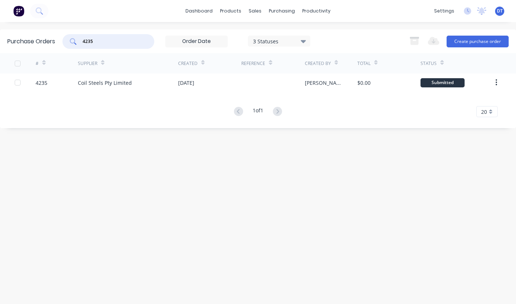
drag, startPoint x: 91, startPoint y: 41, endPoint x: 58, endPoint y: 46, distance: 33.1
click at [58, 46] on div "Purchase Orders 4235 3 Statuses 3 Statuses Export to Excel (XLSX) Create purcha…" at bounding box center [258, 41] width 516 height 24
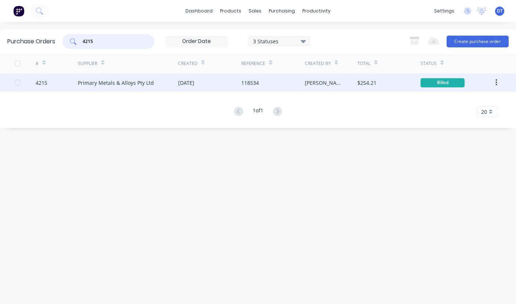
type input "4215"
click at [362, 83] on div "$254.21" at bounding box center [367, 83] width 19 height 8
type textarea "x"
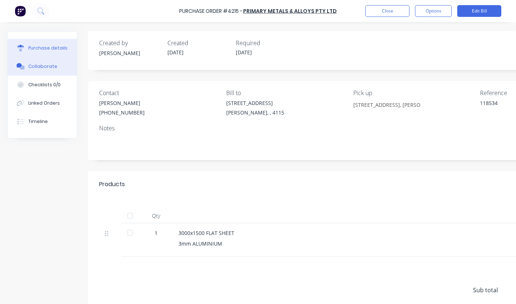
click at [43, 68] on div "Collaborate" at bounding box center [42, 66] width 29 height 7
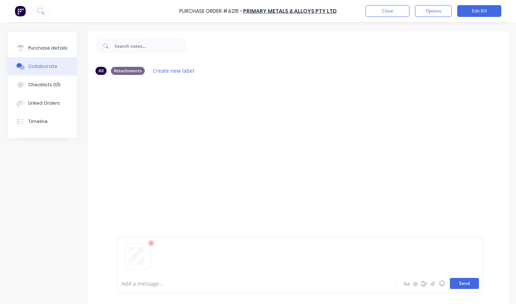
click at [460, 280] on button "Send" at bounding box center [464, 283] width 29 height 11
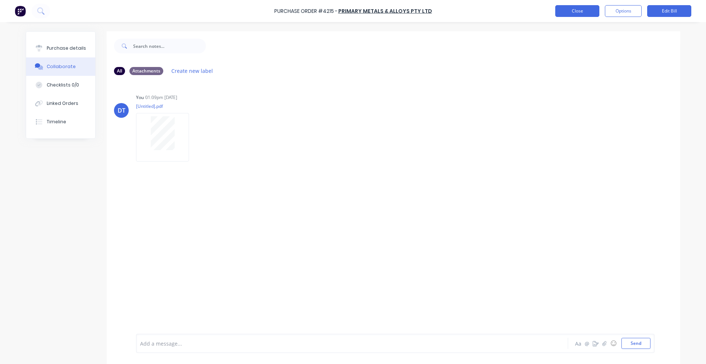
click at [516, 11] on button "Close" at bounding box center [577, 11] width 44 height 12
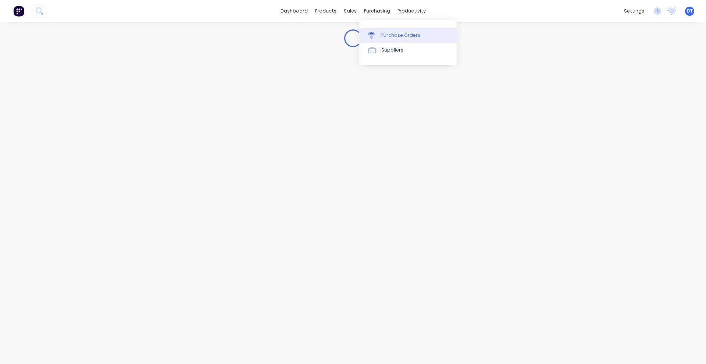
click at [392, 31] on link "Purchase Orders" at bounding box center [407, 35] width 97 height 15
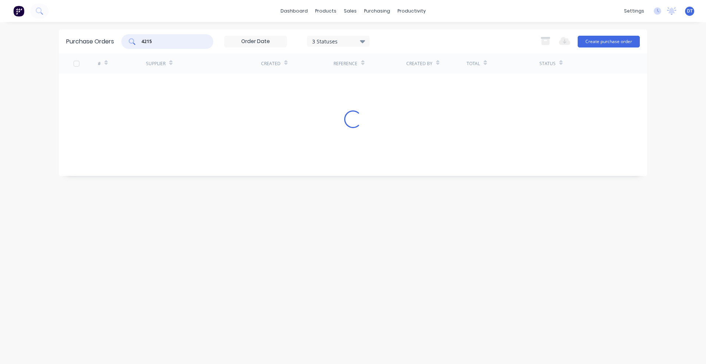
drag, startPoint x: 174, startPoint y: 44, endPoint x: 116, endPoint y: 57, distance: 59.6
click at [126, 55] on div "Purchase Orders 4215 3 Statuses 3 Statuses Export to Excel (XLSX) Create purcha…" at bounding box center [353, 102] width 588 height 146
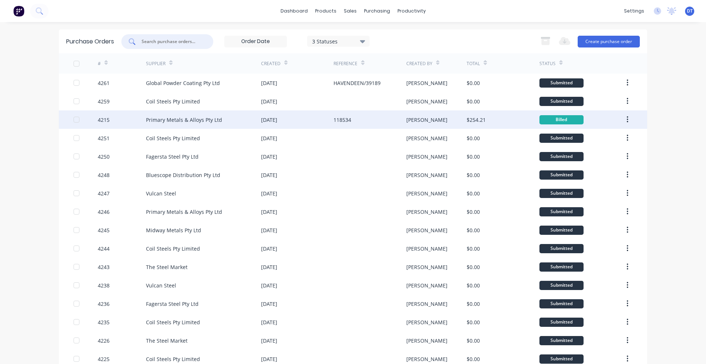
click at [516, 120] on icon "button" at bounding box center [627, 119] width 2 height 8
click at [516, 139] on div "Archive" at bounding box center [601, 138] width 57 height 11
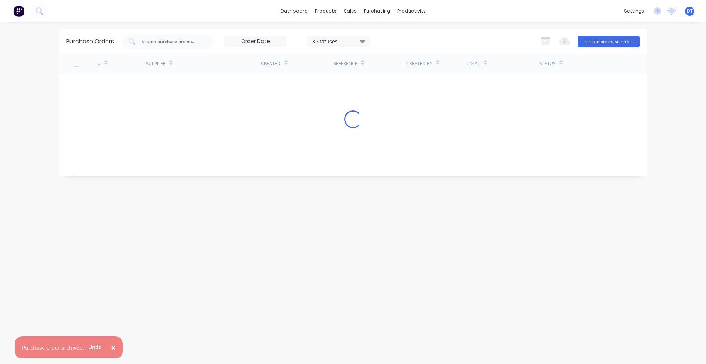
click at [111, 304] on span "×" at bounding box center [113, 347] width 4 height 10
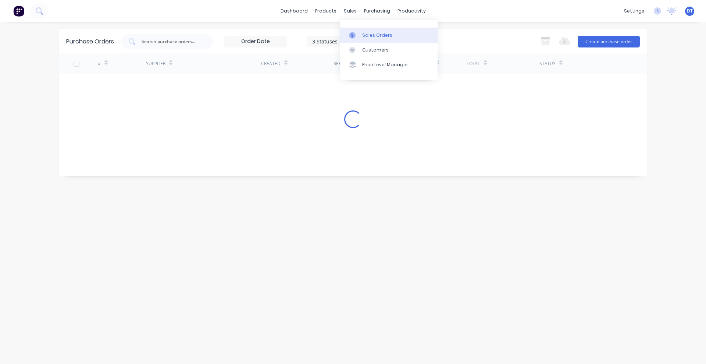
click at [360, 32] on div at bounding box center [354, 35] width 11 height 7
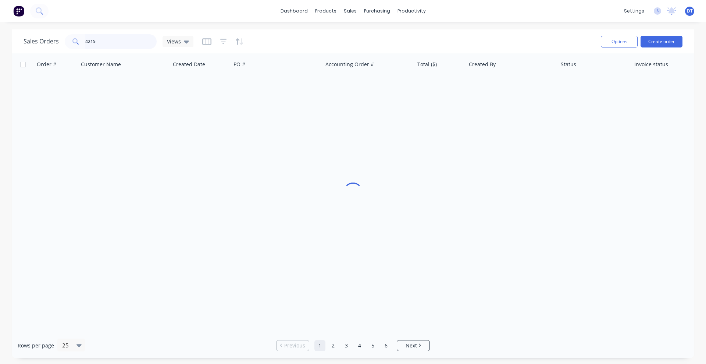
click at [76, 38] on div "4215" at bounding box center [111, 41] width 92 height 15
click at [352, 35] on icon at bounding box center [352, 35] width 2 height 4
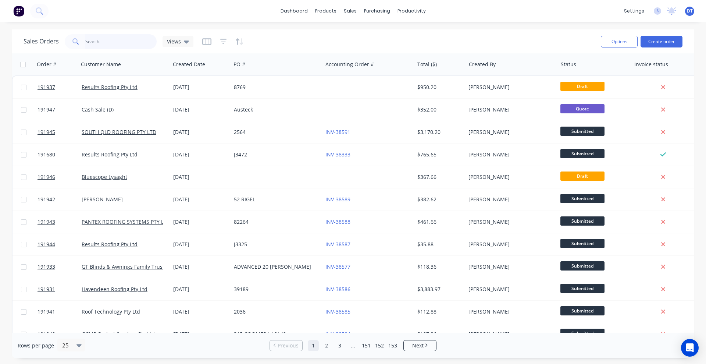
click at [117, 45] on input "text" at bounding box center [121, 41] width 72 height 15
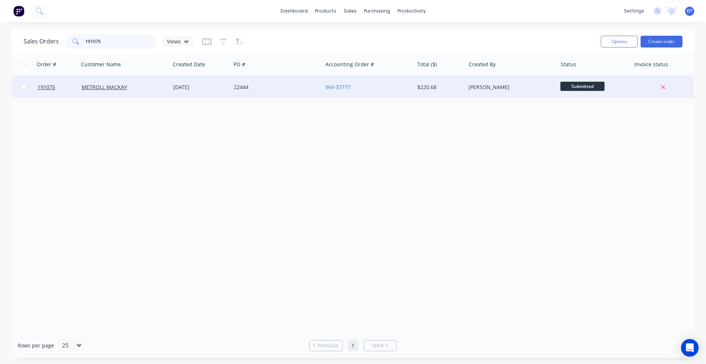
type input "191075"
click at [294, 93] on div "22444" at bounding box center [277, 87] width 92 height 22
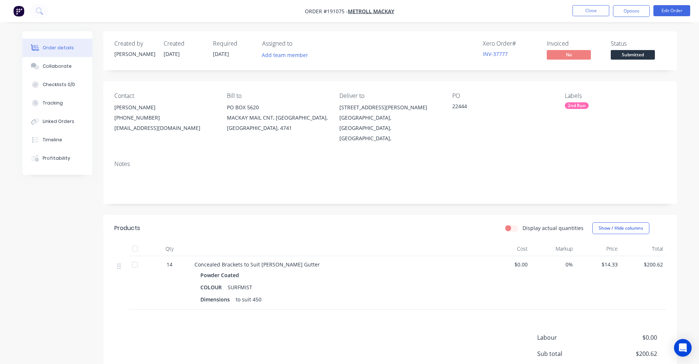
click at [589, 16] on li "Close" at bounding box center [590, 11] width 37 height 12
click at [589, 14] on button "Close" at bounding box center [590, 10] width 37 height 11
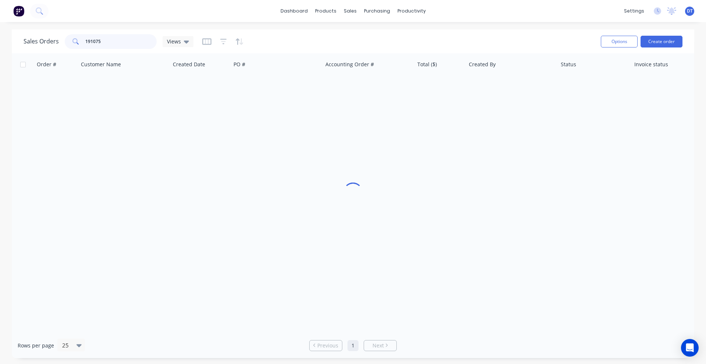
drag, startPoint x: 90, startPoint y: 43, endPoint x: 69, endPoint y: 45, distance: 20.7
click at [69, 43] on div "191075" at bounding box center [111, 41] width 92 height 15
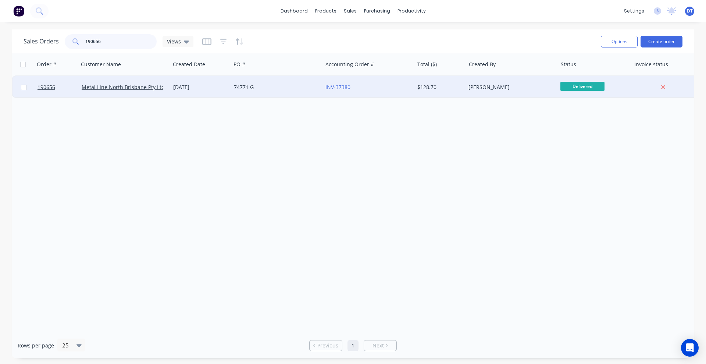
type input "190656"
click at [310, 93] on div "74771 G" at bounding box center [277, 87] width 92 height 22
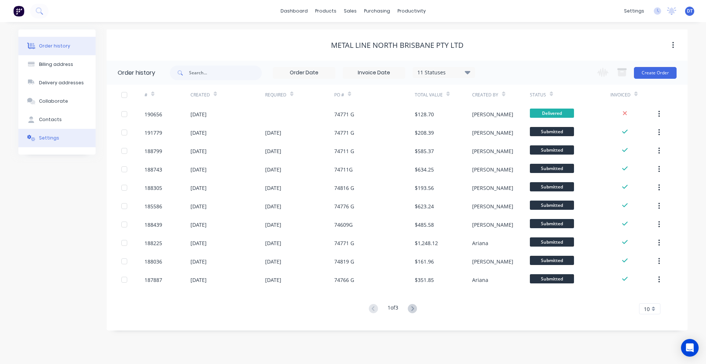
click at [44, 135] on div "Settings" at bounding box center [49, 138] width 20 height 7
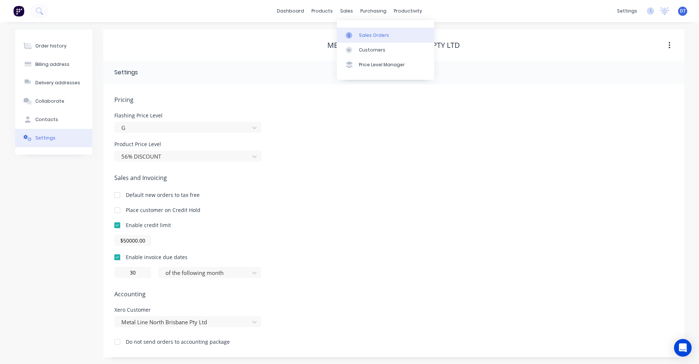
click at [356, 28] on link "Sales Orders" at bounding box center [385, 35] width 97 height 15
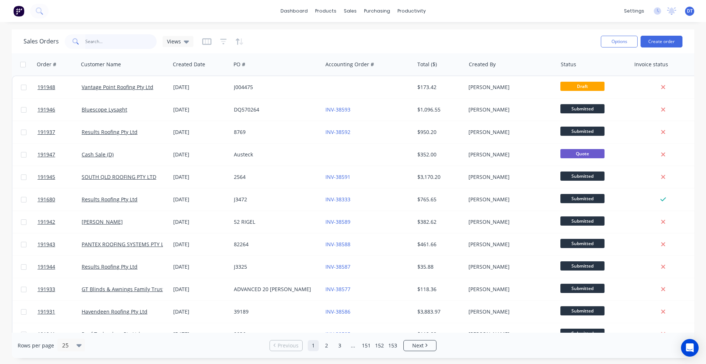
click at [110, 35] on input "text" at bounding box center [121, 41] width 72 height 15
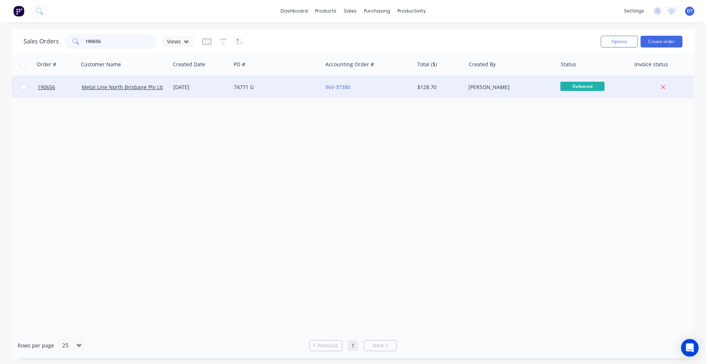
type input "190656"
click at [281, 86] on div "74771 G" at bounding box center [275, 86] width 82 height 7
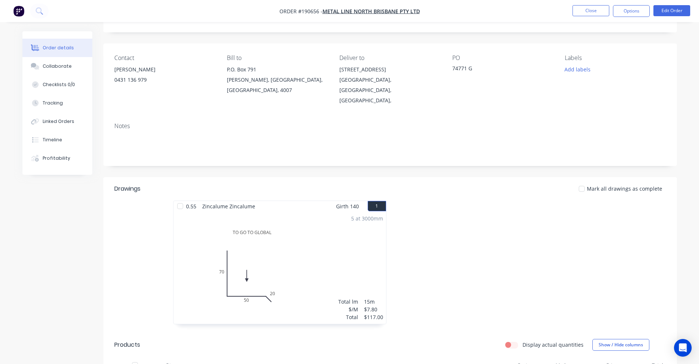
scroll to position [138, 0]
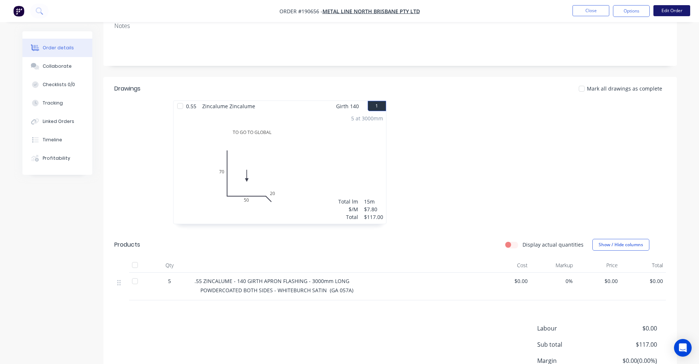
click at [674, 15] on button "Edit Order" at bounding box center [671, 10] width 37 height 11
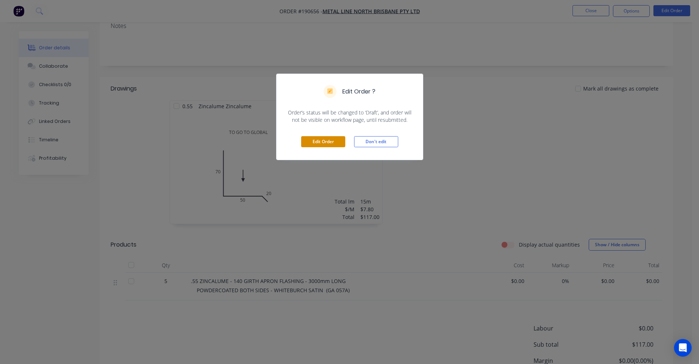
click at [323, 144] on button "Edit Order" at bounding box center [323, 141] width 44 height 11
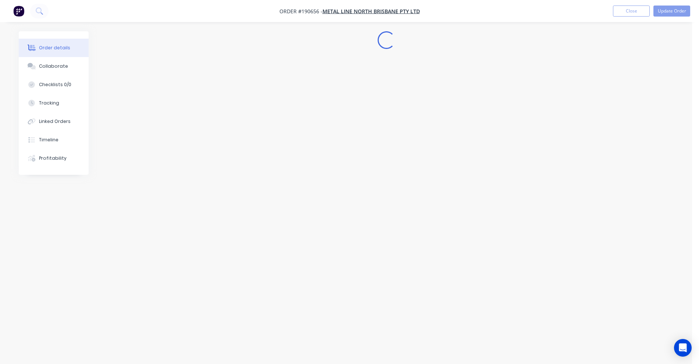
scroll to position [0, 0]
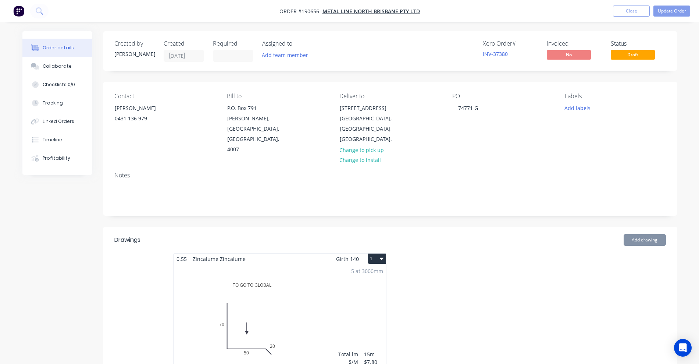
click at [365, 293] on div "5 at 3000mm Total lm $/M Total 15m $7.80 $117.00" at bounding box center [280, 320] width 212 height 112
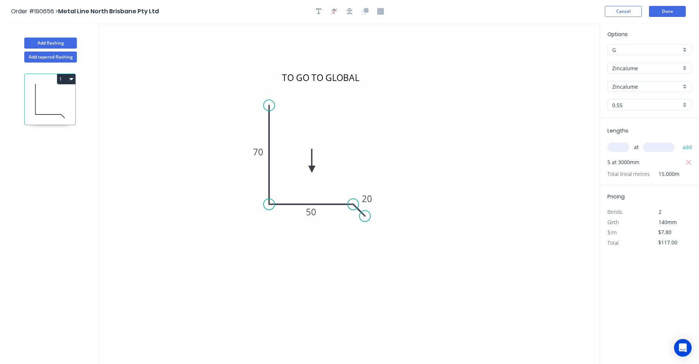
drag, startPoint x: 671, startPoint y: 230, endPoint x: 650, endPoint y: 232, distance: 21.4
click at [650, 232] on div "$7.80" at bounding box center [670, 232] width 40 height 10
type input "$35.39"
type input "$530.85"
click at [664, 17] on header "Order #190656 > Metal Line North Brisbane Pty Ltd Cancel Done" at bounding box center [349, 11] width 699 height 23
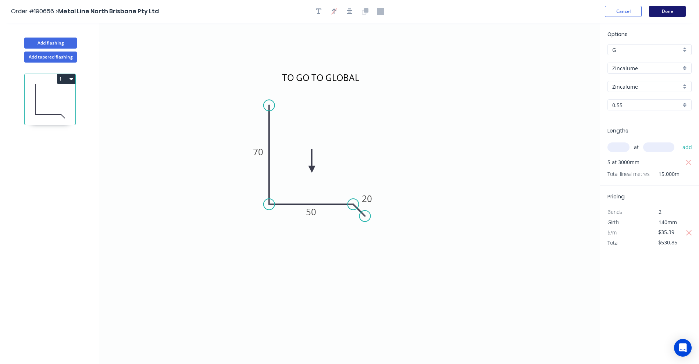
click at [666, 14] on button "Done" at bounding box center [667, 11] width 37 height 11
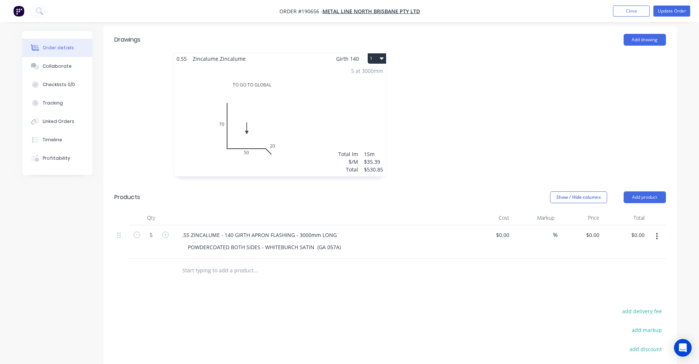
scroll to position [296, 0]
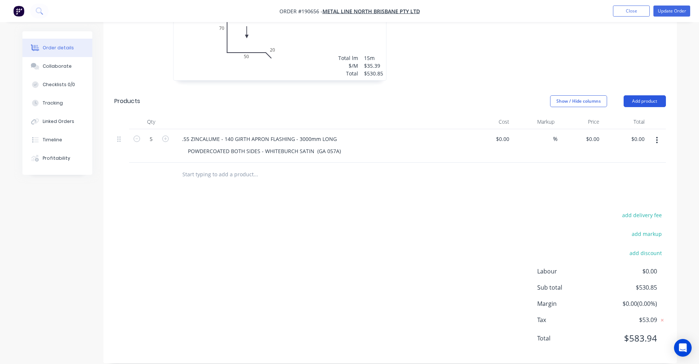
click at [652, 95] on button "Add product" at bounding box center [644, 101] width 42 height 12
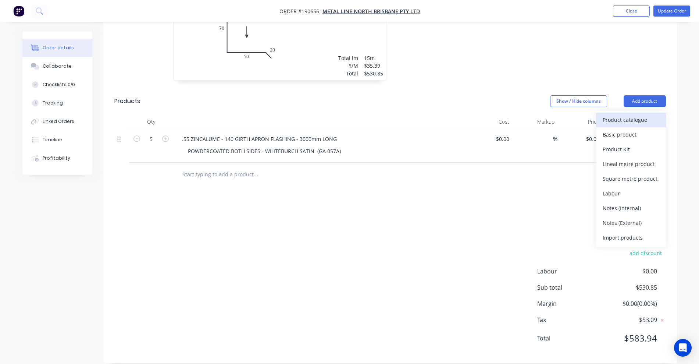
click at [634, 114] on div "Product catalogue" at bounding box center [630, 119] width 57 height 11
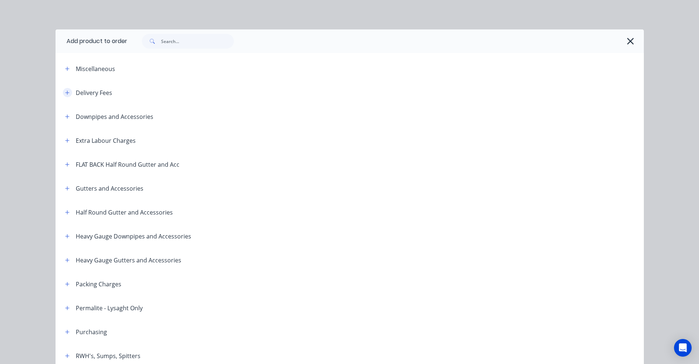
click at [68, 93] on button "button" at bounding box center [67, 92] width 9 height 9
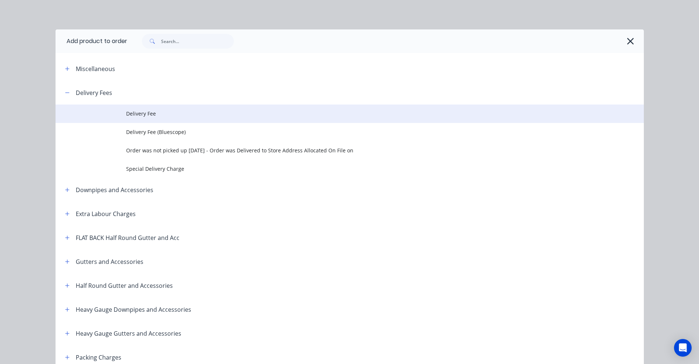
click at [126, 112] on span "Delivery Fee" at bounding box center [333, 114] width 414 height 8
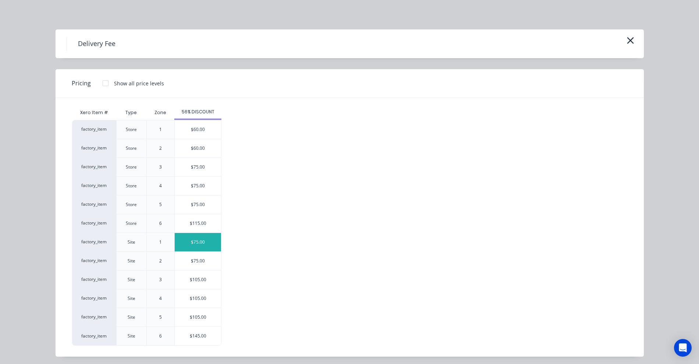
click at [196, 240] on div "$75.00" at bounding box center [198, 242] width 46 height 18
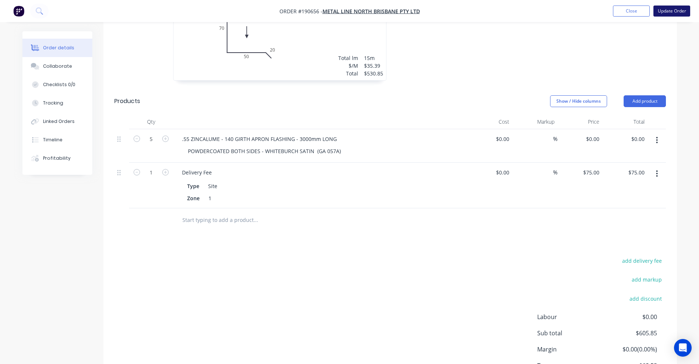
click at [669, 8] on button "Update Order" at bounding box center [671, 11] width 37 height 11
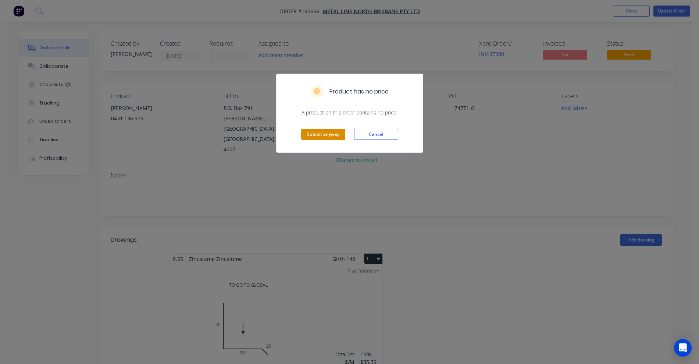
click at [330, 134] on button "Submit anyway" at bounding box center [323, 134] width 44 height 11
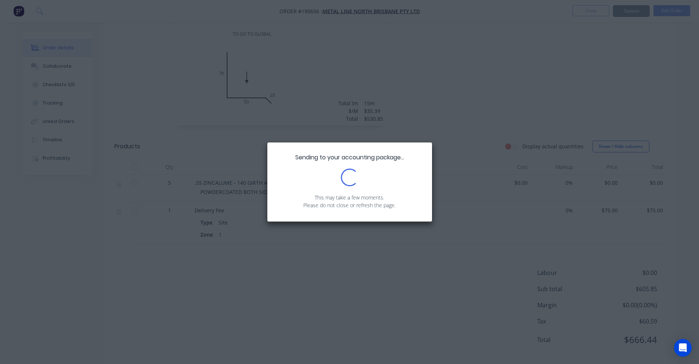
scroll to position [237, 0]
